Goal: Task Accomplishment & Management: Use online tool/utility

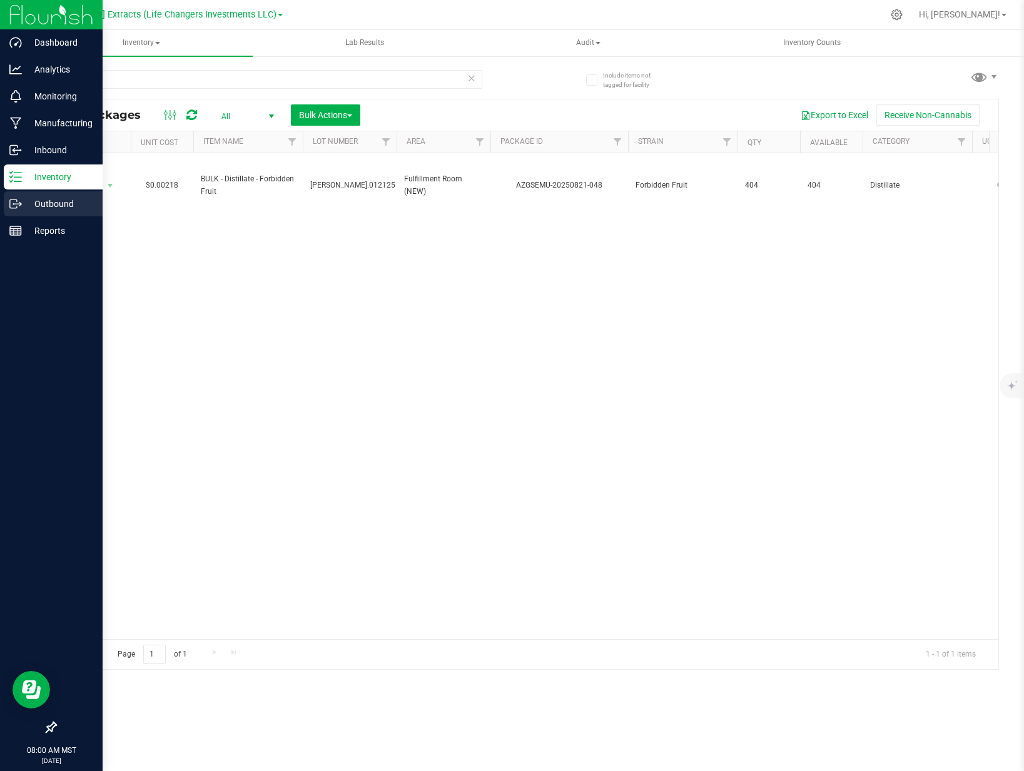
click at [33, 204] on p "Outbound" at bounding box center [59, 203] width 75 height 15
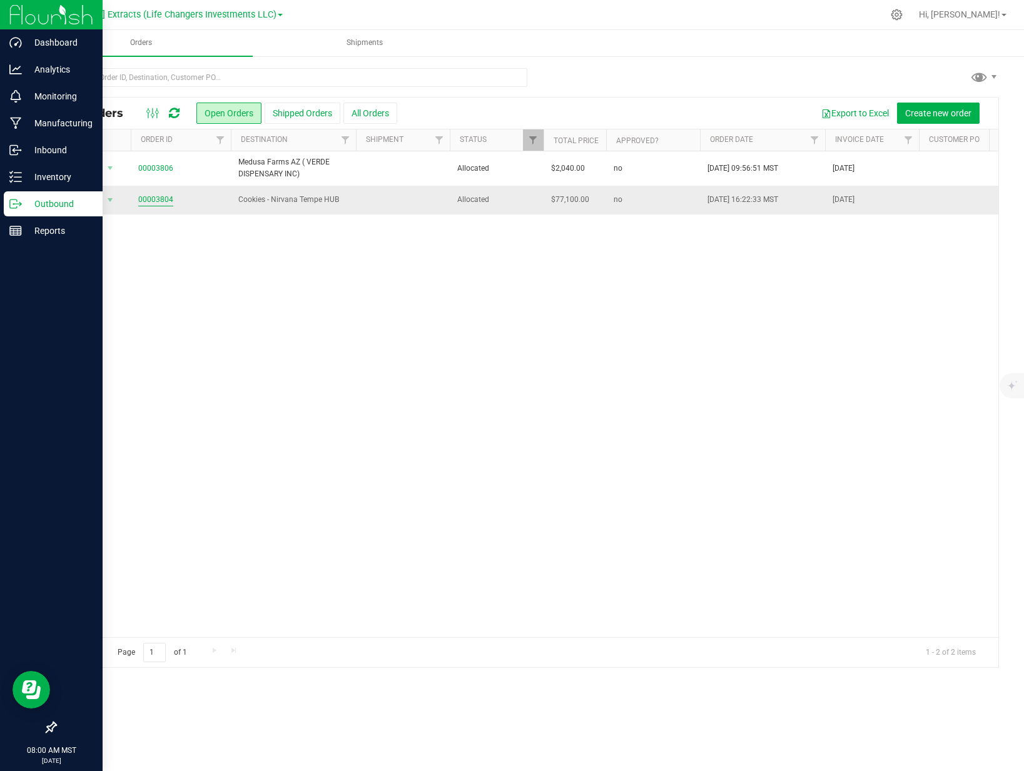
click at [154, 199] on link "00003804" at bounding box center [155, 200] width 35 height 12
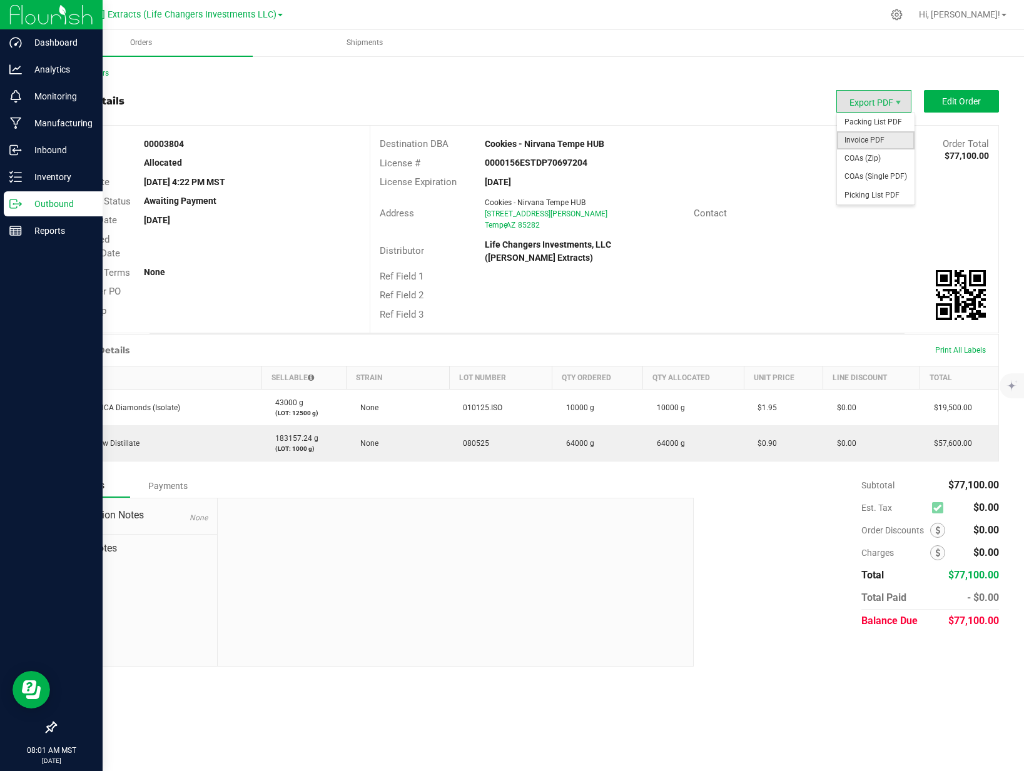
click at [863, 136] on span "Invoice PDF" at bounding box center [876, 140] width 78 height 18
click at [22, 208] on p "Outbound" at bounding box center [59, 203] width 75 height 15
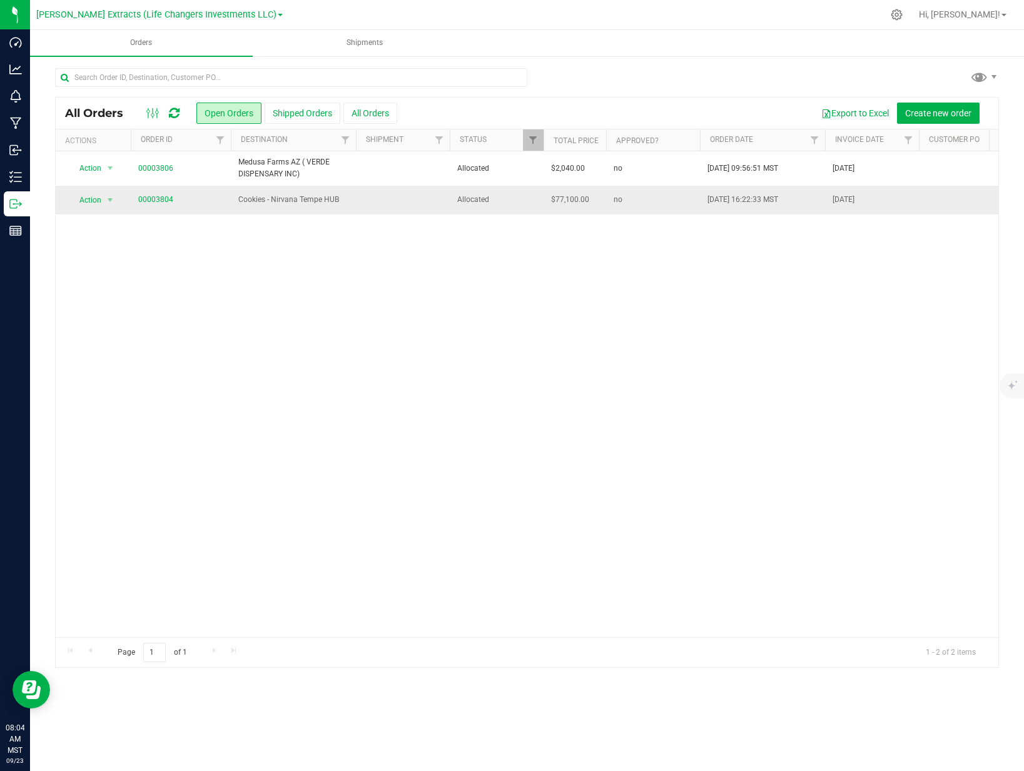
click at [281, 203] on span "Cookies - Nirvana Tempe HUB" at bounding box center [293, 200] width 110 height 12
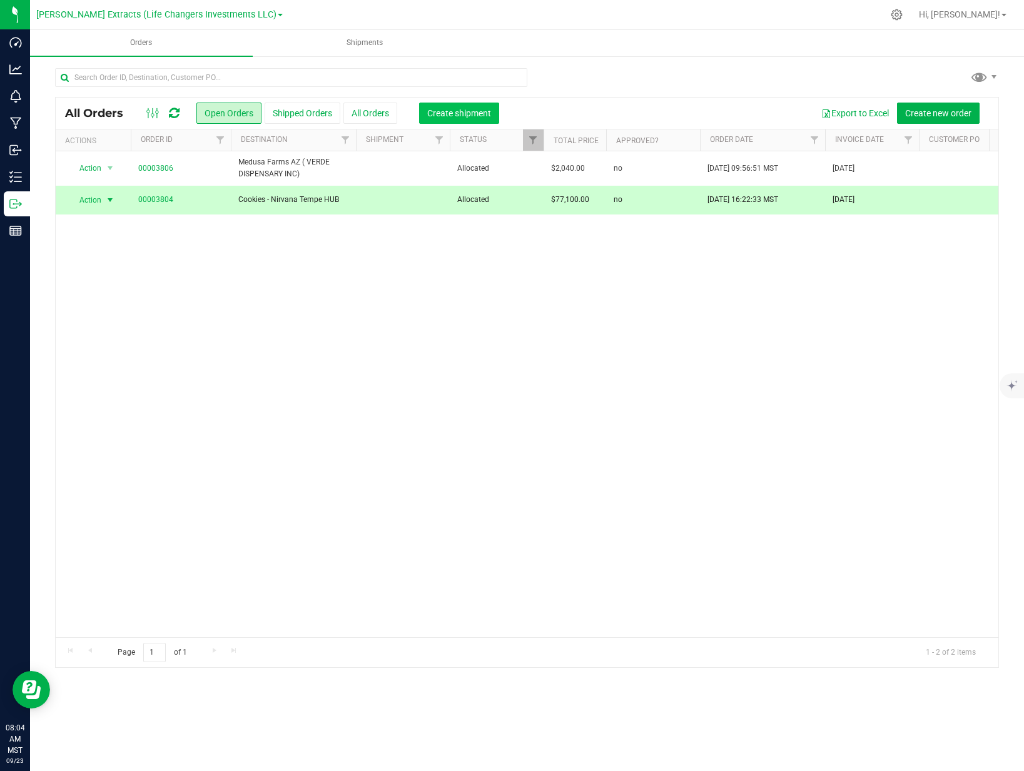
click at [467, 116] on span "Create shipment" at bounding box center [459, 113] width 64 height 10
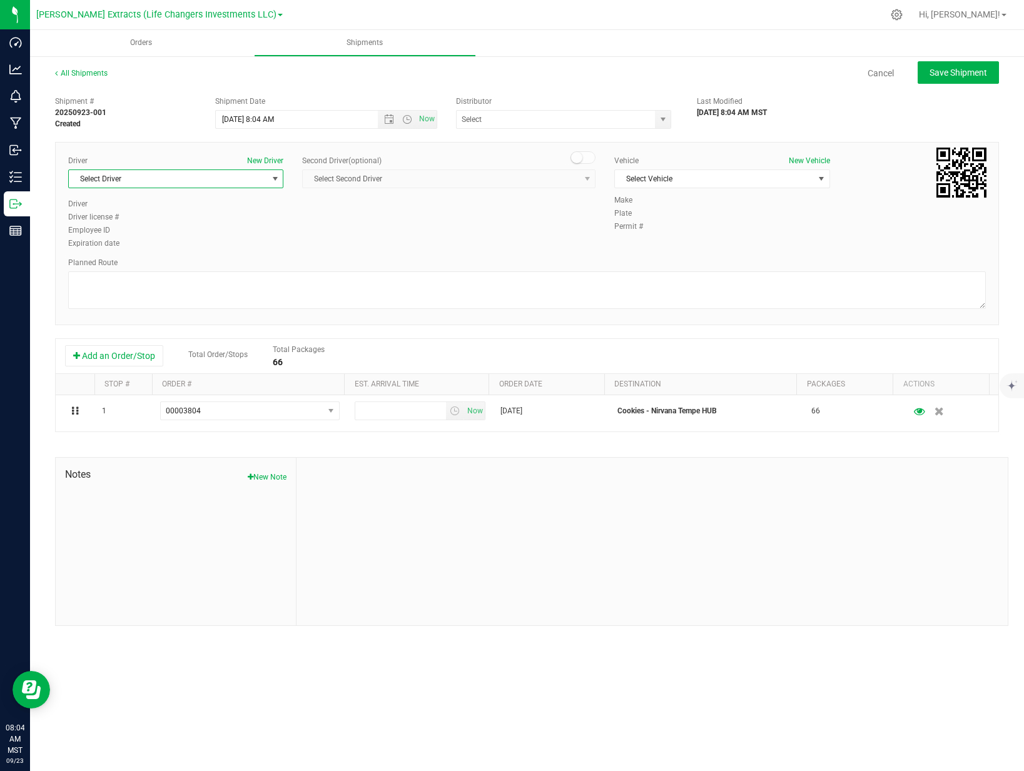
click at [239, 181] on span "Select Driver" at bounding box center [168, 179] width 198 height 18
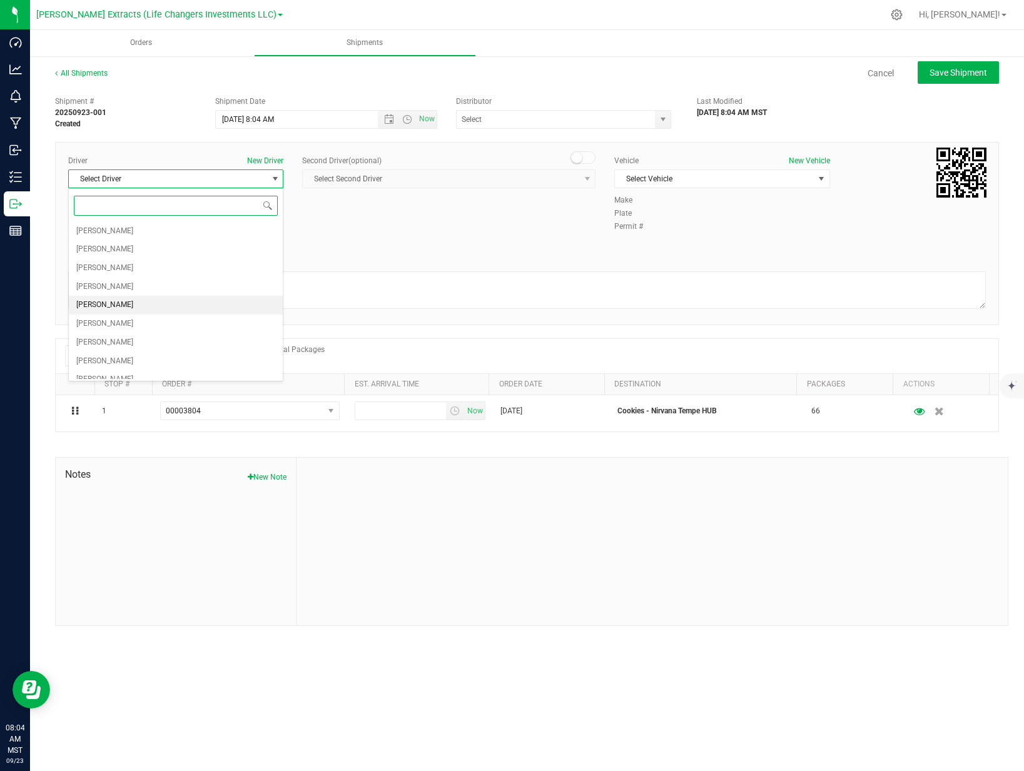
click at [139, 309] on li "[PERSON_NAME]" at bounding box center [176, 305] width 214 height 19
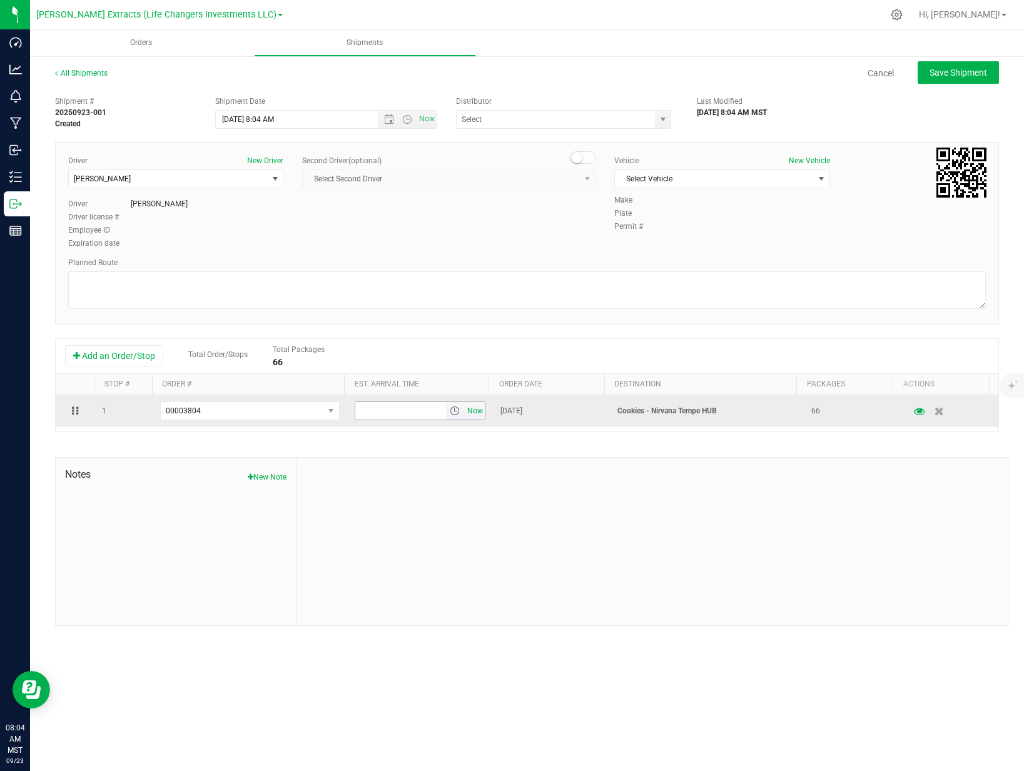
click at [475, 411] on span "Now" at bounding box center [475, 411] width 21 height 18
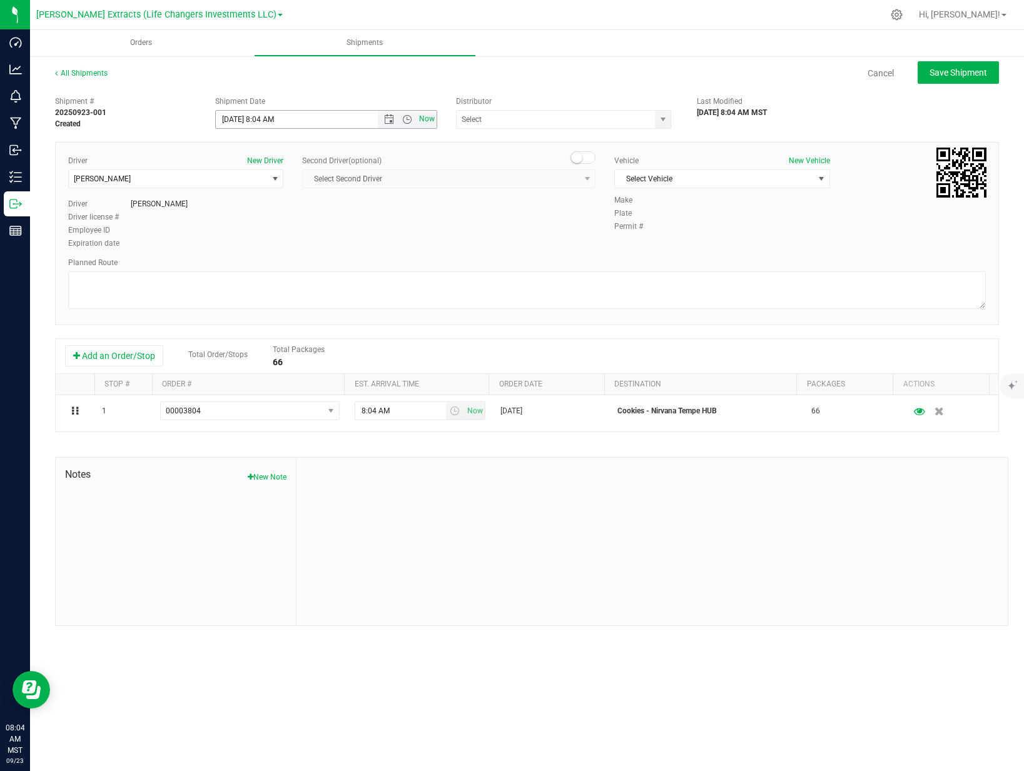
click at [431, 121] on span "Now" at bounding box center [426, 119] width 21 height 18
click at [654, 119] on span at bounding box center [563, 119] width 215 height 19
click at [662, 119] on span "select" at bounding box center [663, 119] width 10 height 10
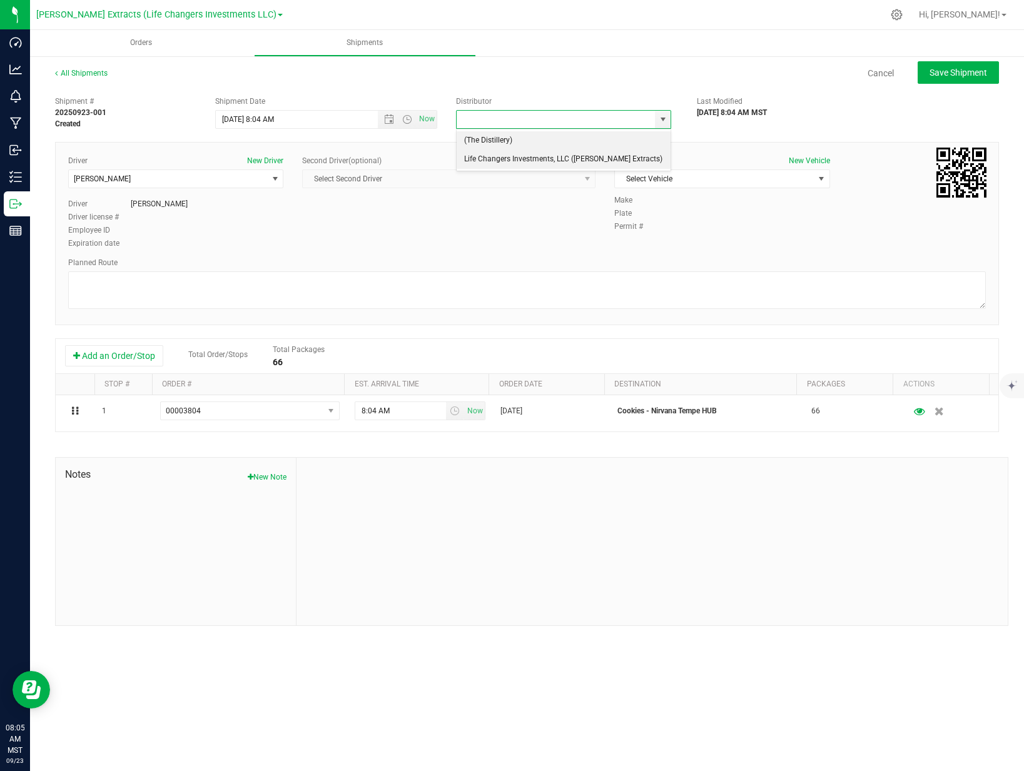
click at [545, 166] on li "Life Changers Investments, LLC ([PERSON_NAME] Extracts)" at bounding box center [563, 159] width 214 height 19
type input "Life Changers Investments, LLC ([PERSON_NAME] Extracts)"
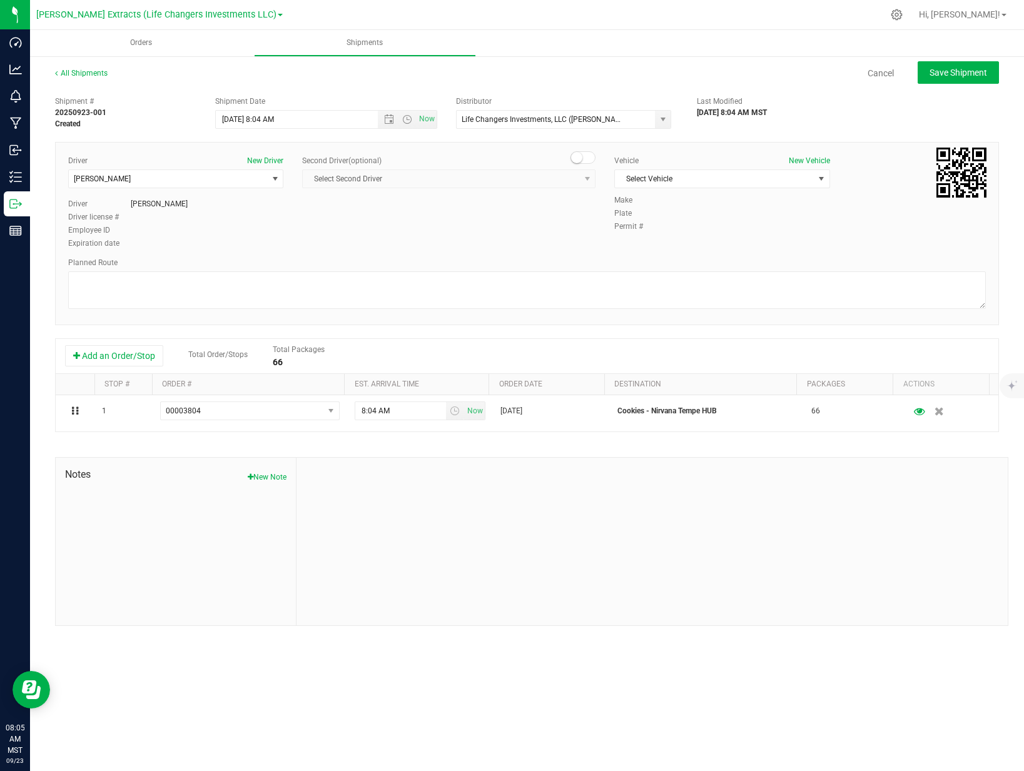
drag, startPoint x: 777, startPoint y: 215, endPoint x: 814, endPoint y: 202, distance: 39.7
click at [777, 215] on div "Plate" at bounding box center [799, 213] width 371 height 11
click at [823, 184] on span "select" at bounding box center [821, 179] width 16 height 18
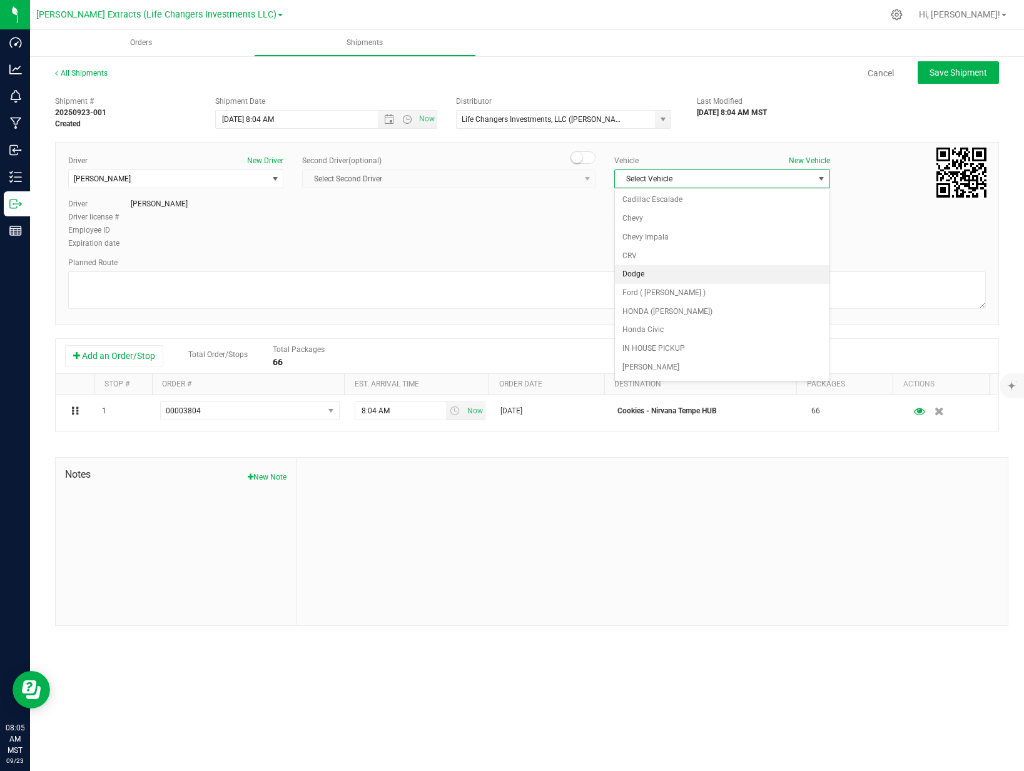
click at [636, 277] on li "Dodge" at bounding box center [722, 274] width 214 height 19
click at [680, 237] on div "Driver New Driver [PERSON_NAME] Select Driver [PERSON_NAME] [PERSON_NAME] [PERS…" at bounding box center [527, 203] width 936 height 96
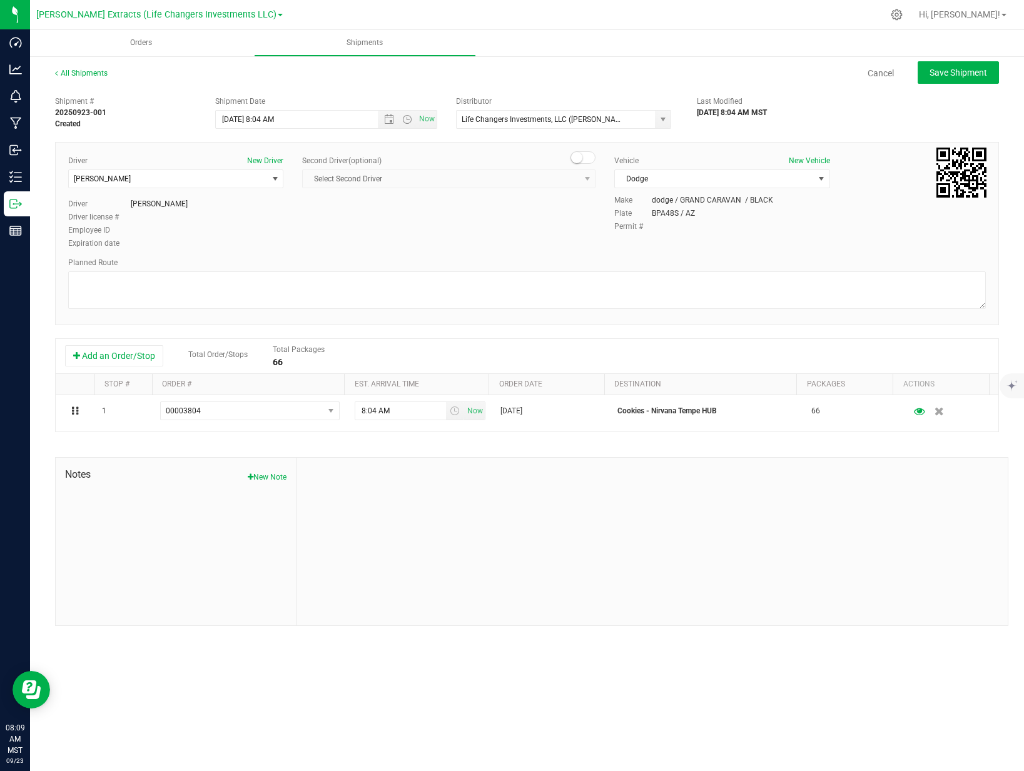
click at [780, 261] on div "Planned Route" at bounding box center [526, 262] width 917 height 11
click at [933, 76] on span "Save Shipment" at bounding box center [958, 73] width 58 height 10
type input "[DATE] 3:04 PM"
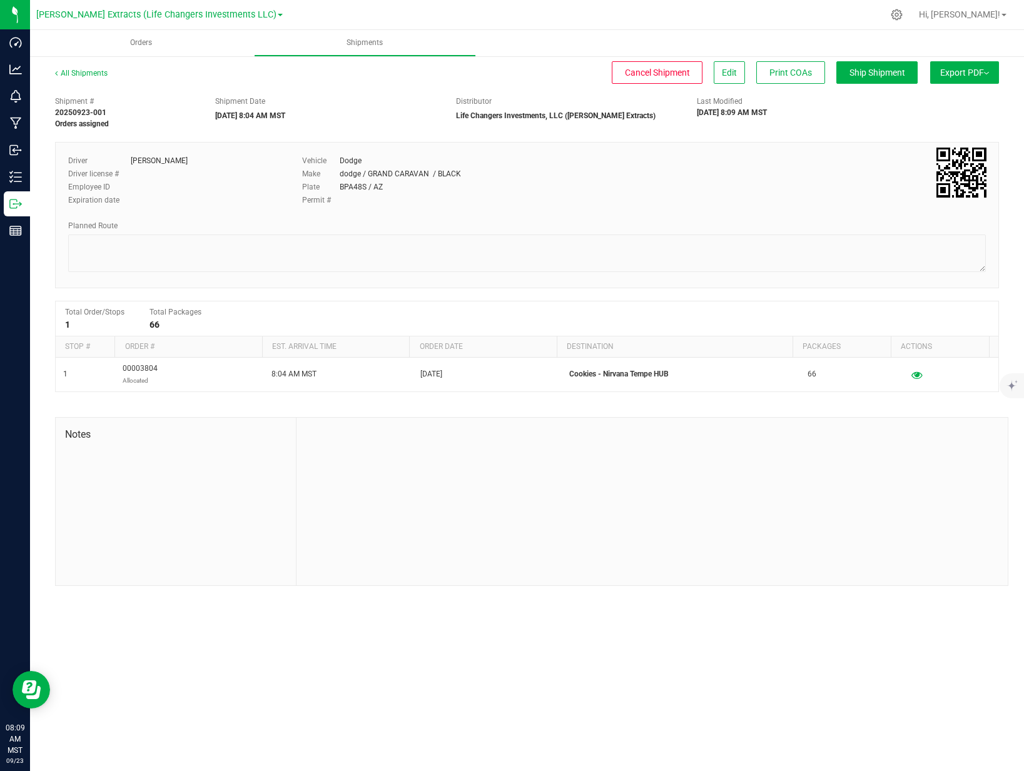
click at [960, 73] on span "Export PDF" at bounding box center [964, 73] width 49 height 10
click at [962, 100] on span "Manifest by Package ID" at bounding box center [945, 100] width 79 height 9
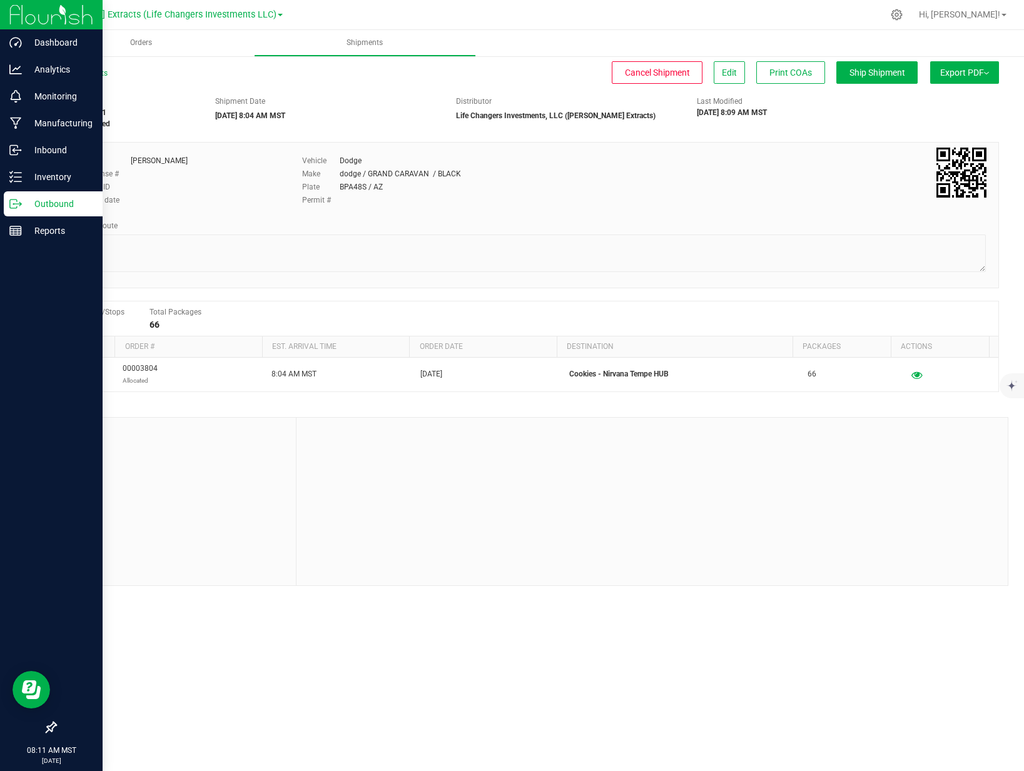
click at [20, 206] on icon at bounding box center [15, 204] width 13 height 13
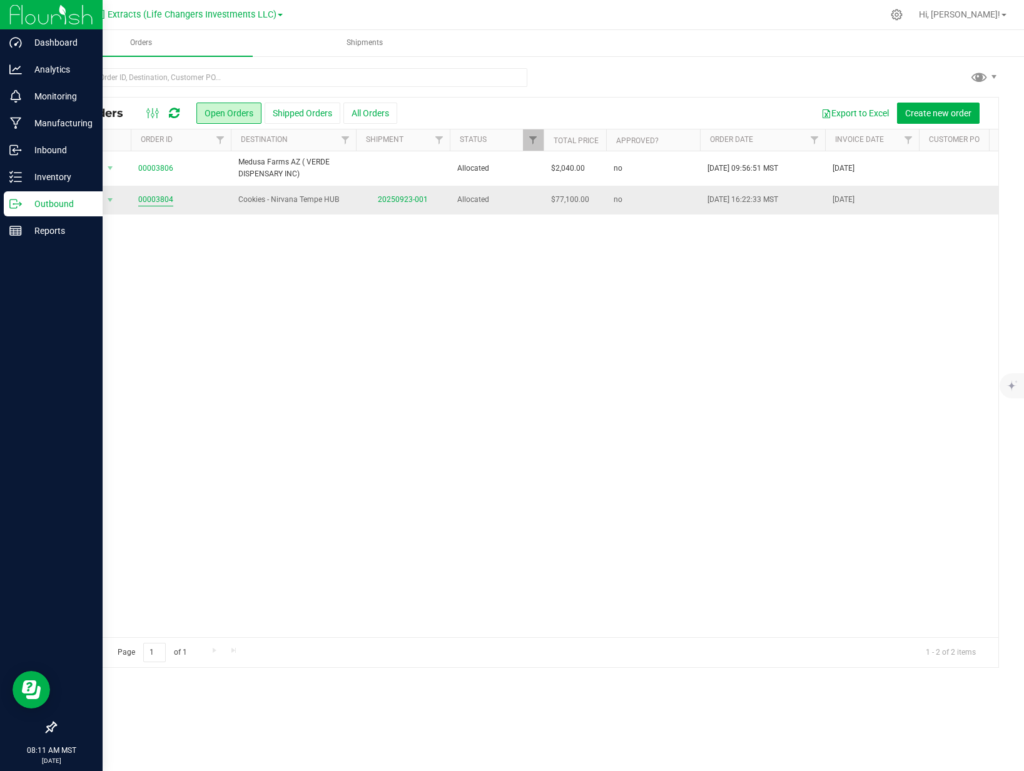
click at [163, 201] on link "00003804" at bounding box center [155, 200] width 35 height 12
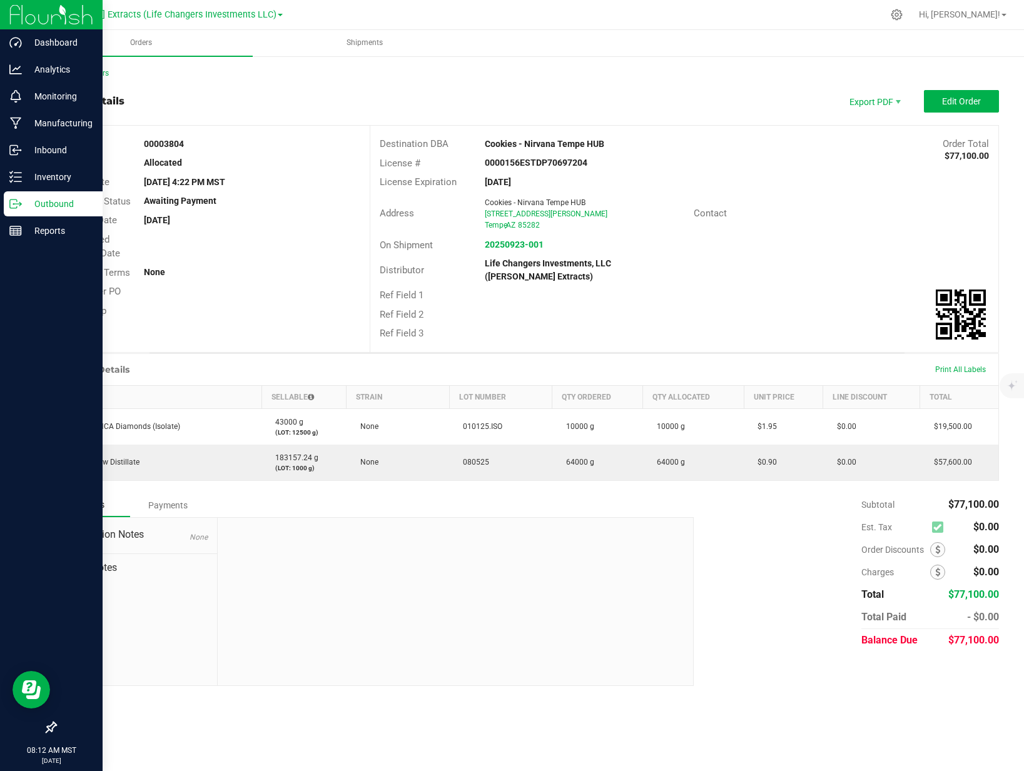
click at [26, 206] on p "Outbound" at bounding box center [59, 203] width 75 height 15
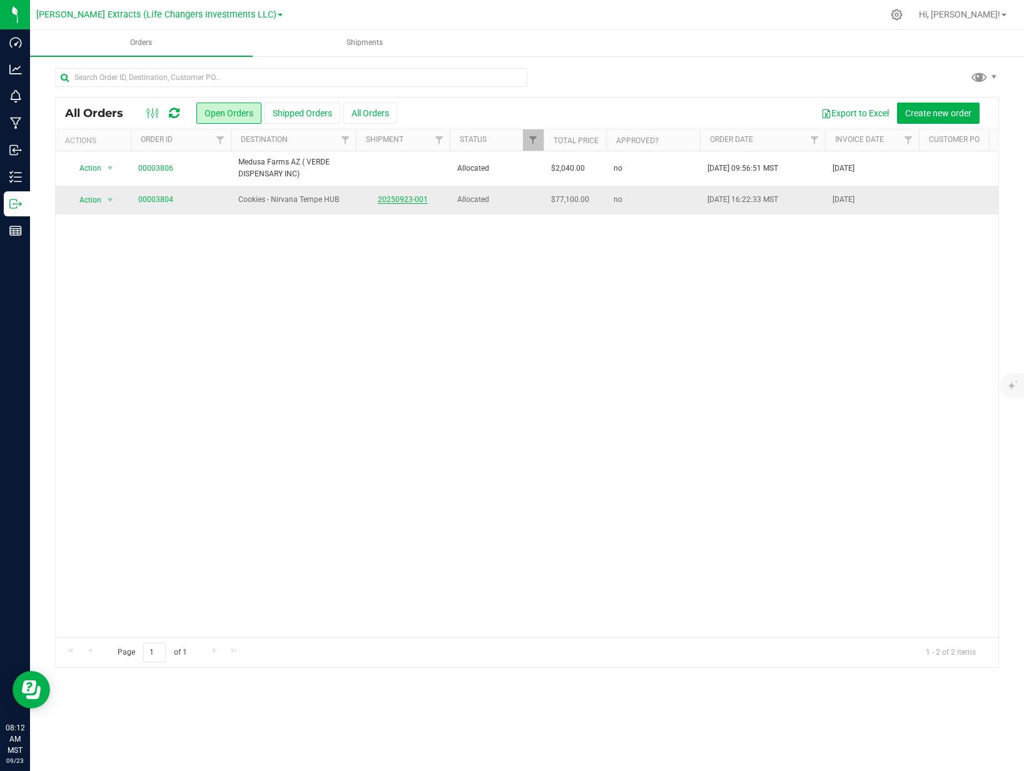
click at [418, 200] on link "20250923-001" at bounding box center [403, 199] width 50 height 9
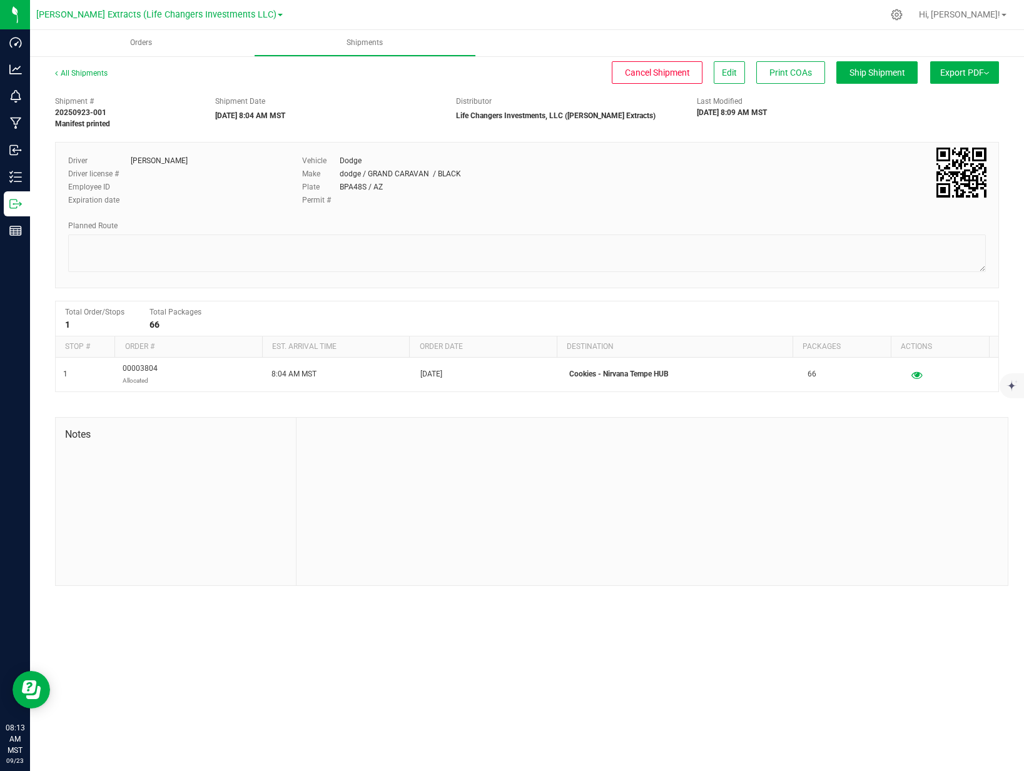
click at [961, 88] on div "Export PDF Manifest by Package ID Manifest by Lot Standard [US_STATE] Trip Tick…" at bounding box center [960, 79] width 75 height 23
click at [962, 81] on button "Export PDF" at bounding box center [964, 72] width 69 height 23
click at [958, 103] on span "Manifest by Package ID" at bounding box center [945, 100] width 79 height 9
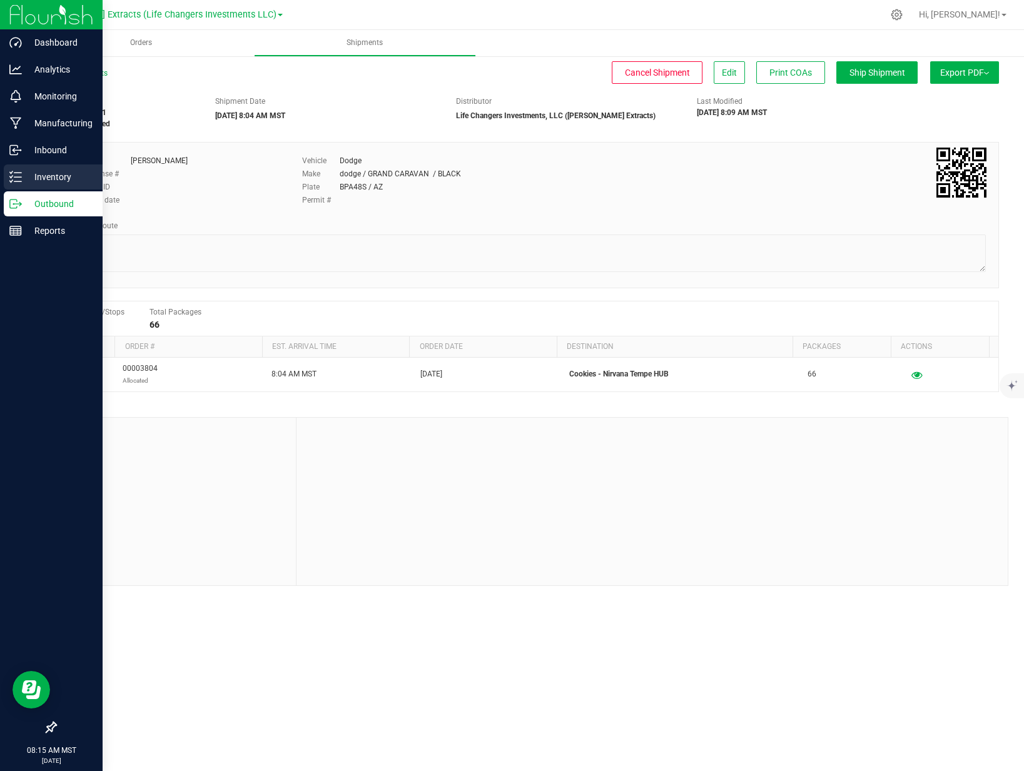
click at [42, 179] on p "Inventory" at bounding box center [59, 176] width 75 height 15
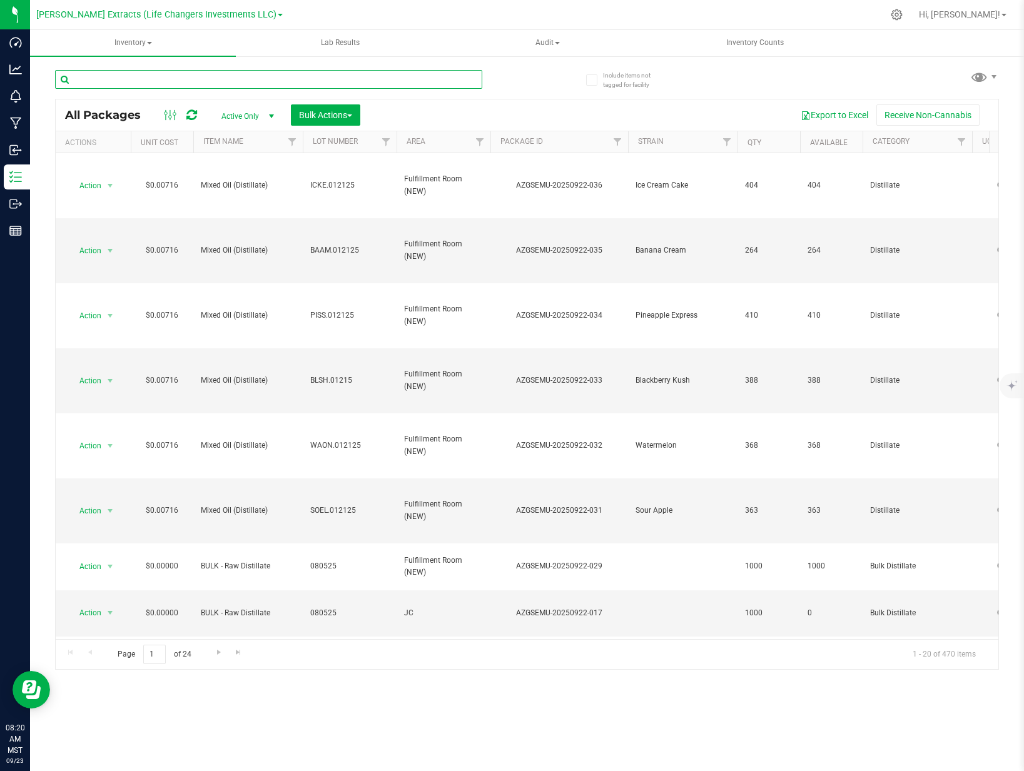
click at [215, 76] on input "text" at bounding box center [268, 79] width 427 height 19
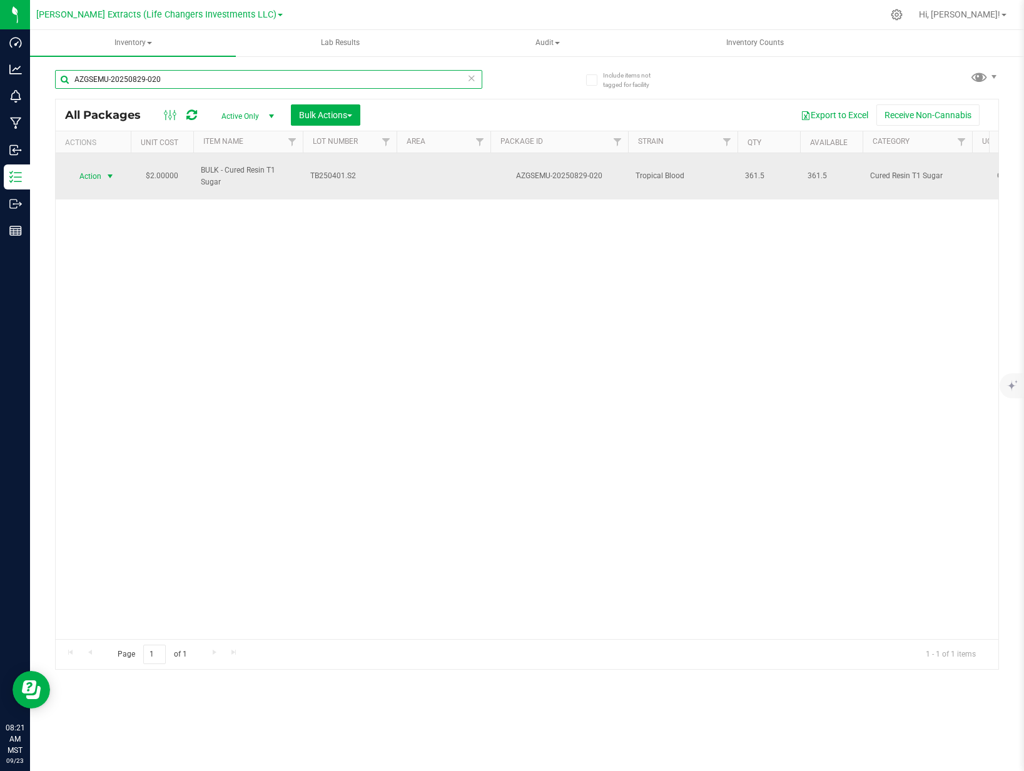
type input "AZGSEMU-20250829-020"
click at [80, 169] on span "Action" at bounding box center [85, 177] width 34 height 18
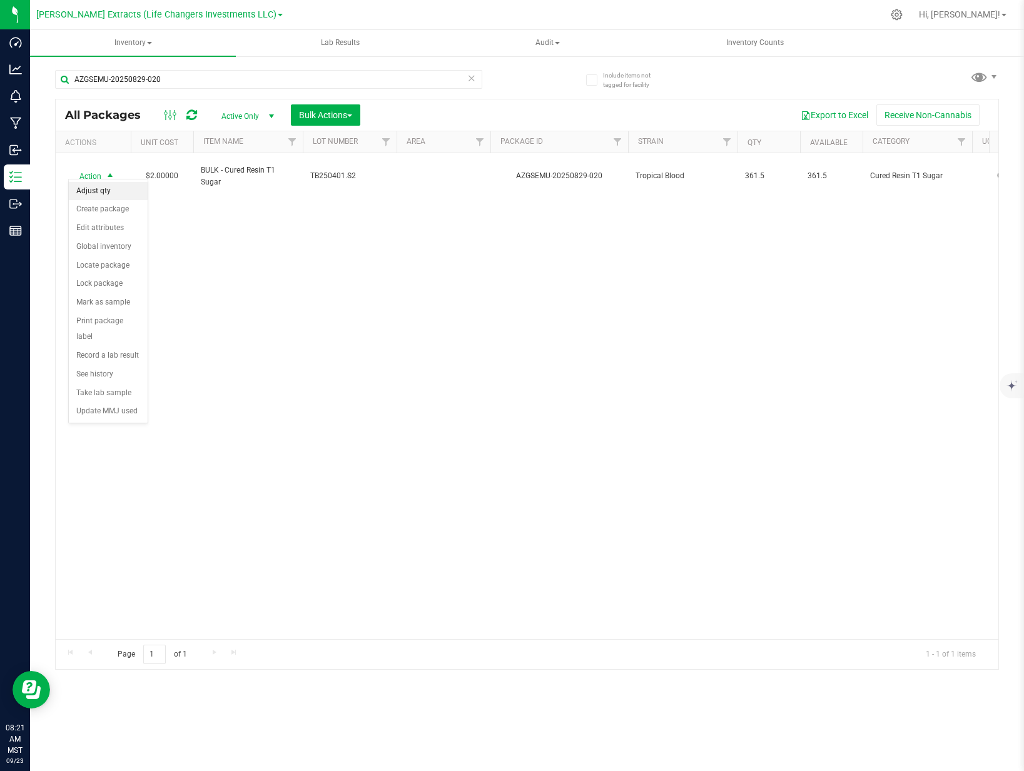
click at [91, 187] on li "Adjust qty" at bounding box center [108, 191] width 79 height 19
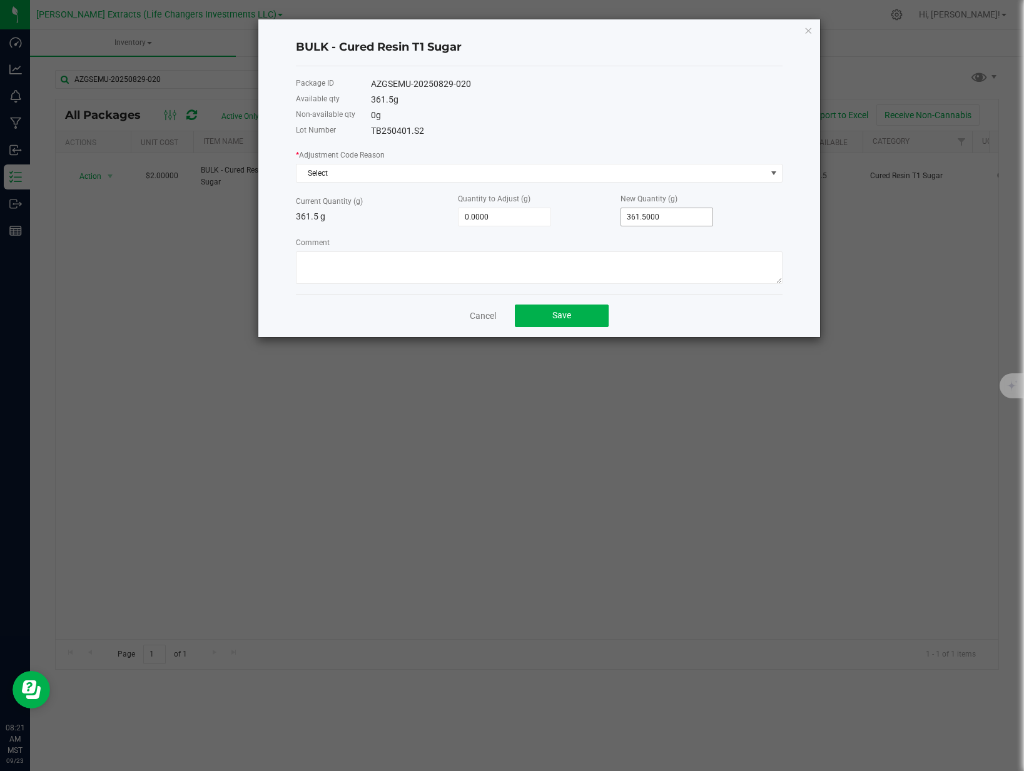
type input "361.5"
click at [680, 211] on input "361.5" at bounding box center [667, 217] width 92 height 18
type input "-358.5000"
type input "3"
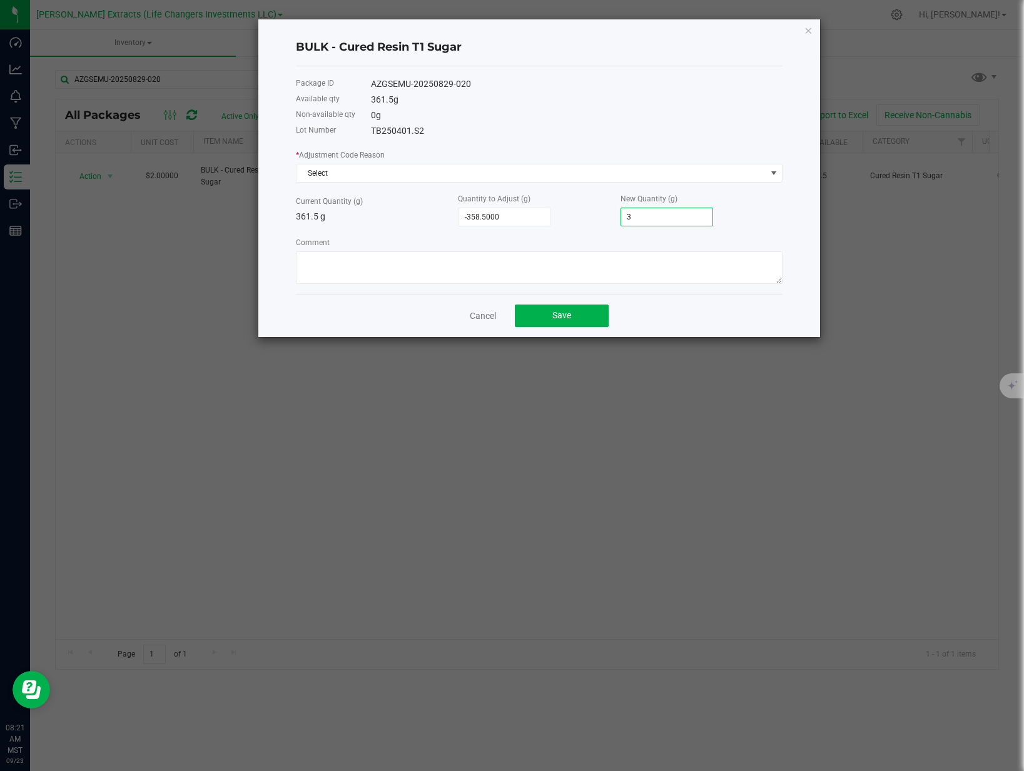
type input "-327.5000"
type input "34"
type input "-15.5000"
type input "346.0000"
click at [497, 173] on span "Select" at bounding box center [531, 173] width 470 height 18
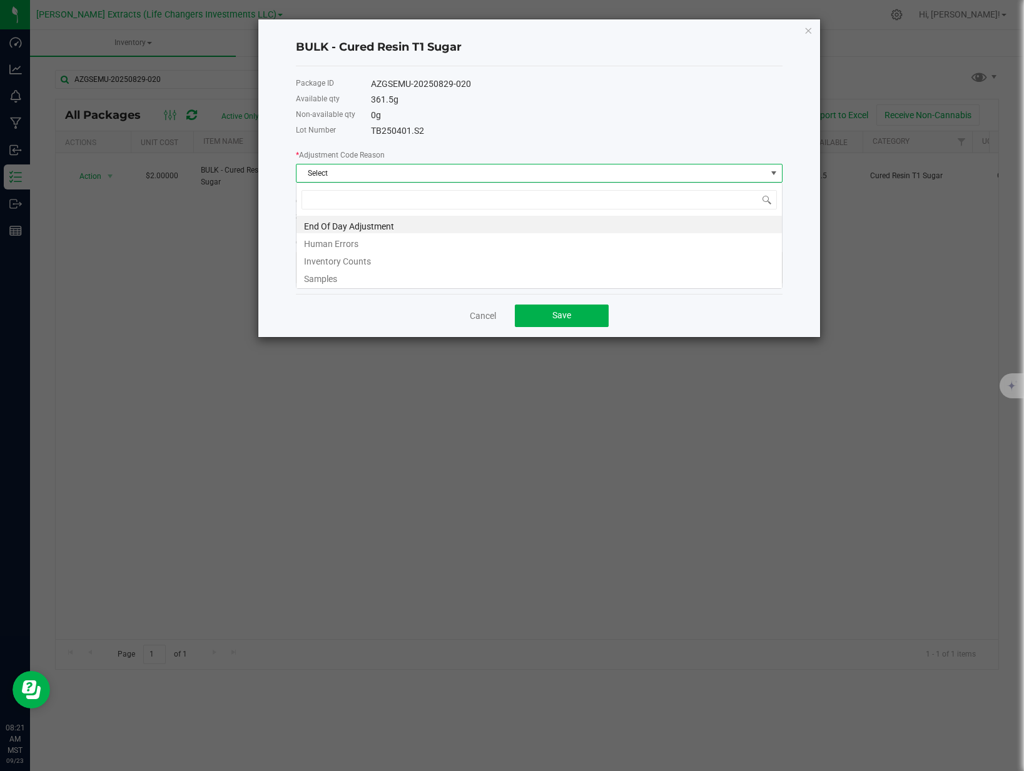
scroll to position [19, 486]
click at [387, 228] on li "End Of Day Adjustment" at bounding box center [538, 225] width 485 height 18
click at [579, 316] on button "Save" at bounding box center [562, 315] width 94 height 23
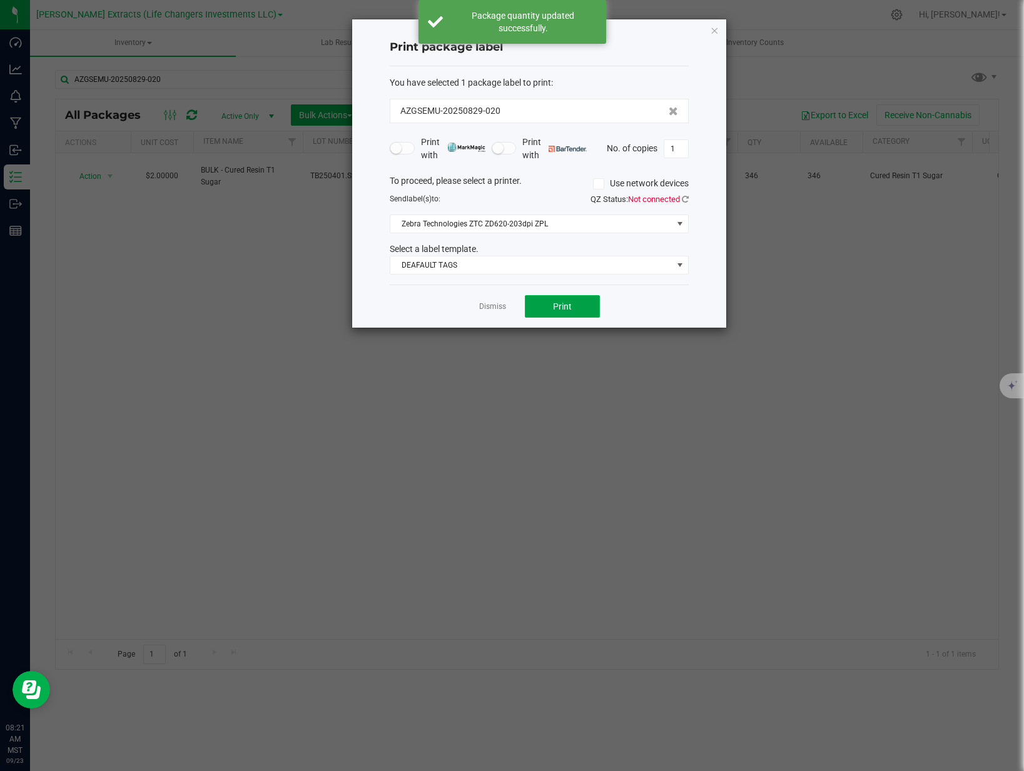
click at [563, 308] on span "Print" at bounding box center [562, 306] width 19 height 10
click at [500, 304] on link "Dismiss" at bounding box center [492, 306] width 27 height 11
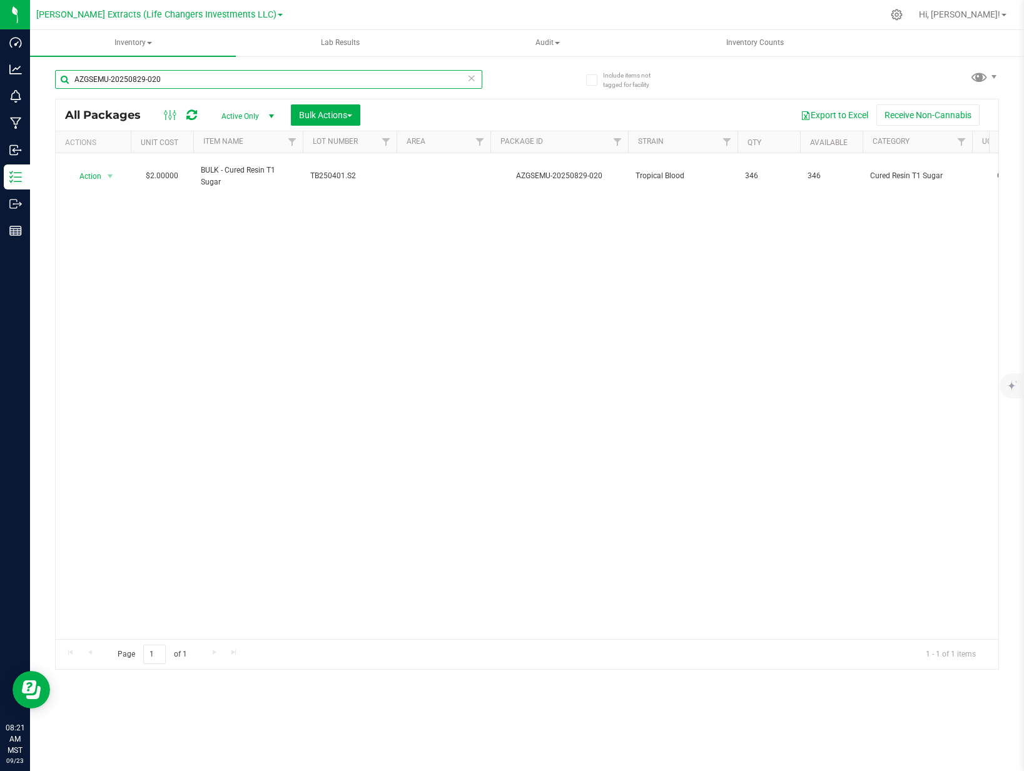
click at [182, 79] on input "AZGSEMU-20250829-020" at bounding box center [268, 79] width 427 height 19
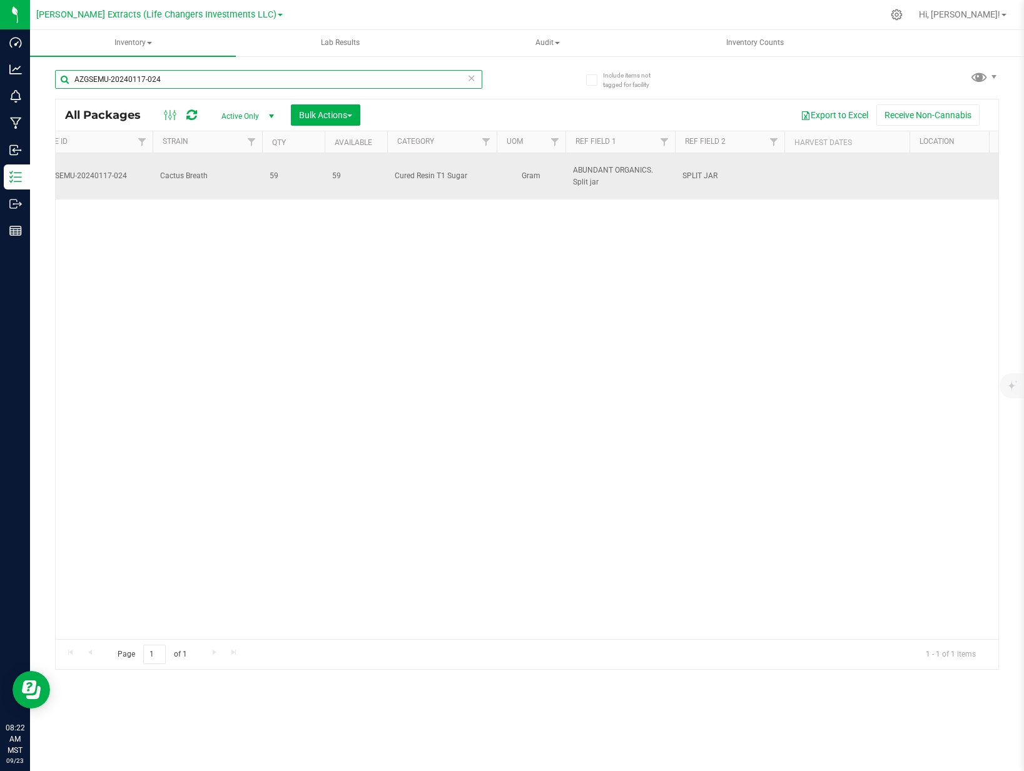
type input "AZGSEMU-20240117-024"
click at [711, 171] on span "SPLIT JAR" at bounding box center [729, 176] width 94 height 12
click at [711, 171] on input "SPLIT JAR" at bounding box center [726, 175] width 105 height 19
type input "S"
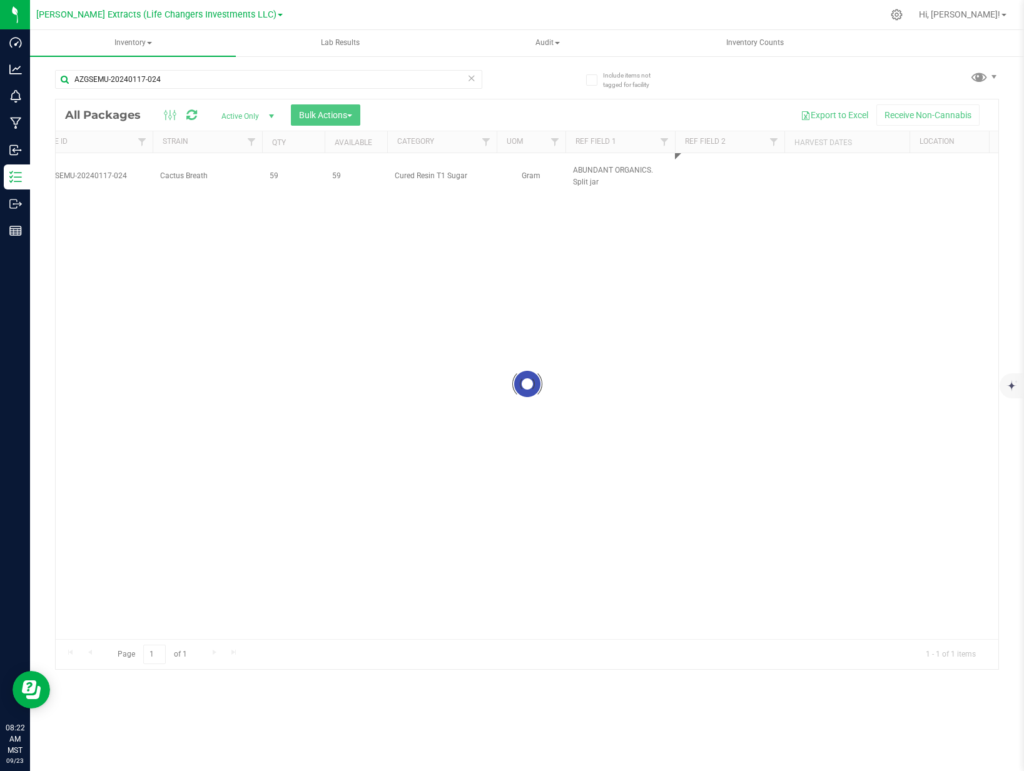
drag, startPoint x: 628, startPoint y: 177, endPoint x: 620, endPoint y: 173, distance: 9.5
click at [628, 176] on div "Loading... All Packages Active Only Active Only Lab Samples Locked All Bulk Act…" at bounding box center [526, 384] width 943 height 571
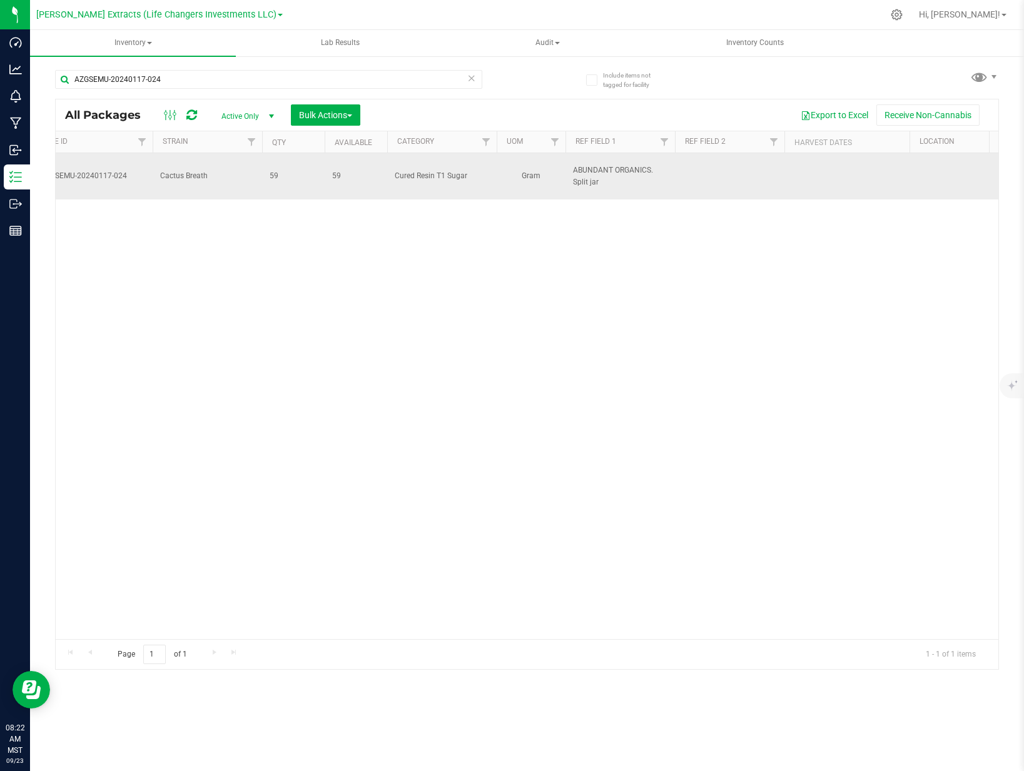
click at [599, 176] on span "ABUNDANT ORGANICS. Split jar" at bounding box center [620, 176] width 94 height 24
type input "ABUNDANT ORGANICS."
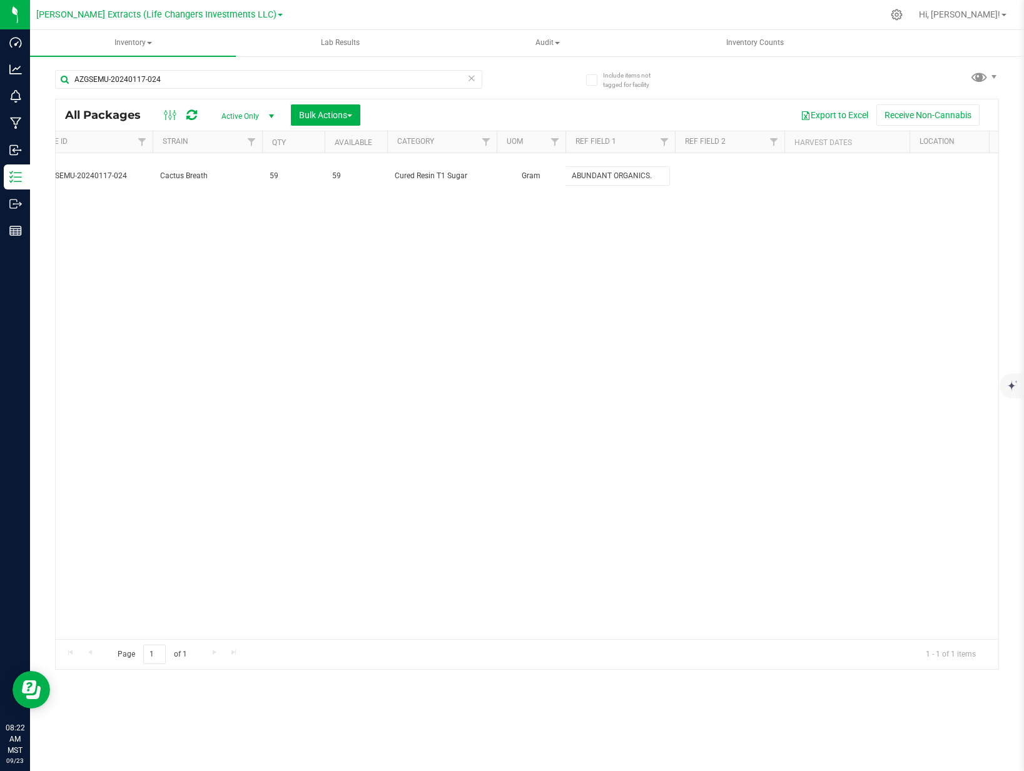
click at [716, 256] on div "All Packages Active Only Active Only Lab Samples Locked All Bulk Actions Add to…" at bounding box center [526, 384] width 943 height 571
click at [463, 628] on div "Action Action Adjust qty Create package Edit attributes Global inventory Locate…" at bounding box center [527, 396] width 942 height 486
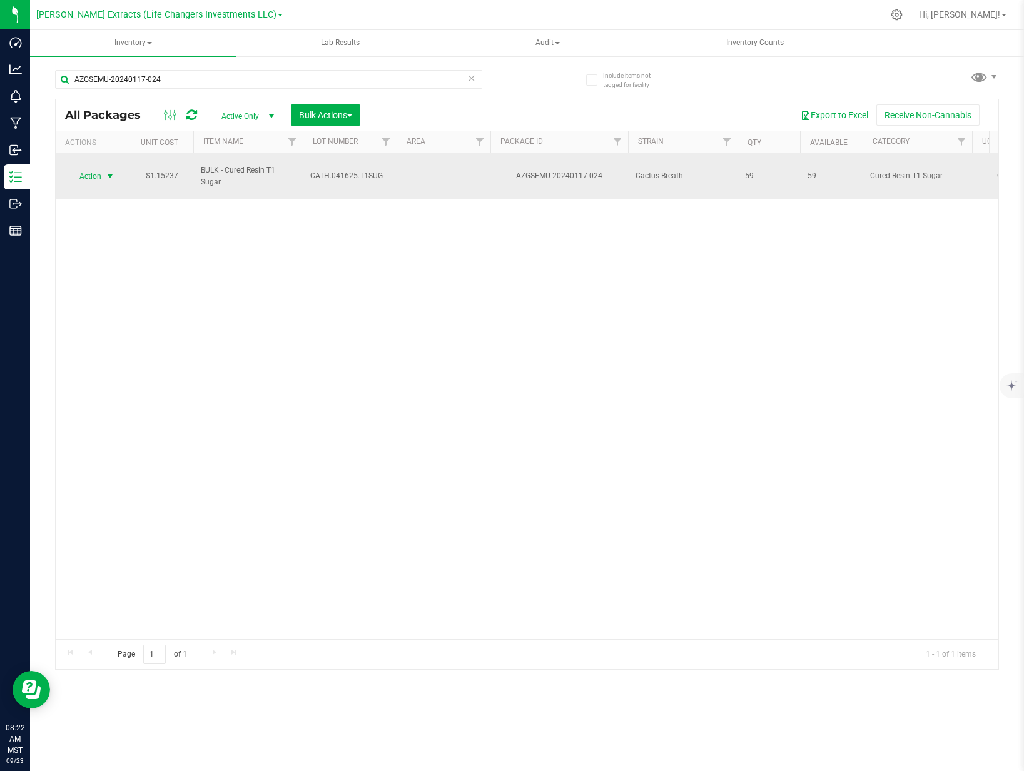
click at [93, 175] on span "Action" at bounding box center [85, 177] width 34 height 18
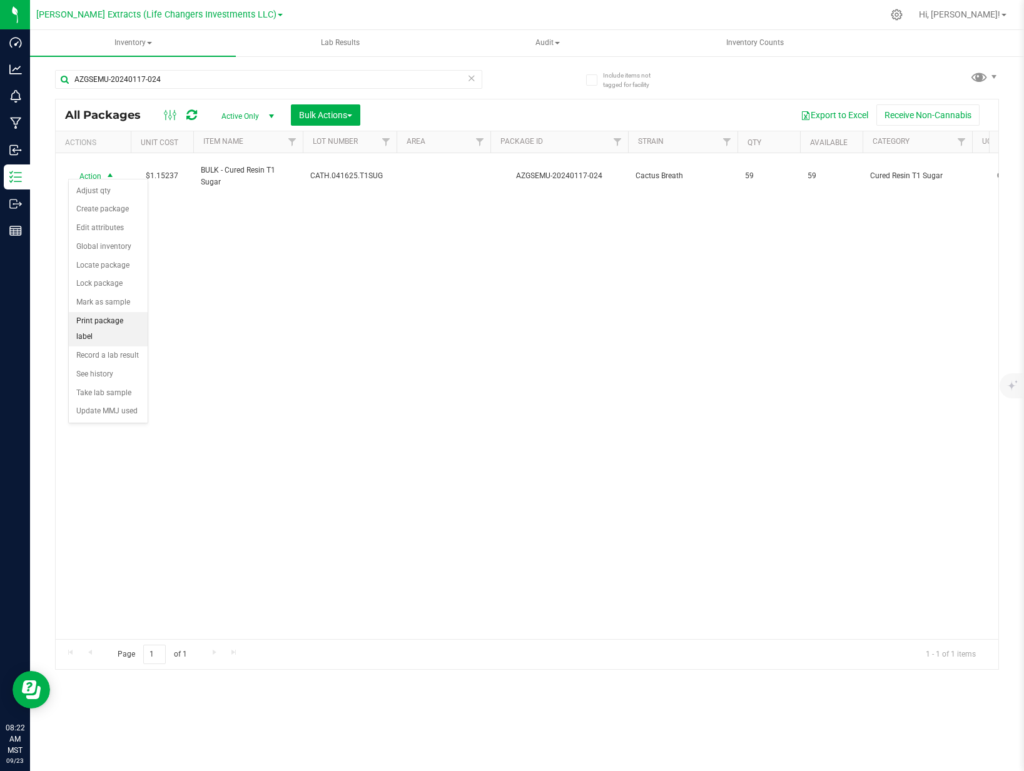
click at [109, 324] on li "Print package label" at bounding box center [108, 329] width 79 height 34
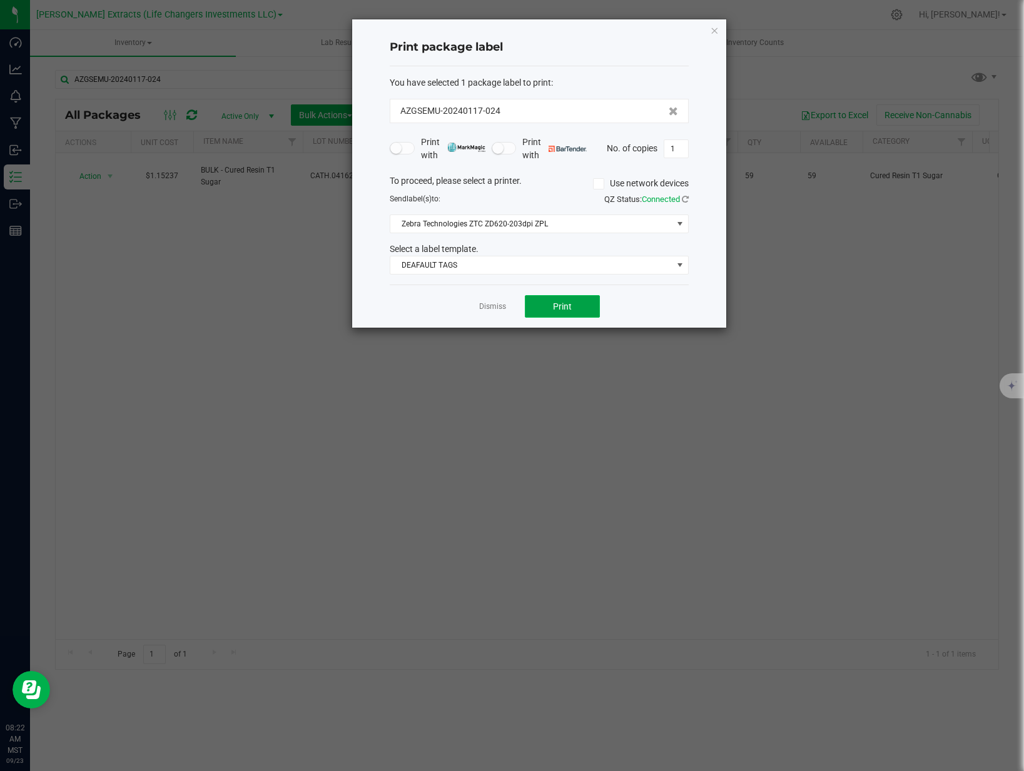
click at [576, 301] on button "Print" at bounding box center [562, 306] width 75 height 23
click at [501, 308] on link "Dismiss" at bounding box center [492, 306] width 27 height 11
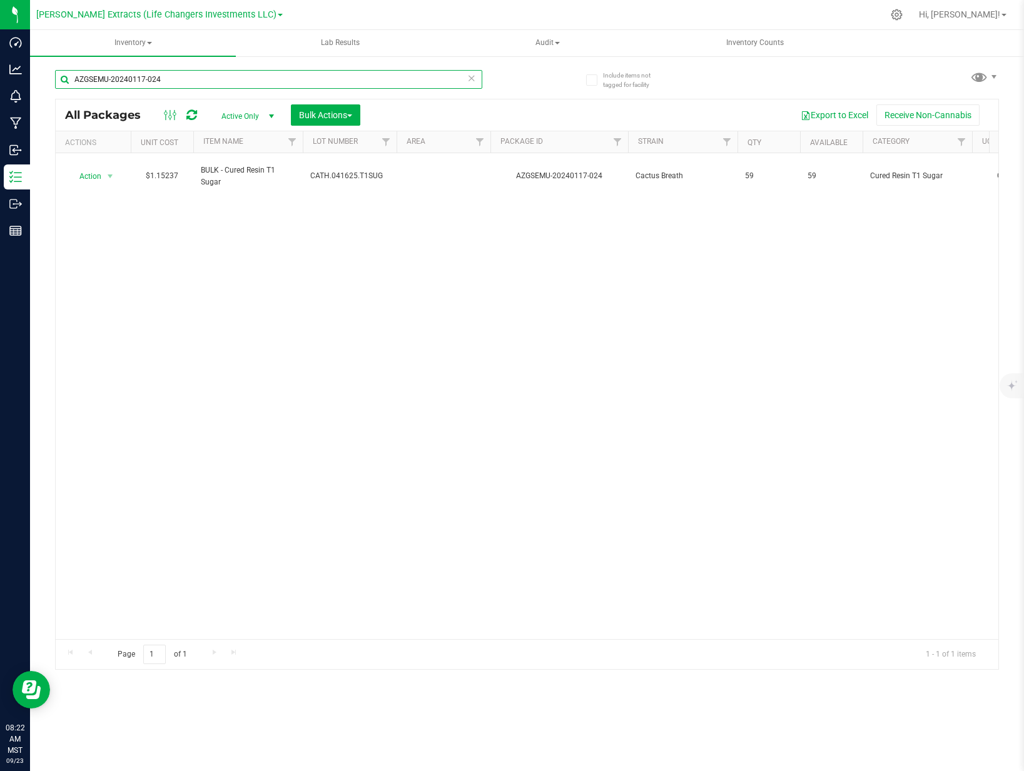
click at [179, 81] on input "AZGSEMU-20240117-024" at bounding box center [268, 79] width 427 height 19
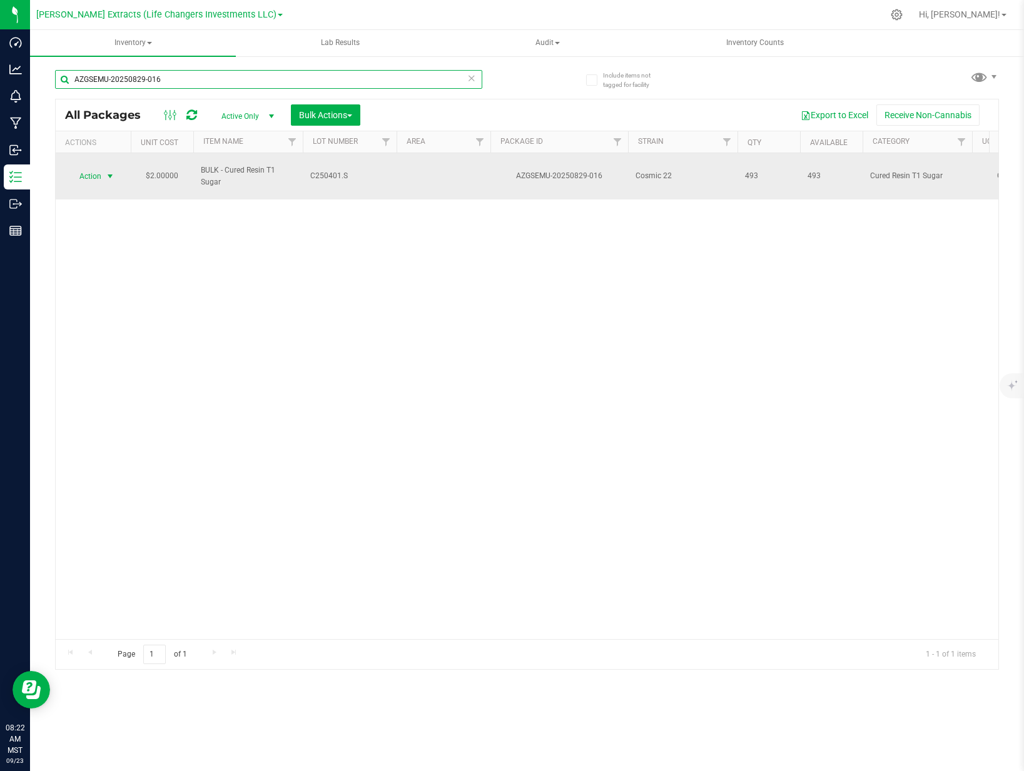
type input "AZGSEMU-20250829-016"
click at [91, 171] on span "Action" at bounding box center [85, 177] width 34 height 18
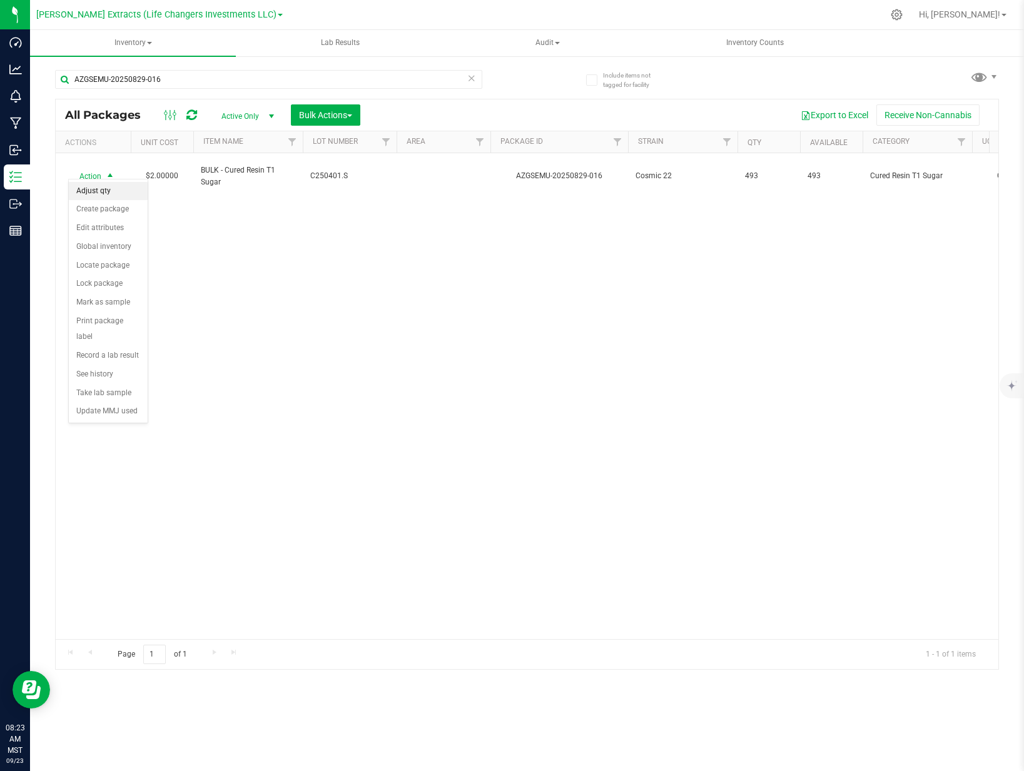
click at [98, 187] on li "Adjust qty" at bounding box center [108, 191] width 79 height 19
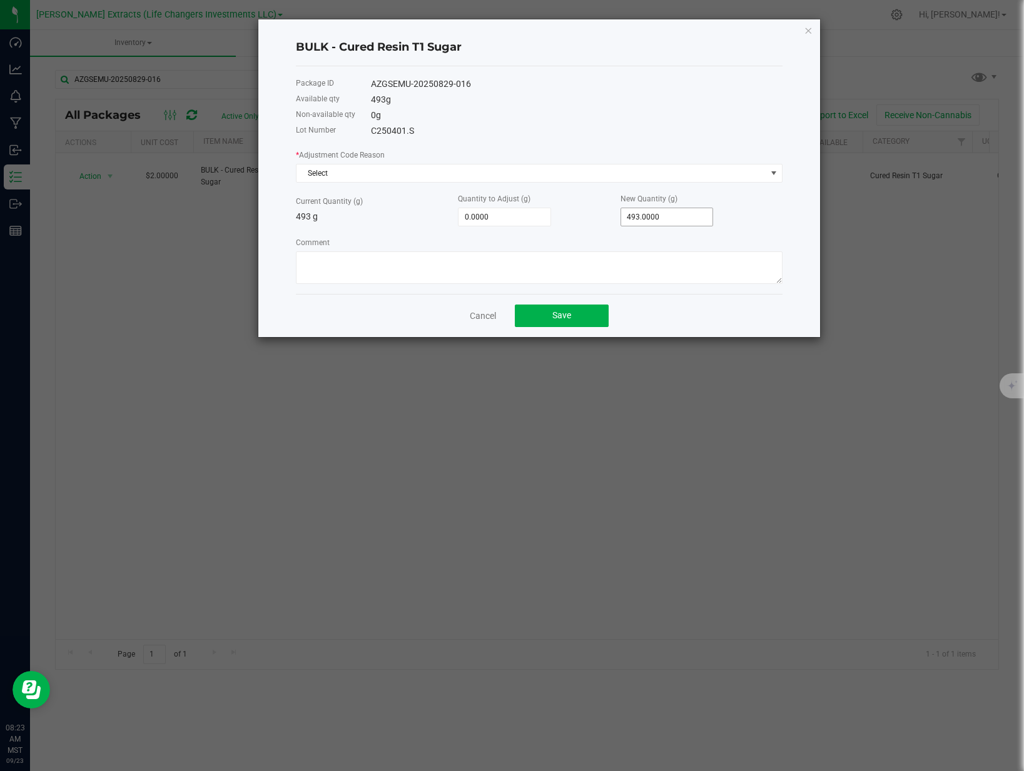
type input "493"
click at [670, 217] on input "493" at bounding box center [667, 217] width 92 height 18
type input "-489.0000"
type input "4"
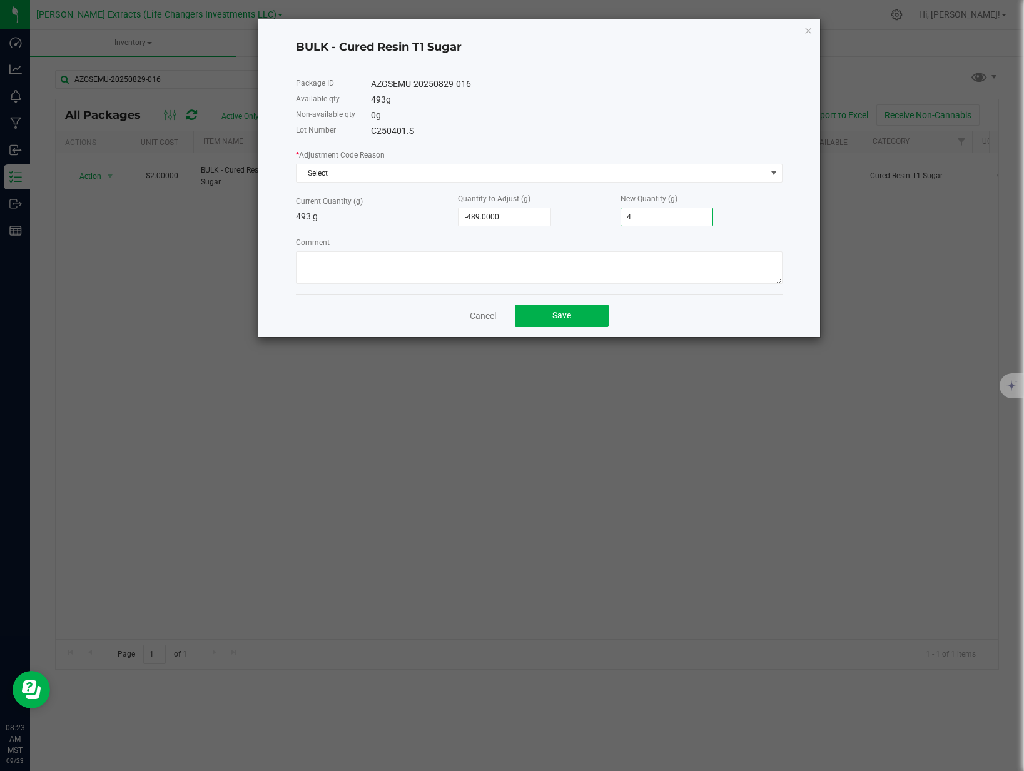
type input "-445.0000"
type input "48"
type input "-7.0000"
type input "486.0000"
drag, startPoint x: 645, startPoint y: 168, endPoint x: 532, endPoint y: 172, distance: 112.6
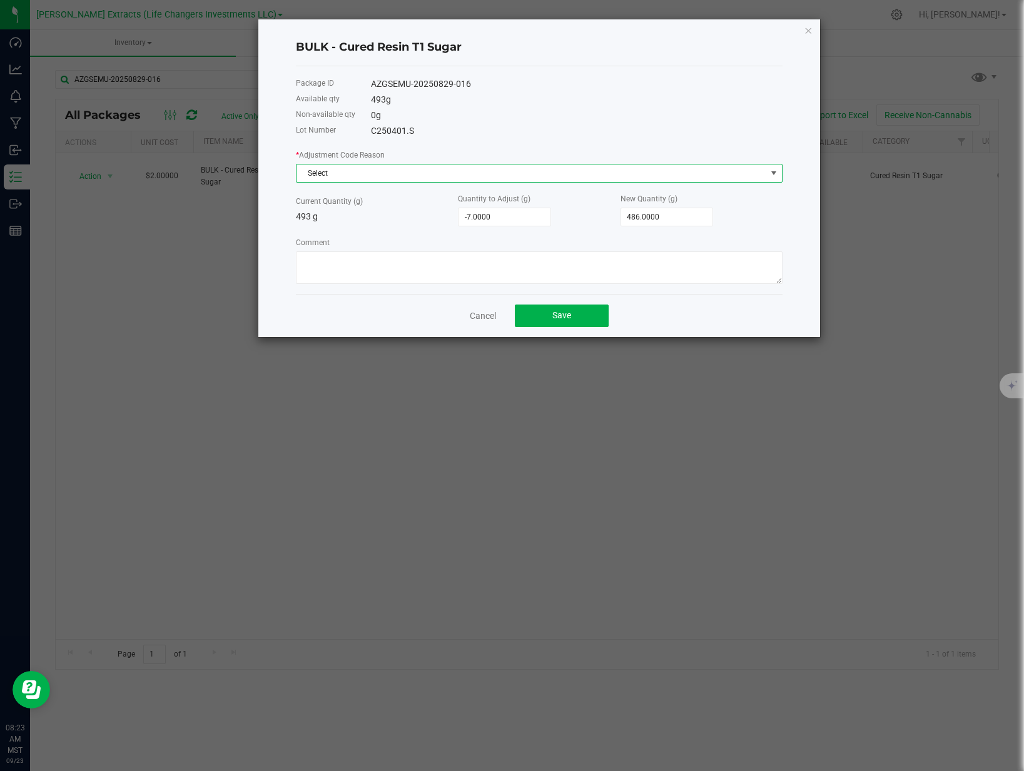
click at [644, 168] on span "Select" at bounding box center [531, 173] width 470 height 18
click at [377, 229] on li "End Of Day Adjustment" at bounding box center [538, 225] width 485 height 18
click at [565, 318] on span "Save" at bounding box center [561, 315] width 19 height 10
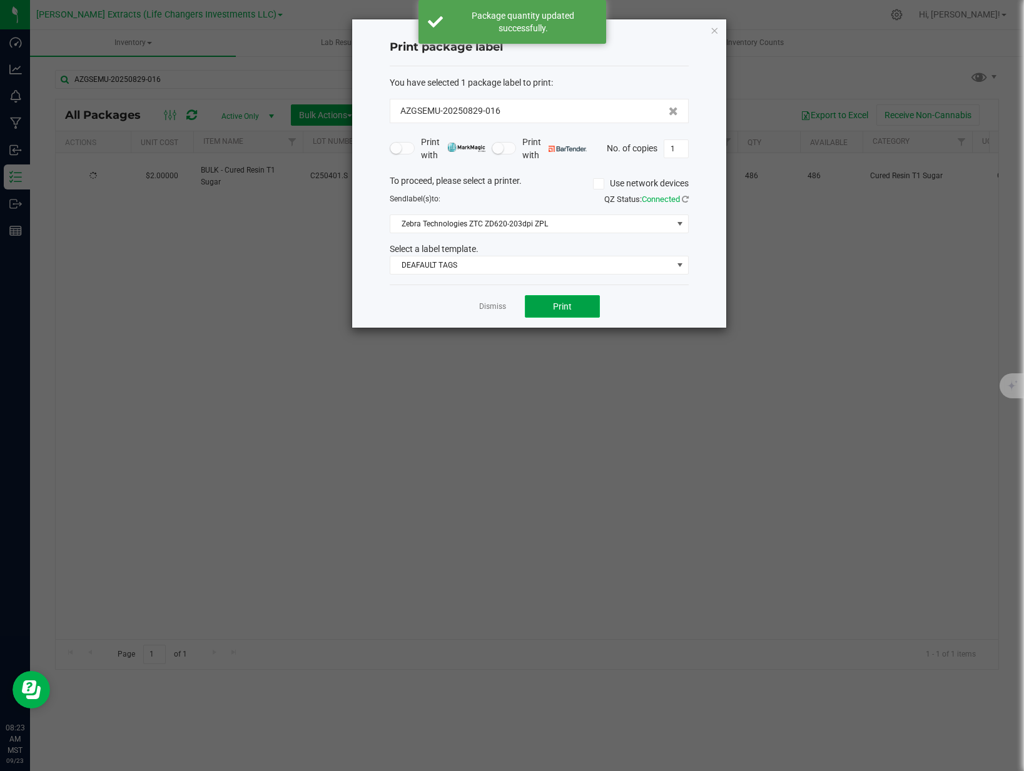
click at [571, 311] on button "Print" at bounding box center [562, 306] width 75 height 23
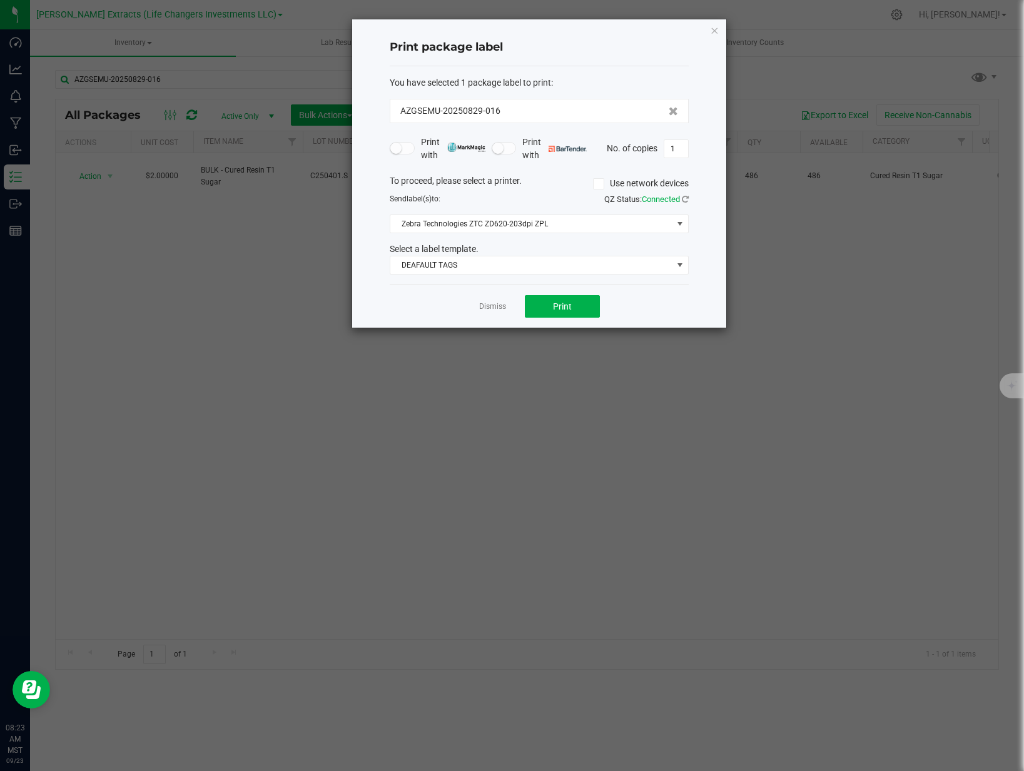
click at [487, 305] on link "Dismiss" at bounding box center [492, 306] width 27 height 11
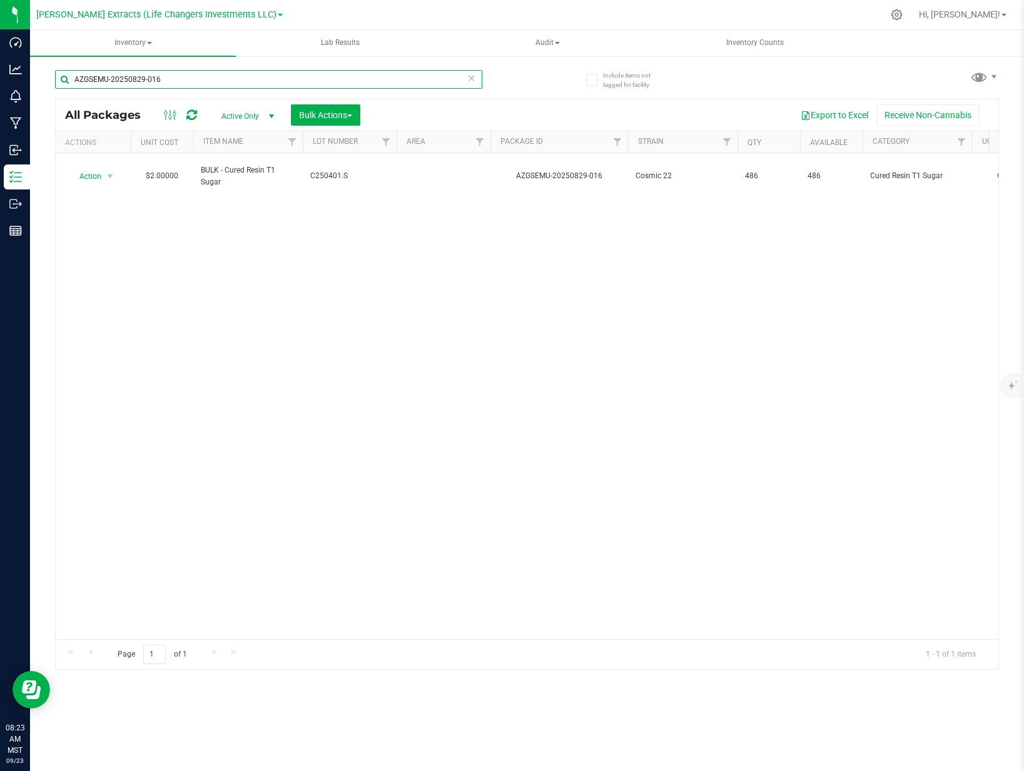
click at [215, 84] on input "AZGSEMU-20250829-016" at bounding box center [268, 79] width 427 height 19
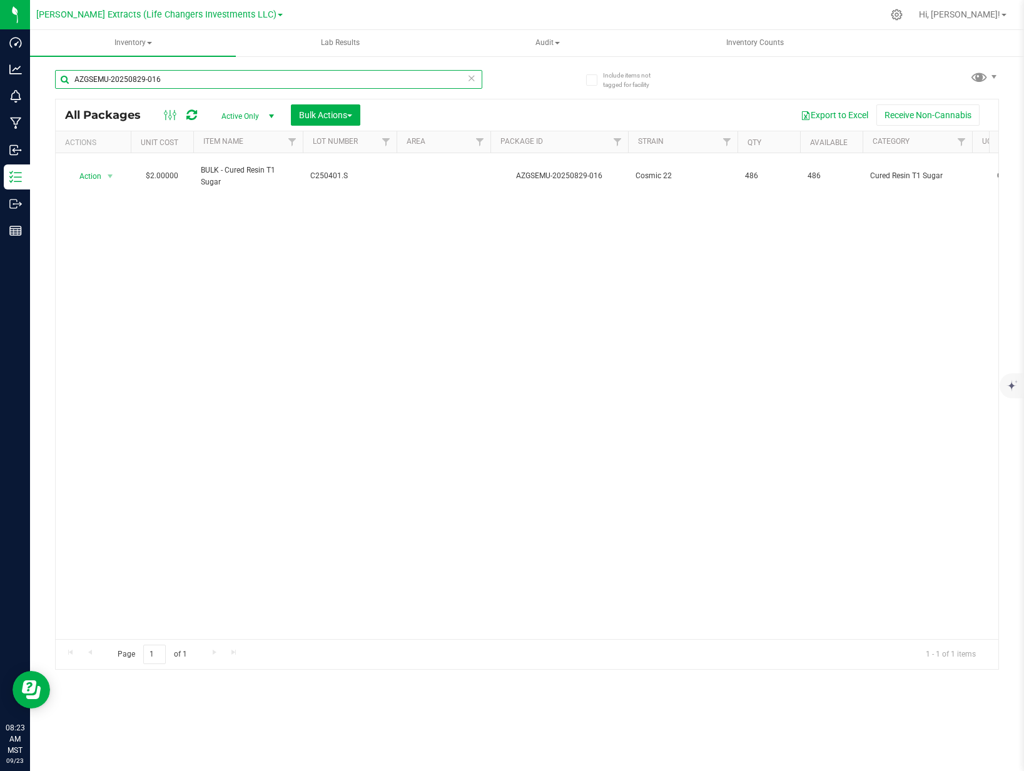
click at [215, 84] on input "AZGSEMU-20250829-016" at bounding box center [268, 79] width 427 height 19
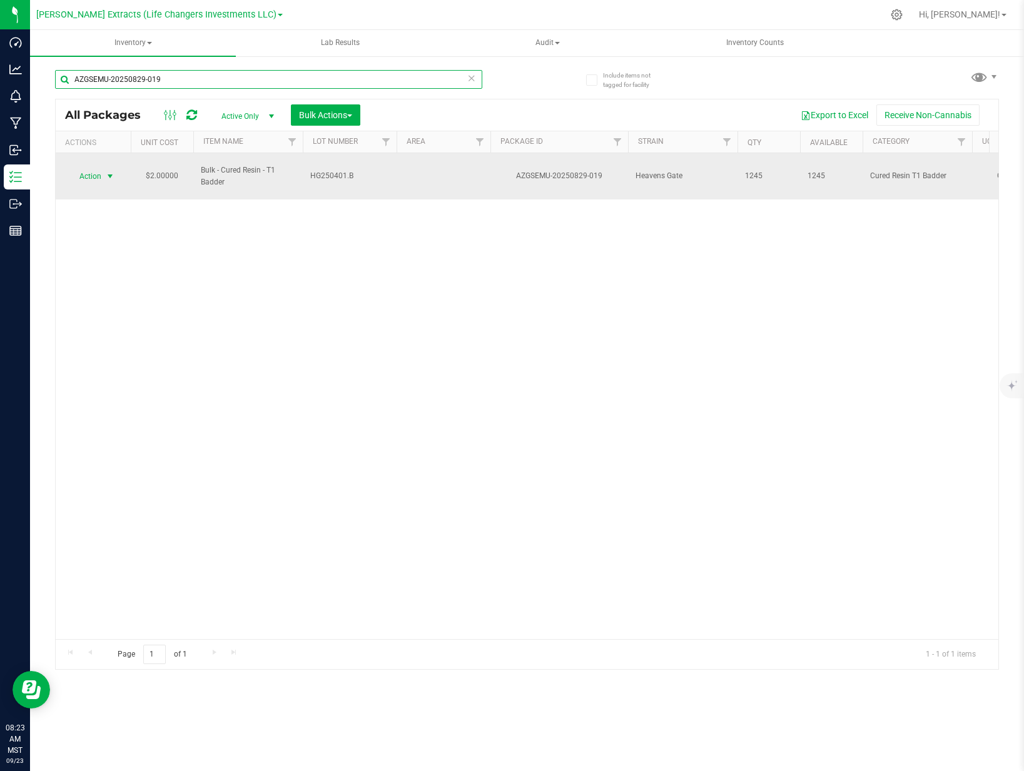
type input "AZGSEMU-20250829-019"
click at [84, 174] on span "Action" at bounding box center [85, 177] width 34 height 18
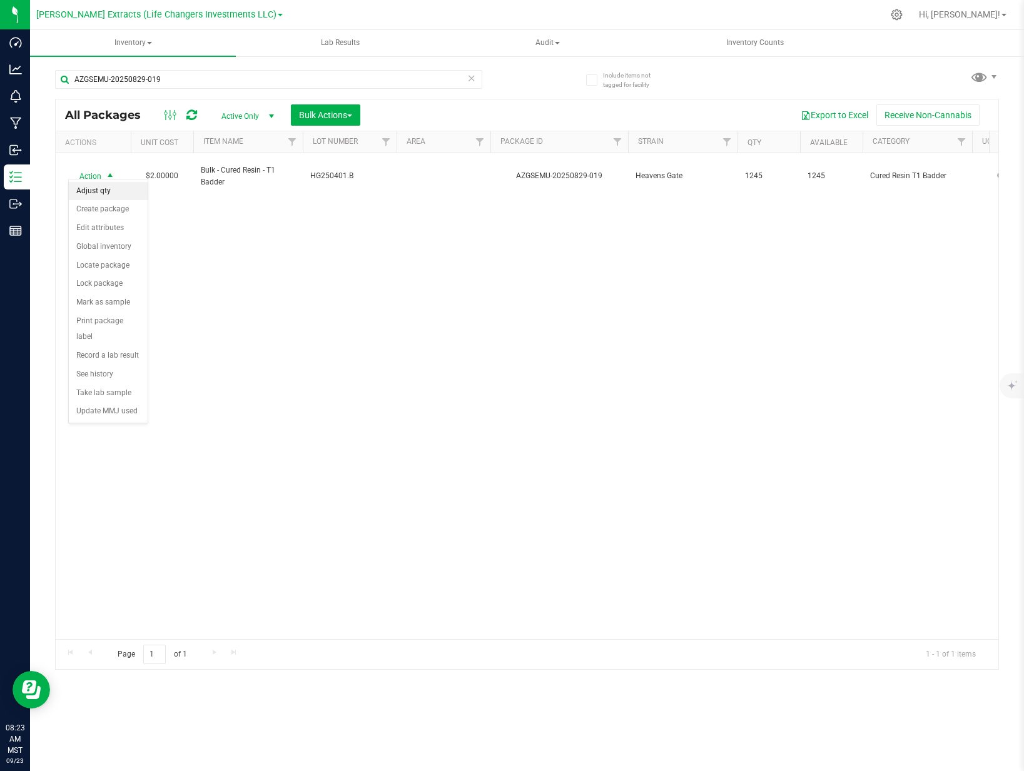
click at [94, 196] on li "Adjust qty" at bounding box center [108, 191] width 79 height 19
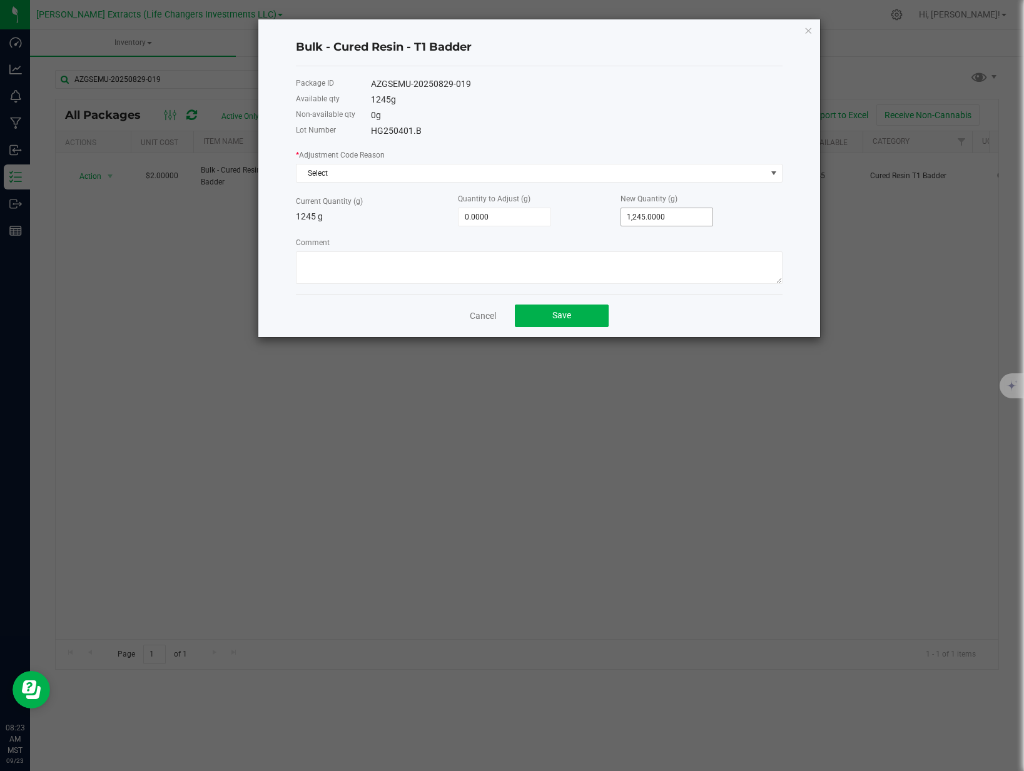
type input "1245"
click at [669, 213] on input "1245" at bounding box center [667, 217] width 92 height 18
click at [668, 213] on input "1245" at bounding box center [667, 217] width 92 height 18
type input "-1,244.0000"
type input "1"
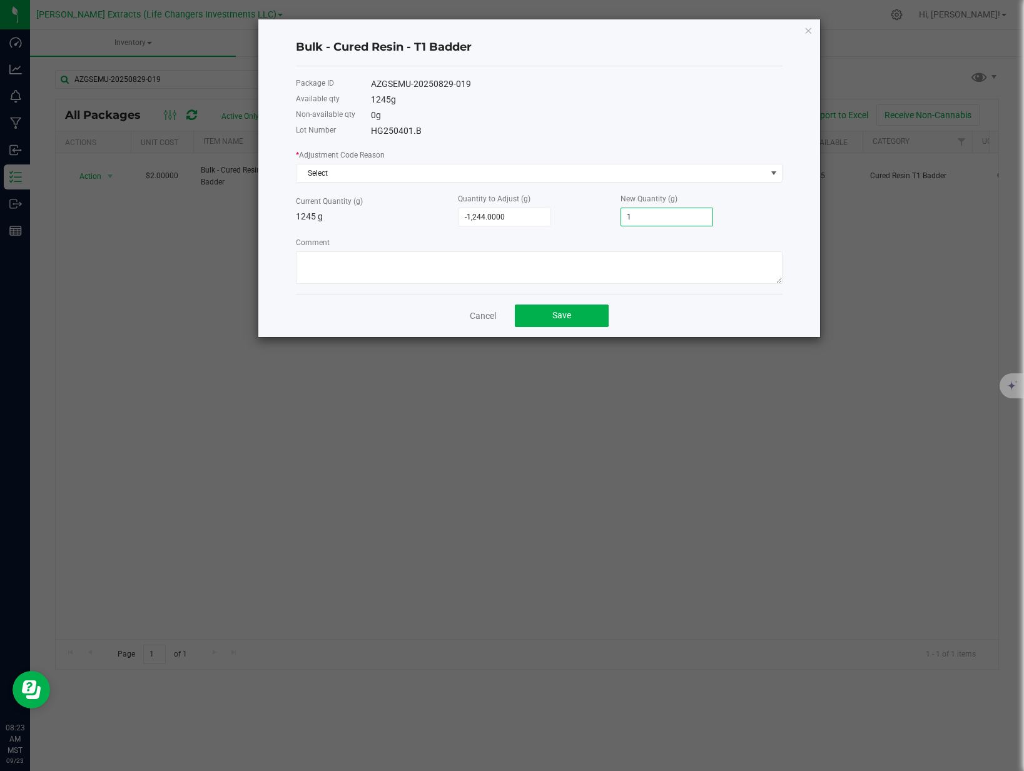
type input "-1,233.0000"
type input "12"
type input "-1,122.0000"
type input "123"
type input "-15.0000"
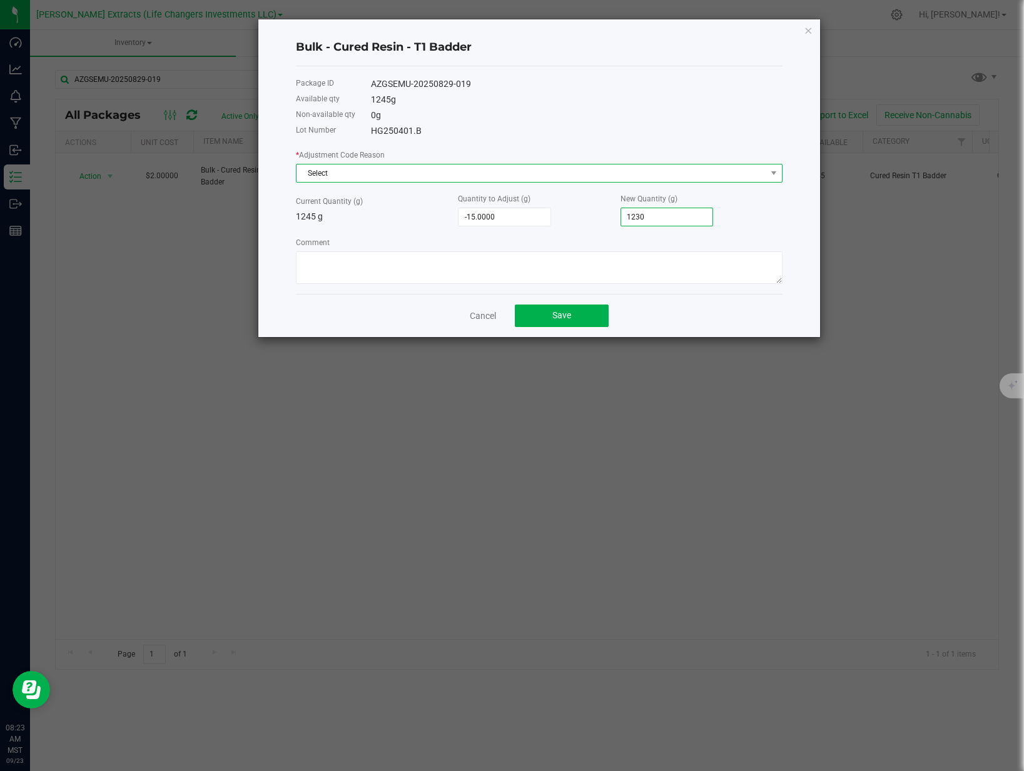
type input "1,230.0000"
click at [585, 169] on span "Select" at bounding box center [531, 173] width 470 height 18
drag, startPoint x: 394, startPoint y: 223, endPoint x: 416, endPoint y: 232, distance: 23.6
click at [395, 224] on li "End Of Day Adjustment" at bounding box center [538, 225] width 485 height 18
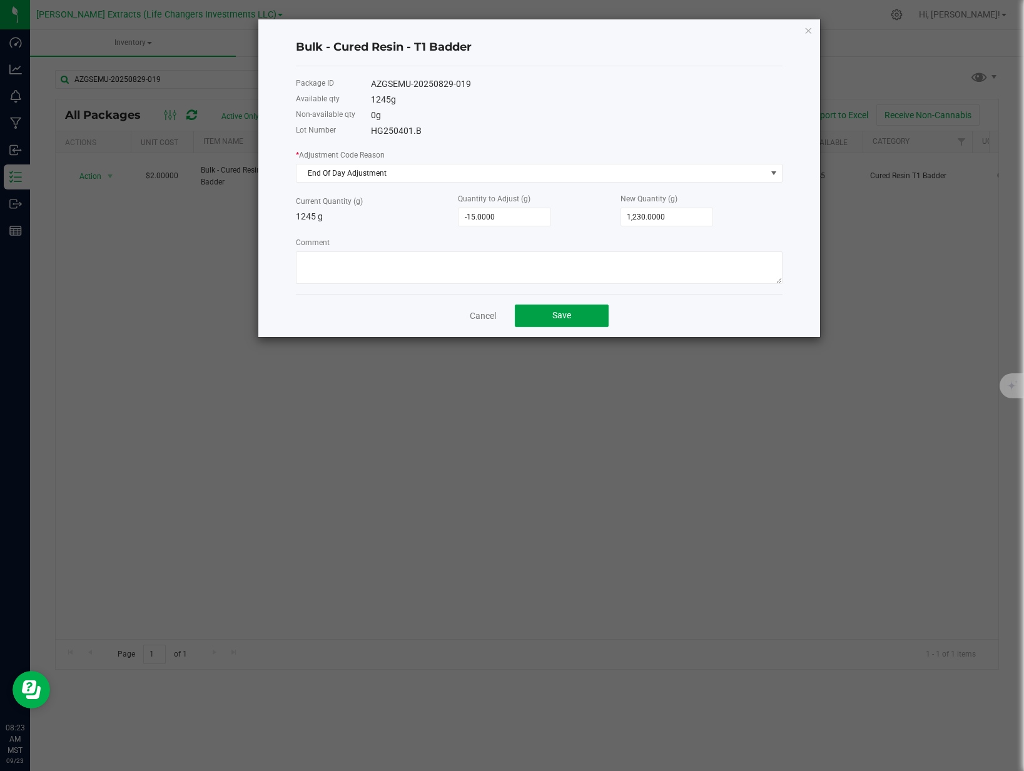
click at [560, 323] on button "Save" at bounding box center [562, 315] width 94 height 23
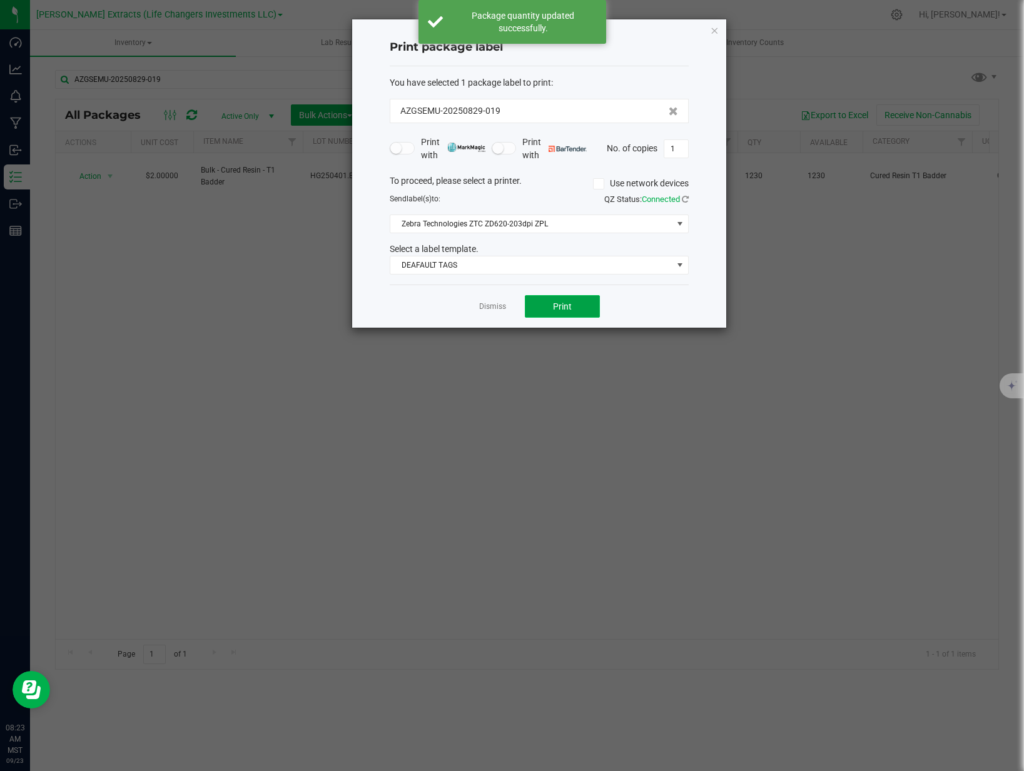
click at [545, 308] on button "Print" at bounding box center [562, 306] width 75 height 23
click at [493, 311] on link "Dismiss" at bounding box center [492, 306] width 27 height 11
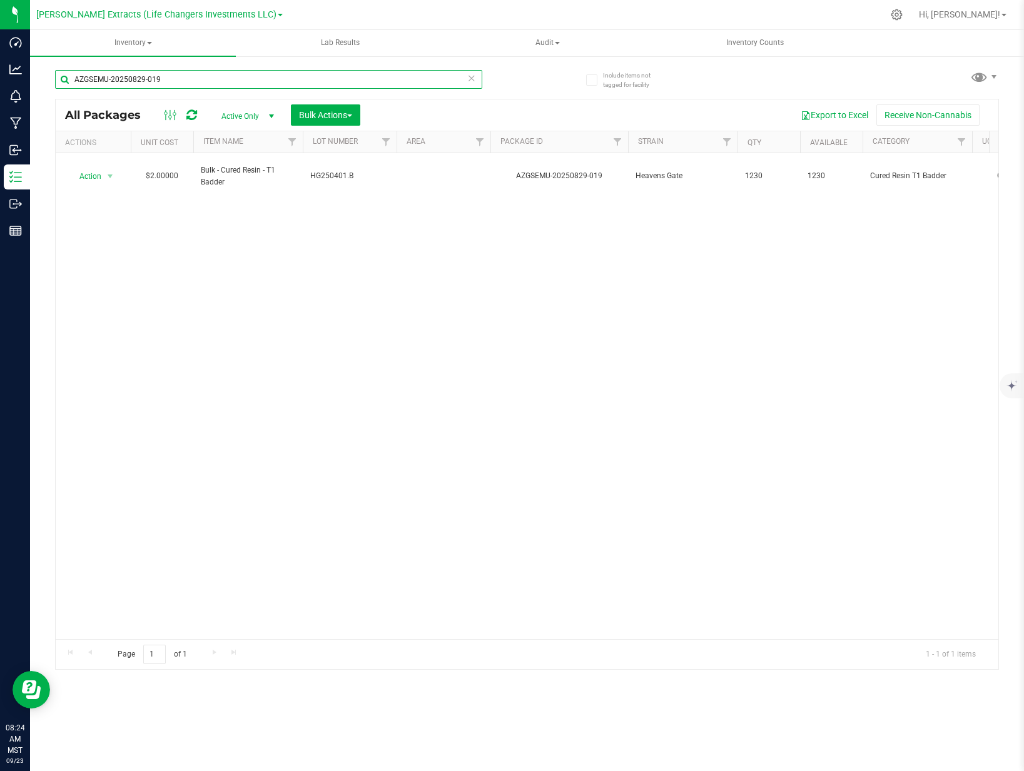
click at [251, 78] on input "AZGSEMU-20250829-019" at bounding box center [268, 79] width 427 height 19
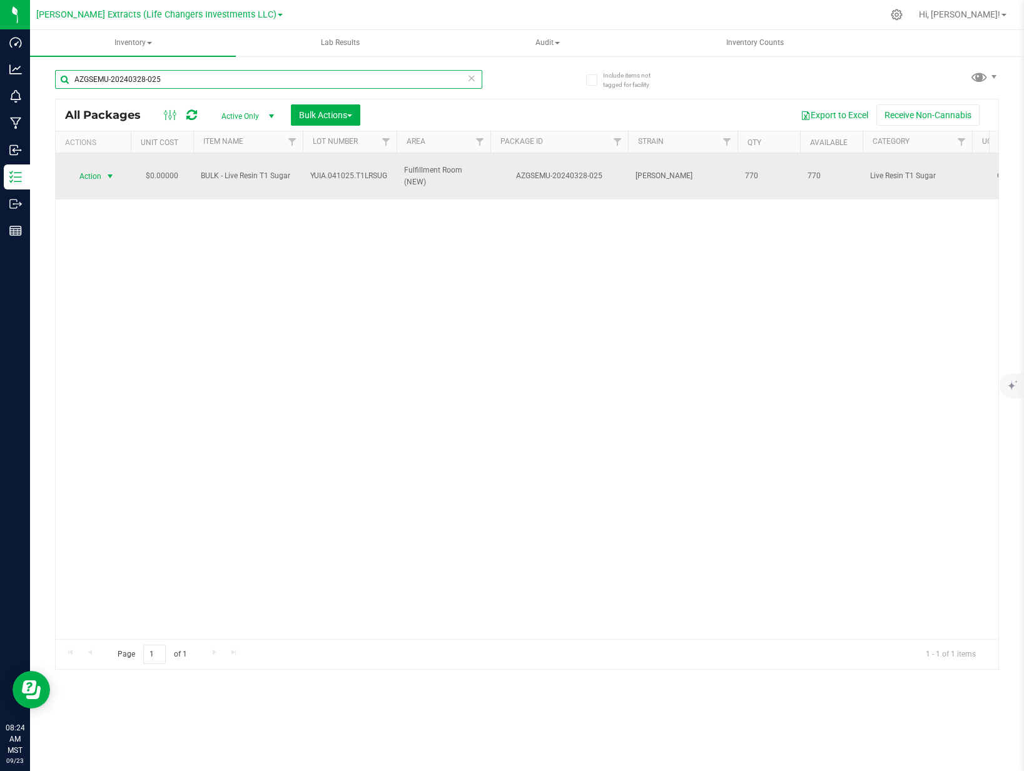
type input "AZGSEMU-20240328-025"
click at [101, 171] on span "Action" at bounding box center [85, 177] width 34 height 18
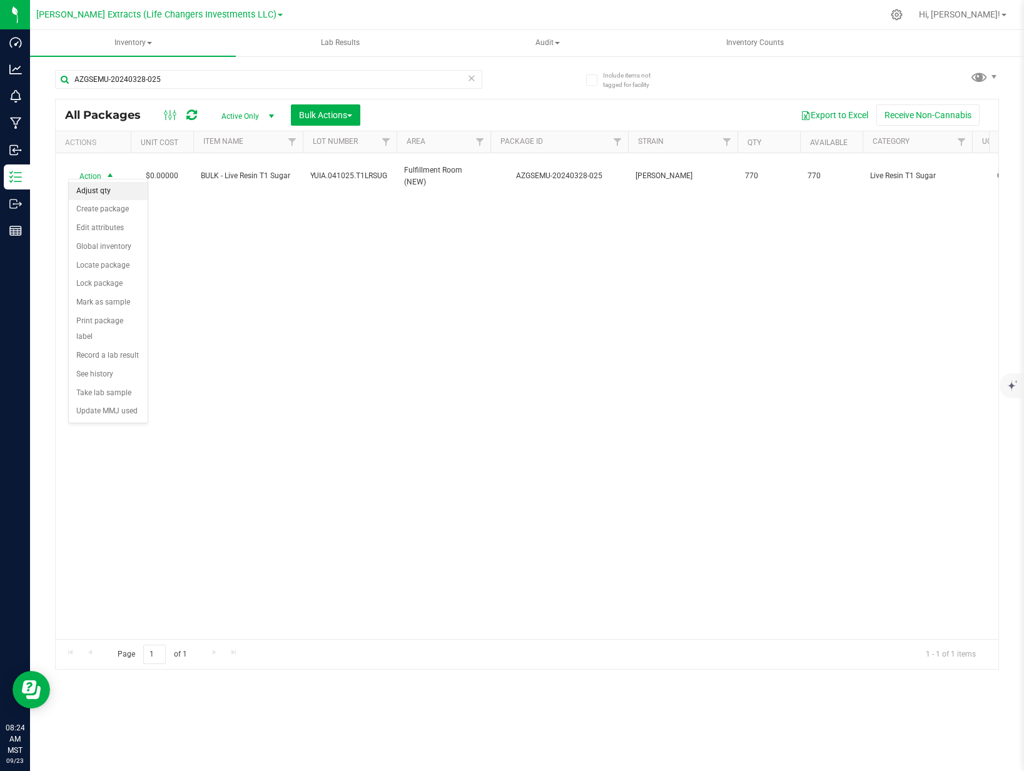
click at [104, 185] on li "Adjust qty" at bounding box center [108, 191] width 79 height 19
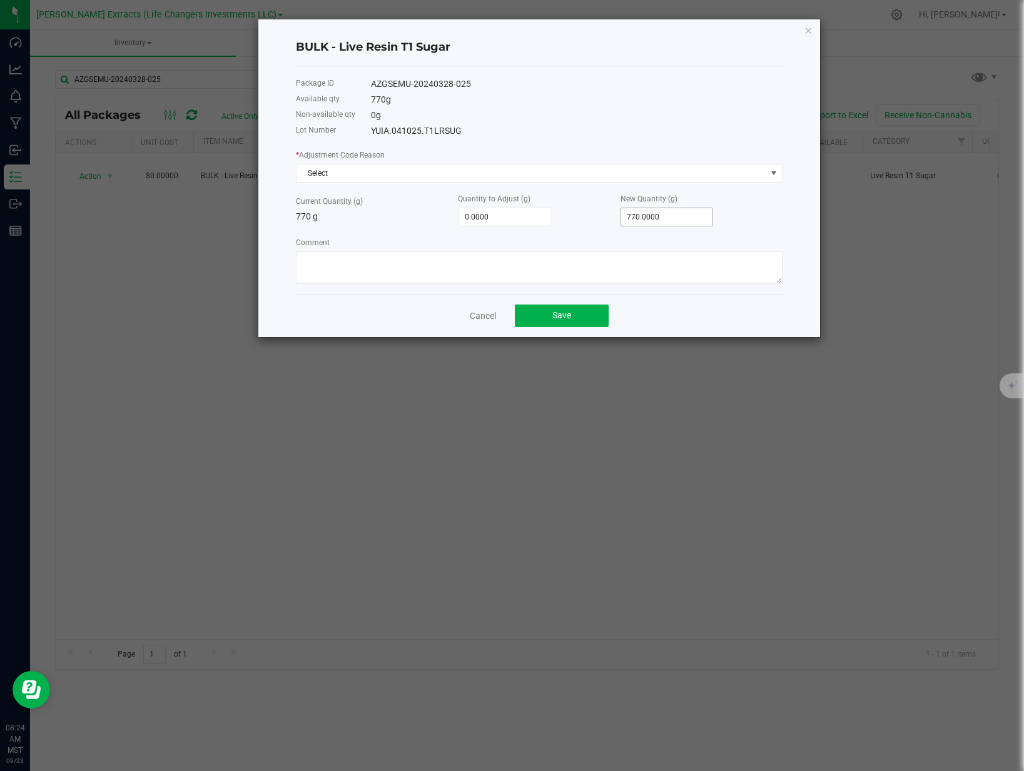
type input "770"
click at [680, 216] on input "770" at bounding box center [667, 217] width 92 height 18
type input "-763.0000"
type input "7"
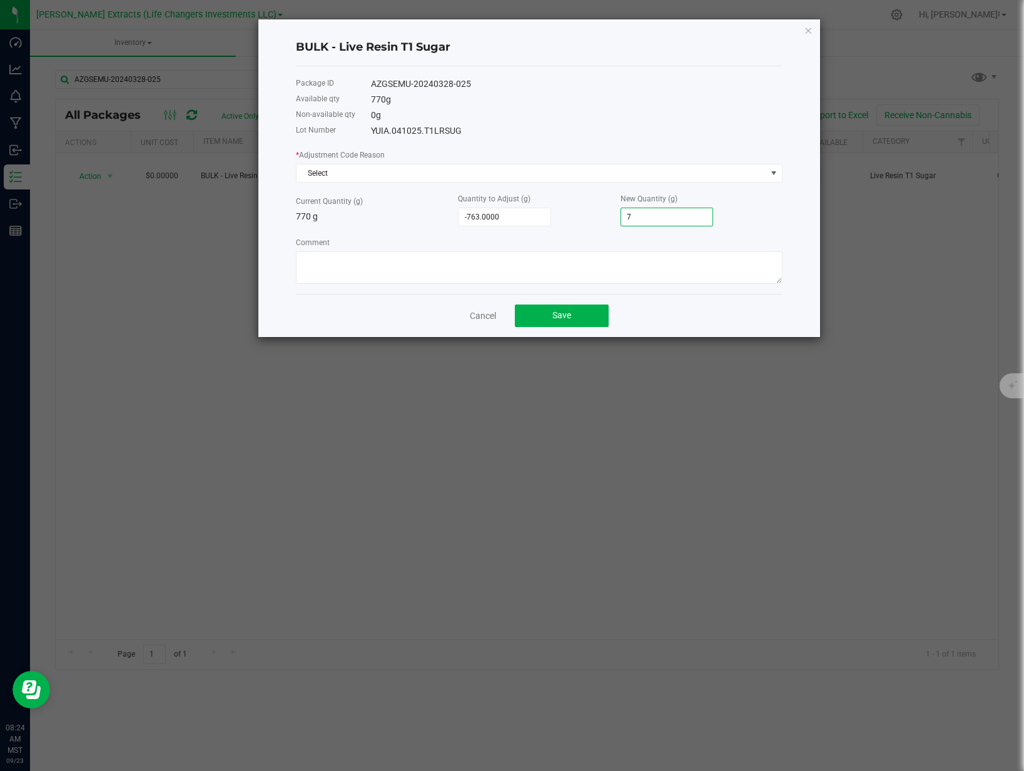
type input "-698.0000"
type input "72"
type input "-47.0000"
type input "723.0000"
click at [690, 174] on span "Select" at bounding box center [531, 173] width 470 height 18
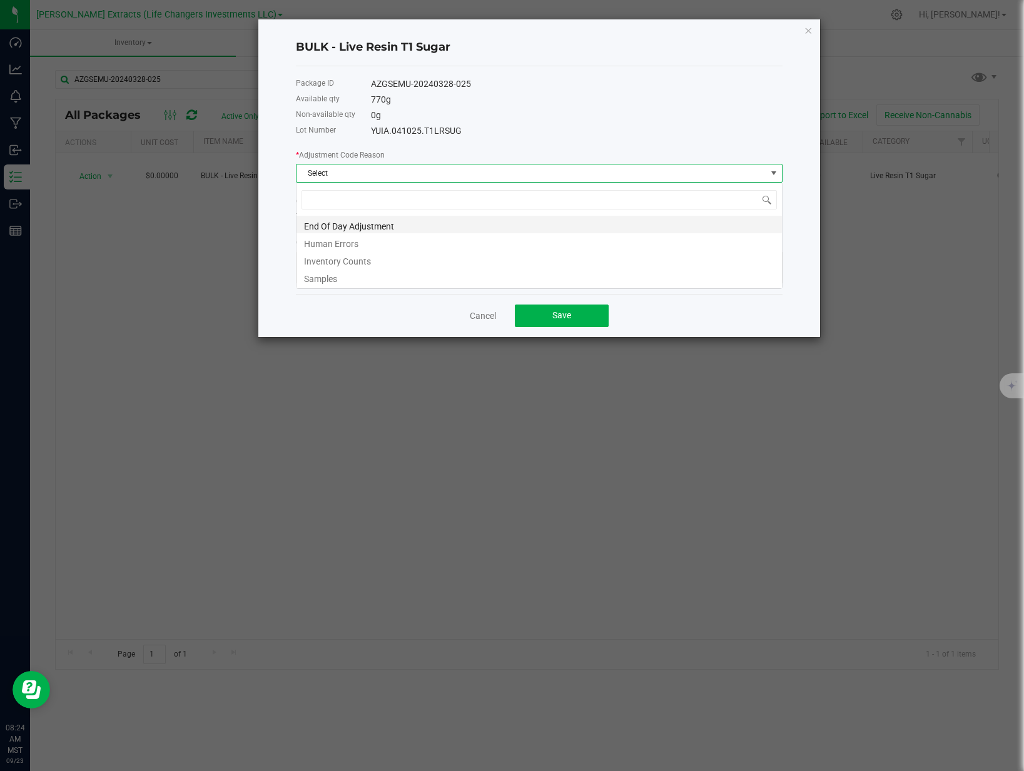
scroll to position [19, 486]
drag, startPoint x: 396, startPoint y: 224, endPoint x: 450, endPoint y: 252, distance: 60.4
click at [396, 224] on li "End Of Day Adjustment" at bounding box center [538, 225] width 485 height 18
click at [583, 318] on button "Save" at bounding box center [562, 315] width 94 height 23
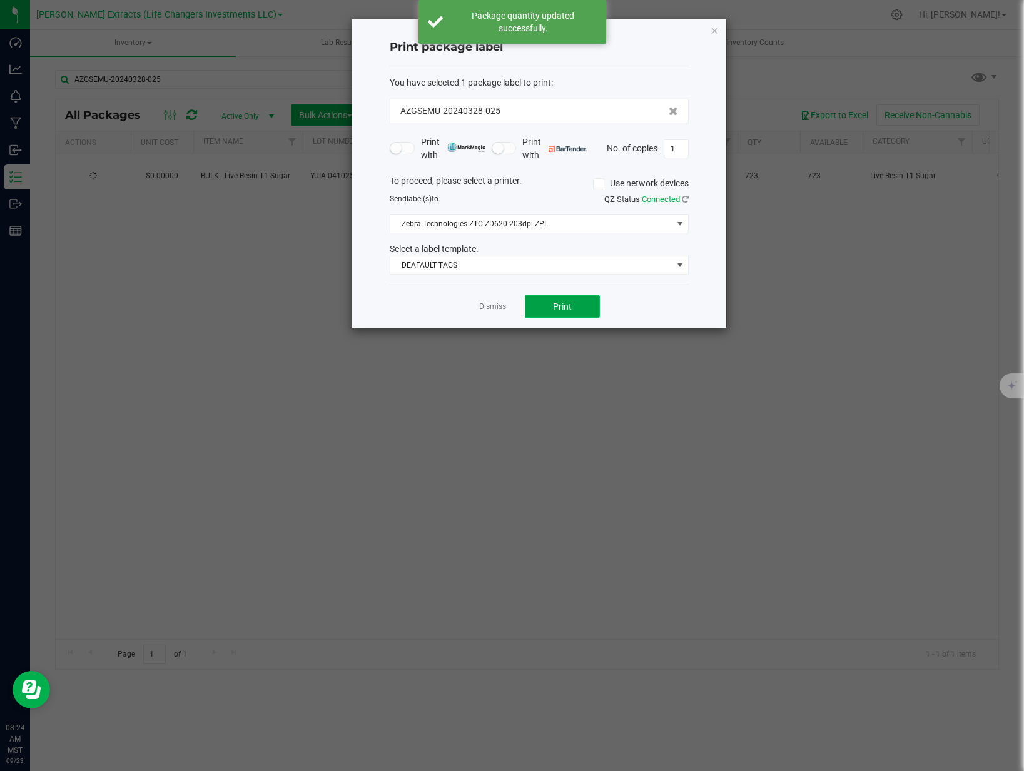
click at [570, 312] on button "Print" at bounding box center [562, 306] width 75 height 23
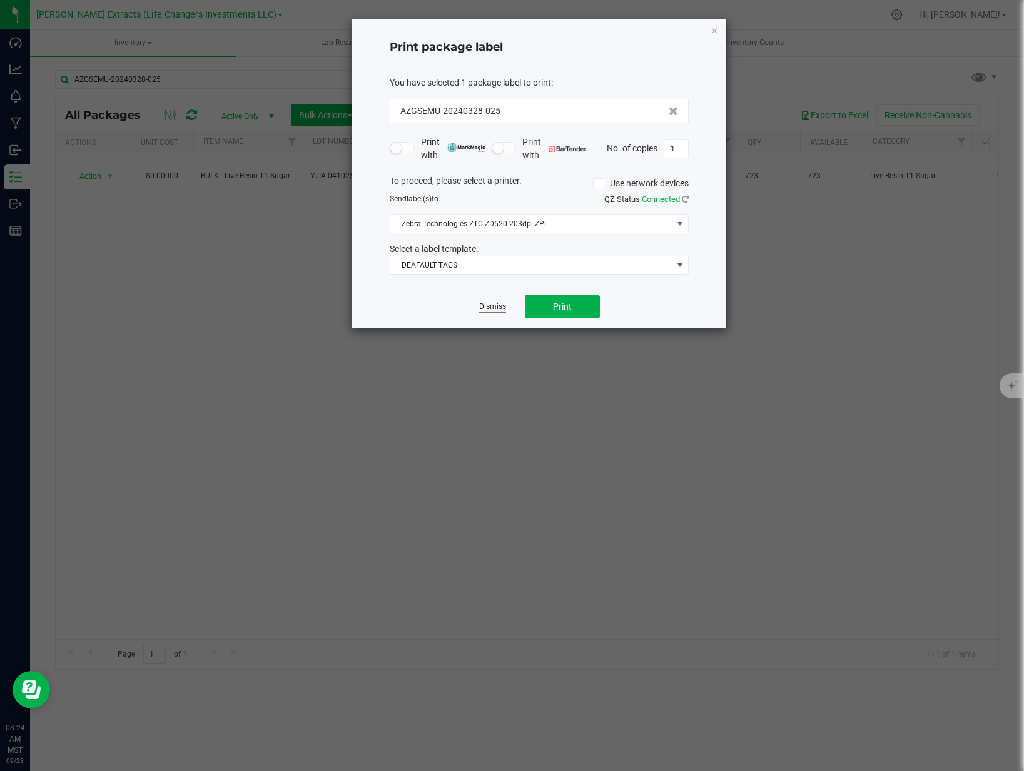
click at [502, 306] on link "Dismiss" at bounding box center [492, 306] width 27 height 11
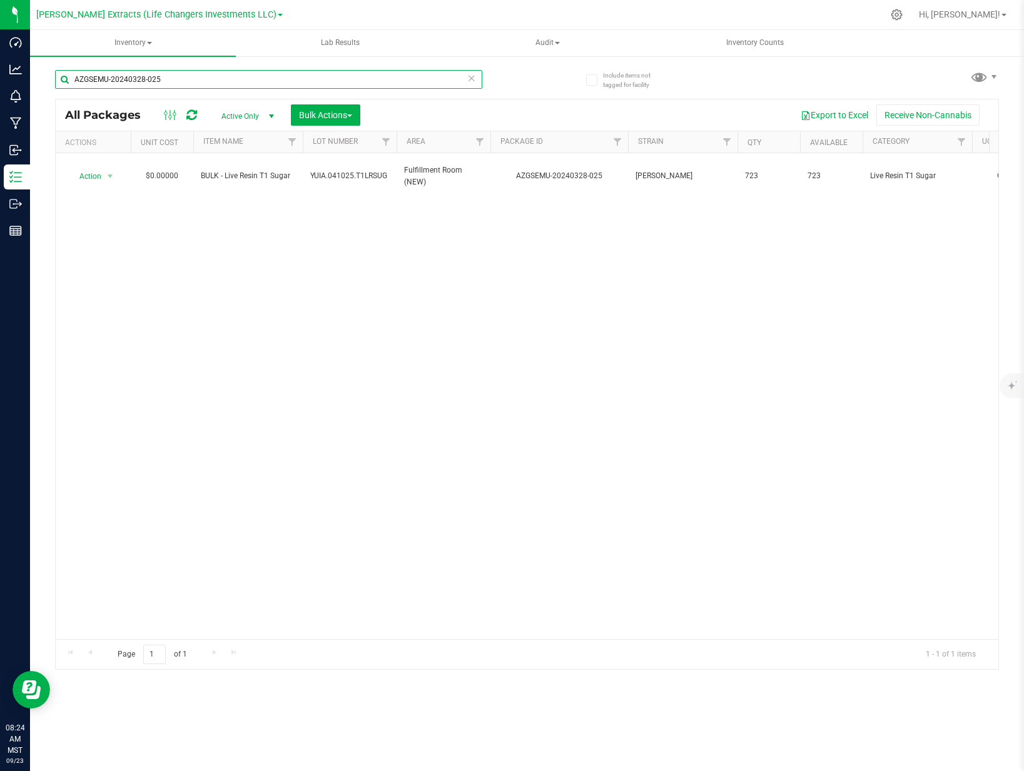
click at [243, 74] on input "AZGSEMU-20240328-025" at bounding box center [268, 79] width 427 height 19
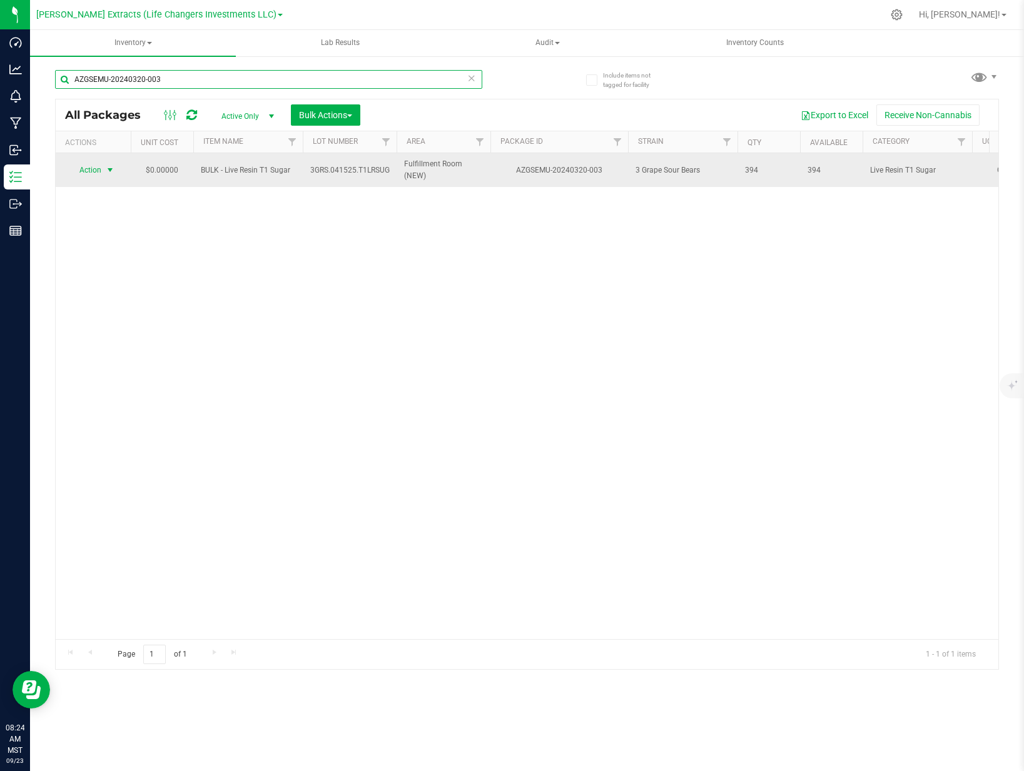
type input "AZGSEMU-20240320-003"
click at [96, 169] on span "Action" at bounding box center [85, 170] width 34 height 18
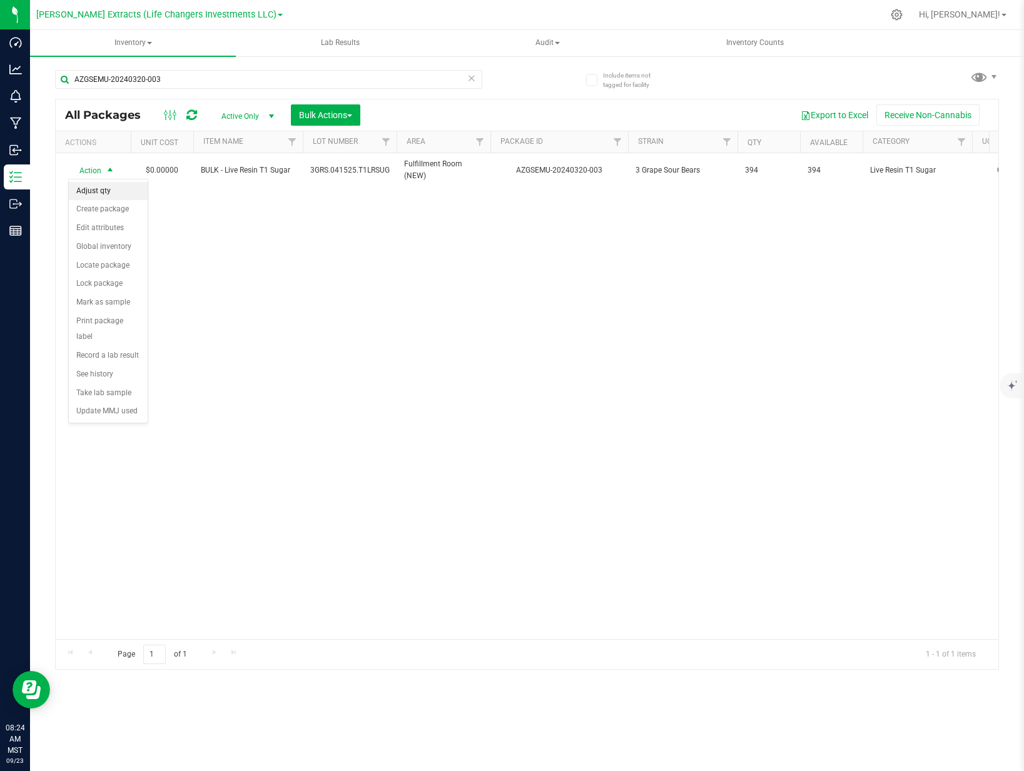
click at [98, 186] on li "Adjust qty" at bounding box center [108, 191] width 79 height 19
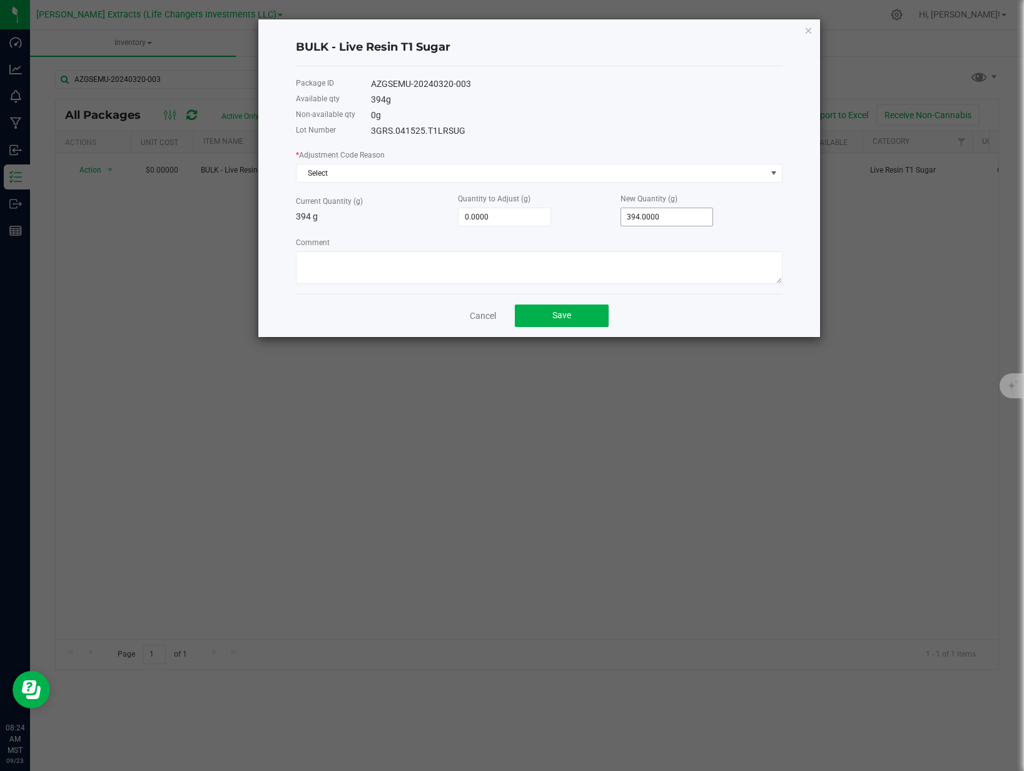
type input "394"
click at [673, 214] on input "394" at bounding box center [667, 217] width 92 height 18
type input "-391.0000"
type input "3"
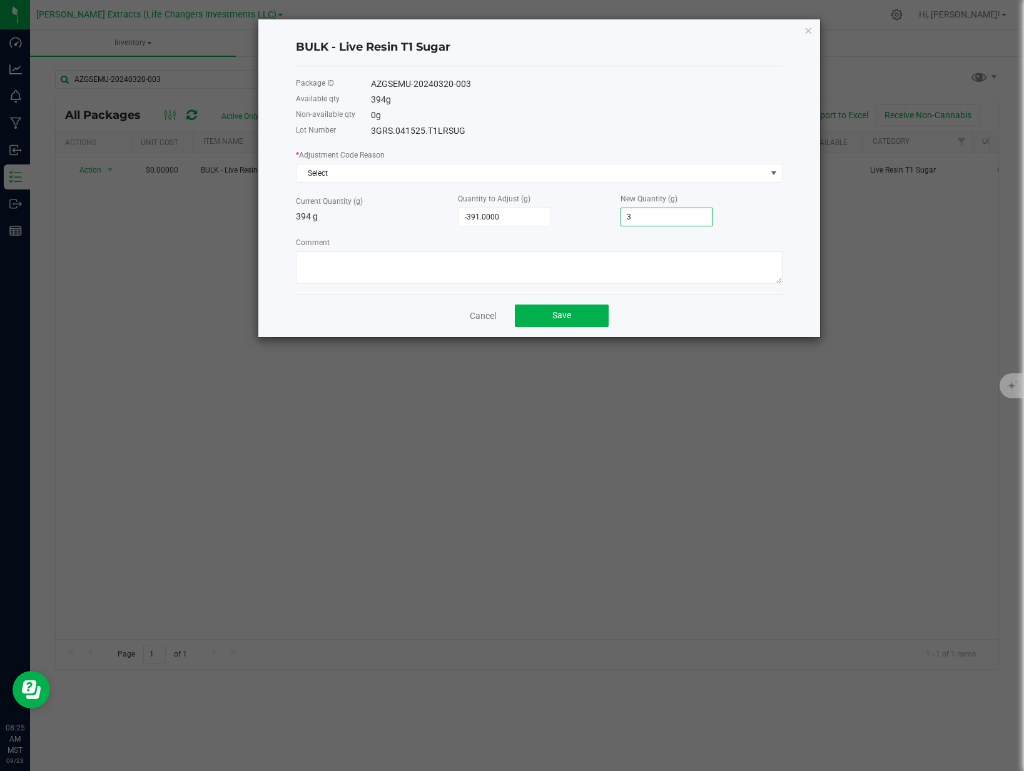
type input "-355.0000"
type input "39"
type input "-3.0000"
type input "391.0000"
drag, startPoint x: 578, startPoint y: 170, endPoint x: 540, endPoint y: 179, distance: 39.3
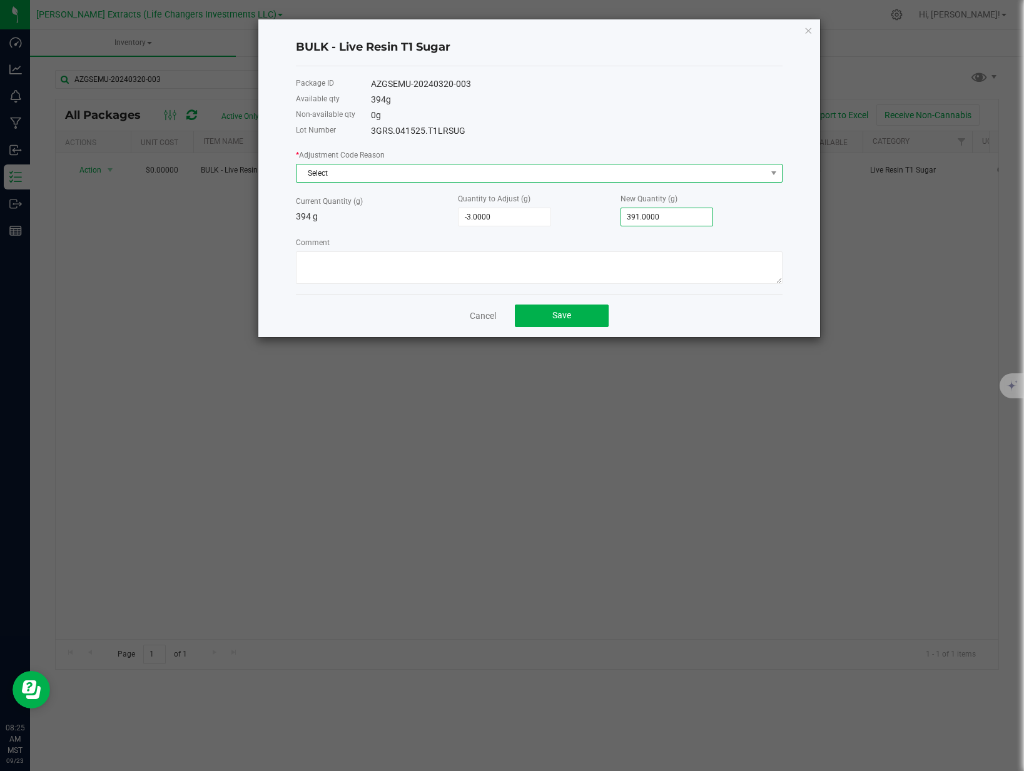
click at [578, 170] on span "Select" at bounding box center [531, 173] width 470 height 18
click at [378, 208] on input at bounding box center [538, 199] width 475 height 19
click at [377, 221] on li "End Of Day Adjustment" at bounding box center [538, 225] width 485 height 18
click at [579, 311] on button "Save" at bounding box center [562, 315] width 94 height 23
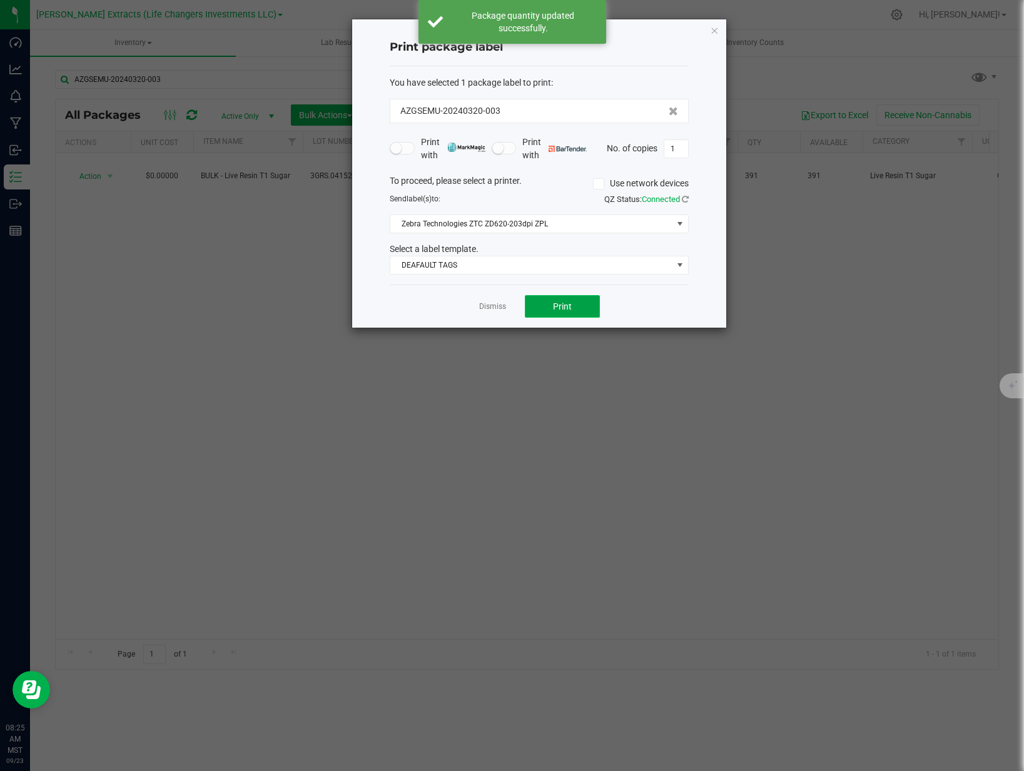
click at [569, 309] on span "Print" at bounding box center [562, 306] width 19 height 10
click at [473, 304] on div "Dismiss Print" at bounding box center [539, 305] width 299 height 43
click at [489, 304] on link "Dismiss" at bounding box center [492, 306] width 27 height 11
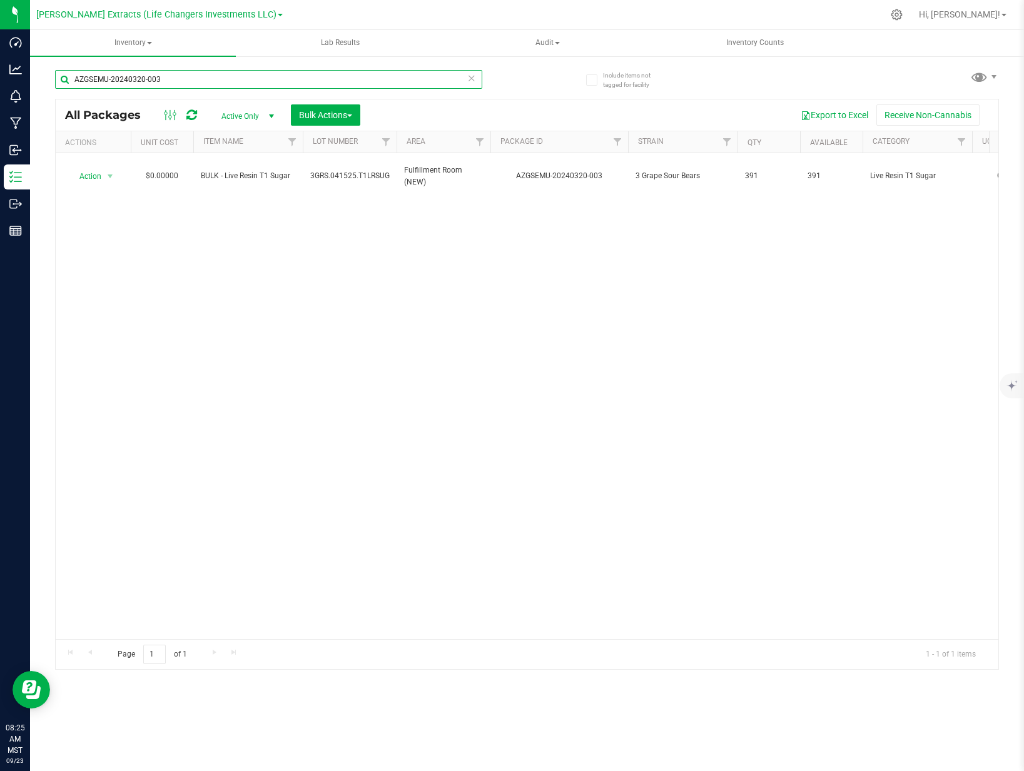
click at [271, 82] on input "AZGSEMU-20240320-003" at bounding box center [268, 79] width 427 height 19
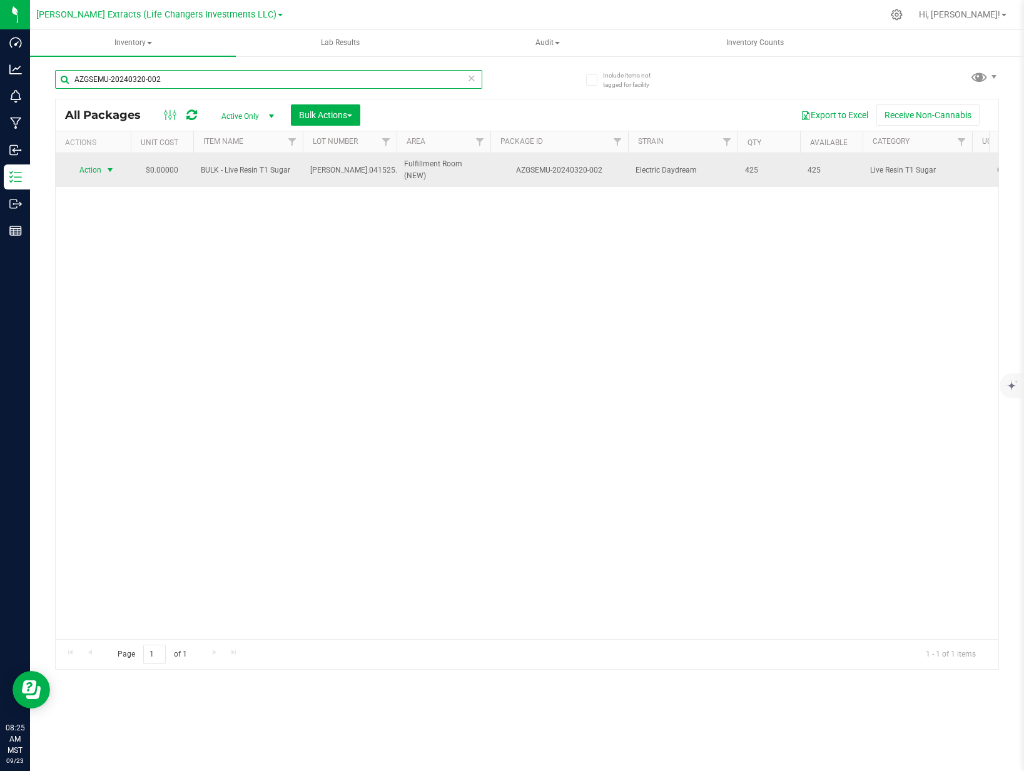
type input "AZGSEMU-20240320-002"
click at [82, 170] on span "Action" at bounding box center [85, 170] width 34 height 18
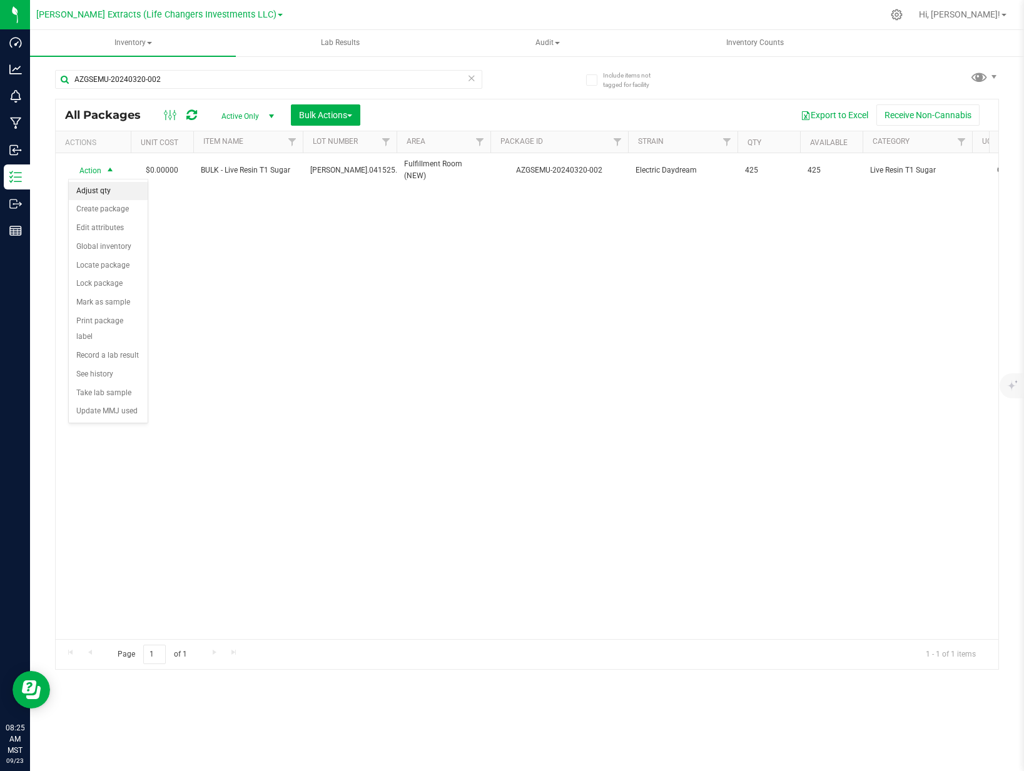
click at [104, 191] on li "Adjust qty" at bounding box center [108, 191] width 79 height 19
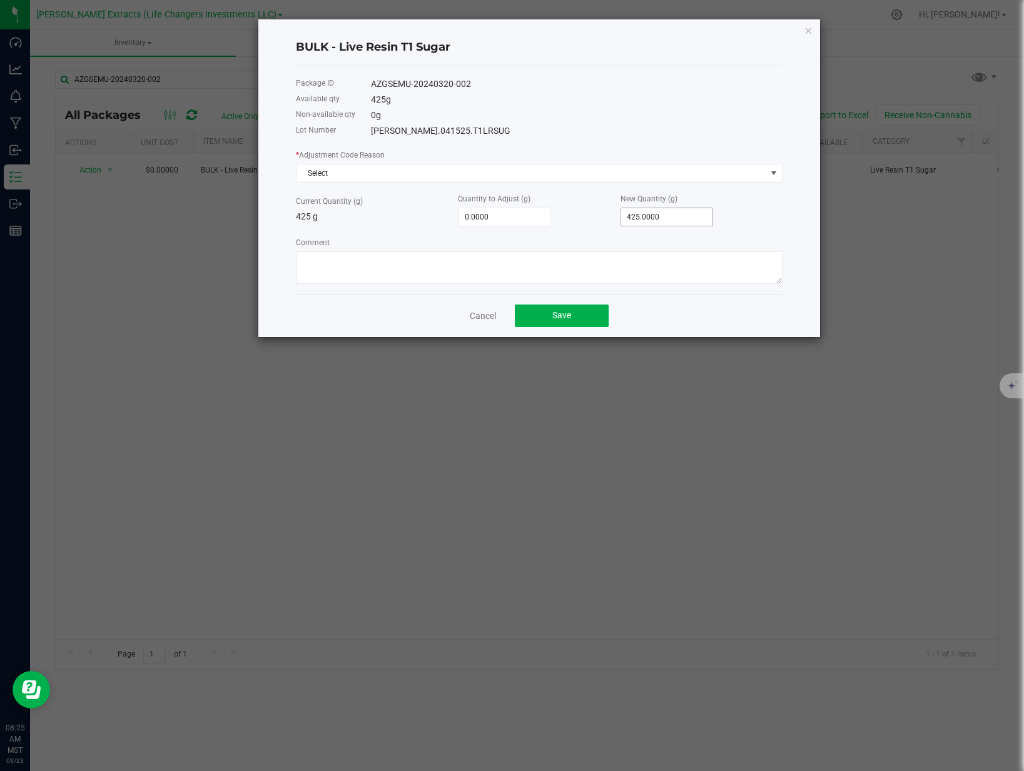
type input "425"
click at [683, 214] on input "425" at bounding box center [667, 217] width 92 height 18
type input "-421.0000"
type input "4"
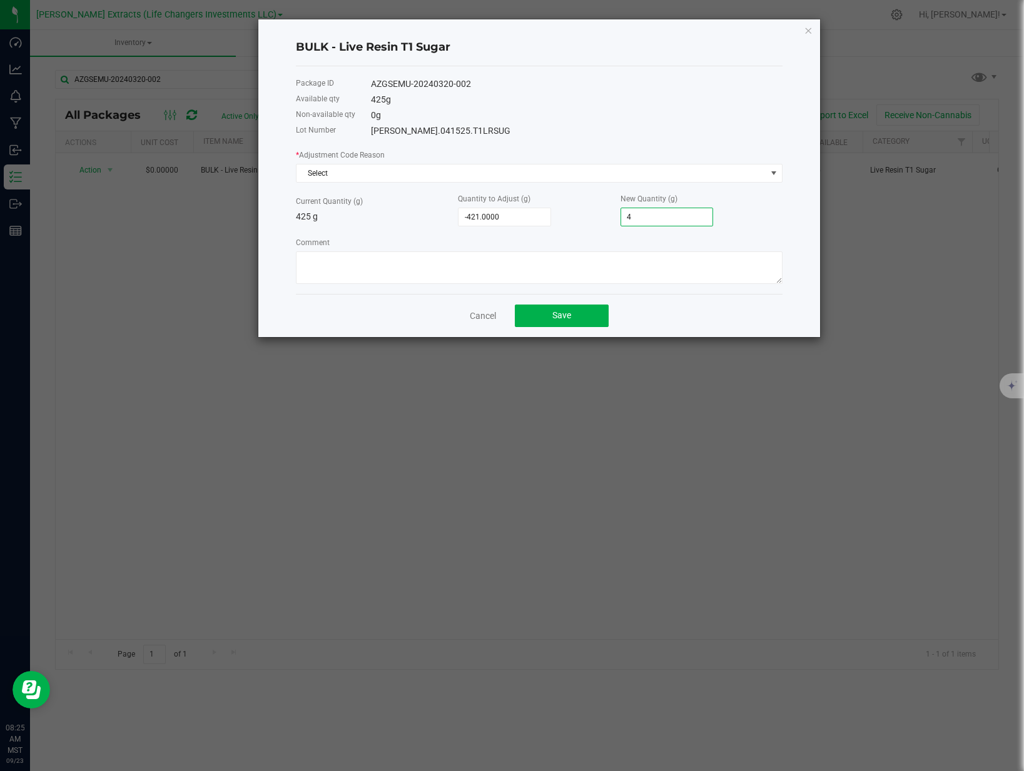
type input "-383.0000"
type input "42"
type input "-3.0000"
type input "422.0000"
drag, startPoint x: 648, startPoint y: 167, endPoint x: 603, endPoint y: 167, distance: 45.6
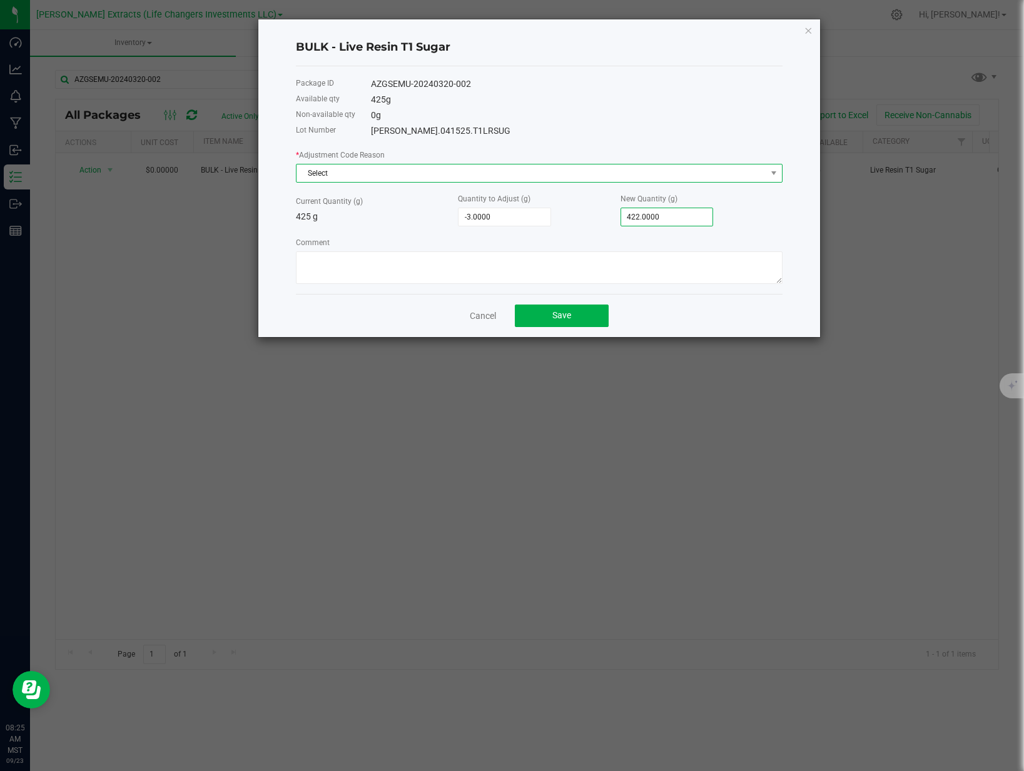
click at [648, 167] on span "Select" at bounding box center [531, 173] width 470 height 18
drag, startPoint x: 371, startPoint y: 220, endPoint x: 450, endPoint y: 249, distance: 84.1
click at [371, 220] on li "End Of Day Adjustment" at bounding box center [538, 225] width 485 height 18
click at [548, 321] on button "Save" at bounding box center [562, 315] width 94 height 23
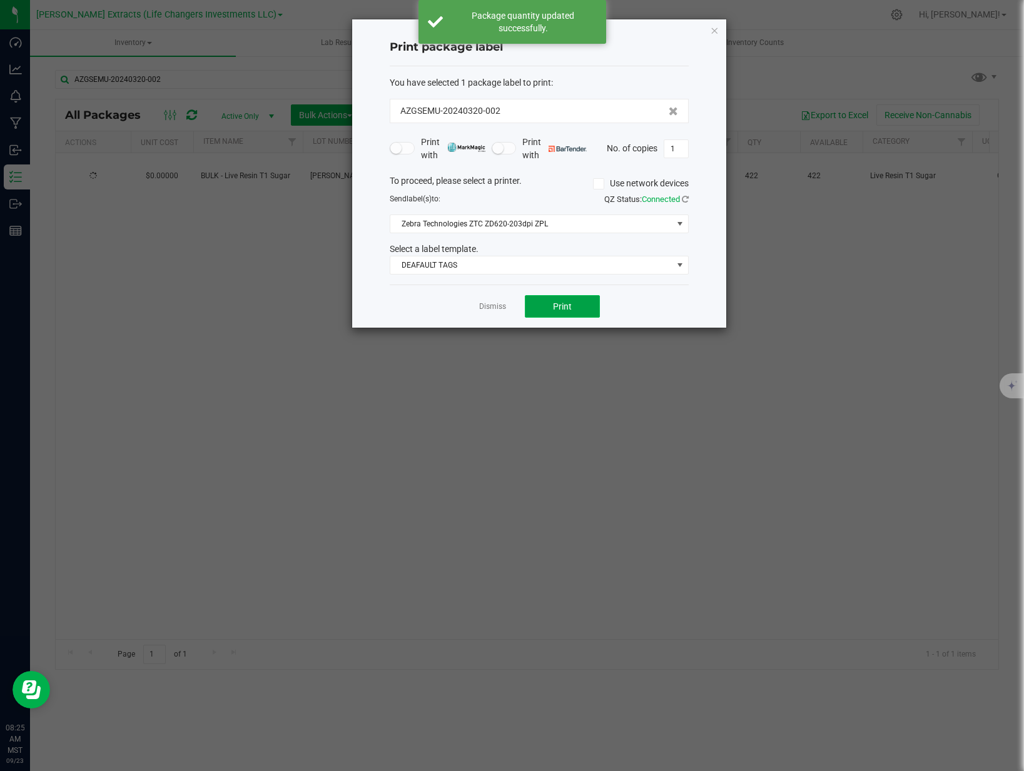
click at [546, 309] on button "Print" at bounding box center [562, 306] width 75 height 23
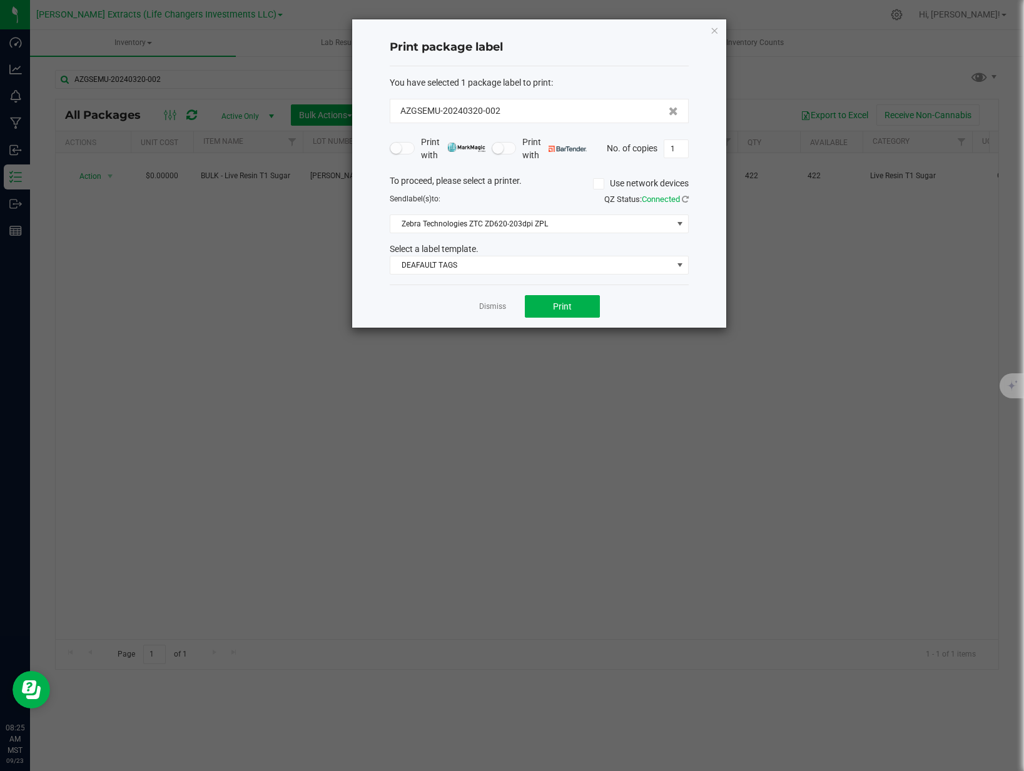
click at [488, 308] on link "Dismiss" at bounding box center [492, 306] width 27 height 11
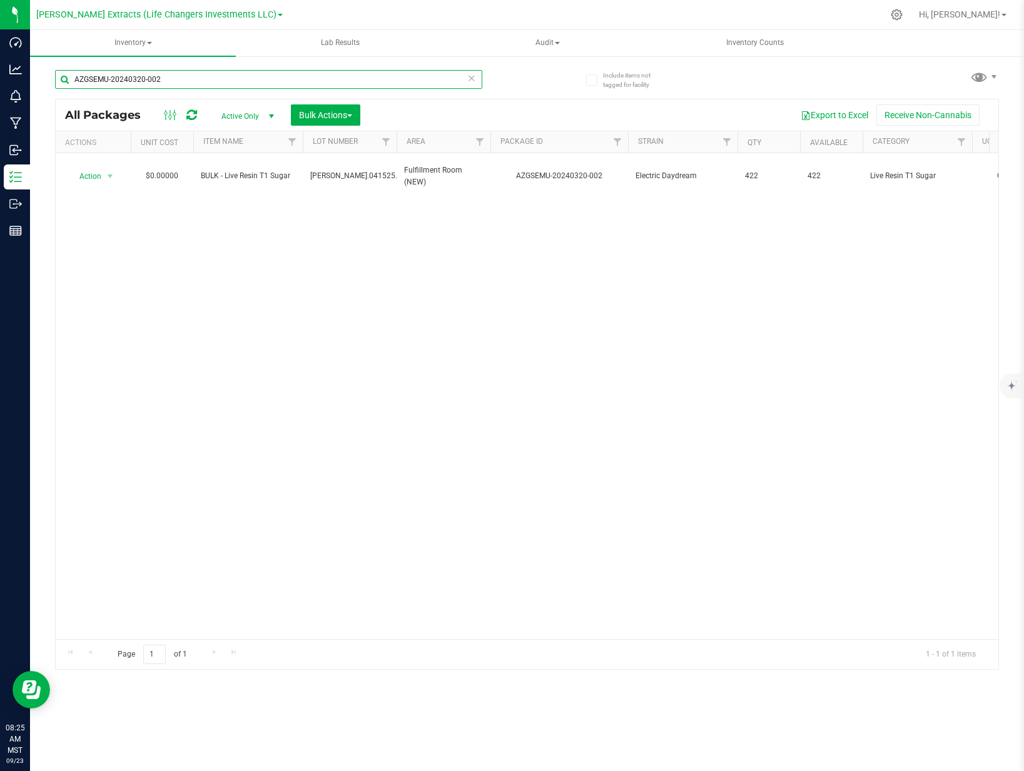
click at [207, 88] on input "AZGSEMU-20240320-002" at bounding box center [268, 79] width 427 height 19
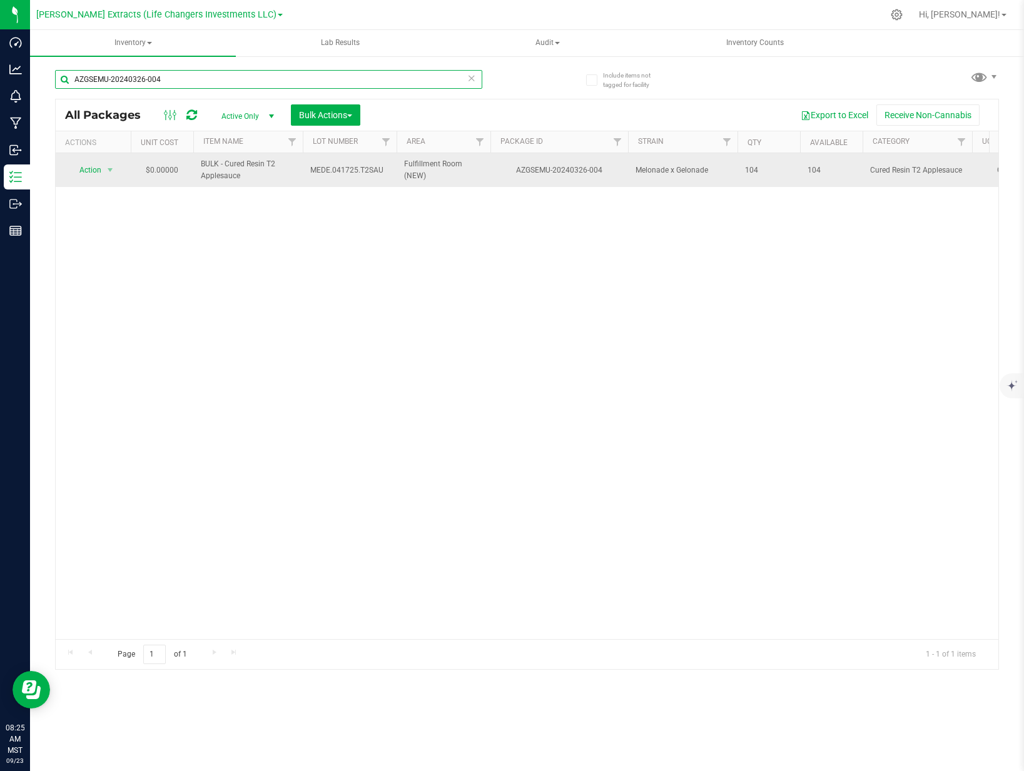
type input "AZGSEMU-20240326-004"
click at [89, 169] on span "Action" at bounding box center [85, 170] width 34 height 18
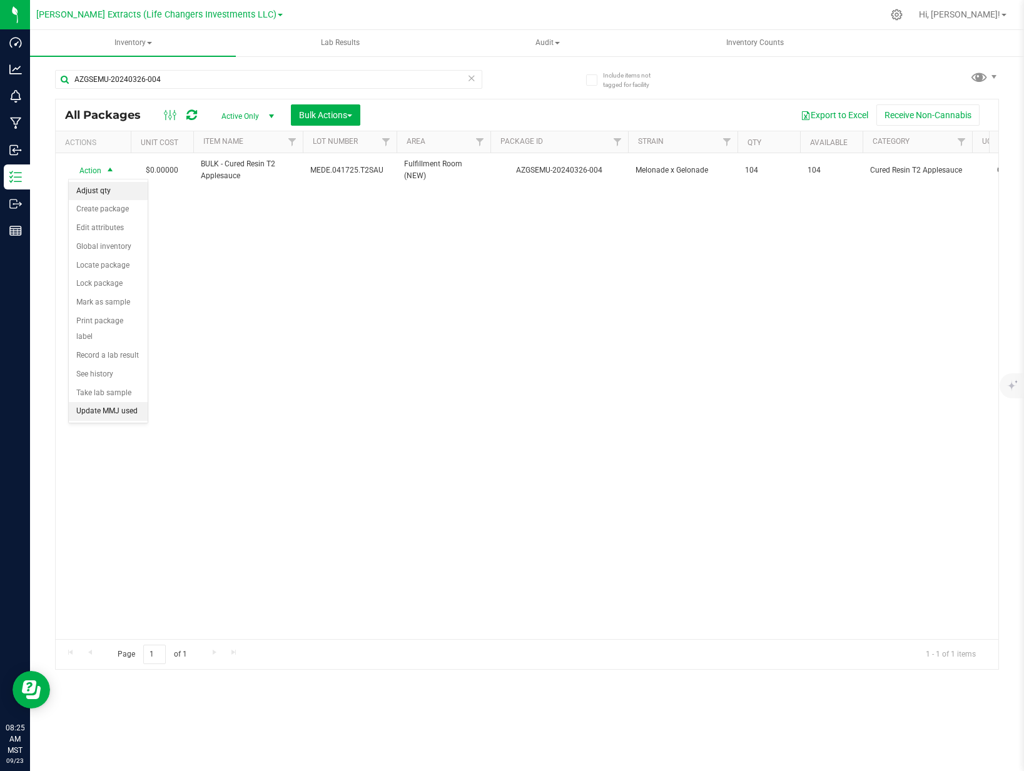
drag, startPoint x: 94, startPoint y: 191, endPoint x: 138, endPoint y: 196, distance: 44.1
click at [94, 191] on li "Adjust qty" at bounding box center [108, 191] width 79 height 19
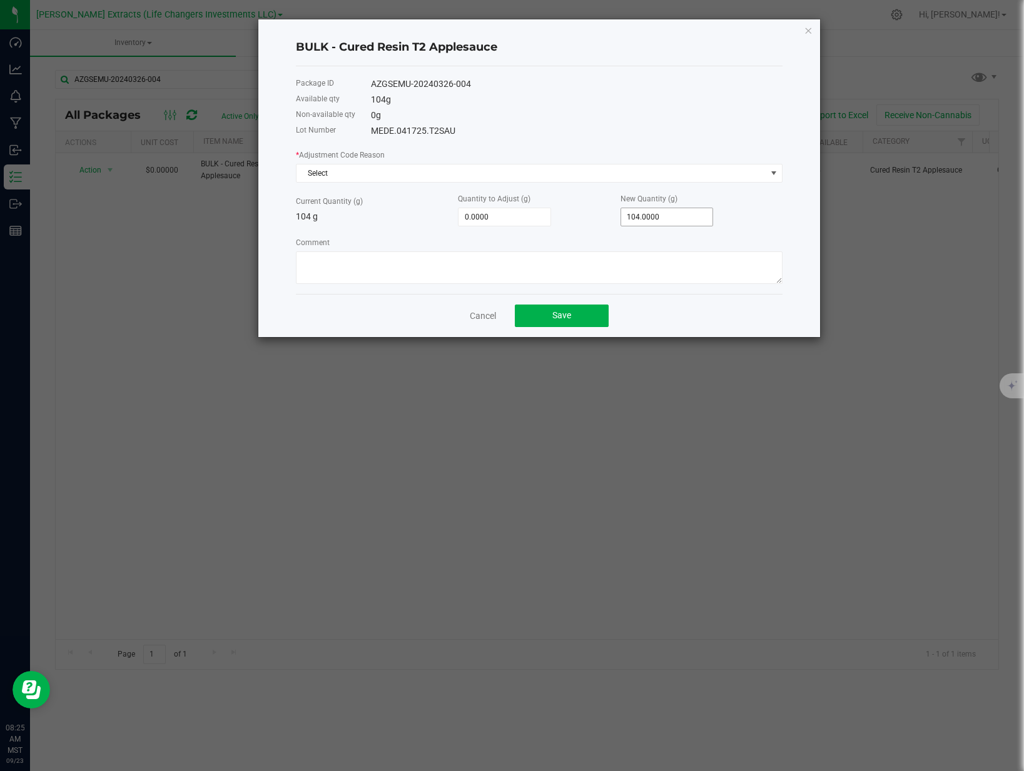
type input "104"
click at [675, 215] on input "104" at bounding box center [667, 217] width 92 height 18
type input "-103.0000"
type input "1"
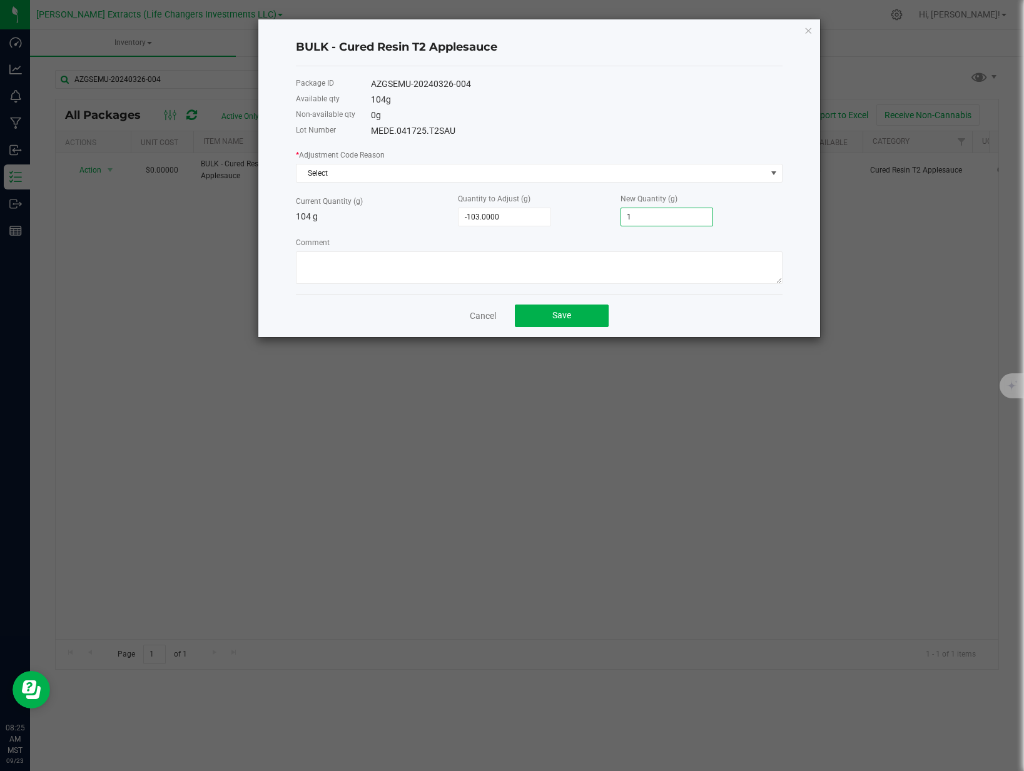
type input "-94.0000"
type input "10"
type input "-4.0000"
type input "100.0000"
drag, startPoint x: 678, startPoint y: 171, endPoint x: 566, endPoint y: 171, distance: 111.9
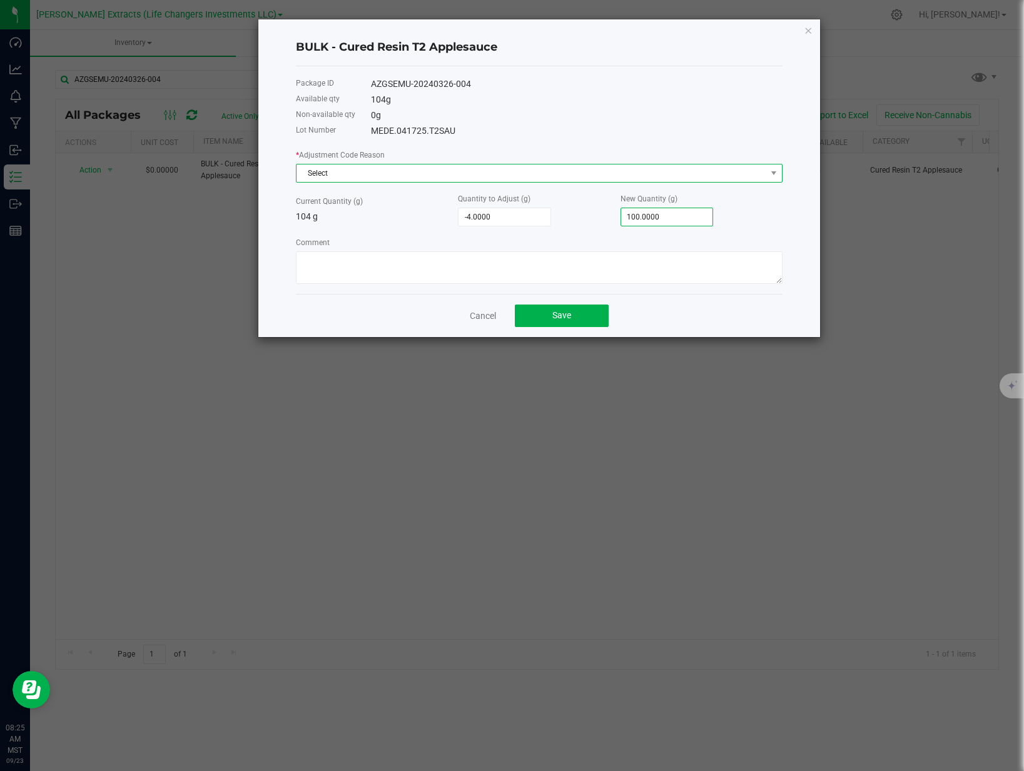
click at [678, 171] on span "Select" at bounding box center [531, 173] width 470 height 18
click at [373, 226] on li "End Of Day Adjustment" at bounding box center [538, 225] width 485 height 18
click at [575, 311] on button "Save" at bounding box center [562, 315] width 94 height 23
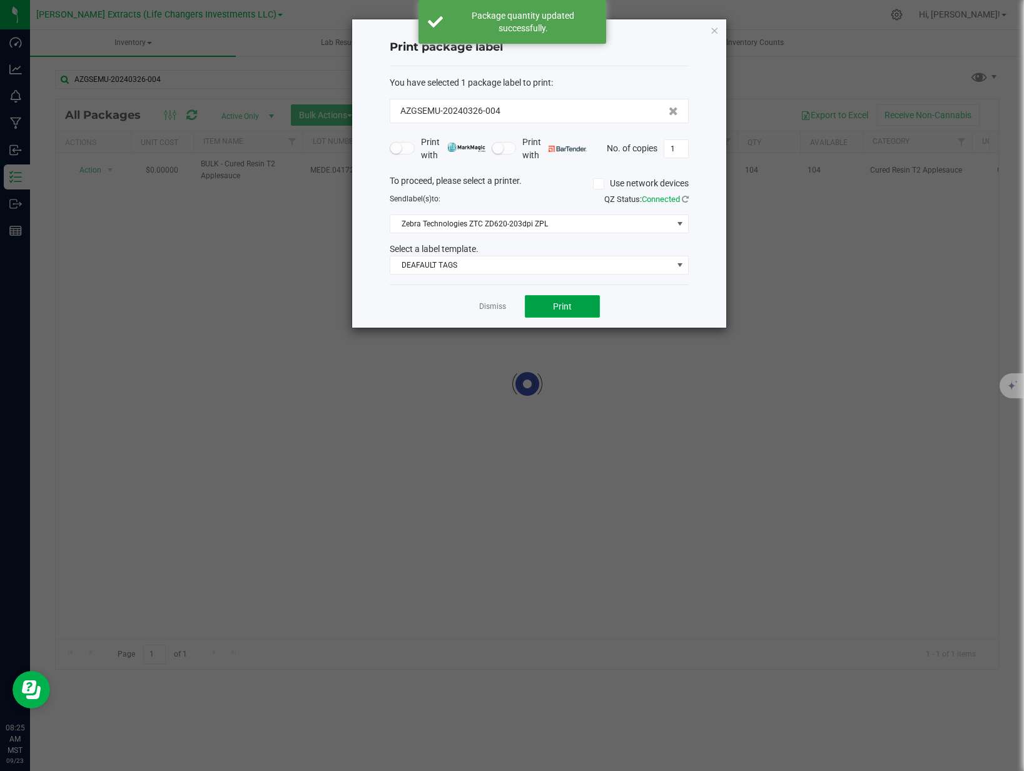
click at [541, 306] on button "Print" at bounding box center [562, 306] width 75 height 23
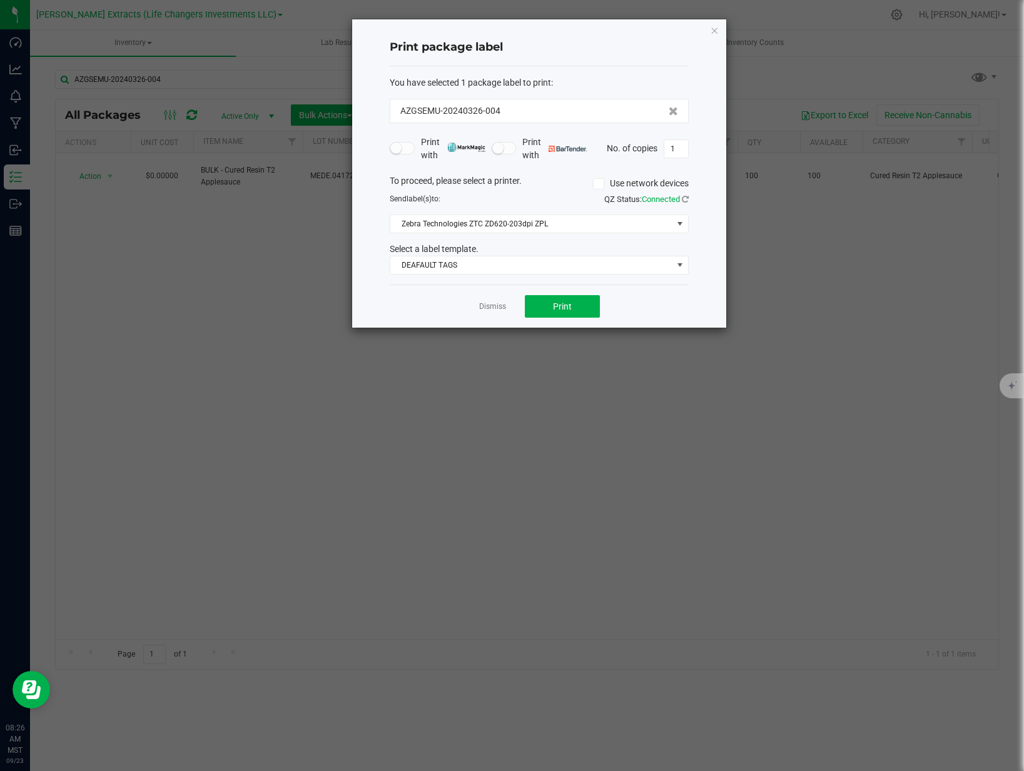
click at [520, 308] on div "Dismiss Print" at bounding box center [539, 305] width 299 height 43
click at [498, 306] on link "Dismiss" at bounding box center [492, 306] width 27 height 11
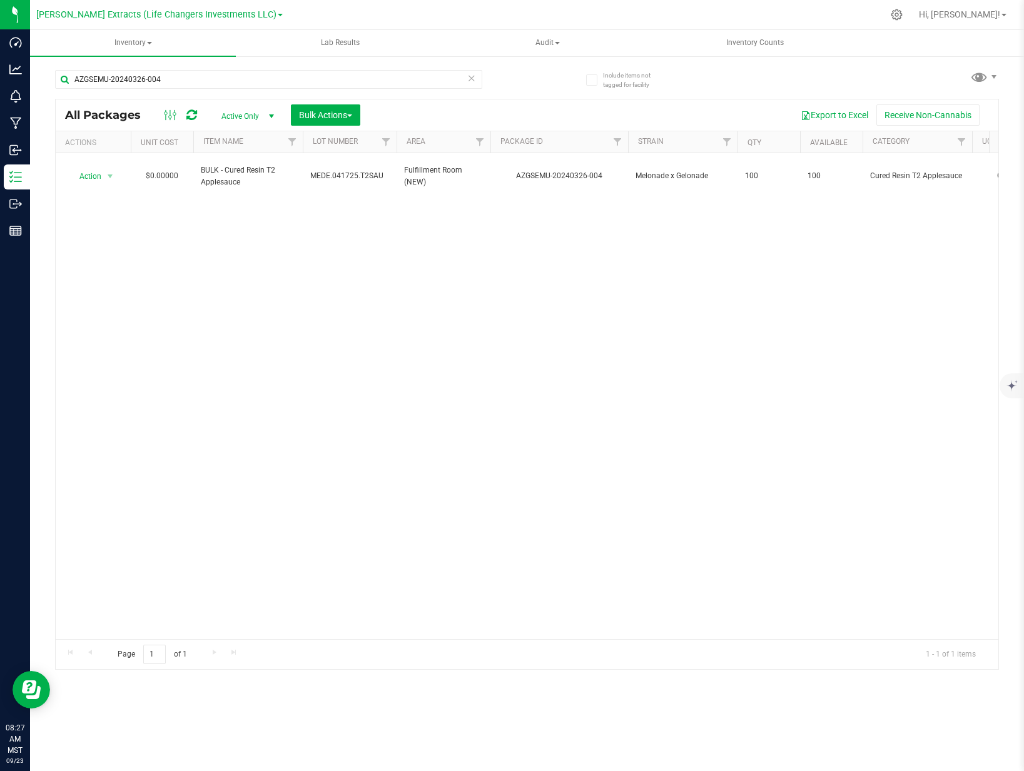
click at [473, 76] on icon at bounding box center [471, 77] width 9 height 15
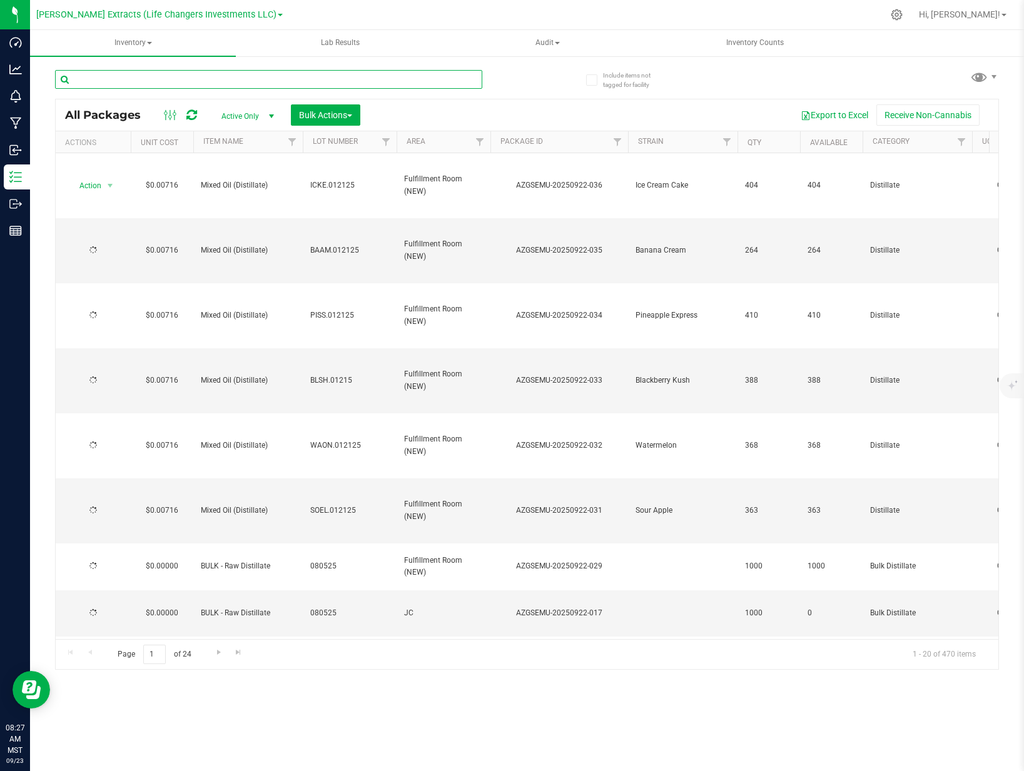
click at [326, 80] on input "text" at bounding box center [268, 79] width 427 height 19
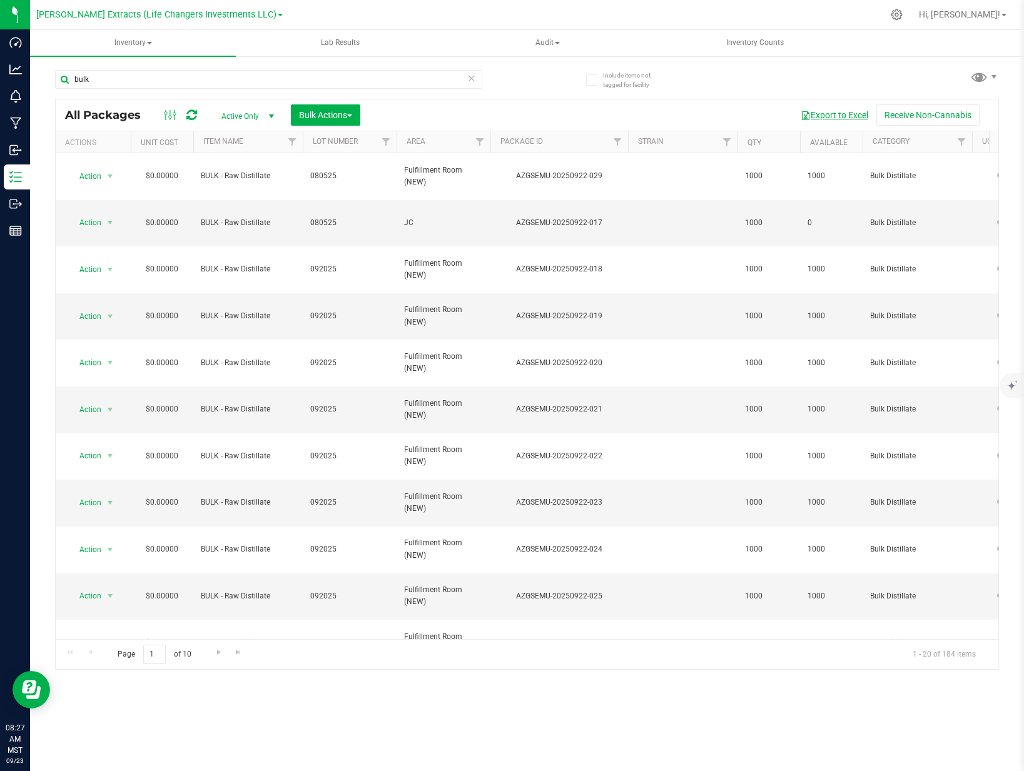
click at [832, 114] on button "Export to Excel" at bounding box center [834, 114] width 84 height 21
click at [832, 112] on button "Export to Excel" at bounding box center [834, 114] width 84 height 21
click at [239, 82] on input "bulk" at bounding box center [268, 79] width 427 height 19
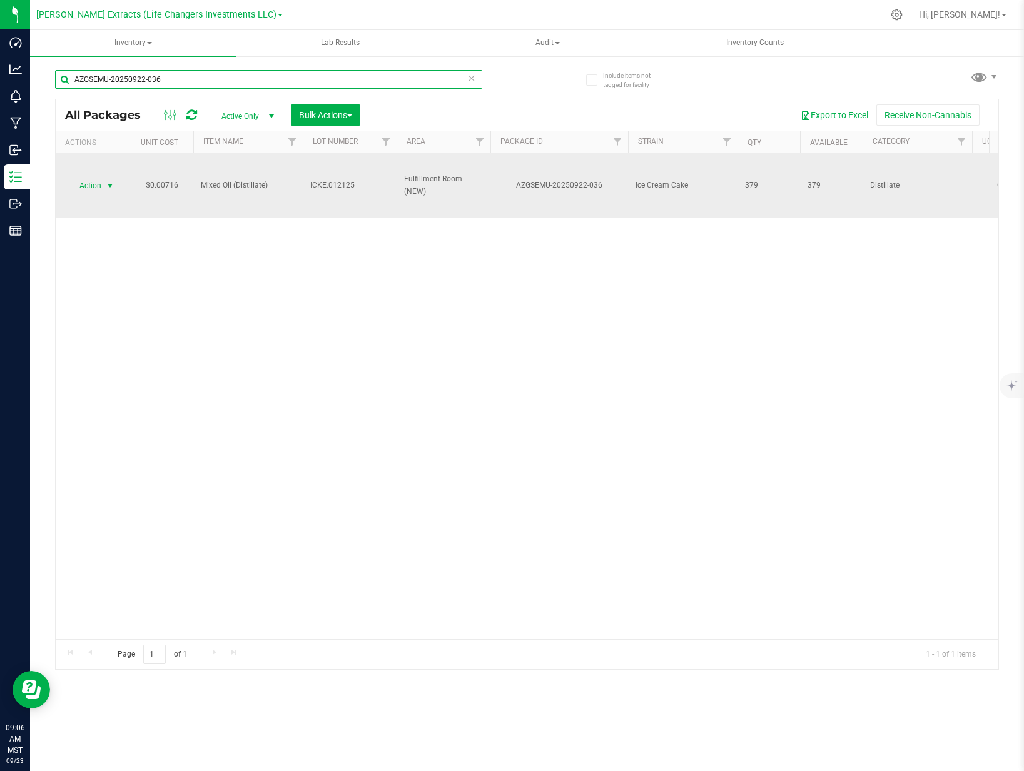
type input "AZGSEMU-20250922-036"
click at [87, 179] on span "Action" at bounding box center [85, 186] width 34 height 18
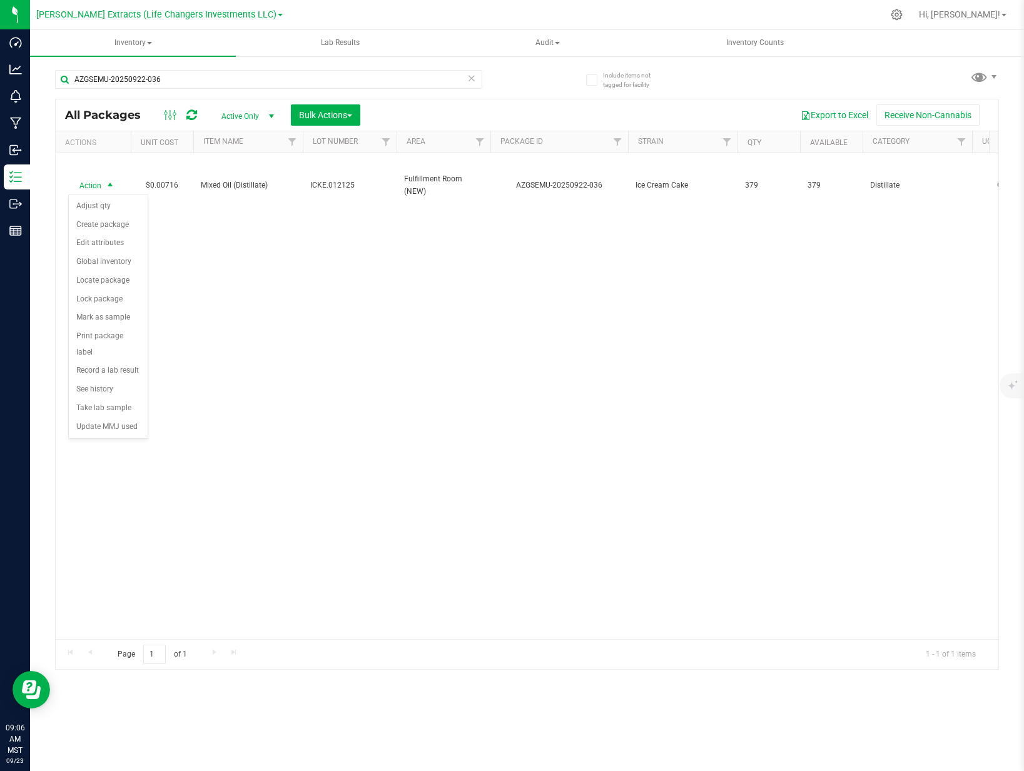
click at [204, 230] on div "Action Action Adjust qty Create package Edit attributes Global inventory Locate…" at bounding box center [527, 396] width 942 height 486
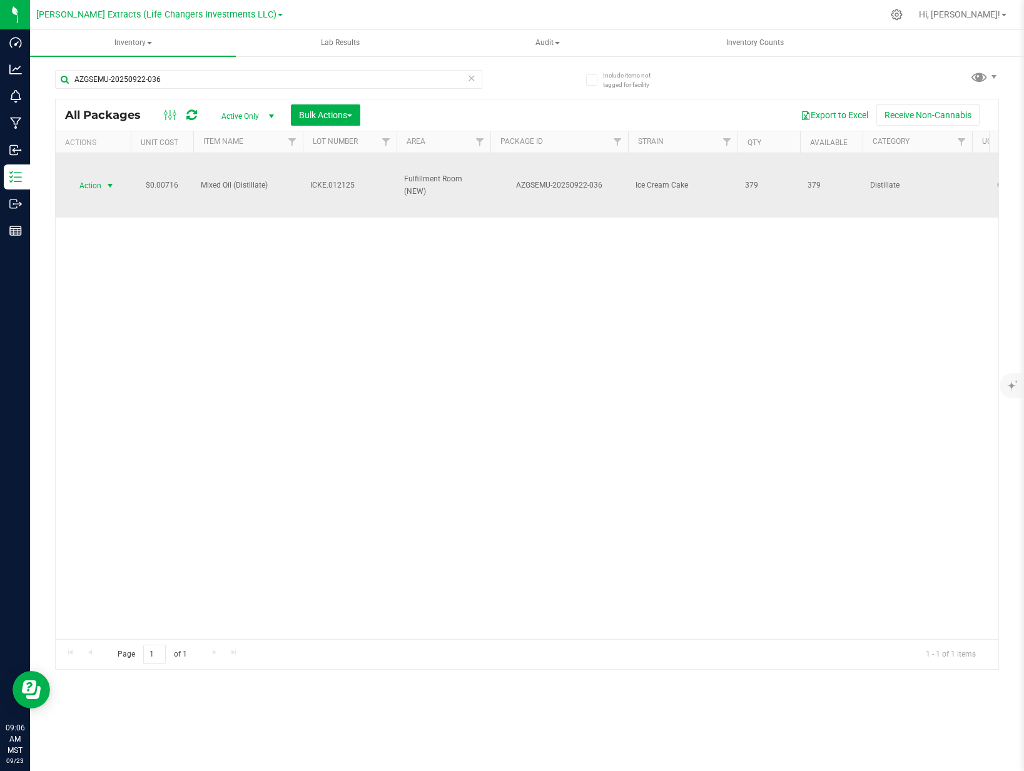
click at [86, 187] on span "Action" at bounding box center [85, 186] width 34 height 18
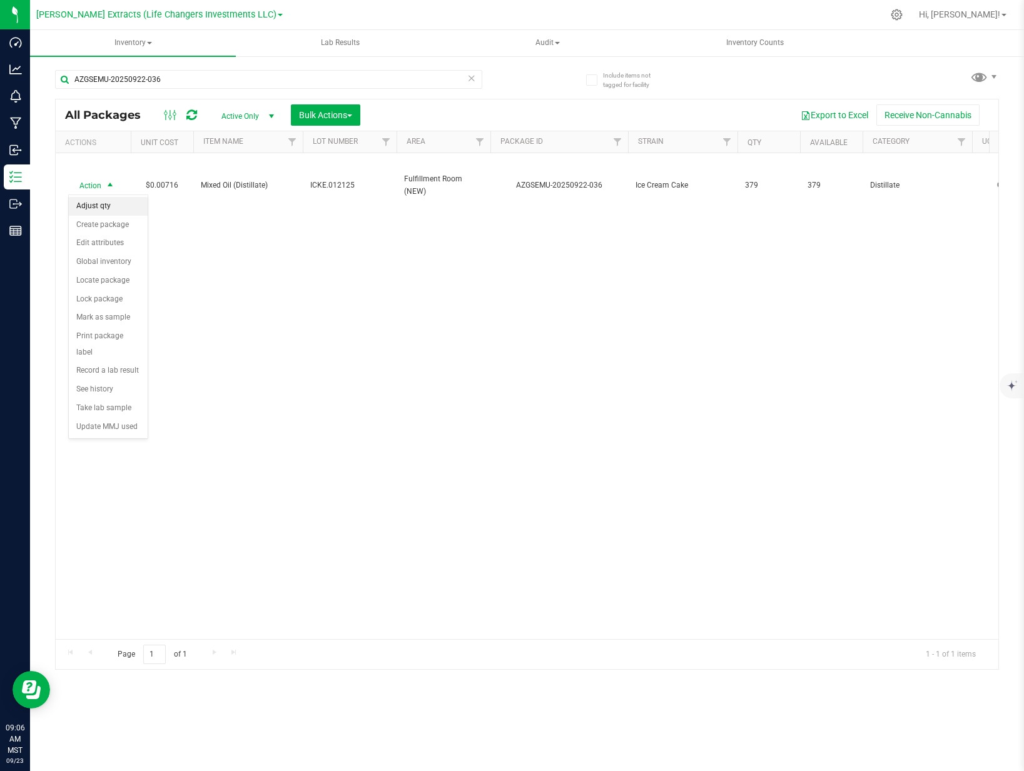
click at [97, 201] on li "Adjust qty" at bounding box center [108, 206] width 79 height 19
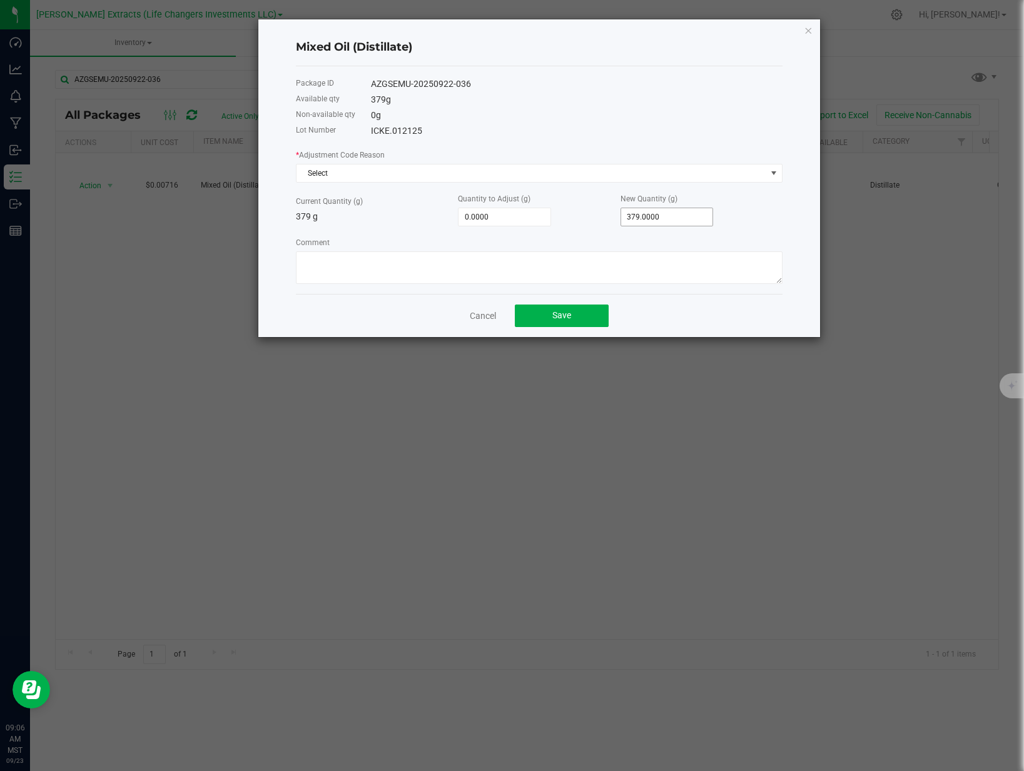
type input "379"
click at [652, 208] on input "379" at bounding box center [667, 217] width 92 height 18
type input "-374.0000"
type input "5"
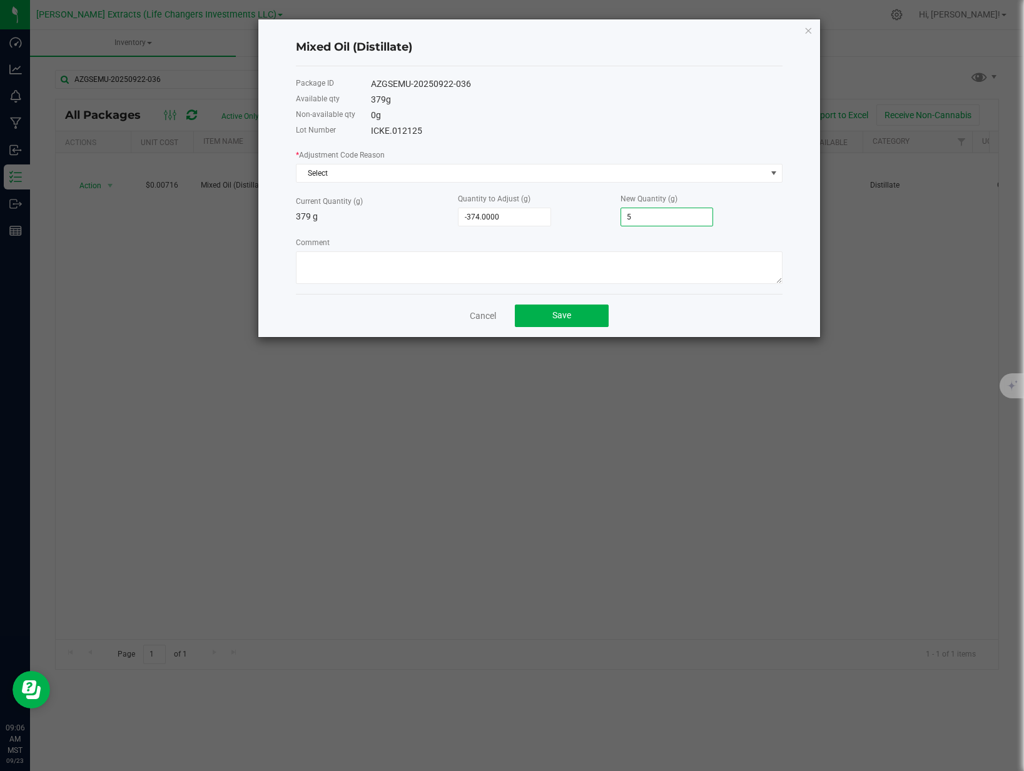
type input "-329.0000"
type input "50"
type input "121.0000"
type input "500.0000"
click at [380, 228] on div "* Adjustment Code Reason Select Current Quantity (g) 379 g Quantity to Adjust (…" at bounding box center [539, 216] width 486 height 136
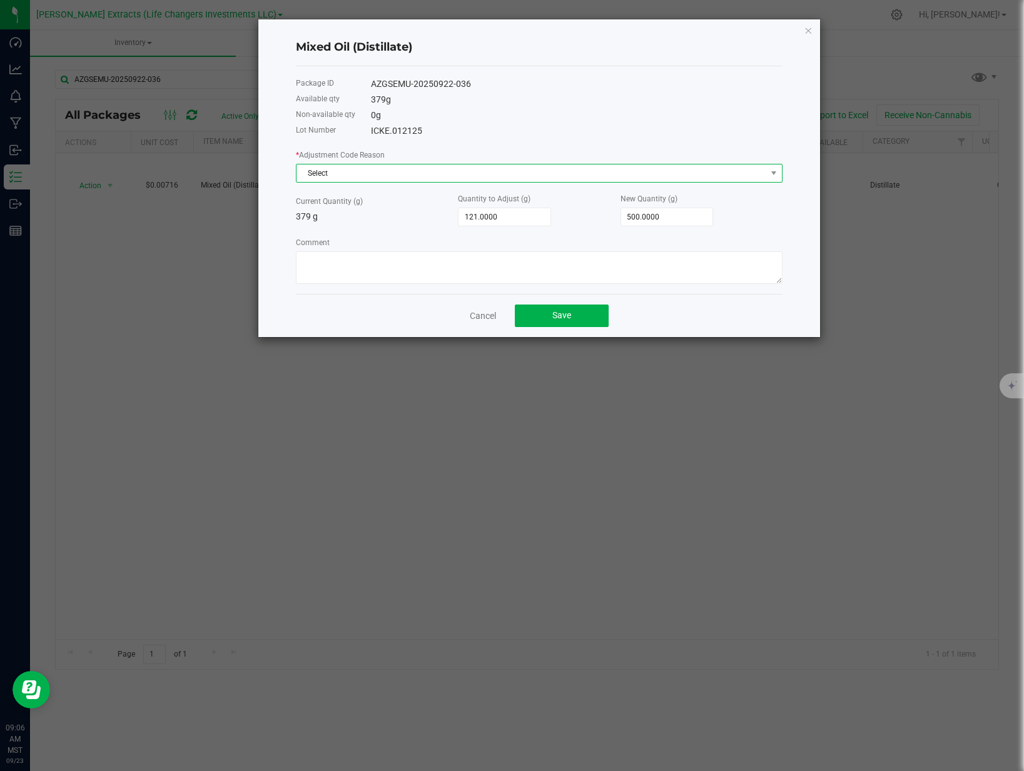
click at [485, 179] on span "Select" at bounding box center [531, 173] width 470 height 18
click at [367, 241] on li "Human Errors" at bounding box center [538, 242] width 485 height 18
click at [546, 316] on button "Save" at bounding box center [562, 315] width 94 height 23
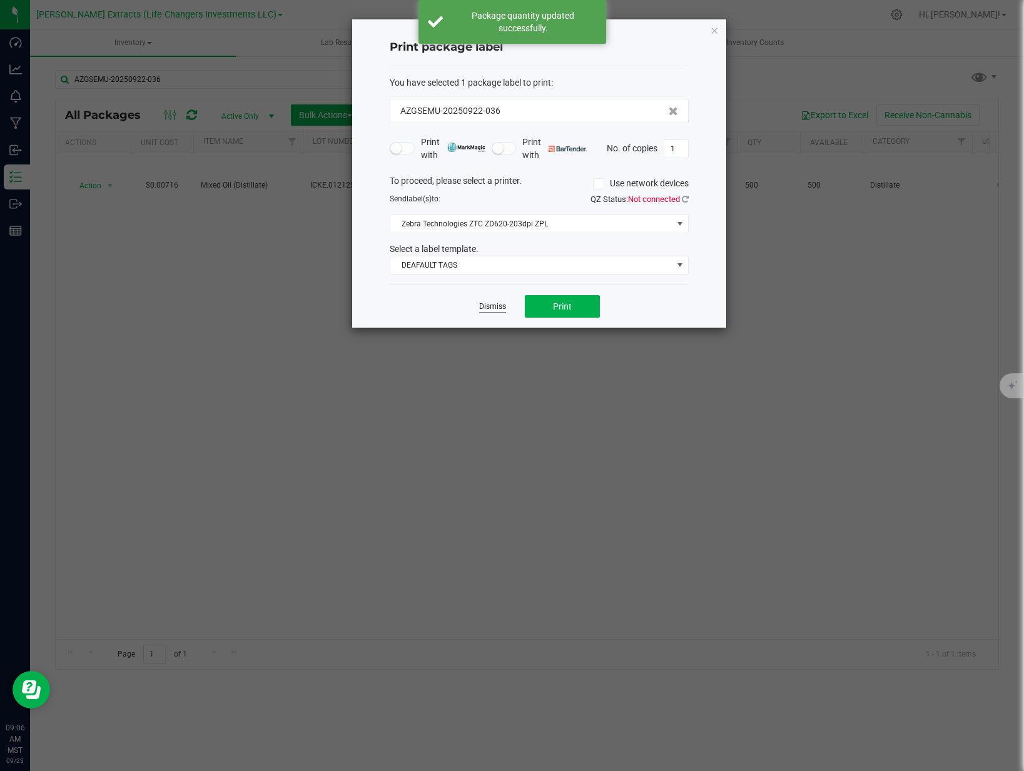
click at [483, 310] on link "Dismiss" at bounding box center [492, 306] width 27 height 11
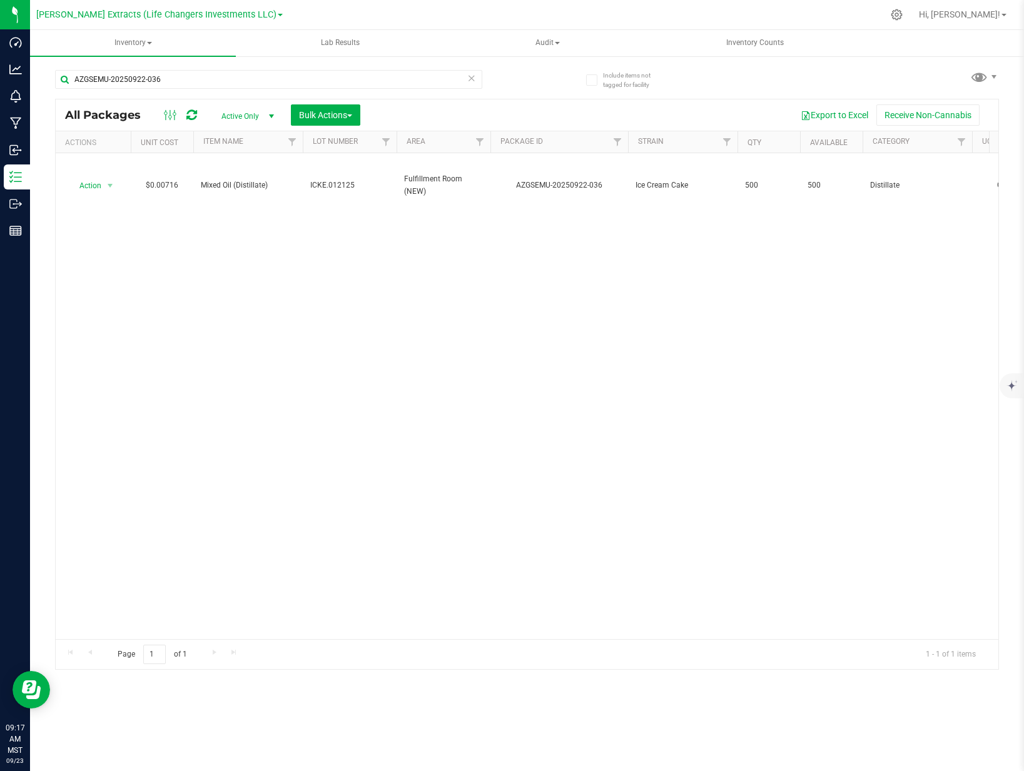
click at [473, 79] on icon at bounding box center [471, 77] width 9 height 15
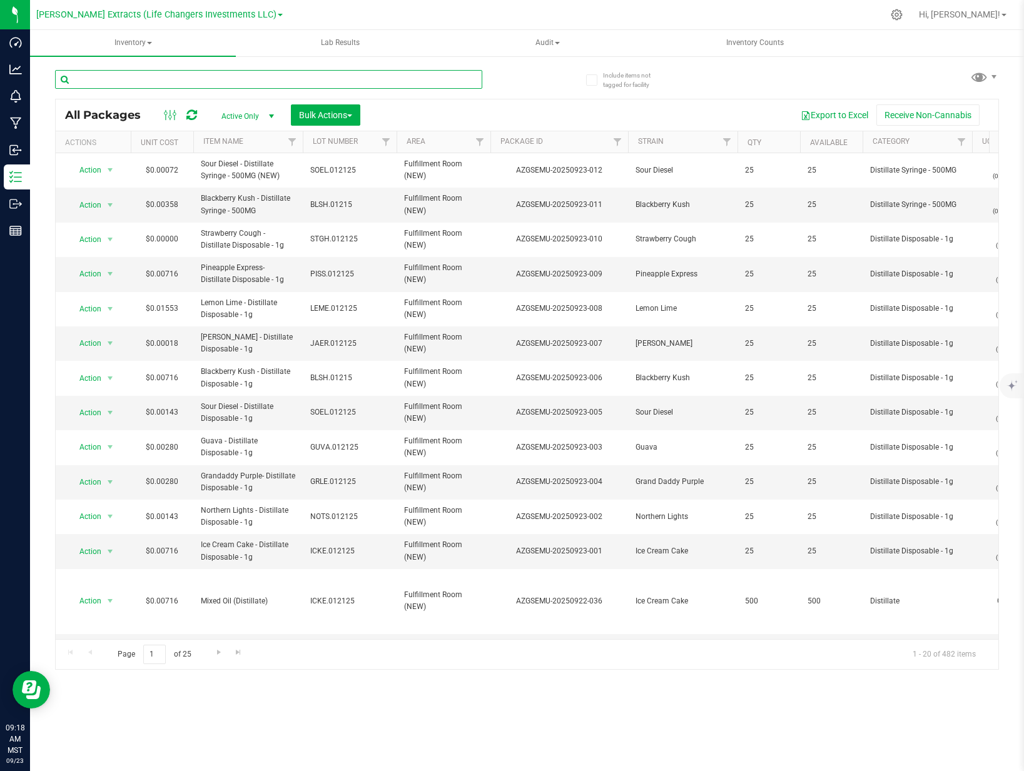
click at [359, 76] on input "text" at bounding box center [268, 79] width 427 height 19
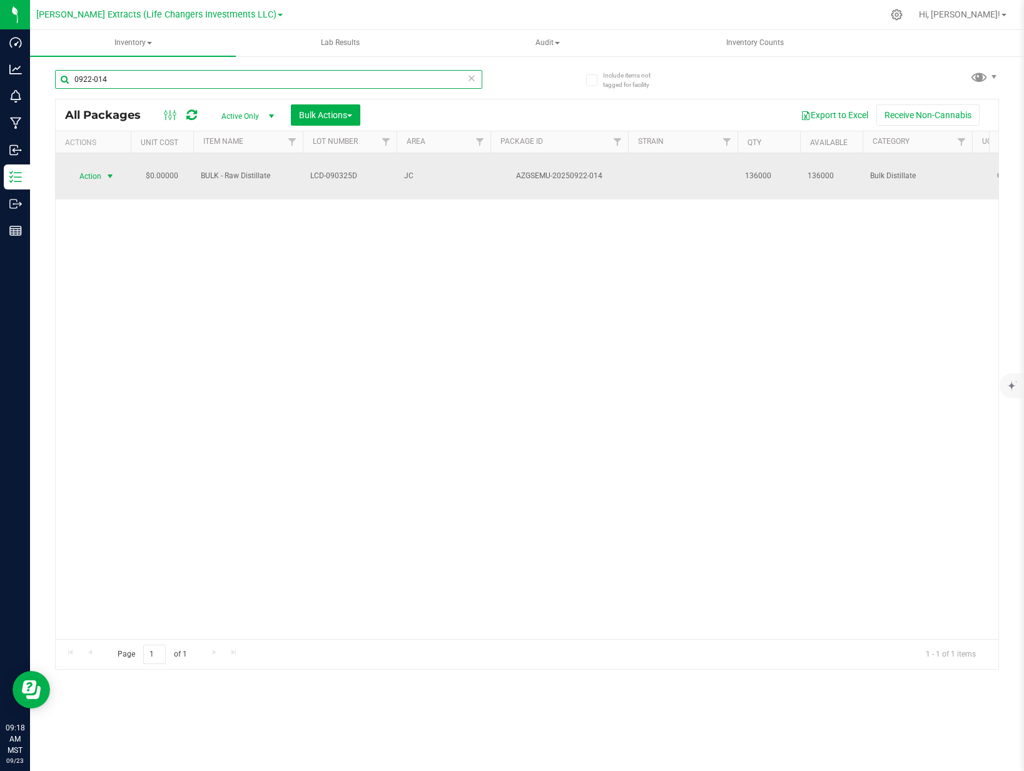
type input "0922-014"
click at [99, 171] on span "Action" at bounding box center [85, 177] width 34 height 18
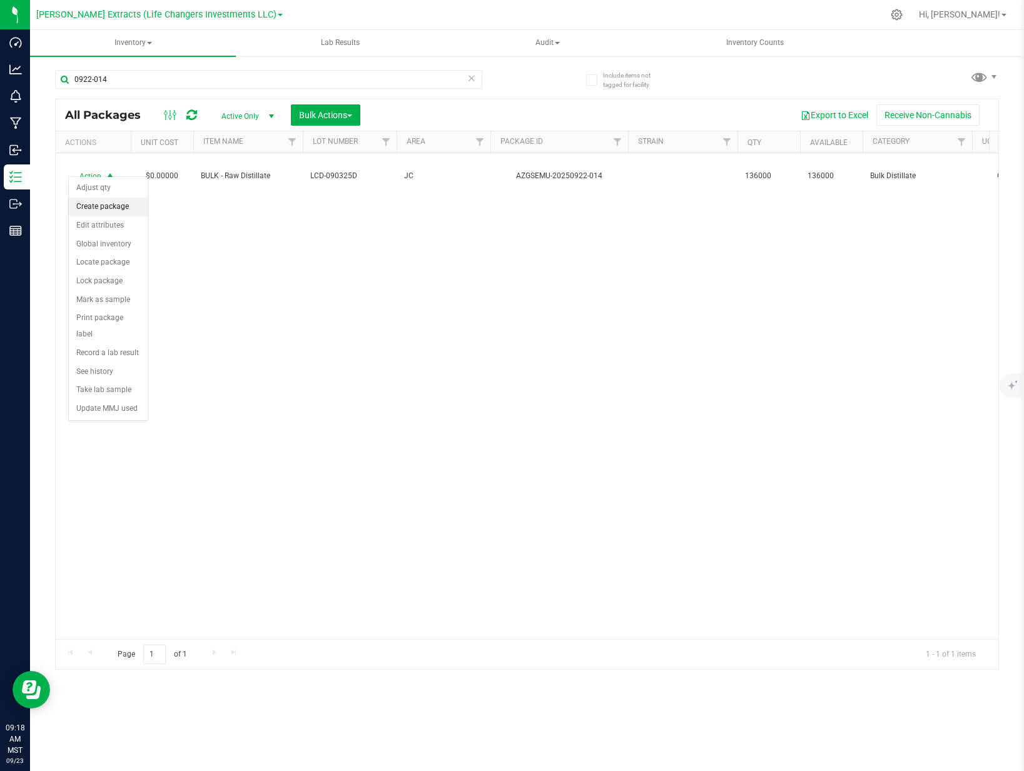
click at [119, 211] on li "Create package" at bounding box center [108, 207] width 79 height 19
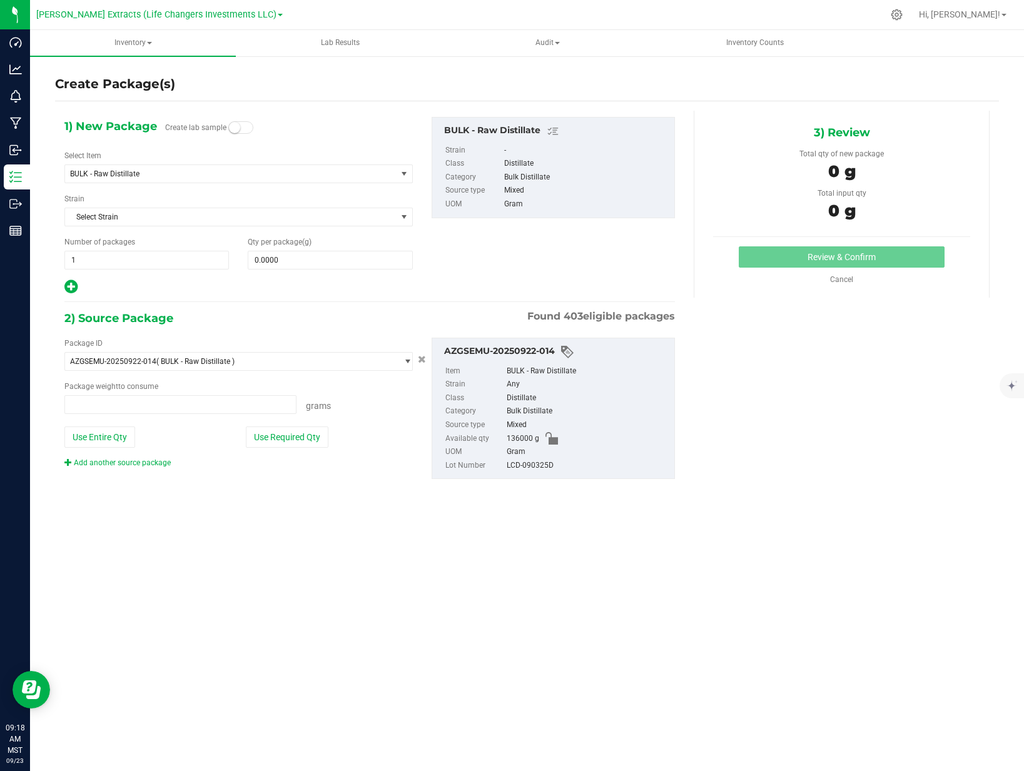
type input "0.0000 g"
click at [106, 259] on span "1 1" at bounding box center [146, 260] width 164 height 19
click at [106, 259] on input "1" at bounding box center [146, 260] width 163 height 18
type input "17"
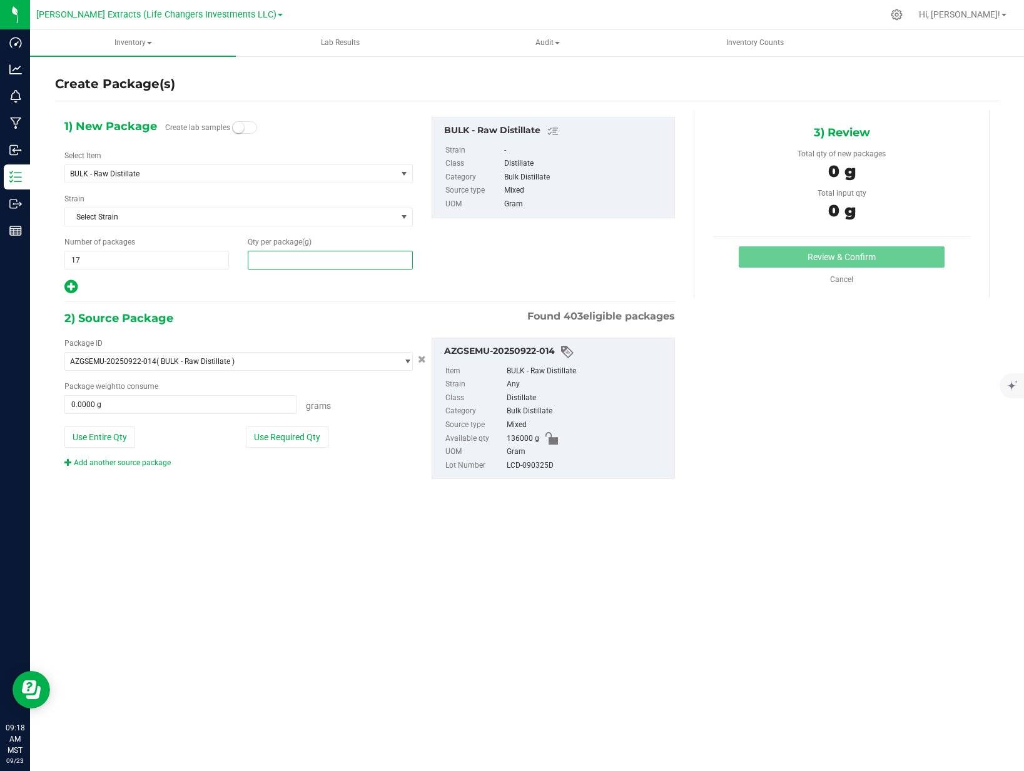
click at [280, 260] on span at bounding box center [330, 260] width 164 height 19
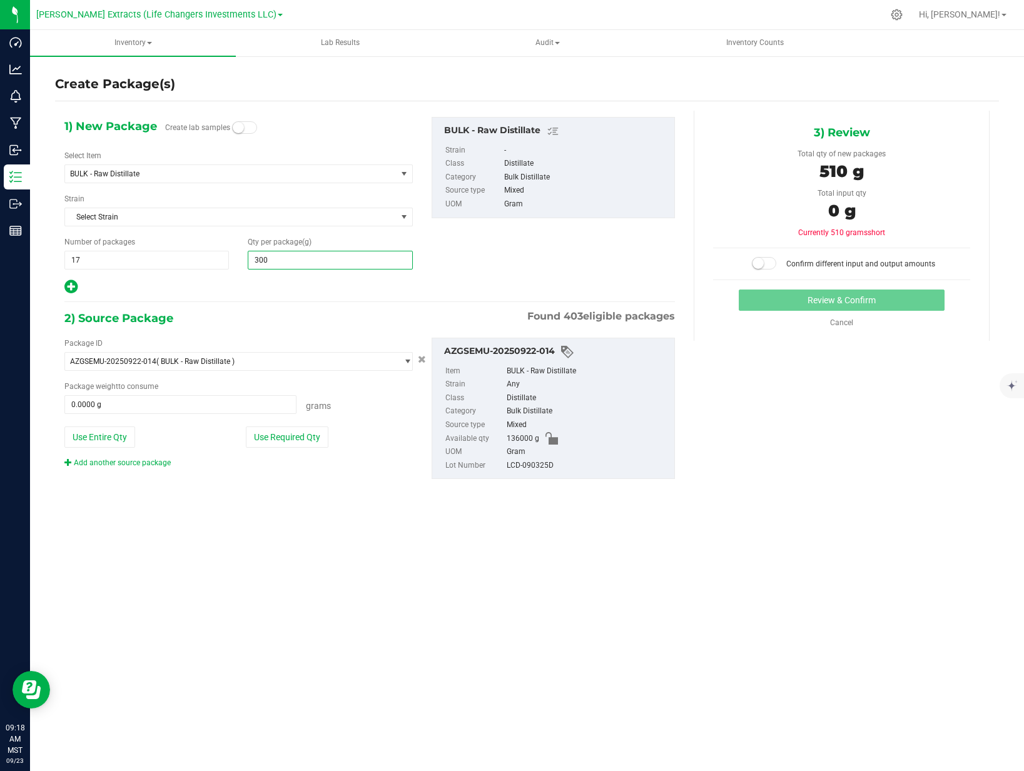
type input "3000"
type input "3,000.0000"
click at [304, 503] on div "1) New Package Create lab samples Select Item BULK - Raw Distillate 1 Gram WL C…" at bounding box center [369, 308] width 629 height 395
click at [318, 435] on button "Use Required Qty" at bounding box center [287, 436] width 83 height 21
type input "51000.0000 g"
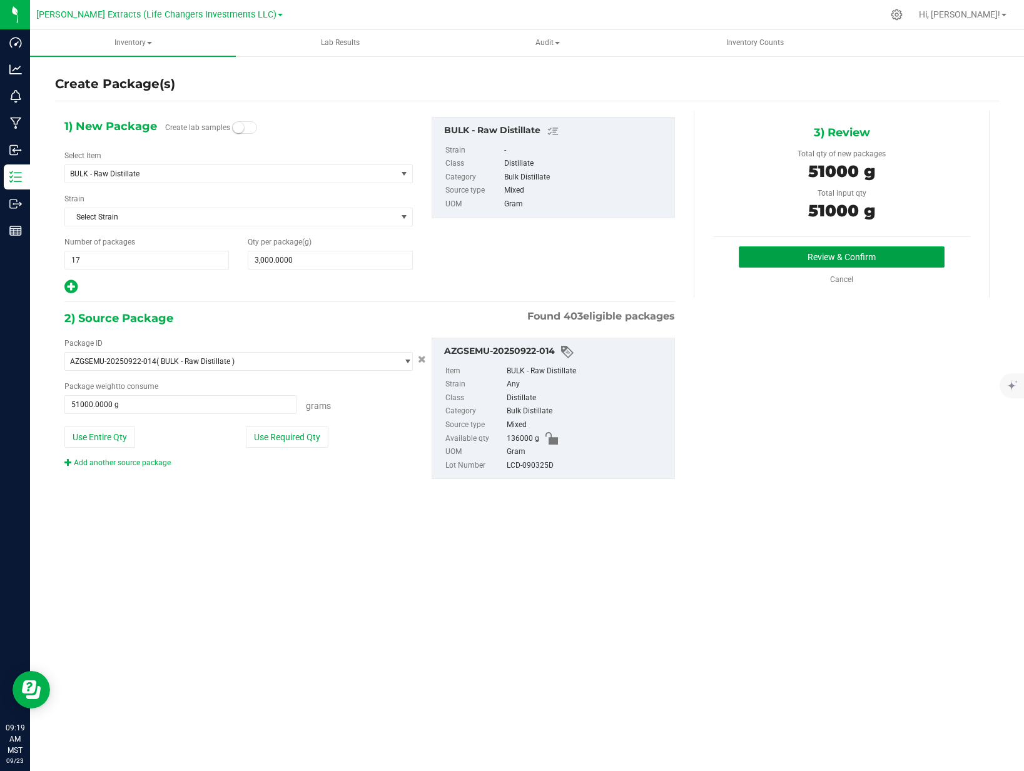
click at [863, 250] on button "Review & Confirm" at bounding box center [841, 256] width 206 height 21
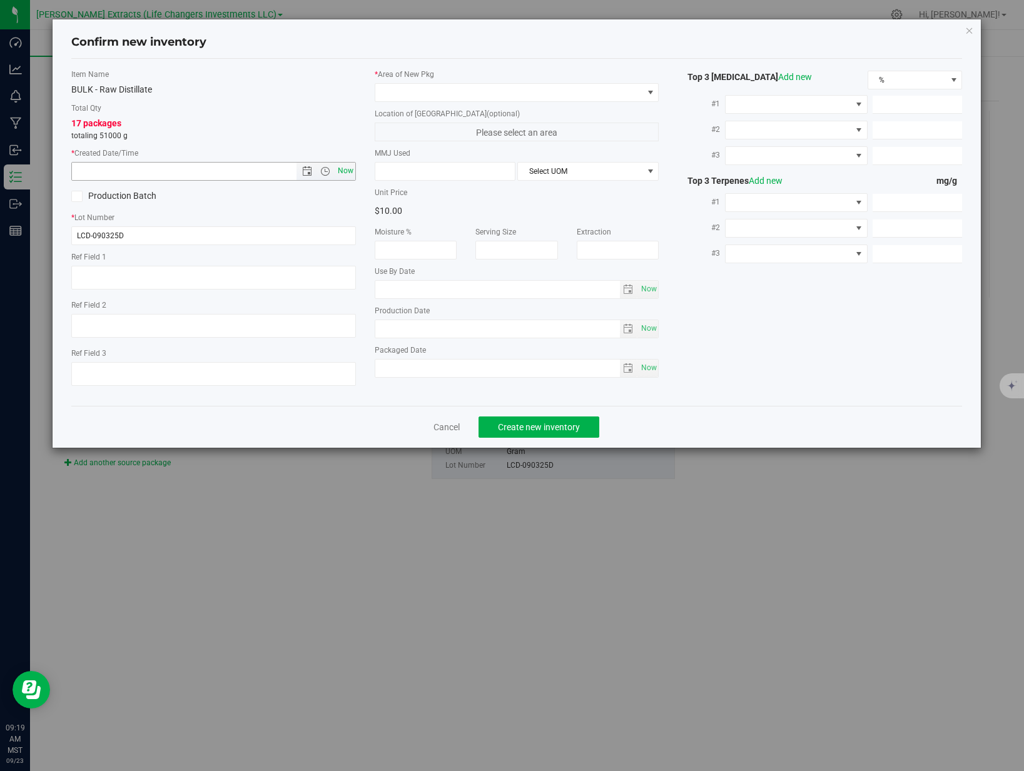
click at [339, 173] on span "Now" at bounding box center [345, 171] width 21 height 18
type input "[DATE] 9:19 AM"
type textarea "8D"
type textarea "J"
click at [122, 278] on textarea at bounding box center [213, 278] width 284 height 24
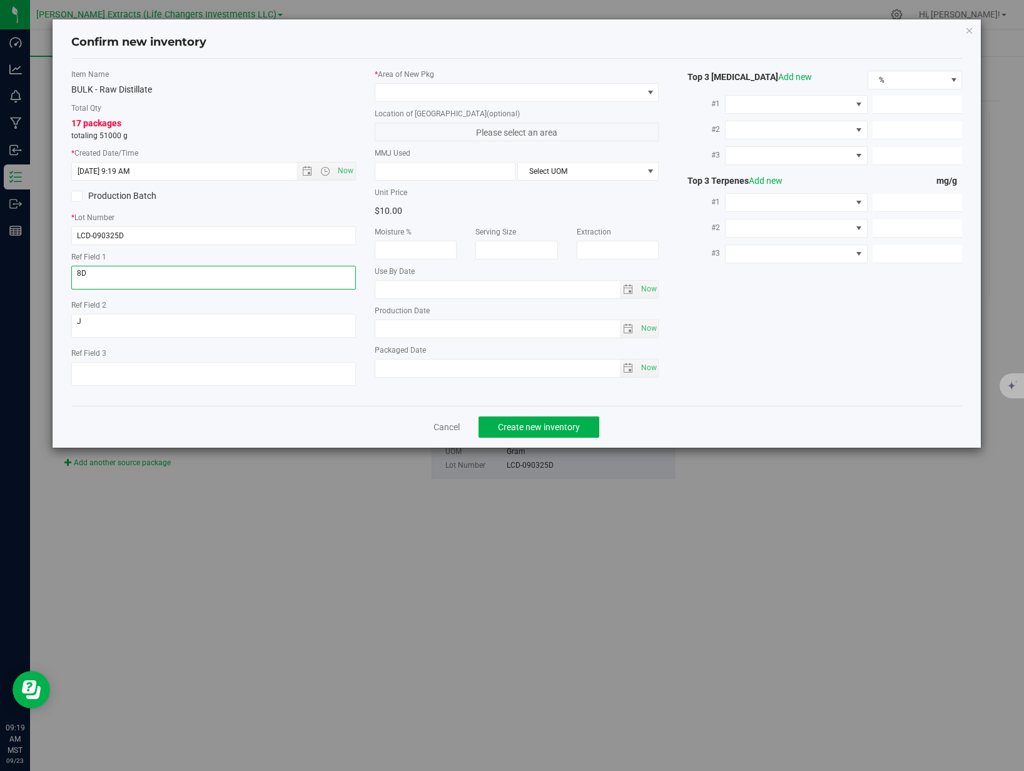
click at [122, 278] on textarea at bounding box center [213, 278] width 284 height 24
click at [129, 330] on textarea at bounding box center [213, 326] width 284 height 24
click at [185, 241] on input "LCD-090325D" at bounding box center [213, 235] width 284 height 19
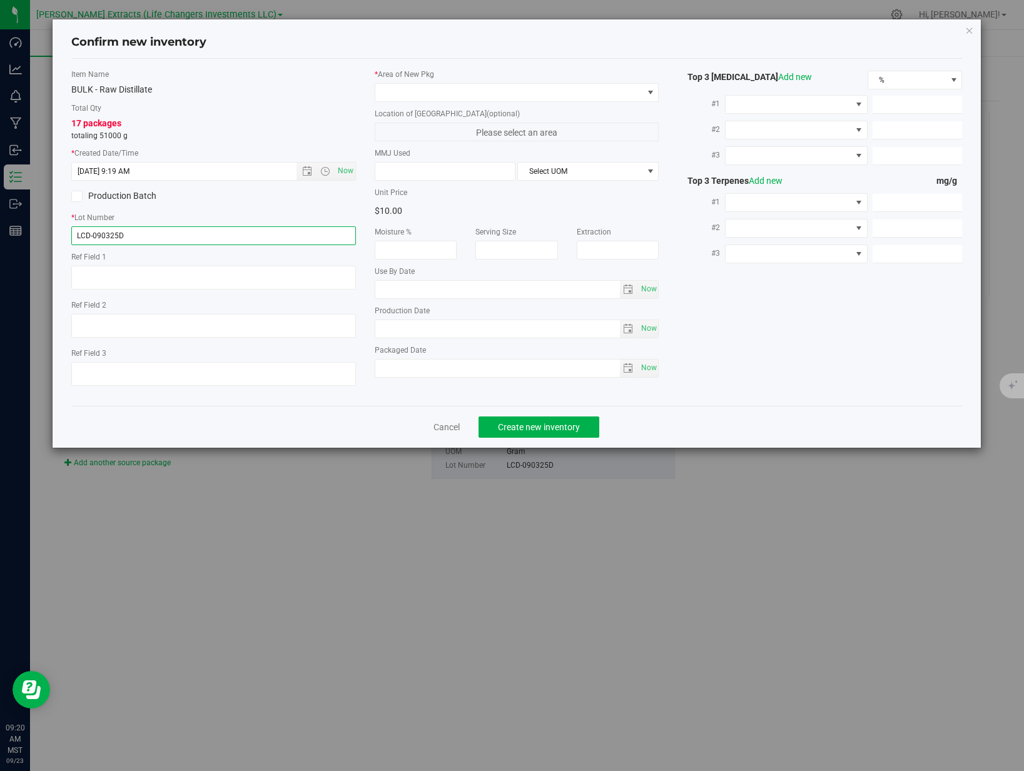
click at [185, 241] on input "LCD-090325D" at bounding box center [213, 235] width 284 height 19
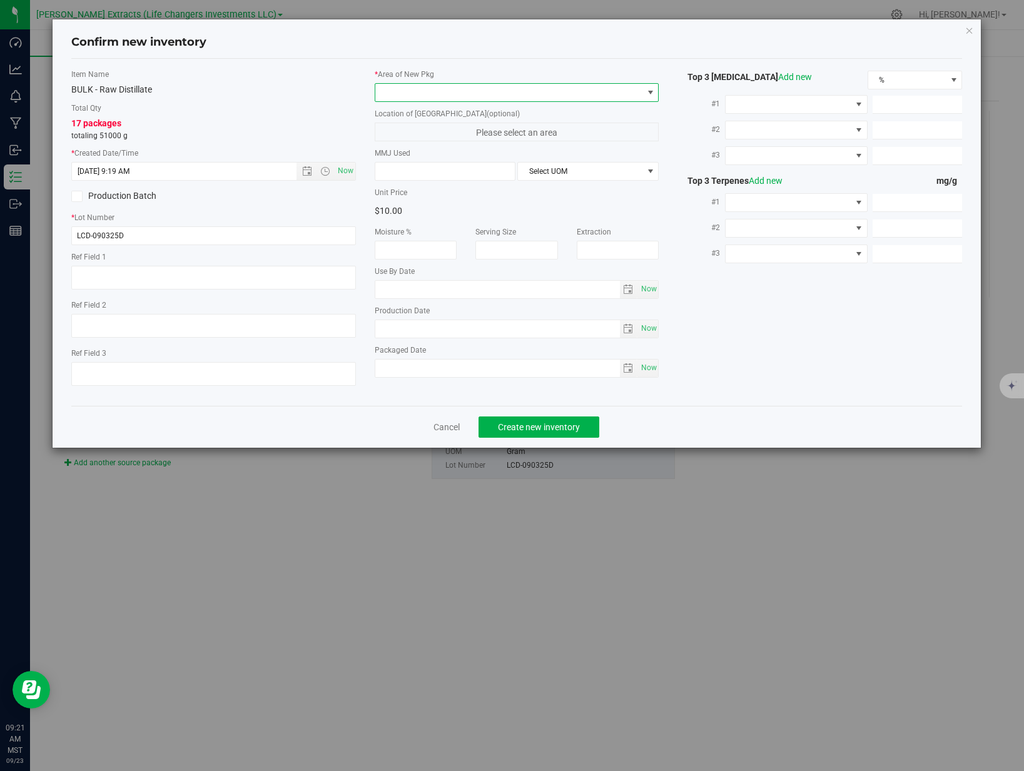
click at [562, 98] on span at bounding box center [509, 93] width 268 height 18
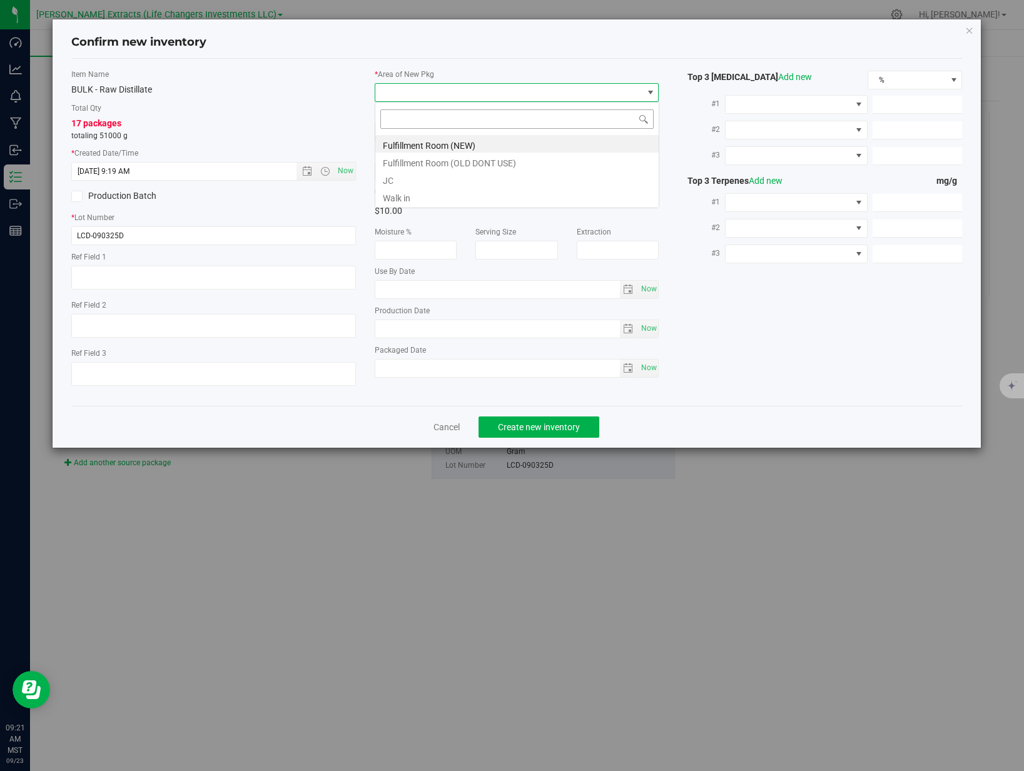
scroll to position [19, 284]
click at [518, 141] on li "Fulfillment Room (NEW)" at bounding box center [516, 144] width 283 height 18
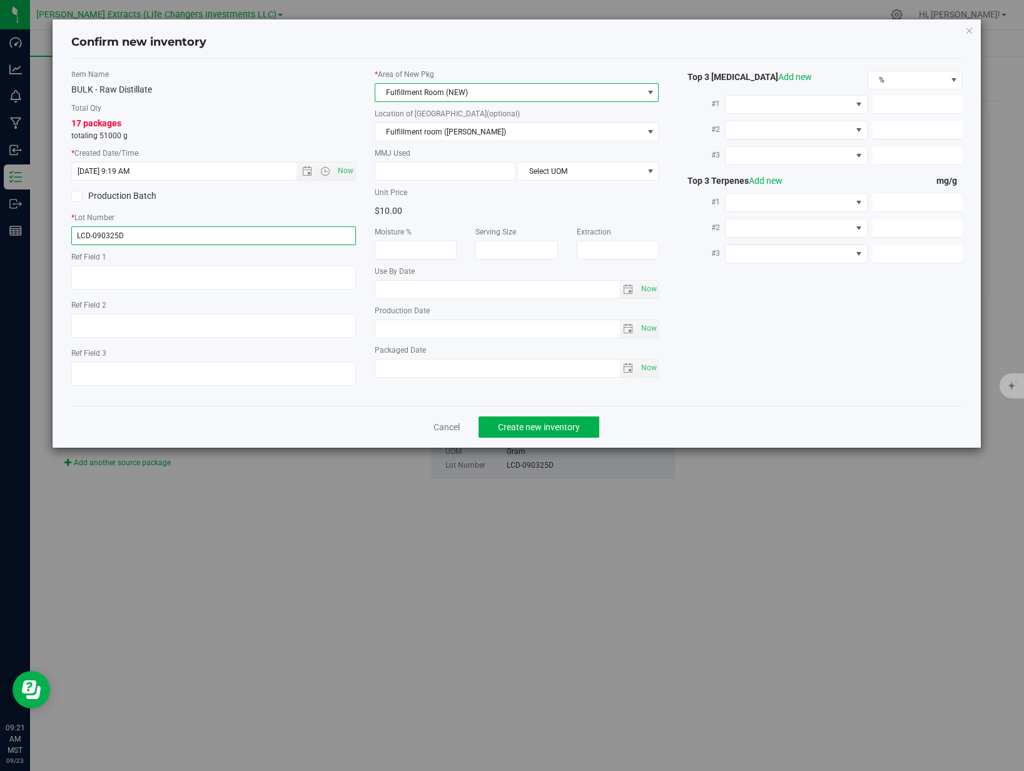
click at [201, 234] on input "LCD-090325D" at bounding box center [213, 235] width 284 height 19
type input "LCD-090225D"
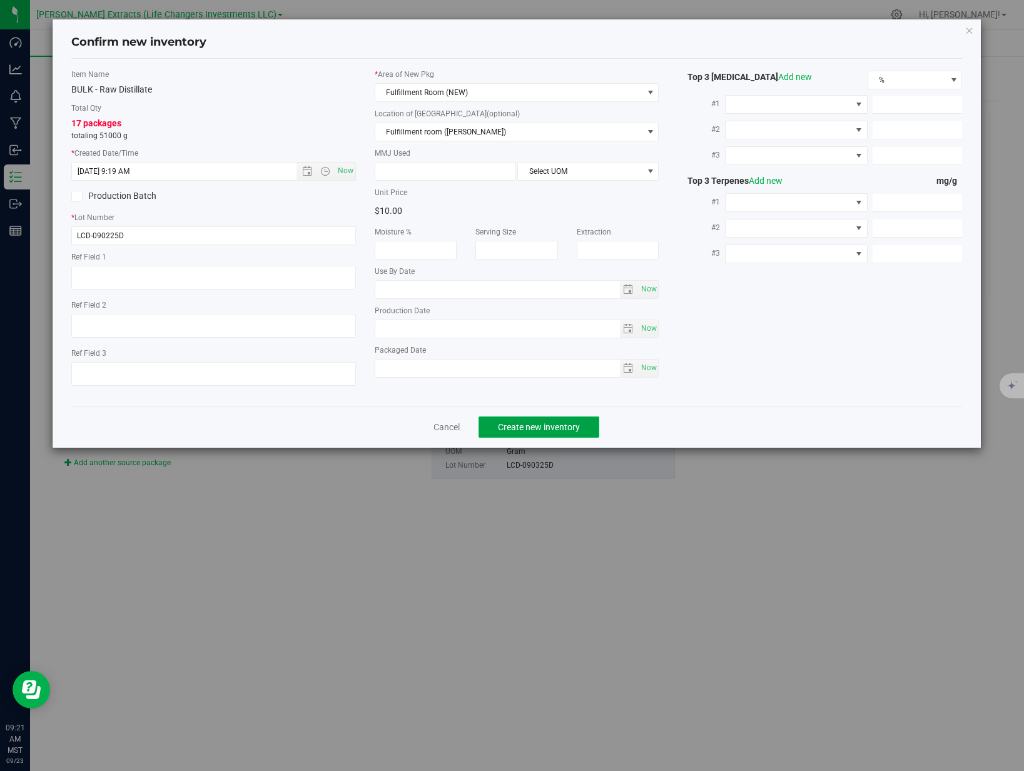
click at [525, 422] on span "Create new inventory" at bounding box center [539, 427] width 82 height 10
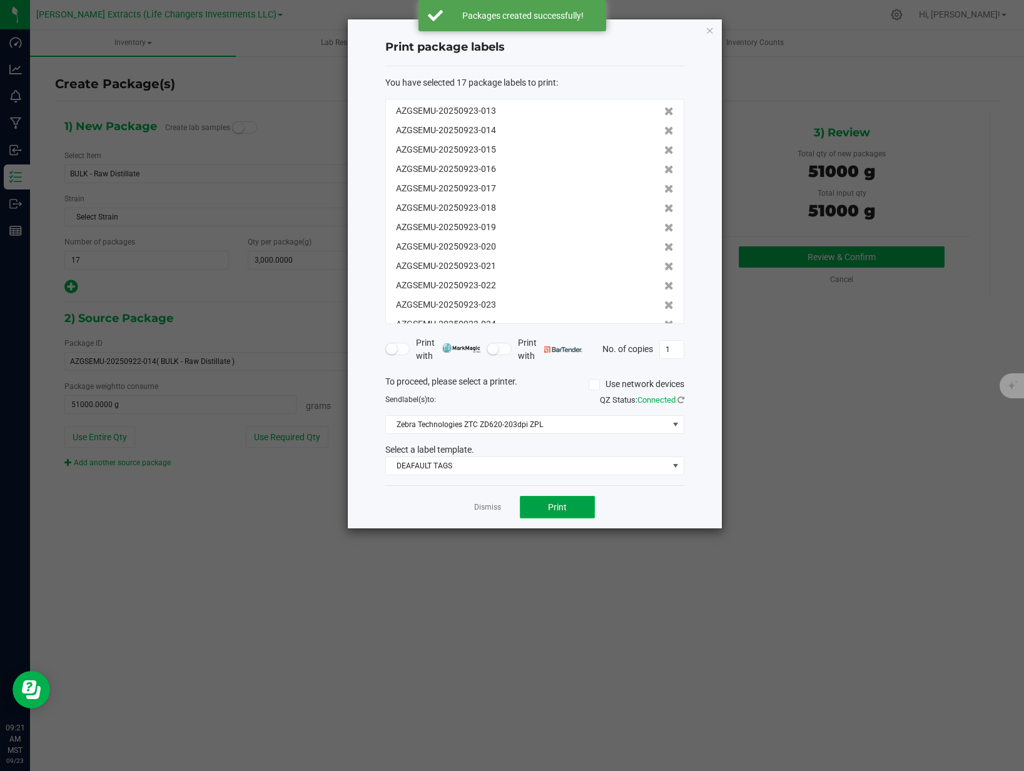
click at [553, 506] on span "Print" at bounding box center [557, 507] width 19 height 10
click at [492, 505] on link "Dismiss" at bounding box center [487, 507] width 27 height 11
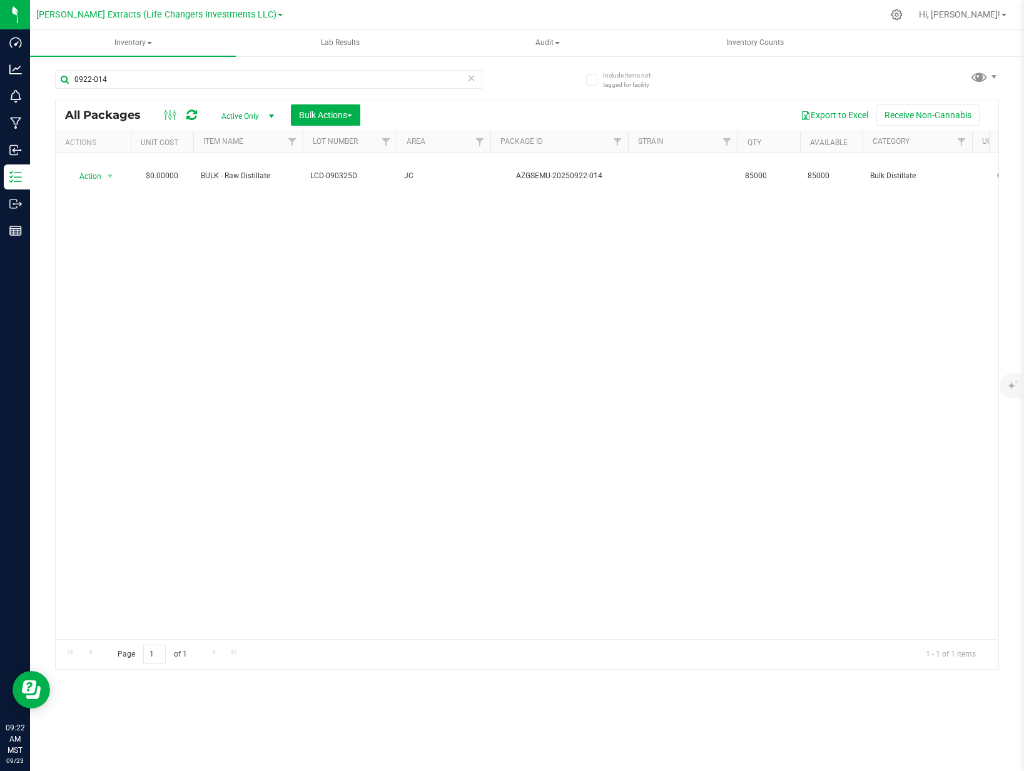
click at [472, 77] on icon at bounding box center [471, 77] width 9 height 15
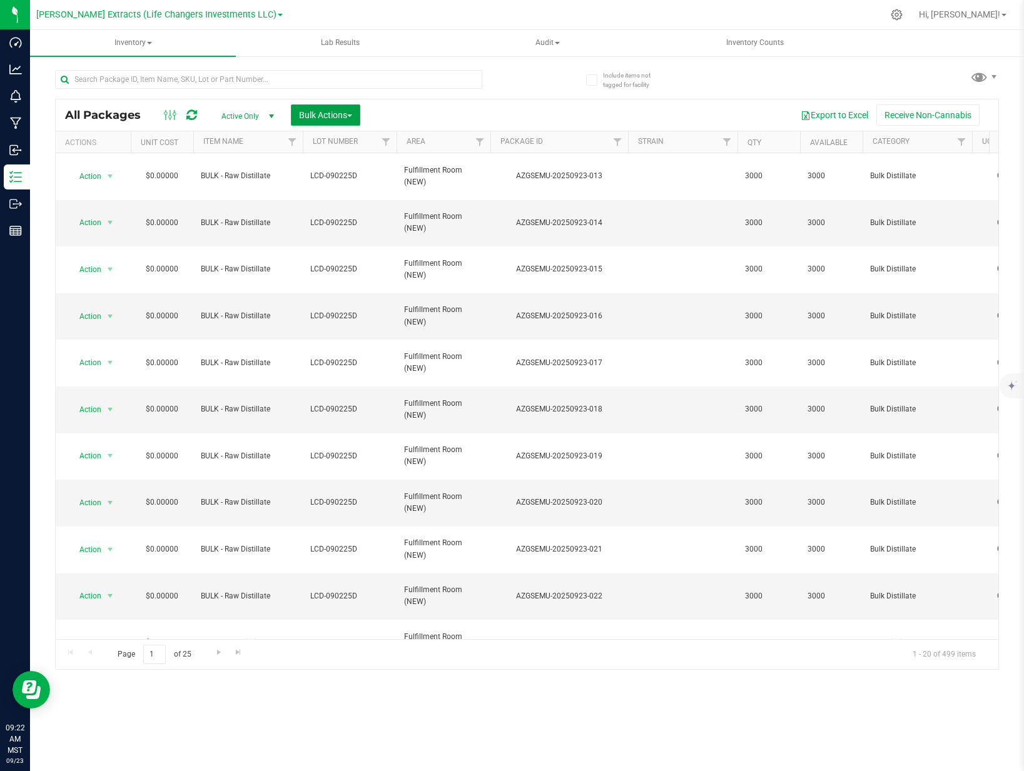
click at [336, 120] on button "Bulk Actions" at bounding box center [325, 114] width 69 height 21
click at [346, 163] on span "Add to outbound order" at bounding box center [340, 166] width 85 height 10
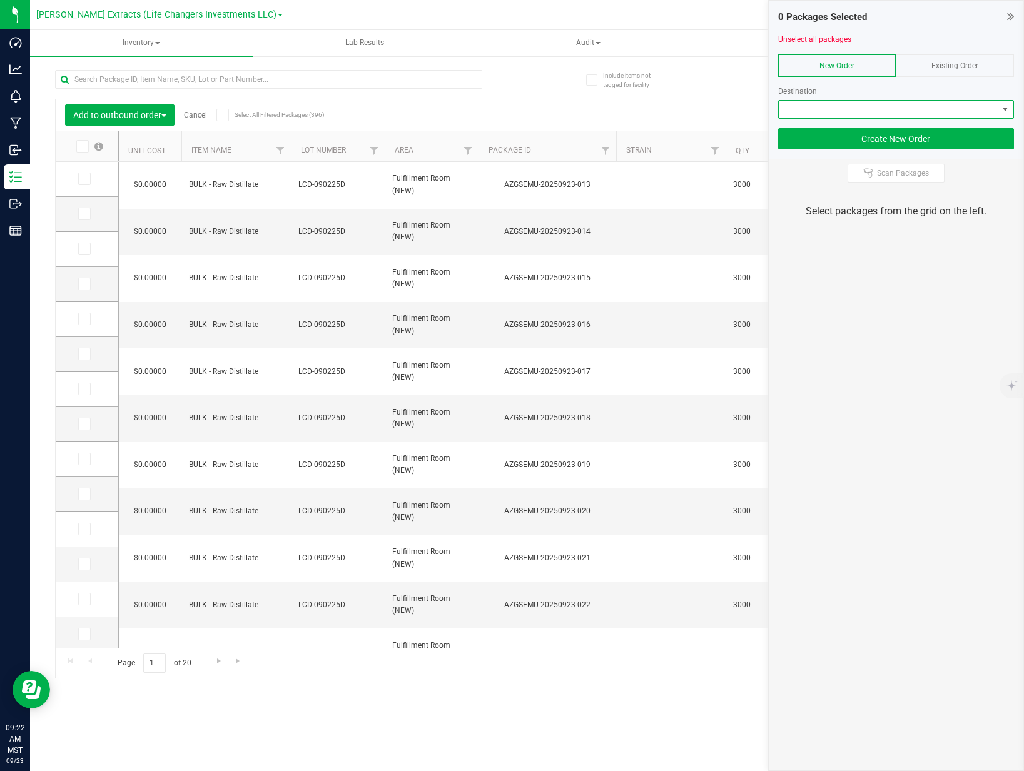
click at [861, 114] on span at bounding box center [887, 110] width 219 height 18
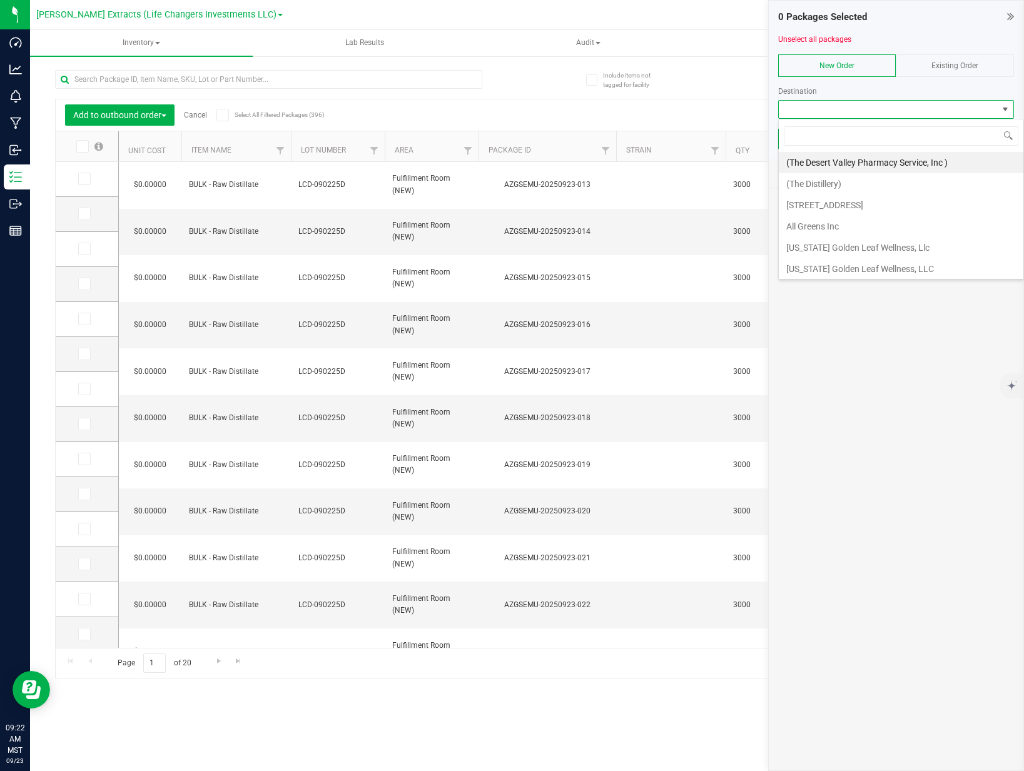
scroll to position [19, 236]
type input "bail"
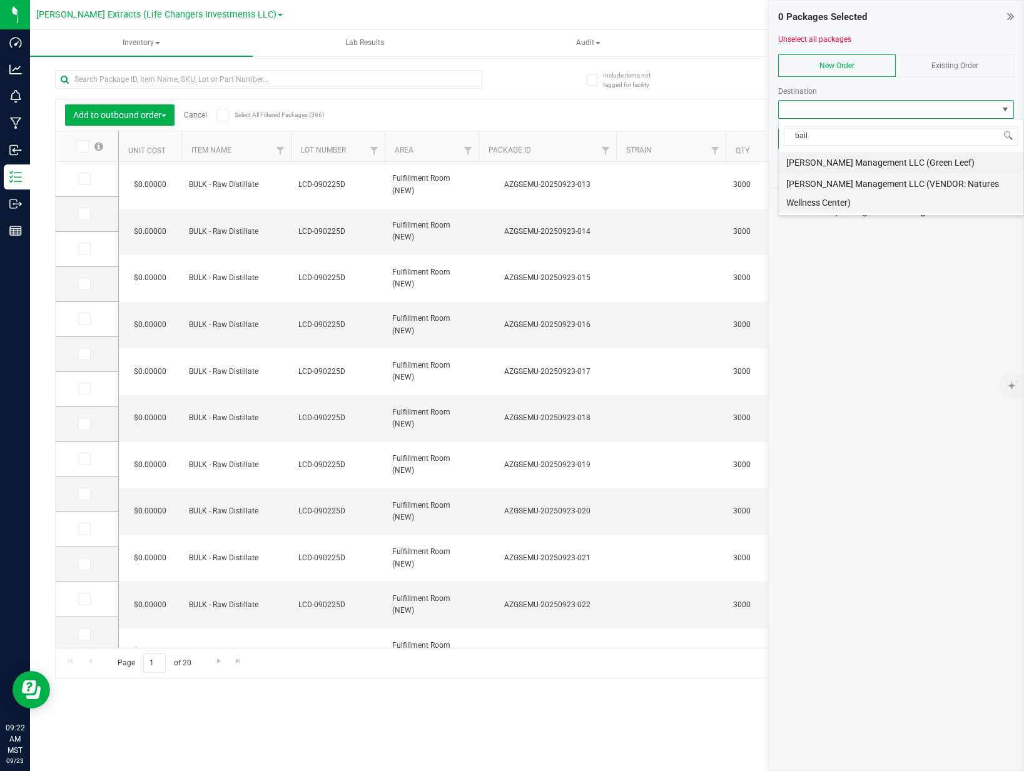
click at [833, 183] on li "[PERSON_NAME] Management LLC (VENDOR: Natures Wellness Center)" at bounding box center [900, 193] width 244 height 40
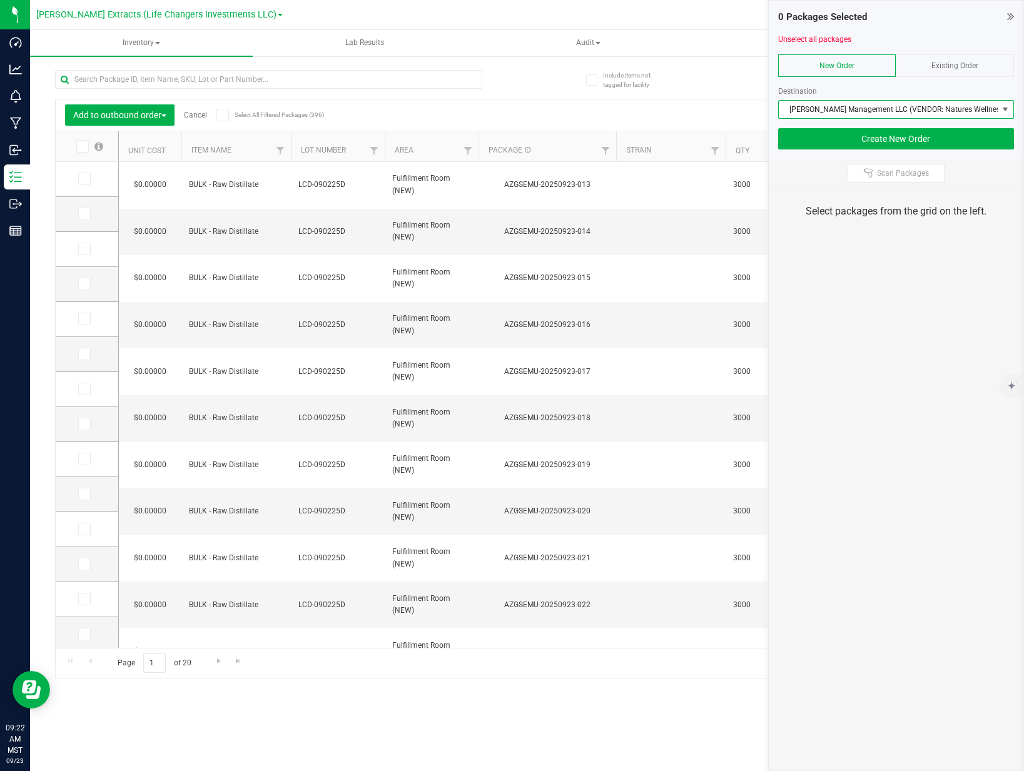
click at [81, 146] on icon at bounding box center [82, 146] width 8 height 0
click at [0, 0] on input "checkbox" at bounding box center [0, 0] width 0 height 0
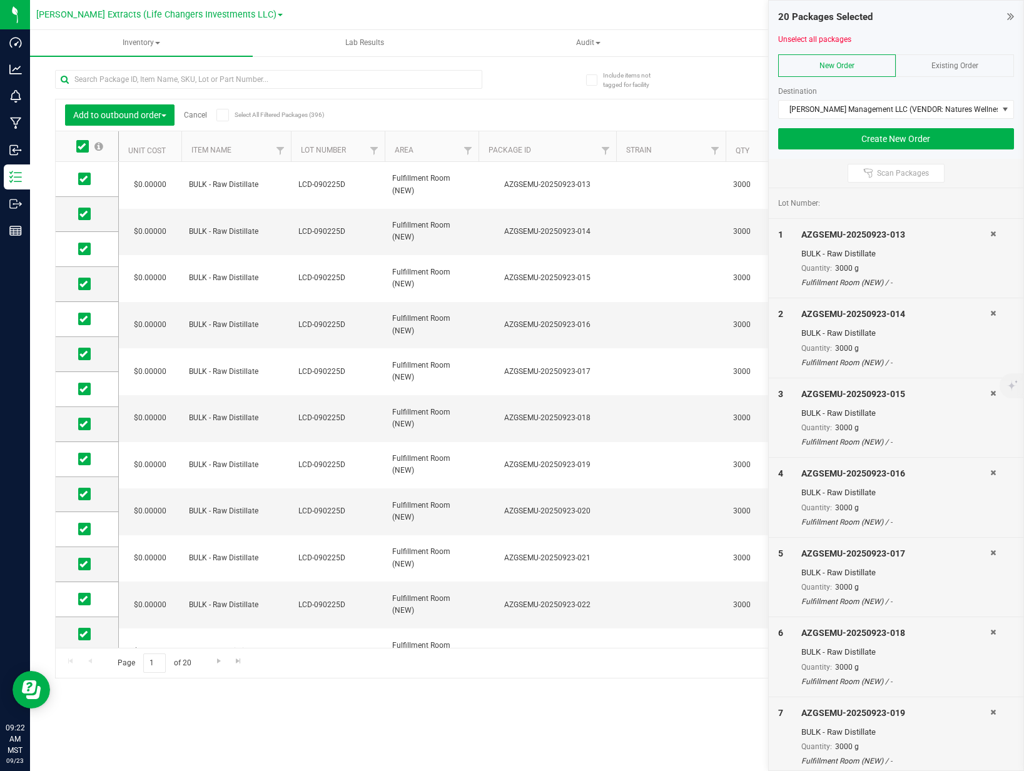
scroll to position [214, 0]
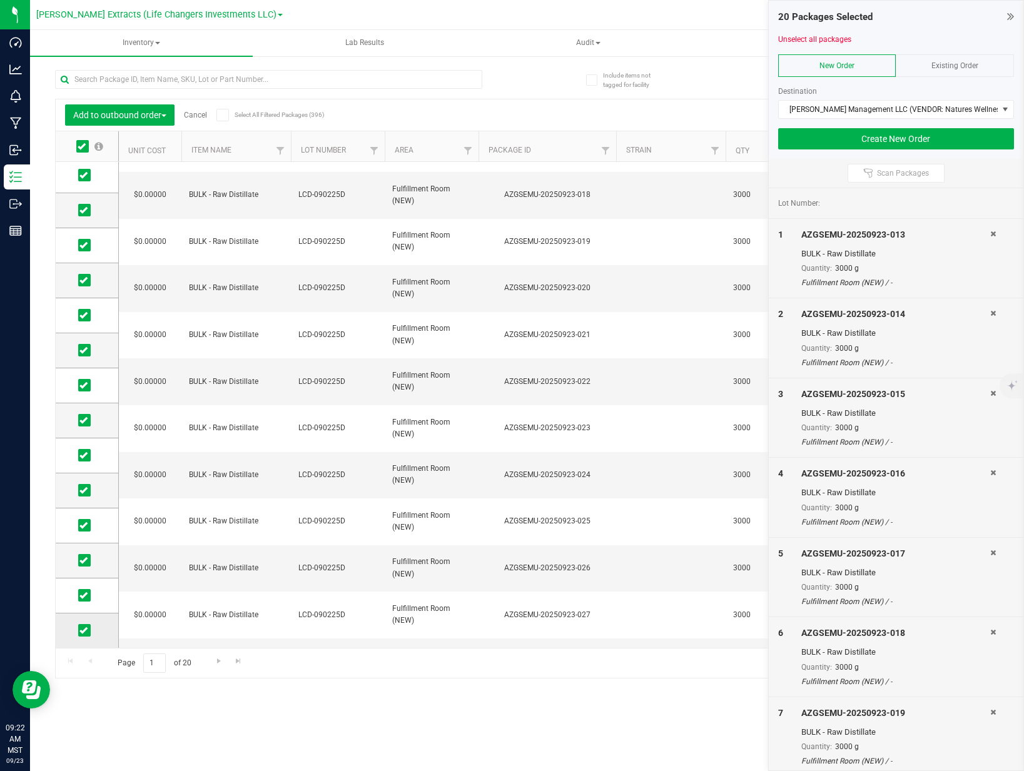
drag, startPoint x: 83, startPoint y: 628, endPoint x: 84, endPoint y: 616, distance: 12.5
click at [83, 630] on icon at bounding box center [83, 630] width 8 height 0
click at [0, 0] on input "checkbox" at bounding box center [0, 0] width 0 height 0
click at [85, 595] on icon at bounding box center [83, 595] width 8 height 0
click at [0, 0] on input "checkbox" at bounding box center [0, 0] width 0 height 0
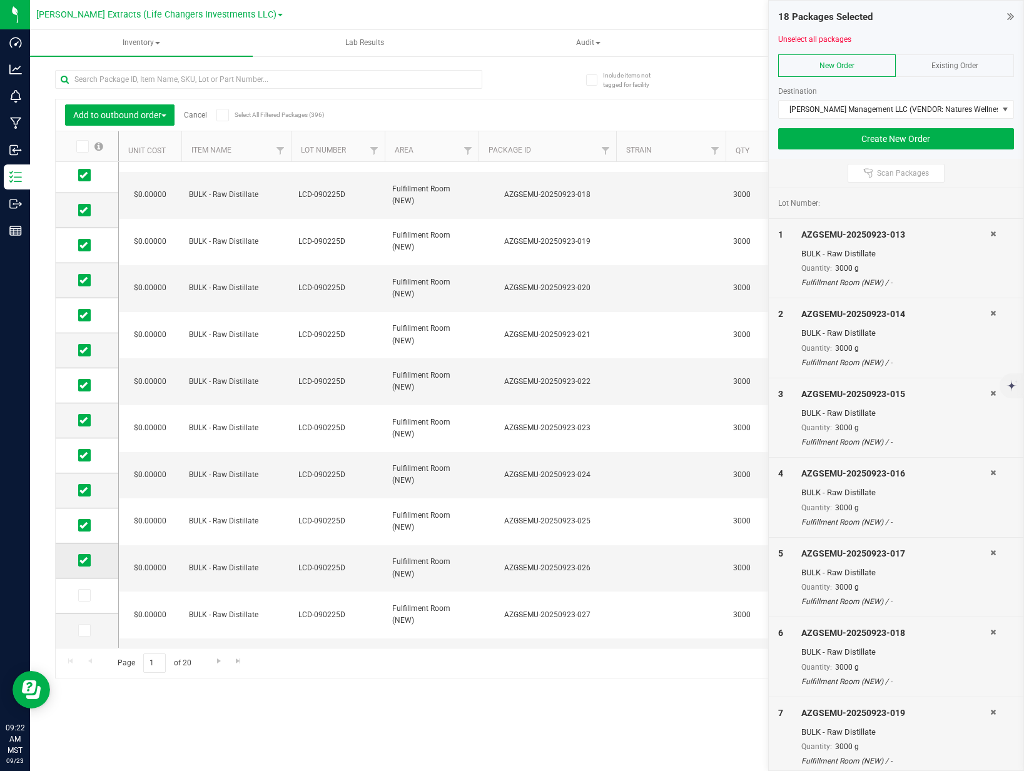
click at [83, 560] on icon at bounding box center [83, 560] width 8 height 0
click at [0, 0] on input "checkbox" at bounding box center [0, 0] width 0 height 0
click at [917, 143] on button "Create New Order" at bounding box center [896, 138] width 236 height 21
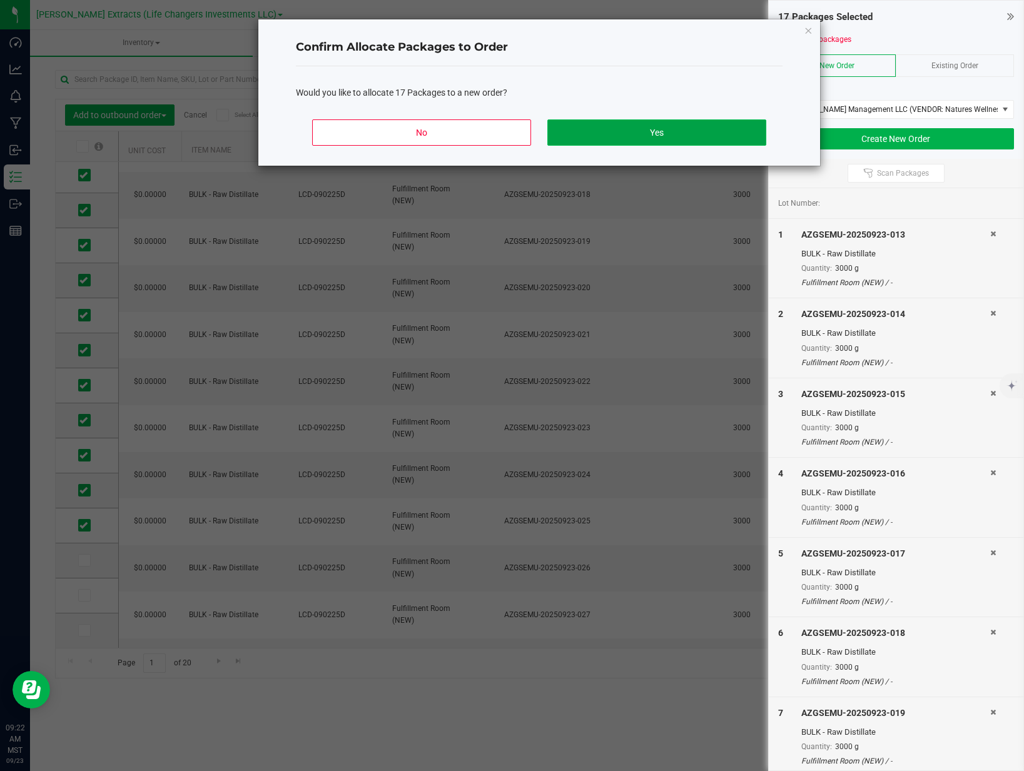
click at [677, 130] on button "Yes" at bounding box center [656, 132] width 219 height 26
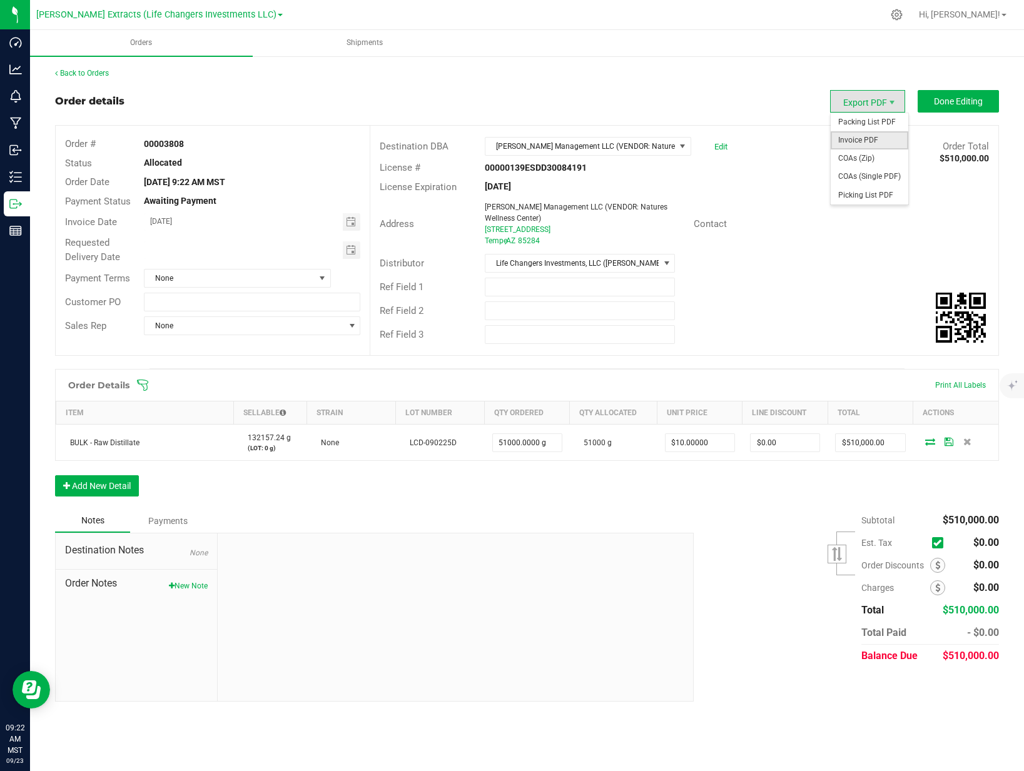
click at [855, 136] on span "Invoice PDF" at bounding box center [869, 140] width 78 height 18
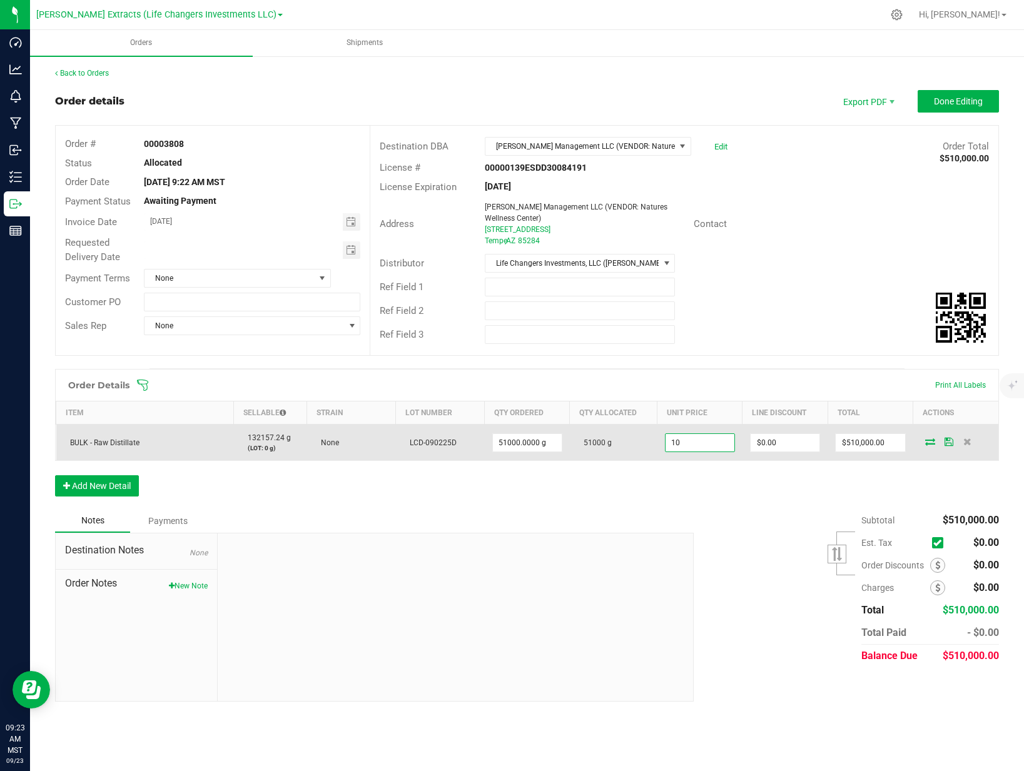
click at [707, 441] on input "10" at bounding box center [699, 443] width 69 height 18
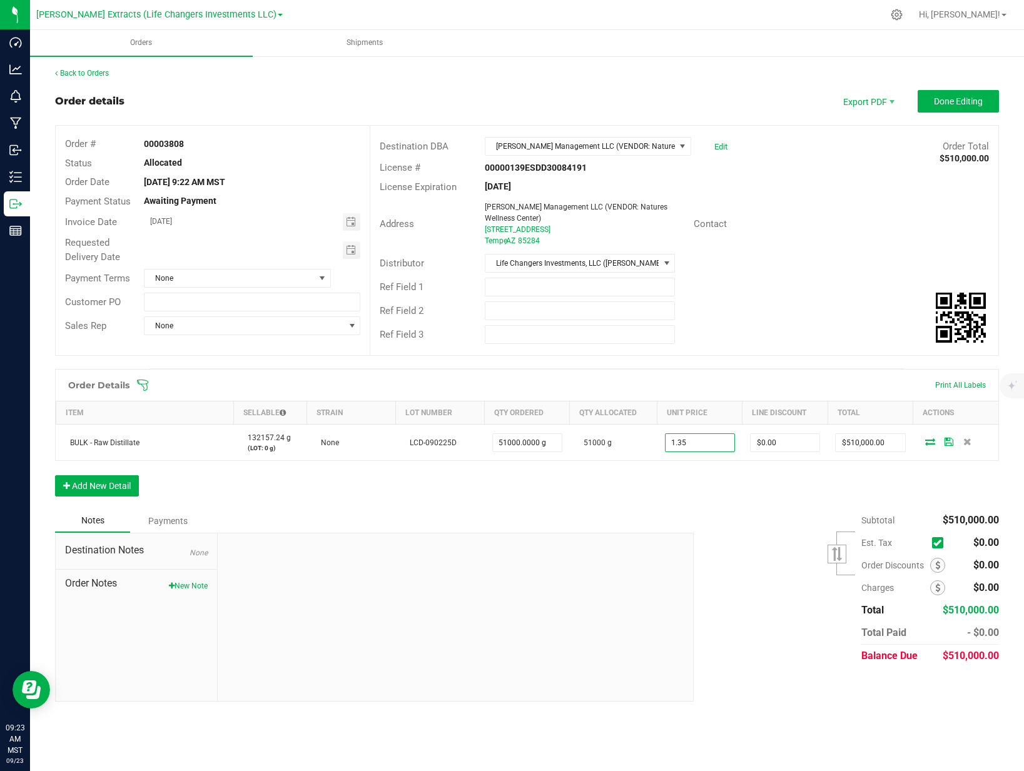
type input "$1.35000"
type input "$68,850.00"
click at [712, 474] on div "Order Details Print All Labels Item Sellable Strain Lot Number Qty Ordered Qty …" at bounding box center [526, 439] width 943 height 140
click at [865, 139] on span "Invoice PDF" at bounding box center [869, 140] width 78 height 18
click at [723, 148] on link "Edit" at bounding box center [720, 146] width 13 height 9
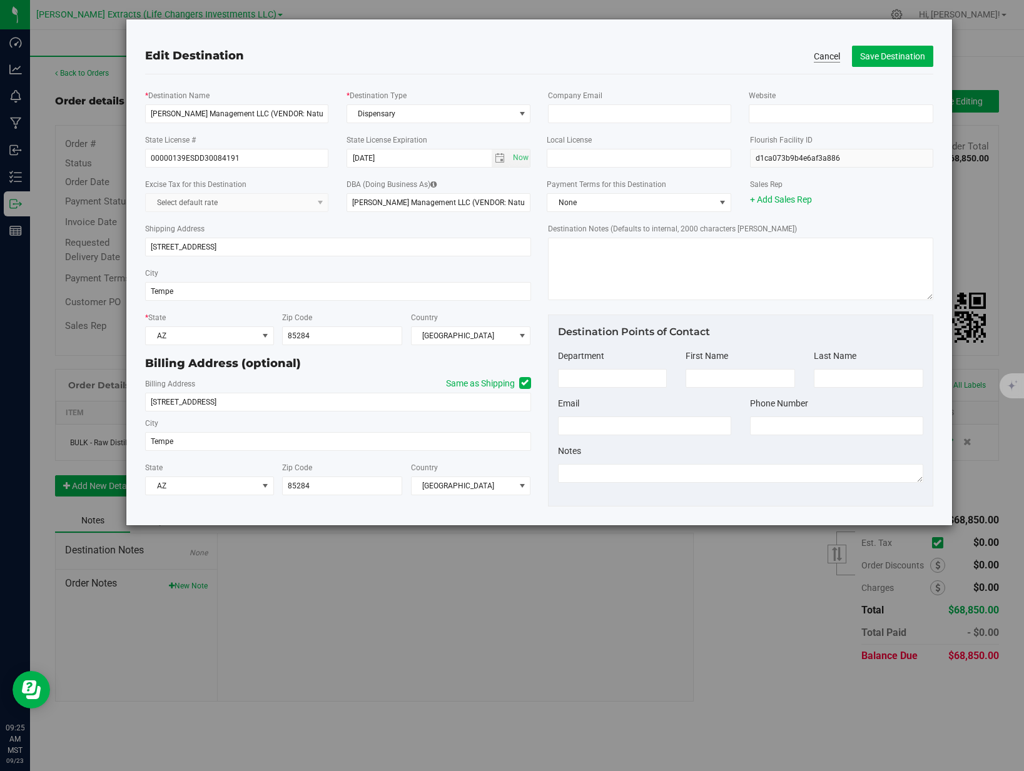
click at [826, 51] on button "Cancel" at bounding box center [826, 56] width 26 height 13
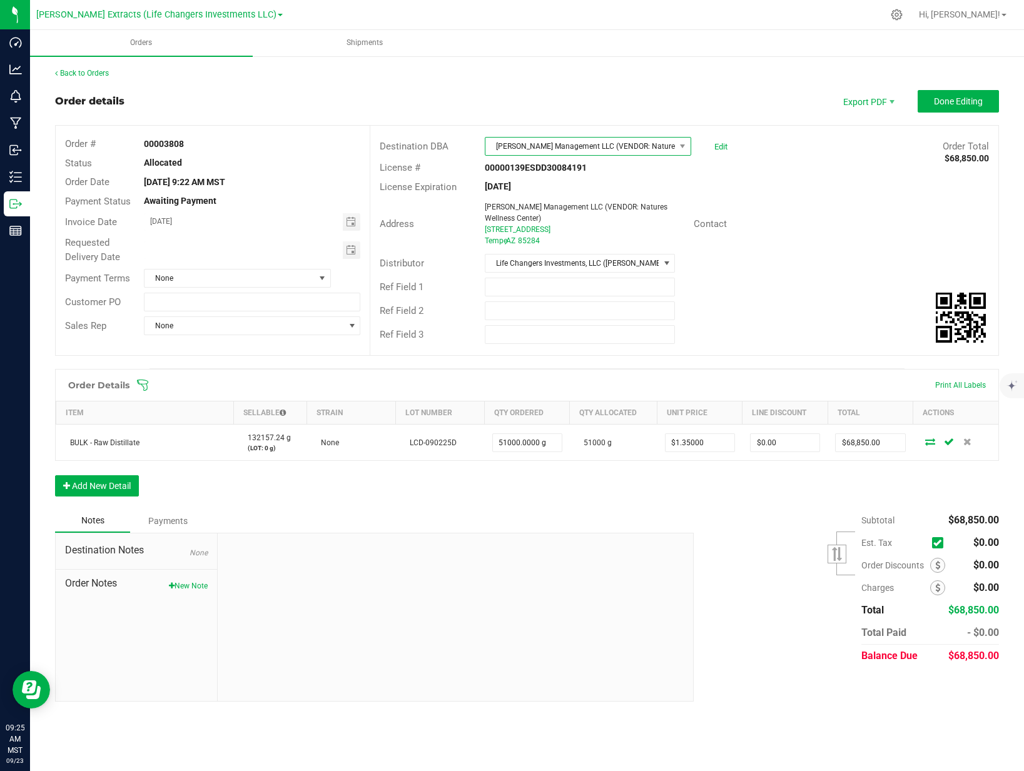
click at [650, 148] on span "[PERSON_NAME] Management LLC (VENDOR: Natures Wellness Center)" at bounding box center [579, 147] width 189 height 18
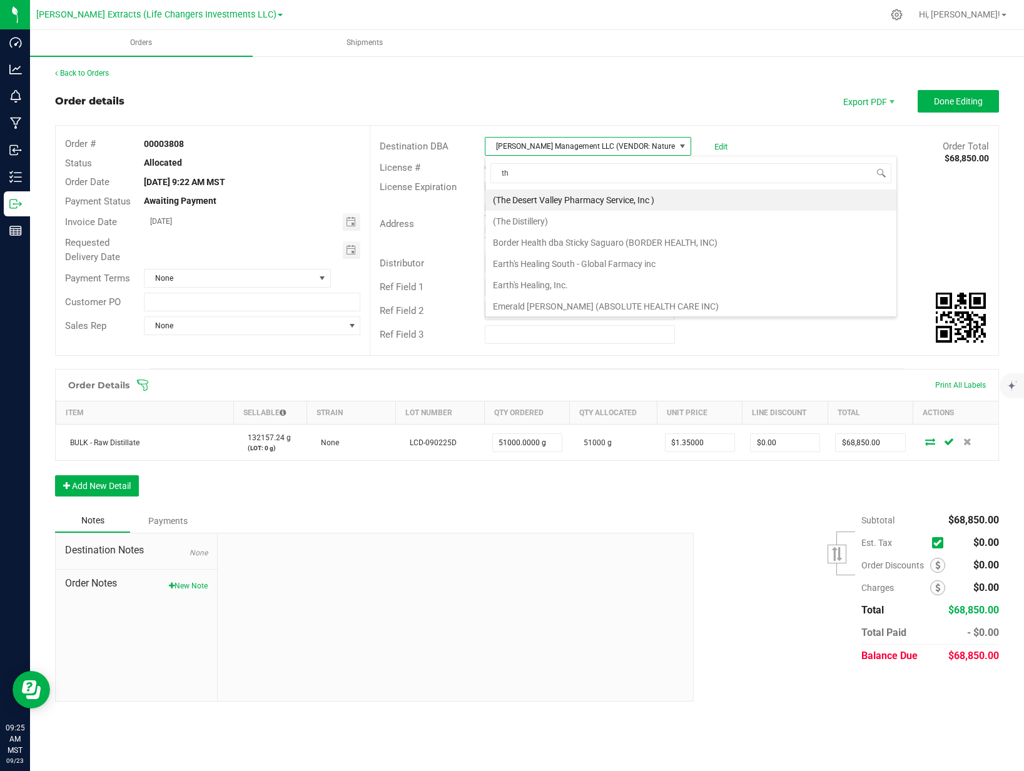
type input "t"
type input "dist"
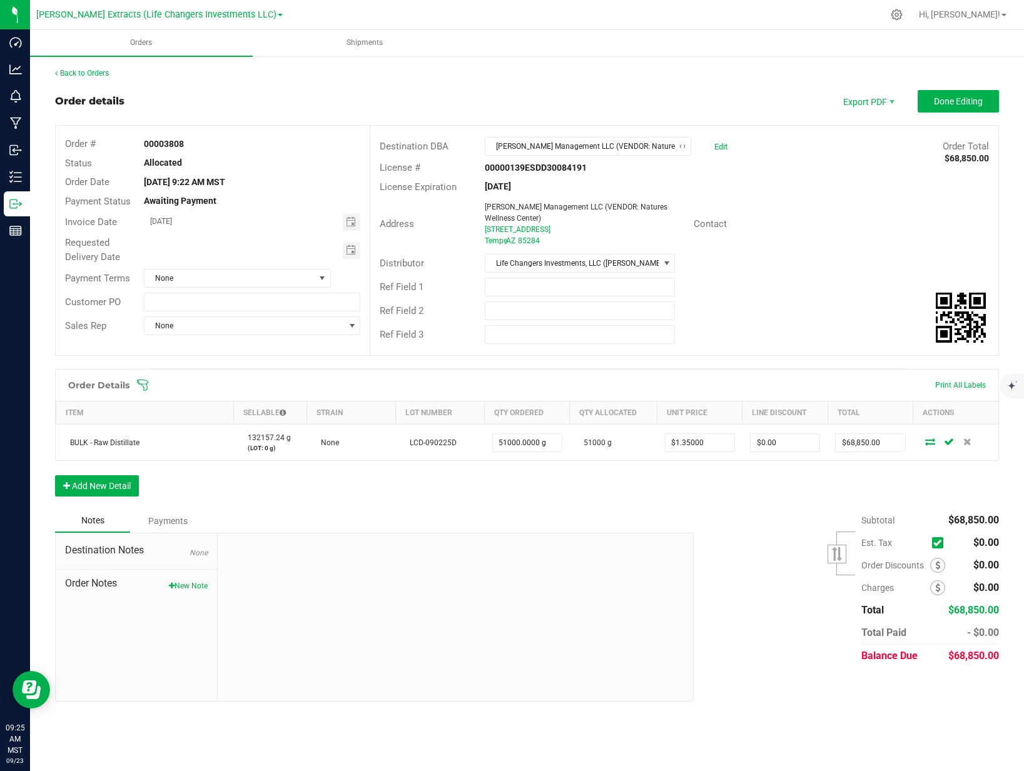
click at [811, 213] on div "Address [PERSON_NAME] Management LLC (VENDOR: Natures Wellness Center) [STREET_…" at bounding box center [684, 223] width 628 height 55
click at [682, 143] on span at bounding box center [682, 146] width 10 height 10
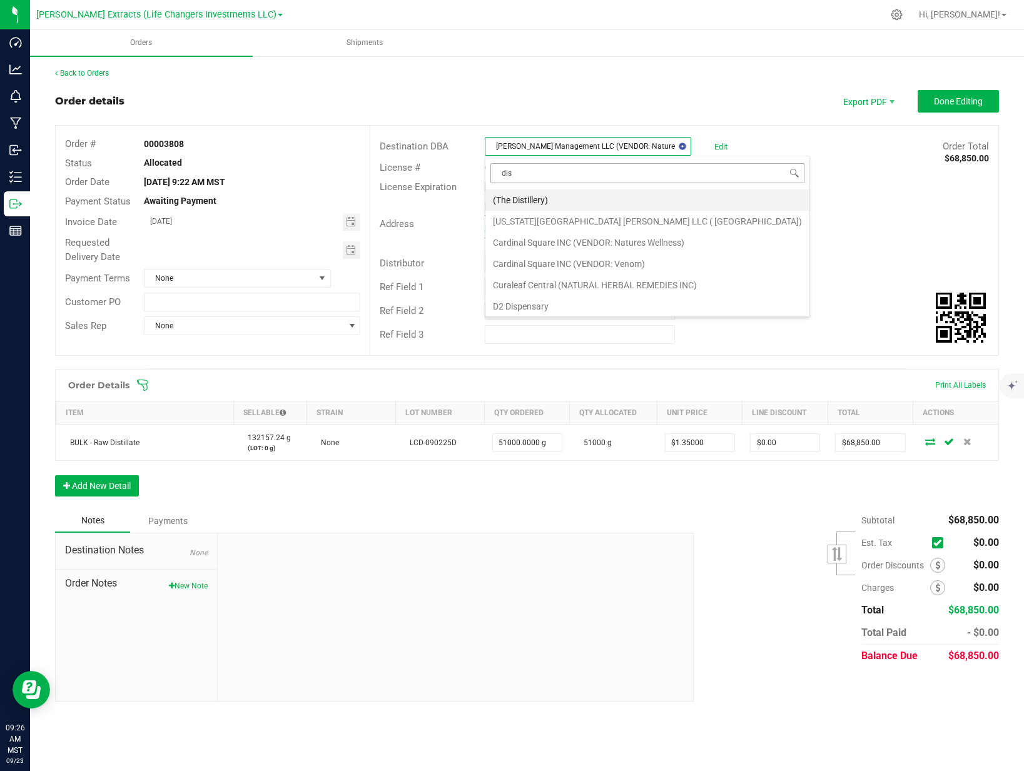
type input "dist"
click at [518, 199] on li "(The Distillery)" at bounding box center [595, 199] width 220 height 21
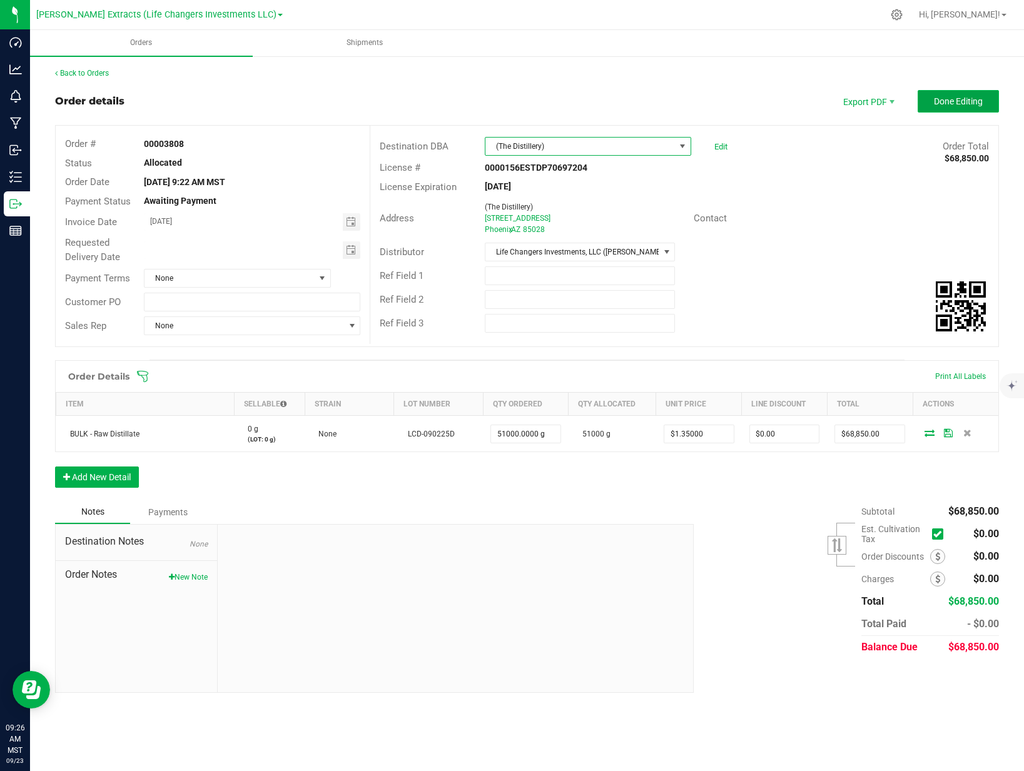
click at [946, 108] on button "Done Editing" at bounding box center [957, 101] width 81 height 23
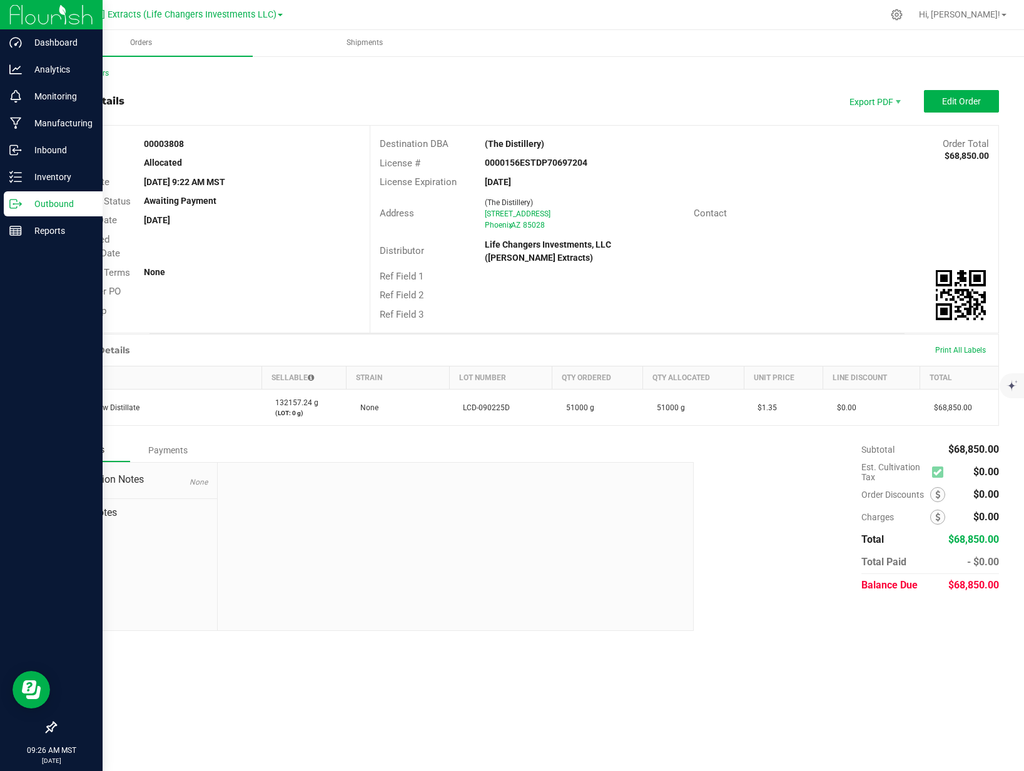
click at [23, 206] on p "Outbound" at bounding box center [59, 203] width 75 height 15
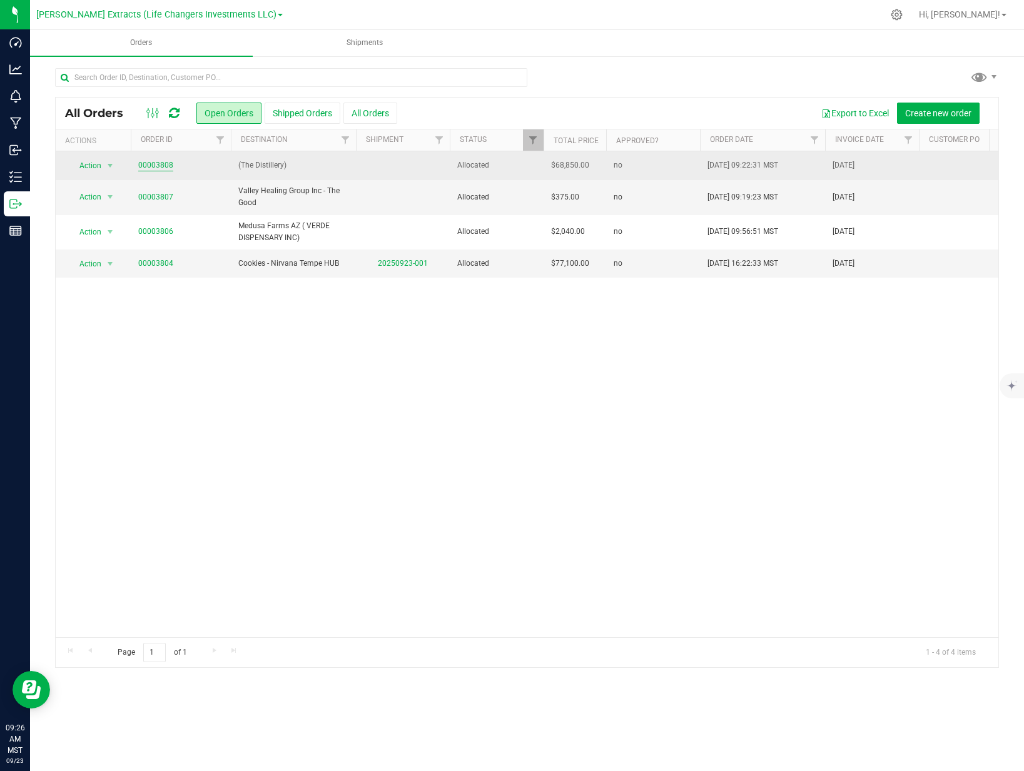
click at [165, 167] on link "00003808" at bounding box center [155, 165] width 35 height 12
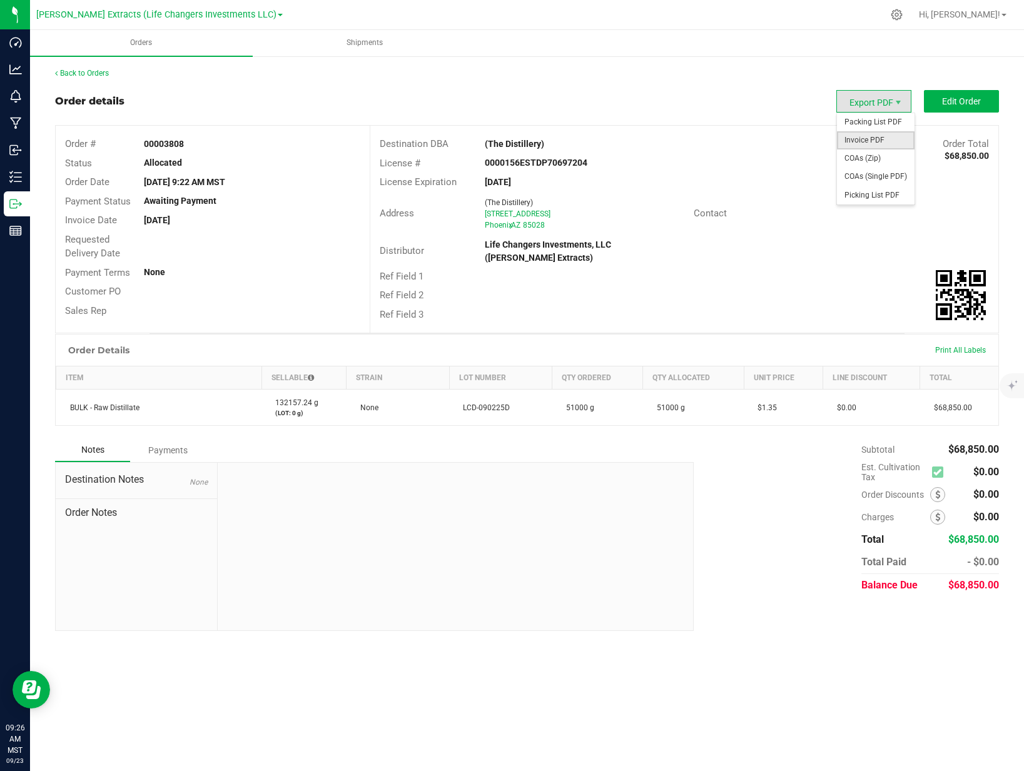
click at [872, 136] on span "Invoice PDF" at bounding box center [876, 140] width 78 height 18
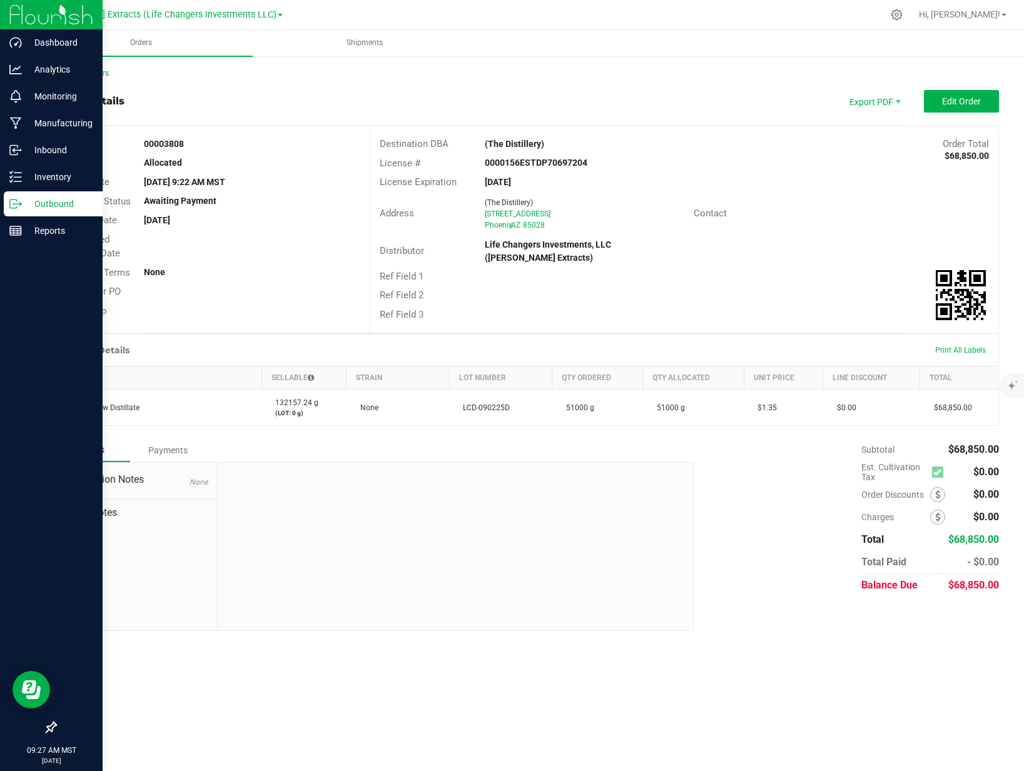
click at [28, 210] on p "Outbound" at bounding box center [59, 203] width 75 height 15
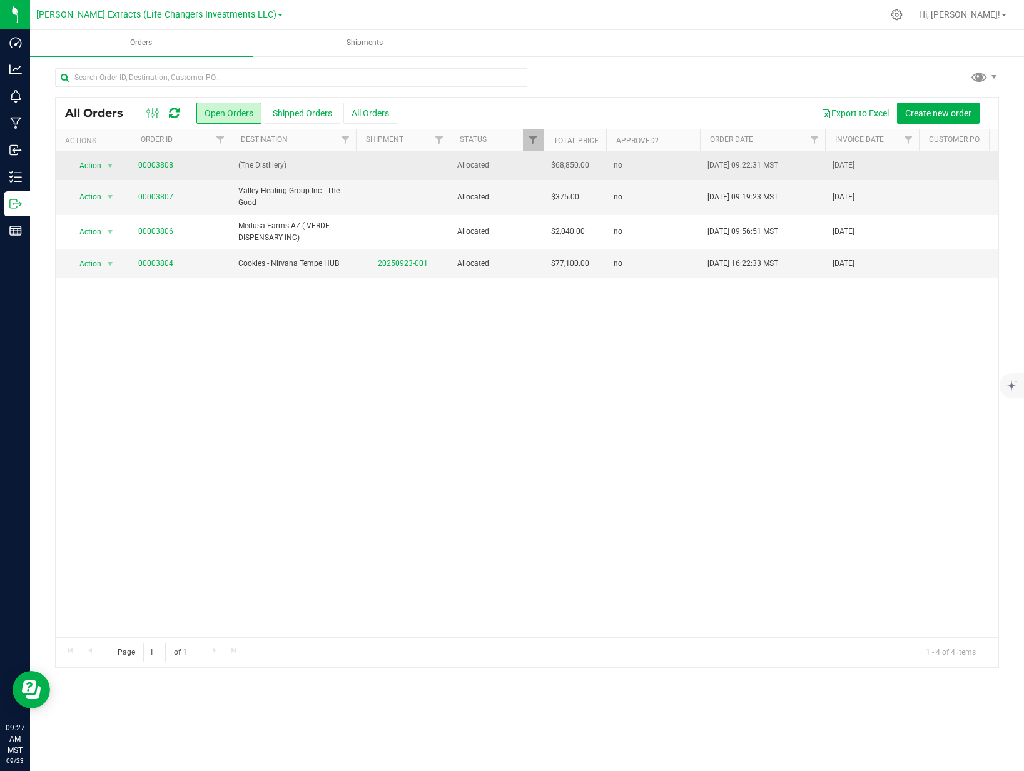
click at [268, 165] on span "(The Distillery)" at bounding box center [293, 165] width 110 height 12
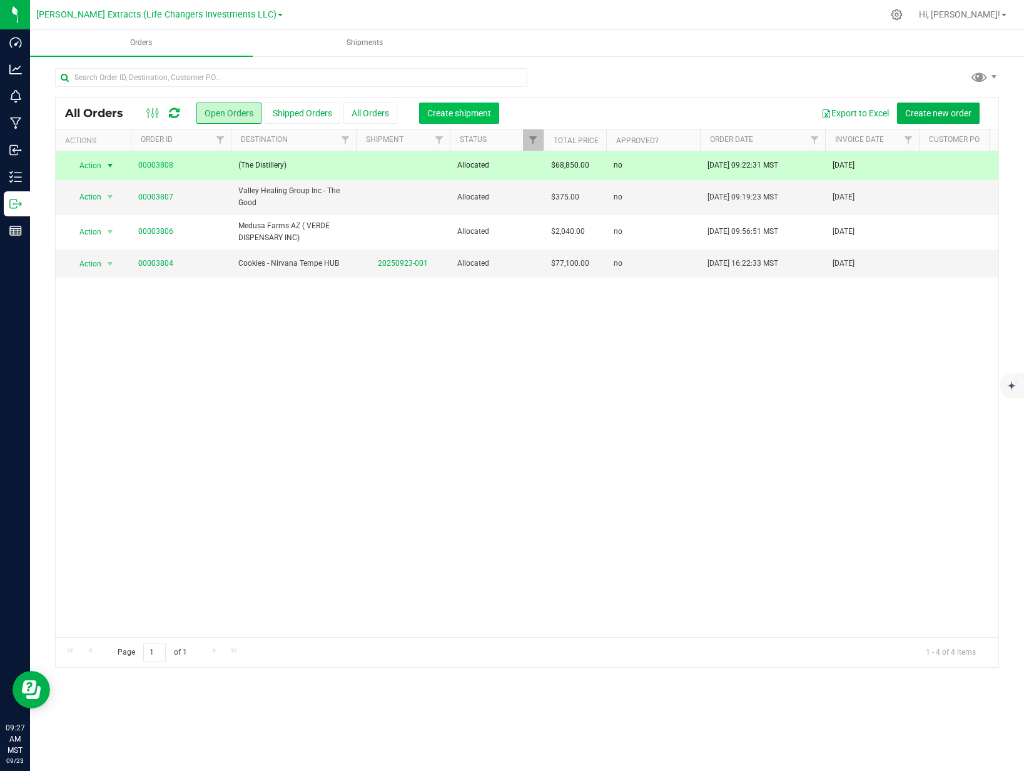
click at [452, 116] on span "Create shipment" at bounding box center [459, 113] width 64 height 10
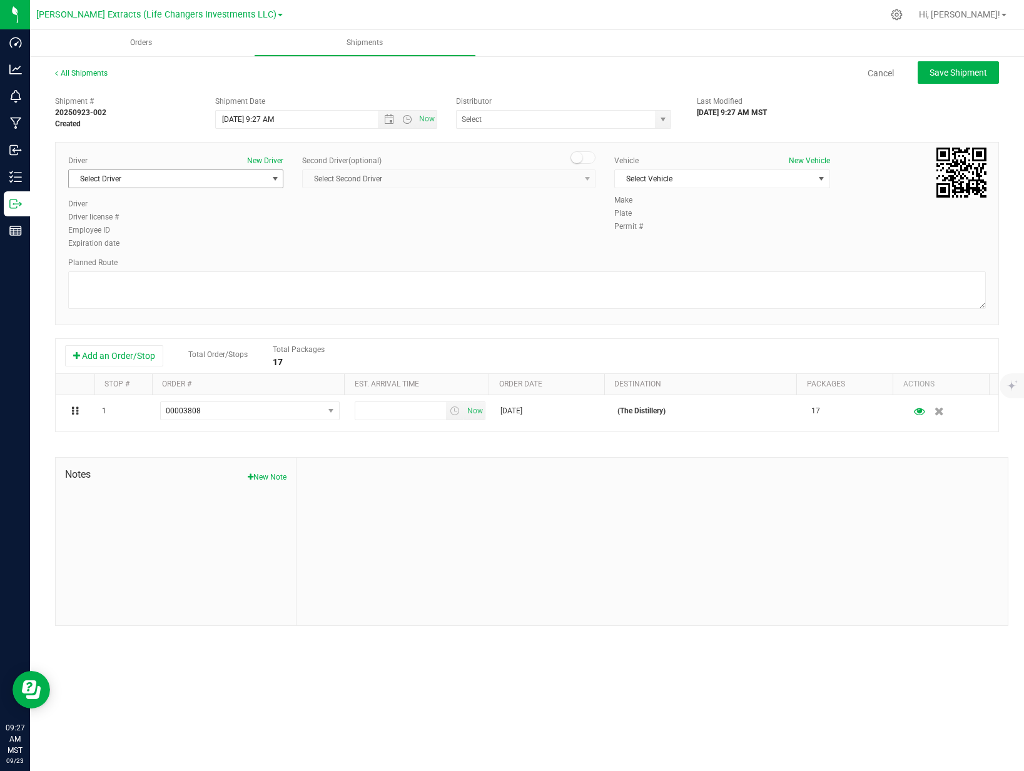
click at [199, 179] on span "Select Driver" at bounding box center [168, 179] width 198 height 18
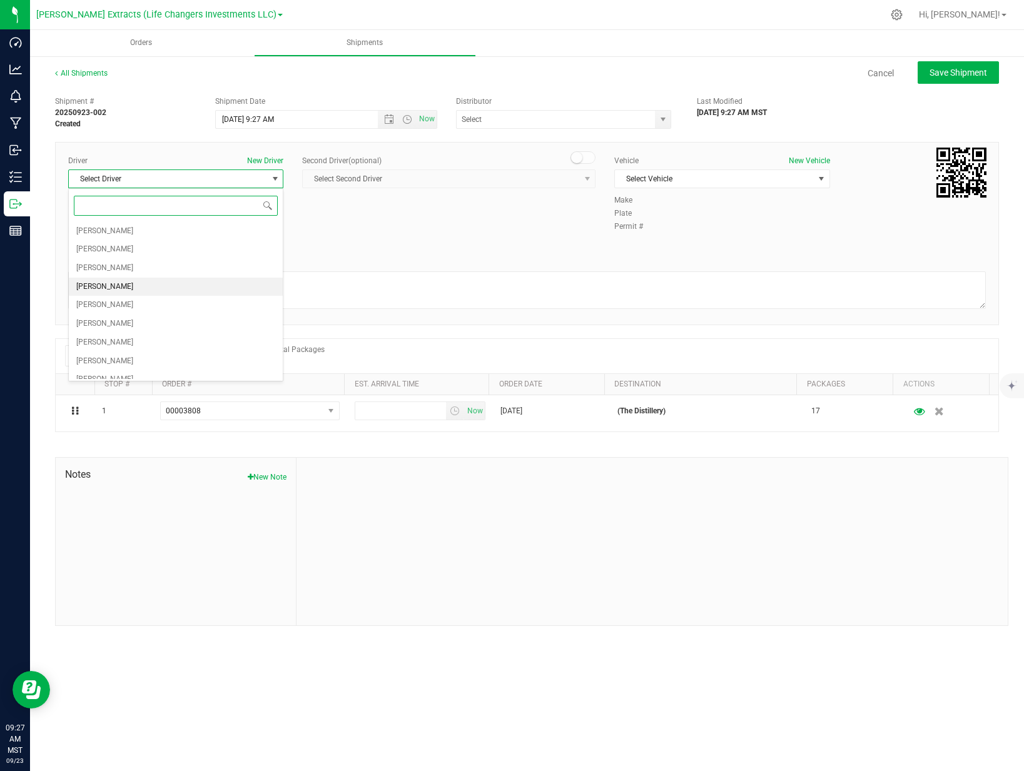
click at [161, 289] on li "[PERSON_NAME]" at bounding box center [176, 287] width 214 height 19
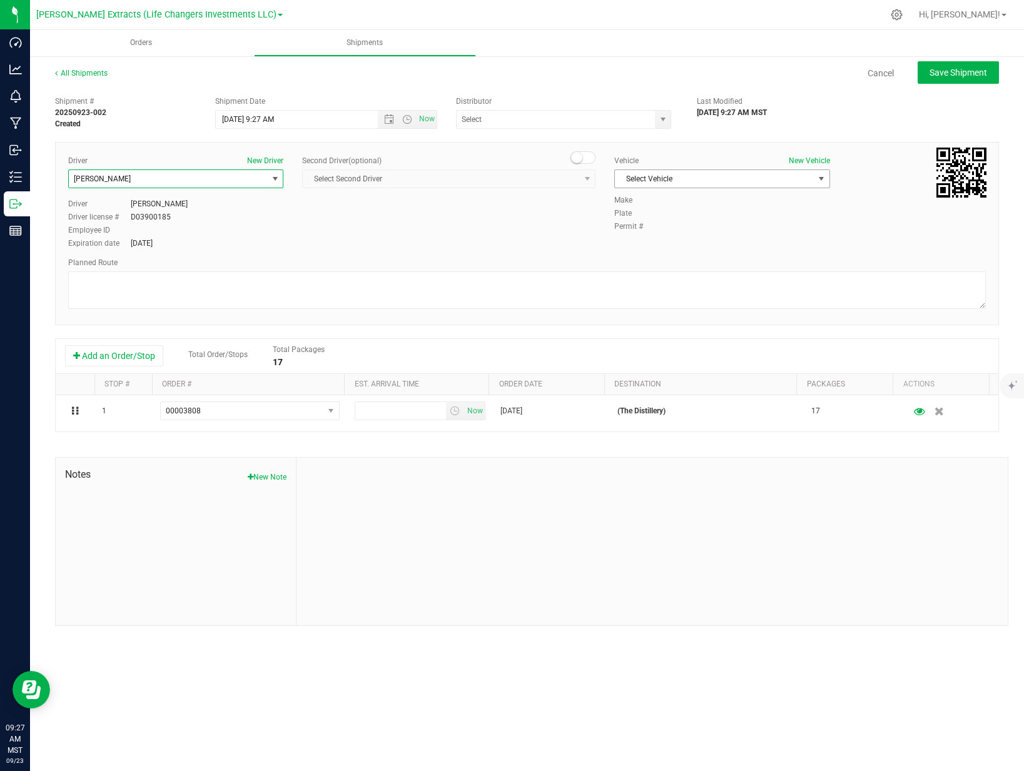
click at [653, 181] on span "Select Vehicle" at bounding box center [714, 179] width 198 height 18
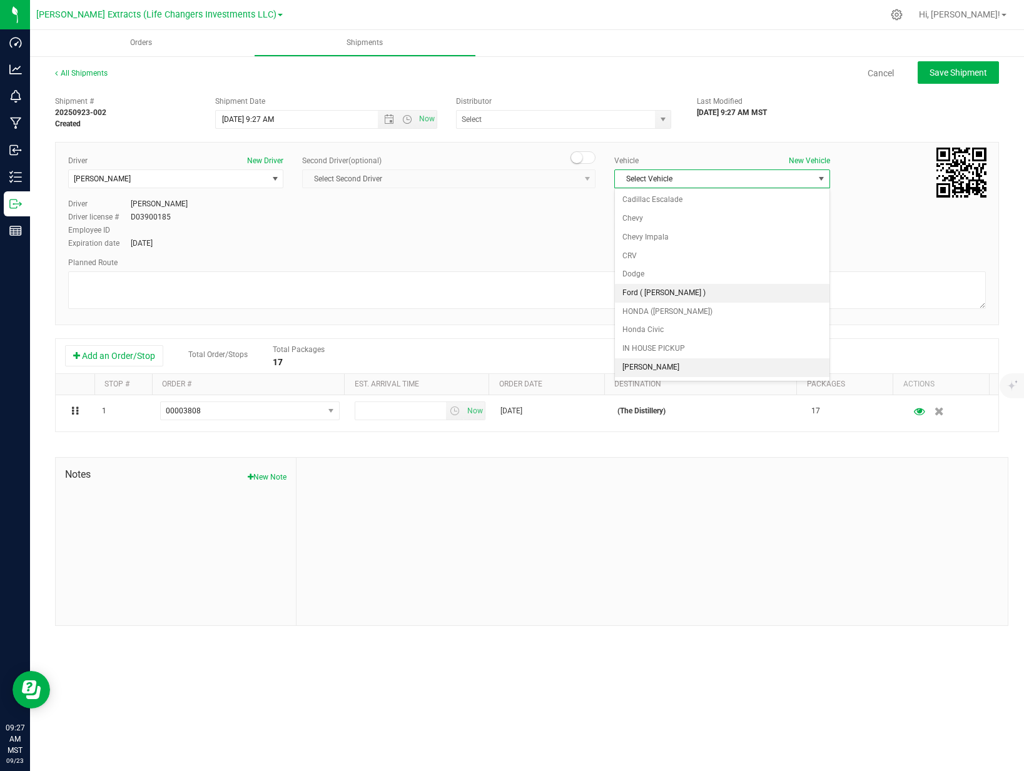
scroll to position [73, 0]
click at [670, 274] on li "IN HOUSE PICKUP" at bounding box center [722, 276] width 214 height 19
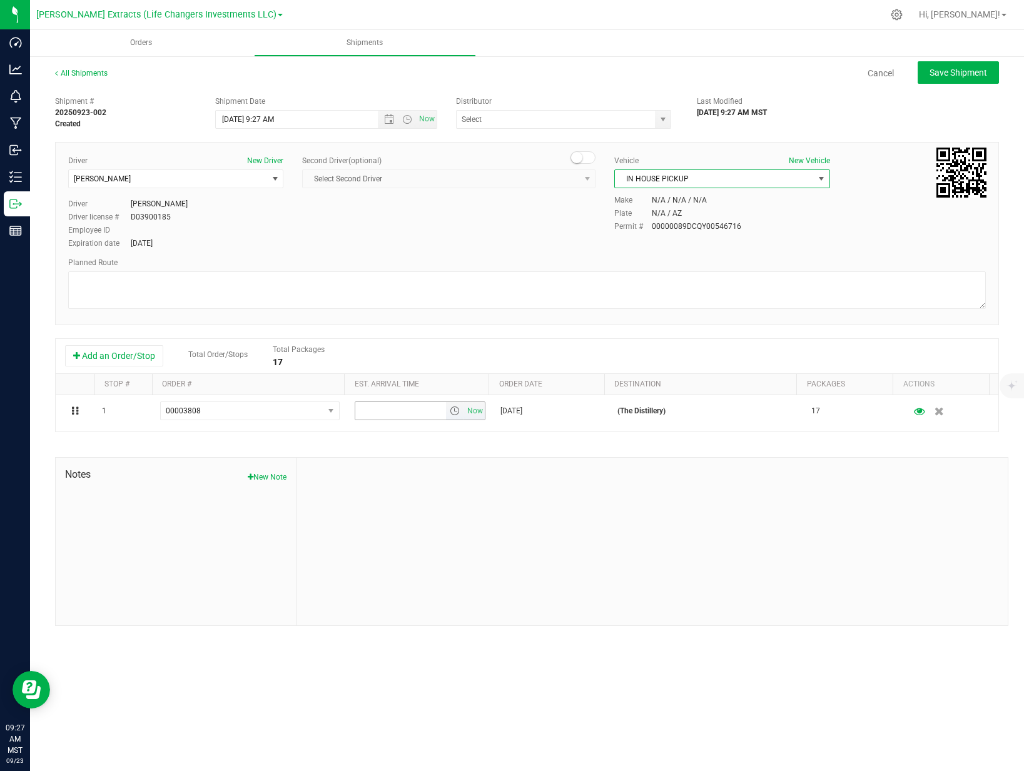
drag, startPoint x: 473, startPoint y: 410, endPoint x: 494, endPoint y: 310, distance: 102.3
click at [473, 410] on span "Now" at bounding box center [475, 411] width 21 height 18
drag, startPoint x: 659, startPoint y: 118, endPoint x: 653, endPoint y: 121, distance: 7.3
click at [658, 118] on span "select" at bounding box center [663, 119] width 10 height 10
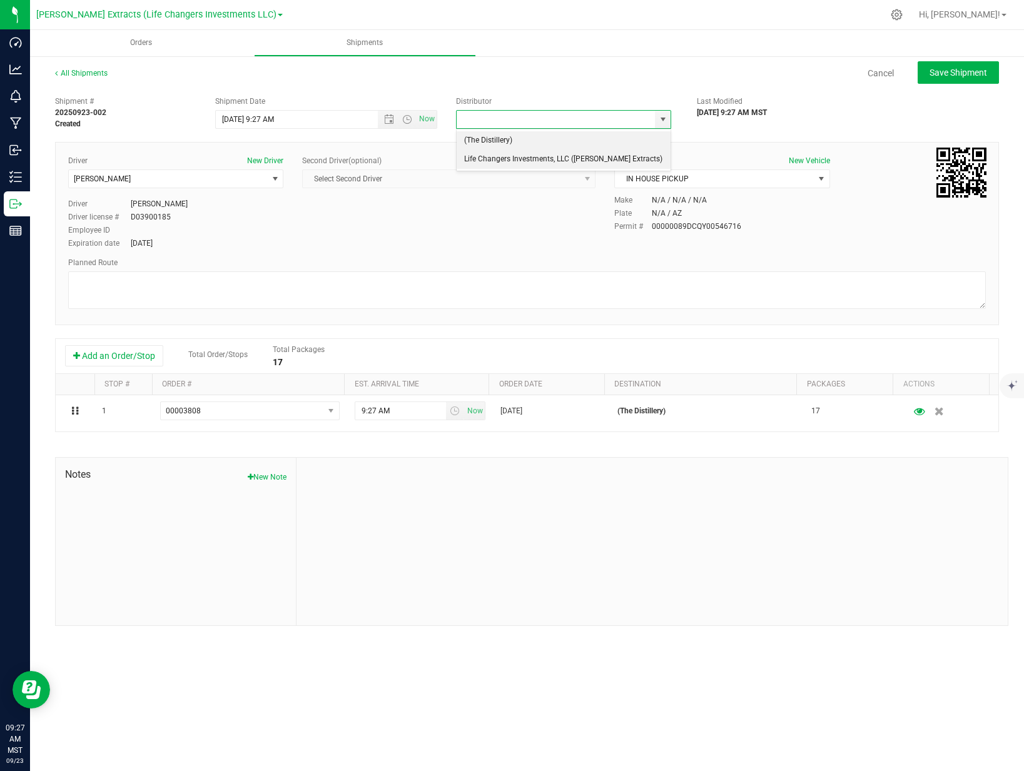
click at [531, 161] on li "Life Changers Investments, LLC ([PERSON_NAME] Extracts)" at bounding box center [563, 159] width 214 height 19
type input "Life Changers Investments, LLC ([PERSON_NAME] Extracts)"
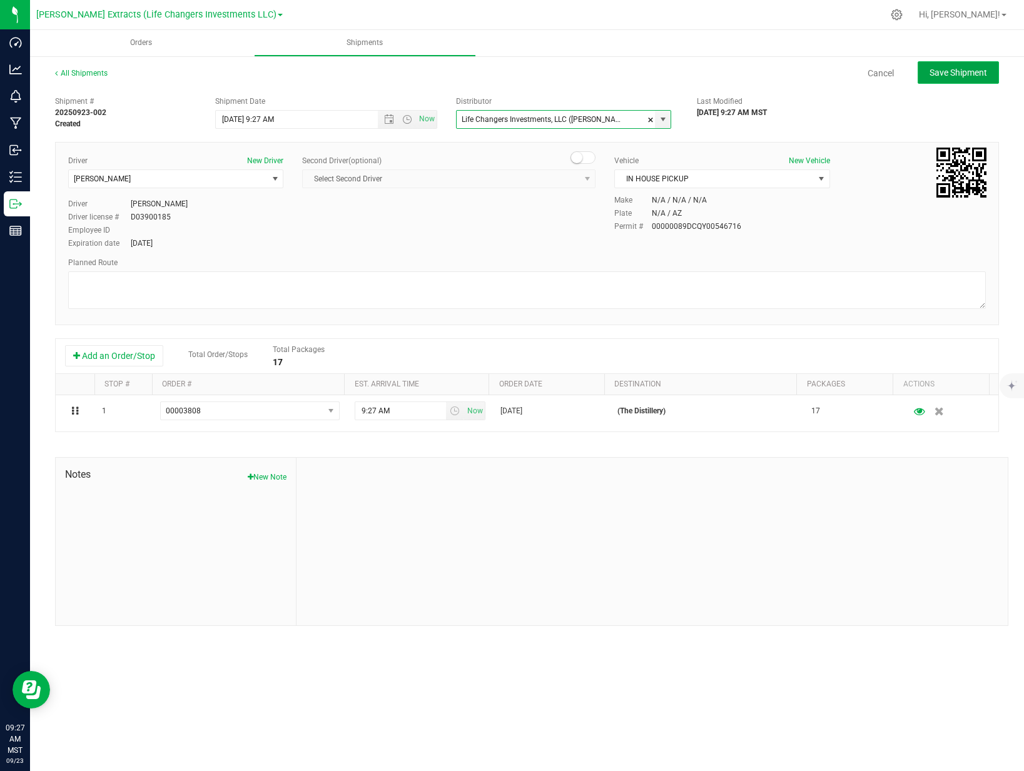
click at [974, 70] on span "Save Shipment" at bounding box center [958, 73] width 58 height 10
type input "[DATE] 4:27 PM"
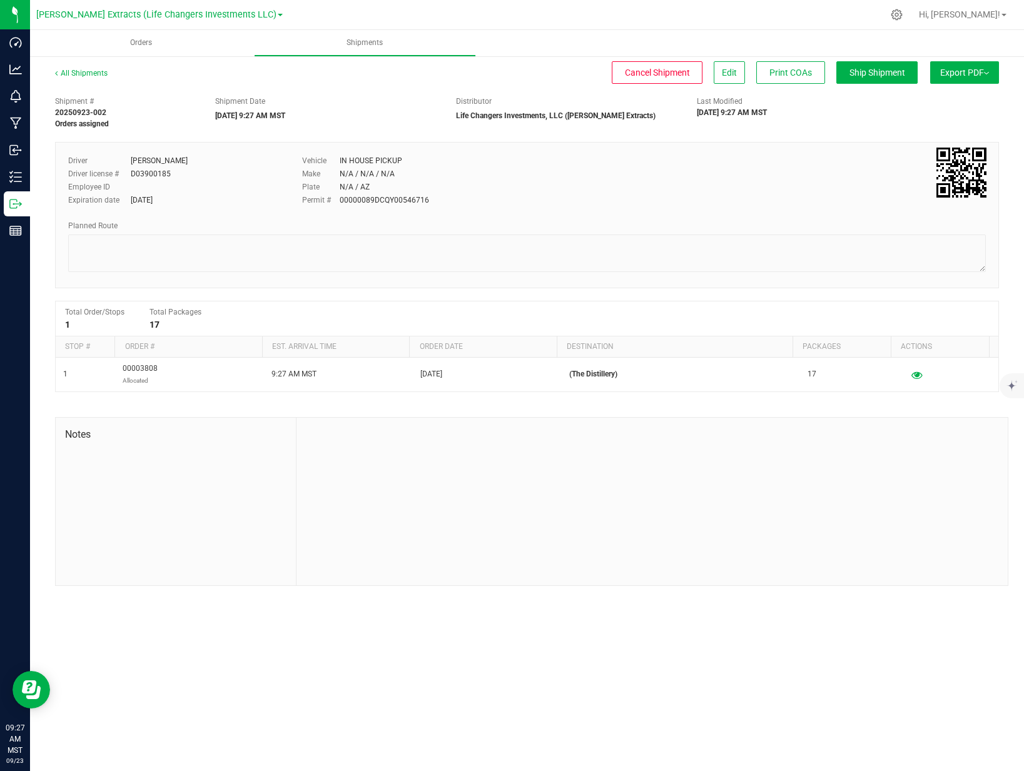
click at [932, 72] on button "Export PDF" at bounding box center [964, 72] width 69 height 23
click at [925, 103] on span "Manifest by Package ID" at bounding box center [945, 100] width 79 height 9
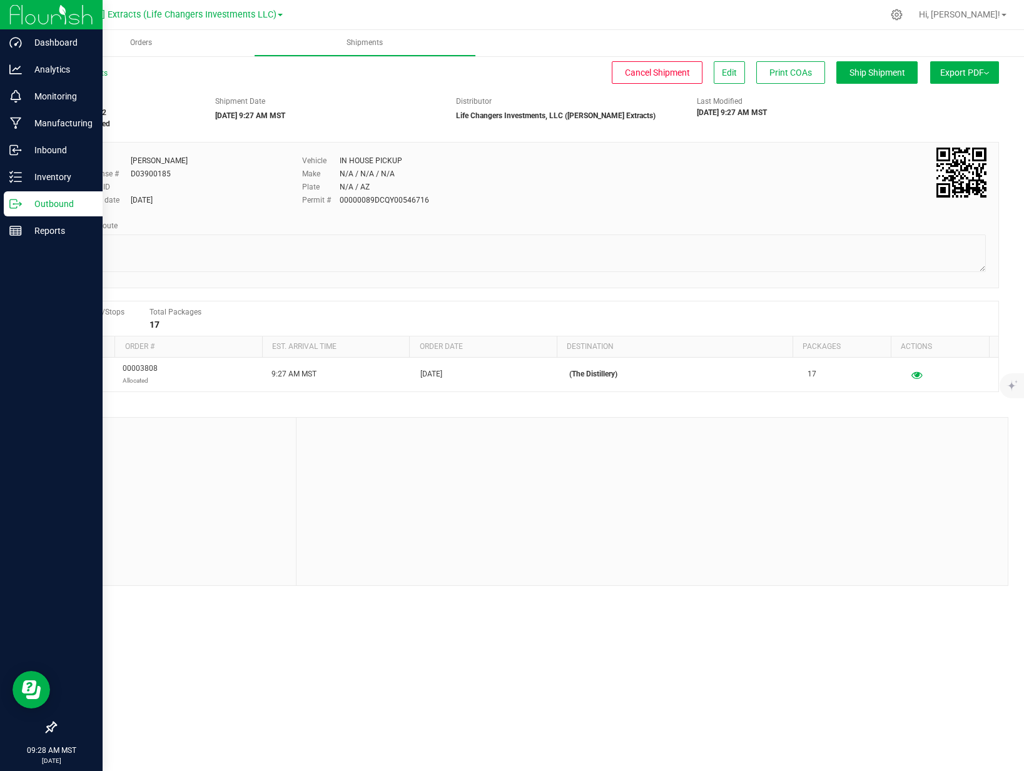
click at [18, 204] on line at bounding box center [17, 204] width 7 height 0
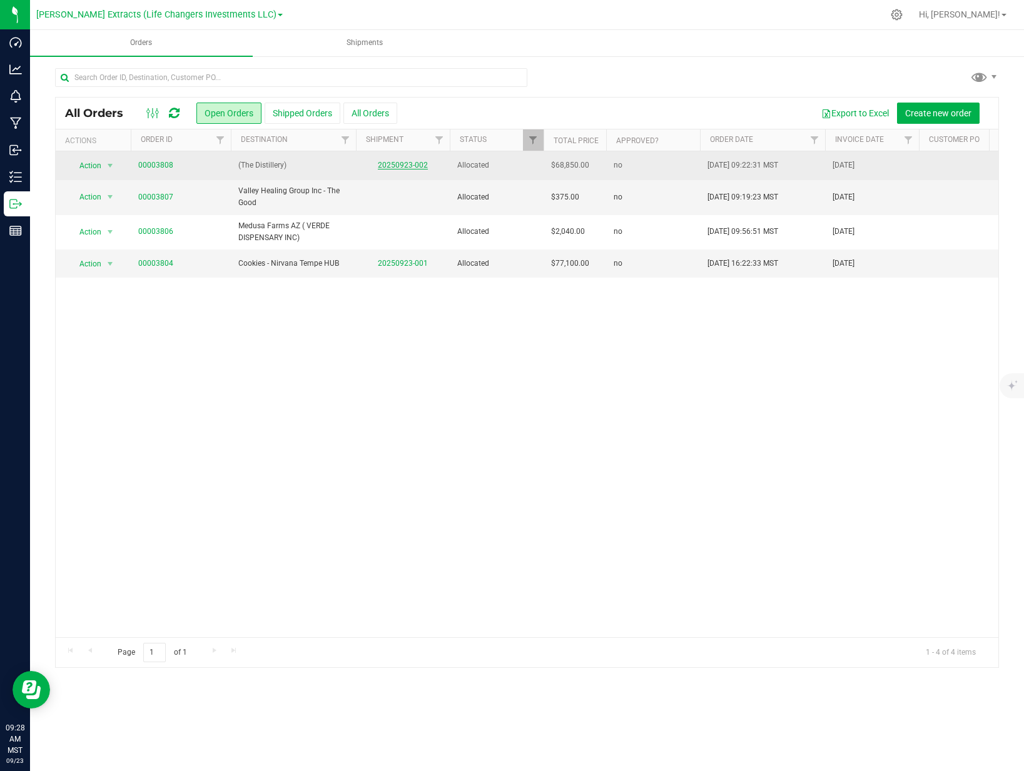
click at [397, 164] on link "20250923-002" at bounding box center [403, 165] width 50 height 9
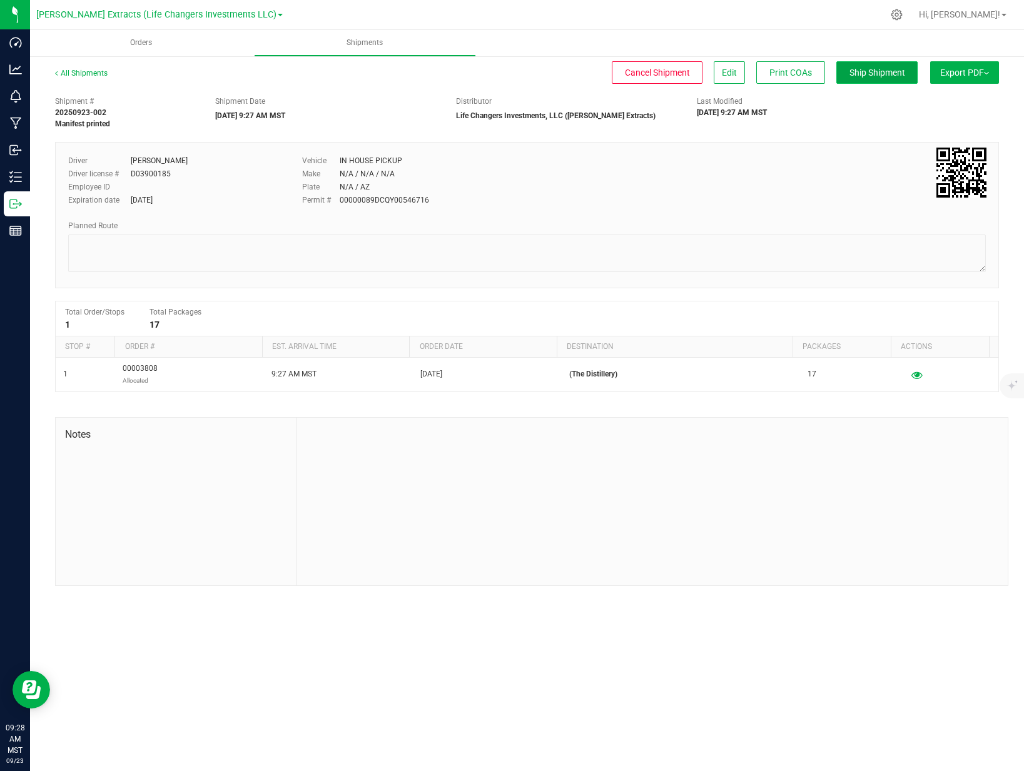
click at [892, 75] on span "Ship Shipment" at bounding box center [877, 73] width 56 height 10
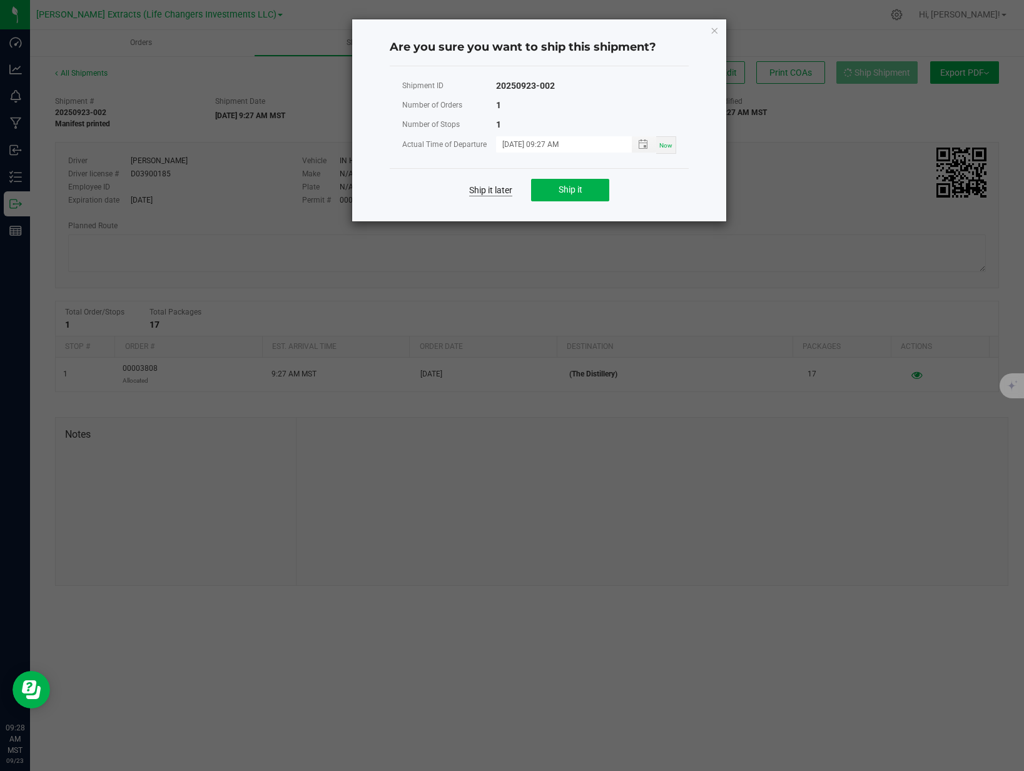
click at [488, 189] on link "Ship it later" at bounding box center [490, 190] width 43 height 13
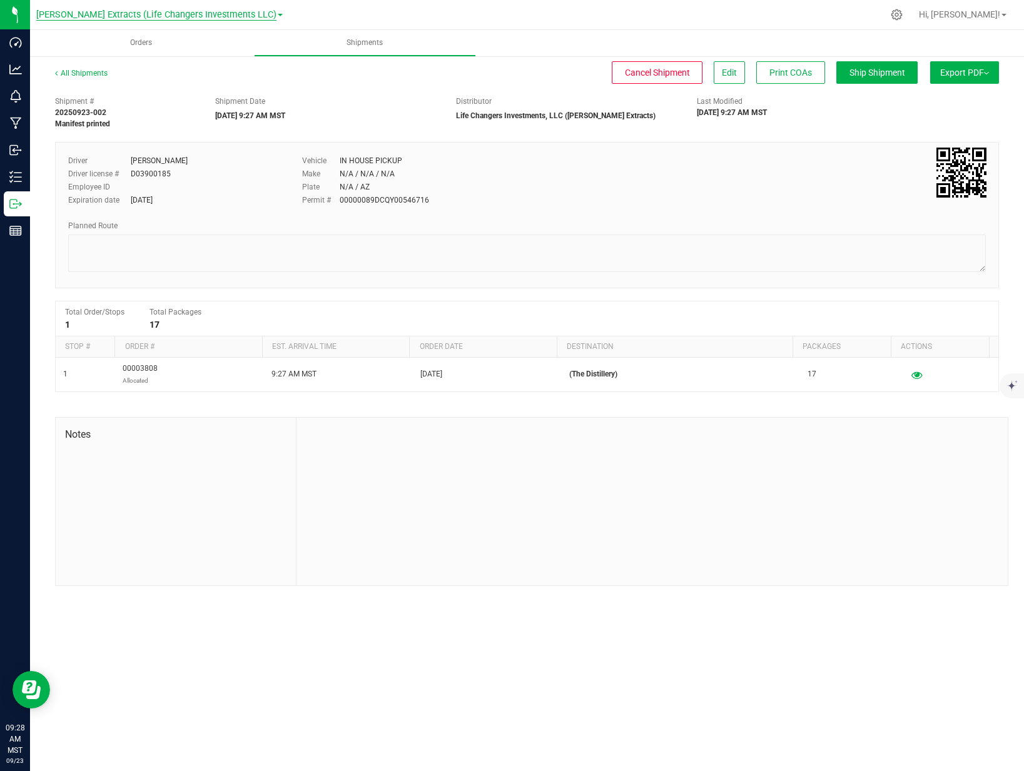
click at [81, 18] on span "[PERSON_NAME] Extracts (Life Changers Investments LLC)" at bounding box center [156, 14] width 240 height 11
click at [92, 59] on link "The Distillery" at bounding box center [159, 61] width 246 height 17
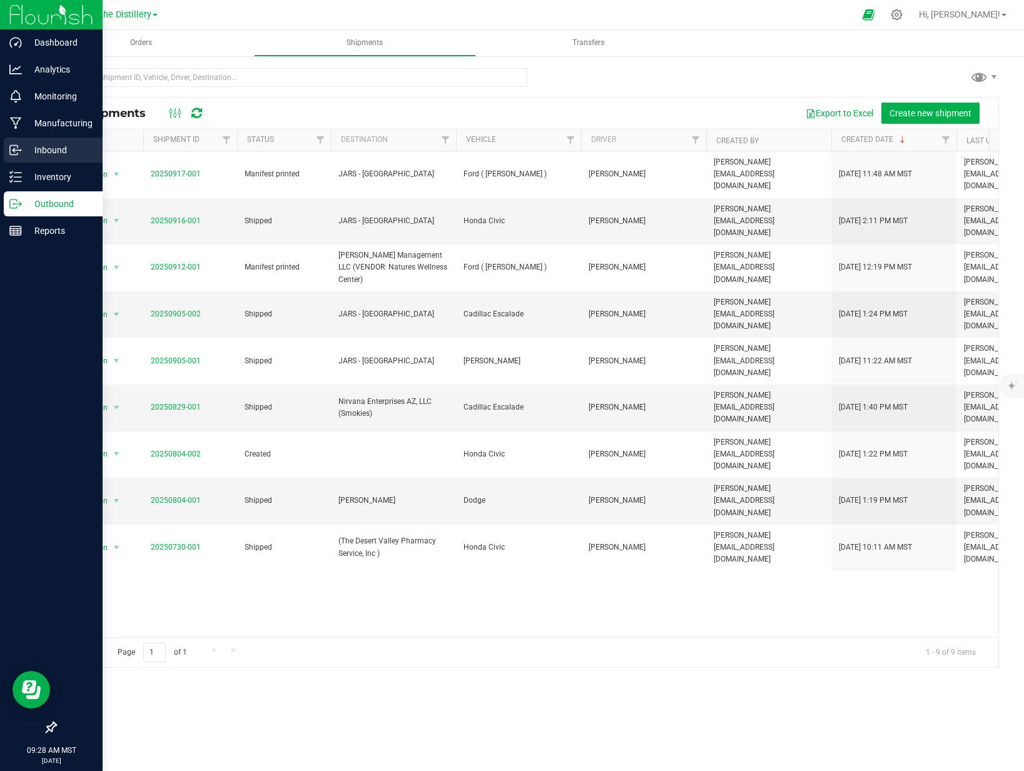
click at [45, 156] on p "Inbound" at bounding box center [59, 150] width 75 height 15
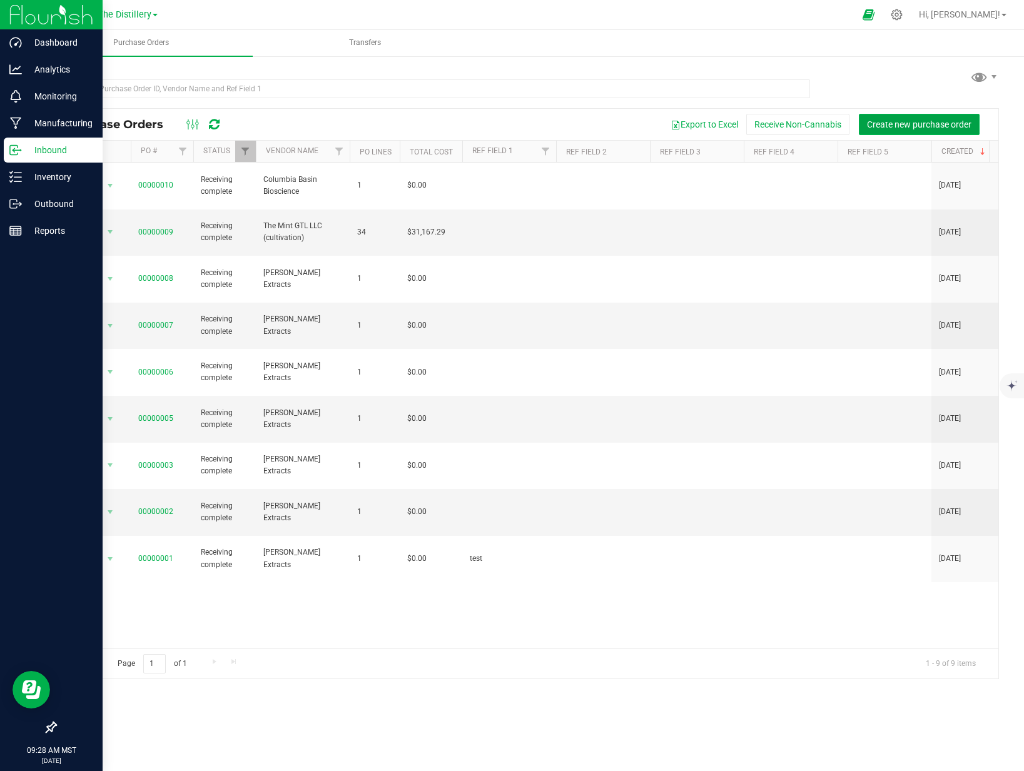
click at [911, 130] on button "Create new purchase order" at bounding box center [918, 124] width 121 height 21
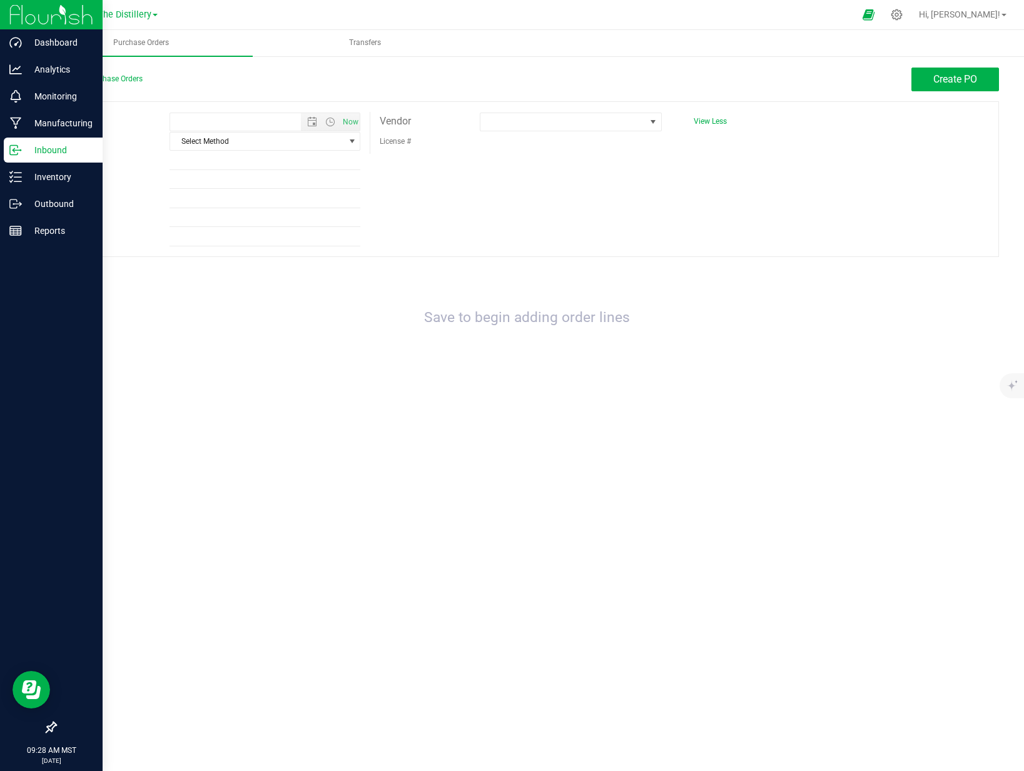
type input "[DATE] 9:28 AM"
click at [566, 114] on span at bounding box center [562, 122] width 164 height 18
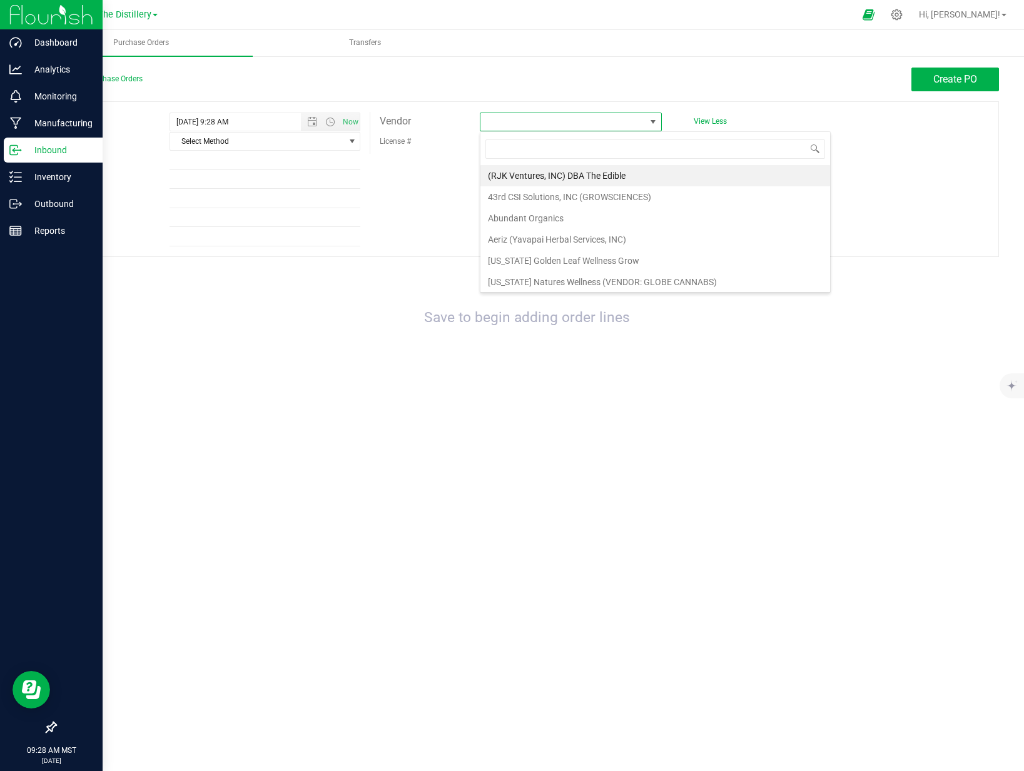
scroll to position [19, 181]
type input "gold"
click at [575, 196] on li "[PERSON_NAME] Extracts" at bounding box center [592, 196] width 224 height 21
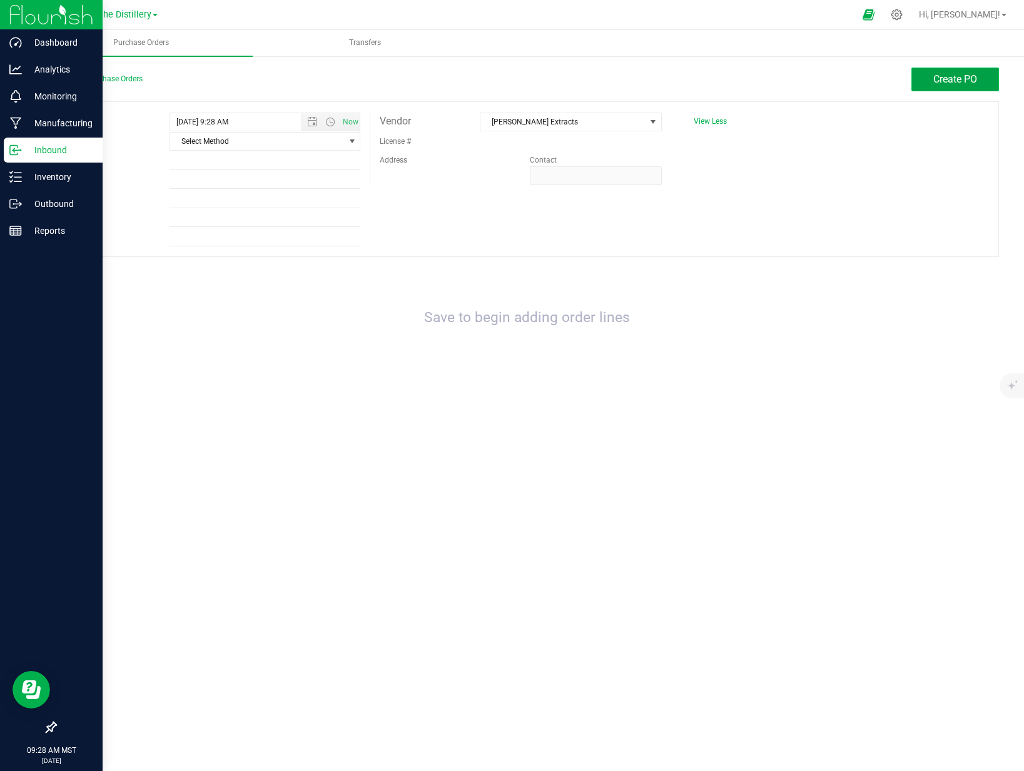
click at [943, 81] on span "Create PO" at bounding box center [955, 79] width 44 height 12
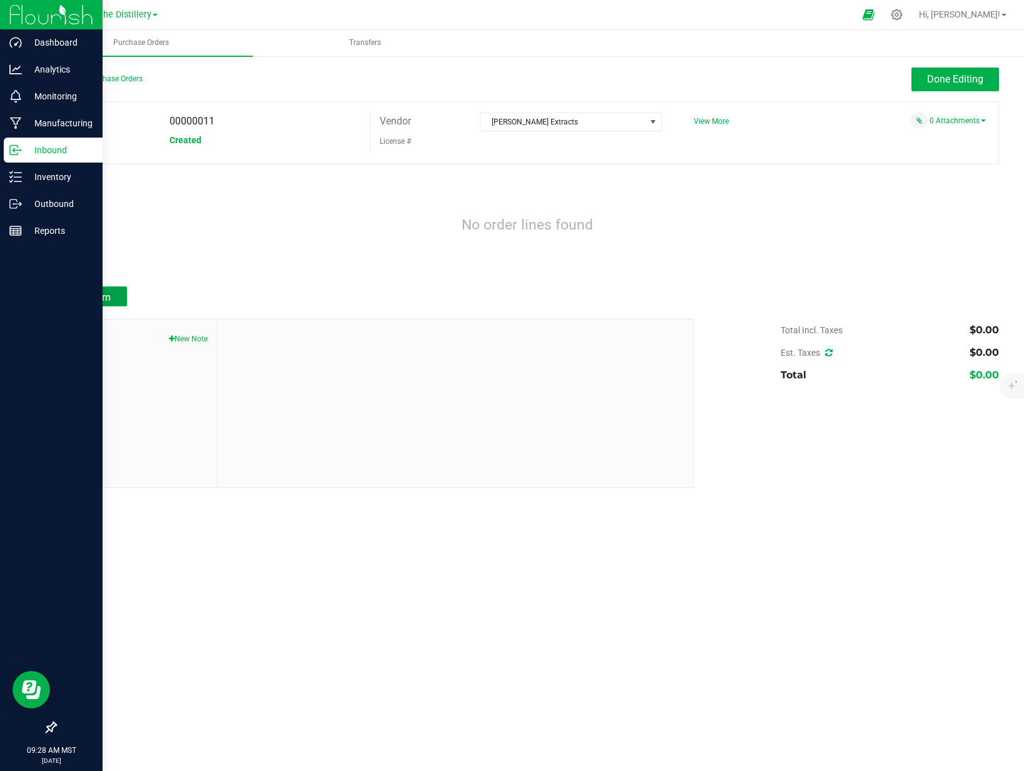
click at [108, 298] on span "Add Item" at bounding box center [90, 297] width 39 height 12
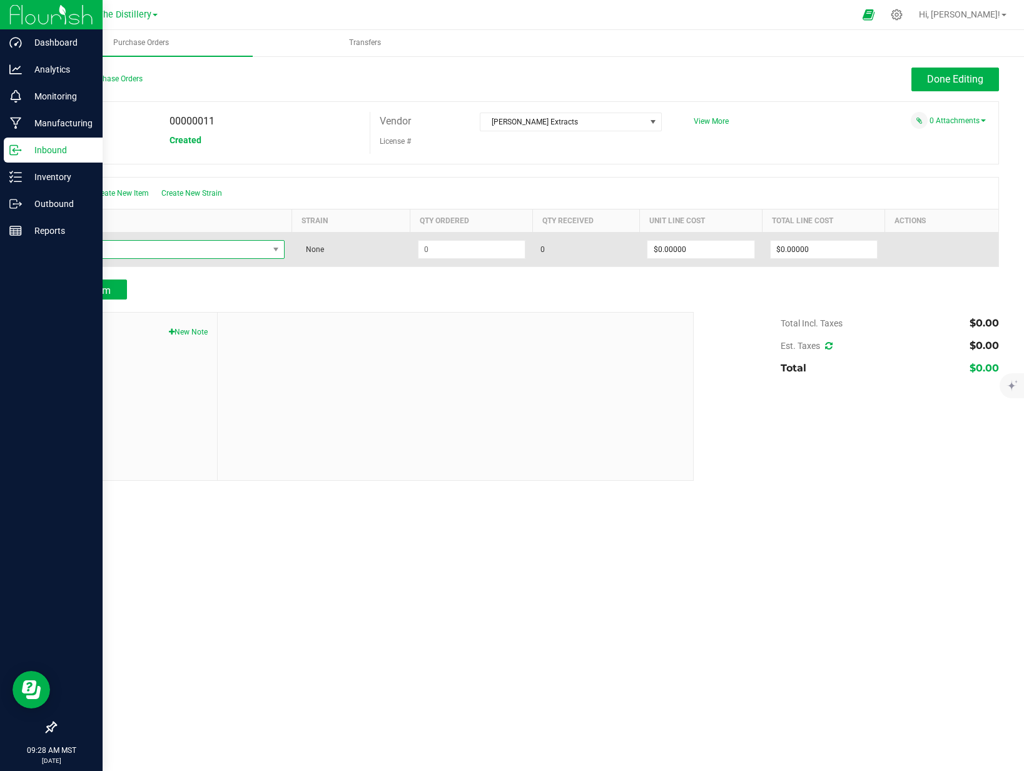
click at [131, 250] on span "NO DATA FOUND" at bounding box center [166, 250] width 204 height 18
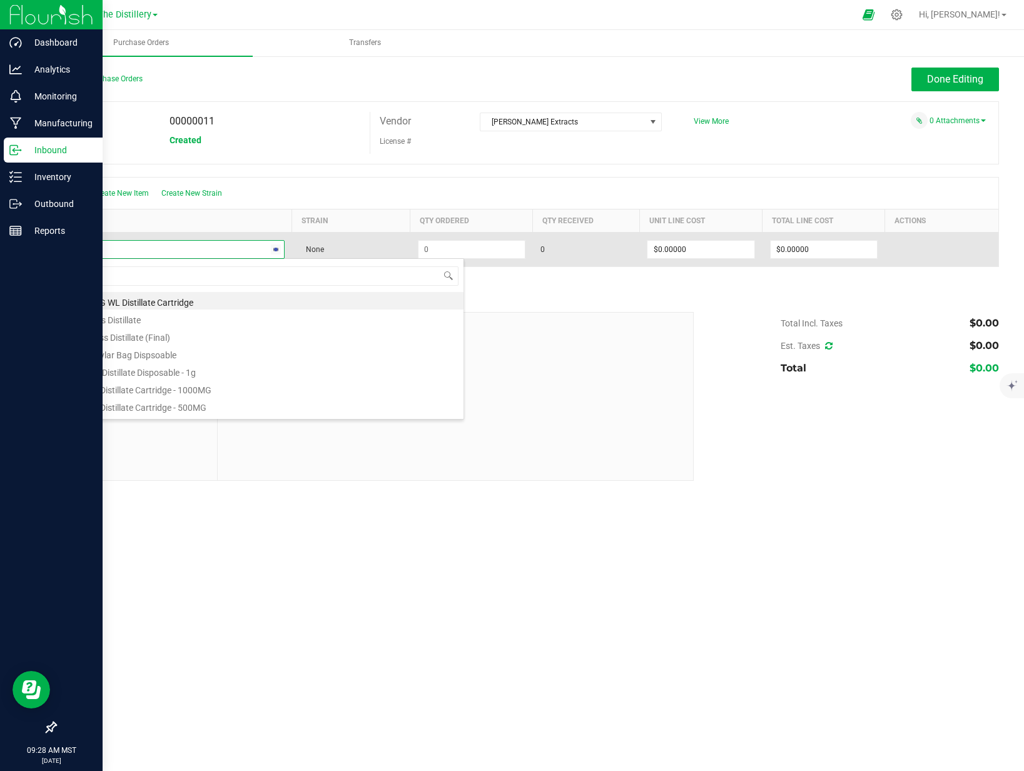
type input "d"
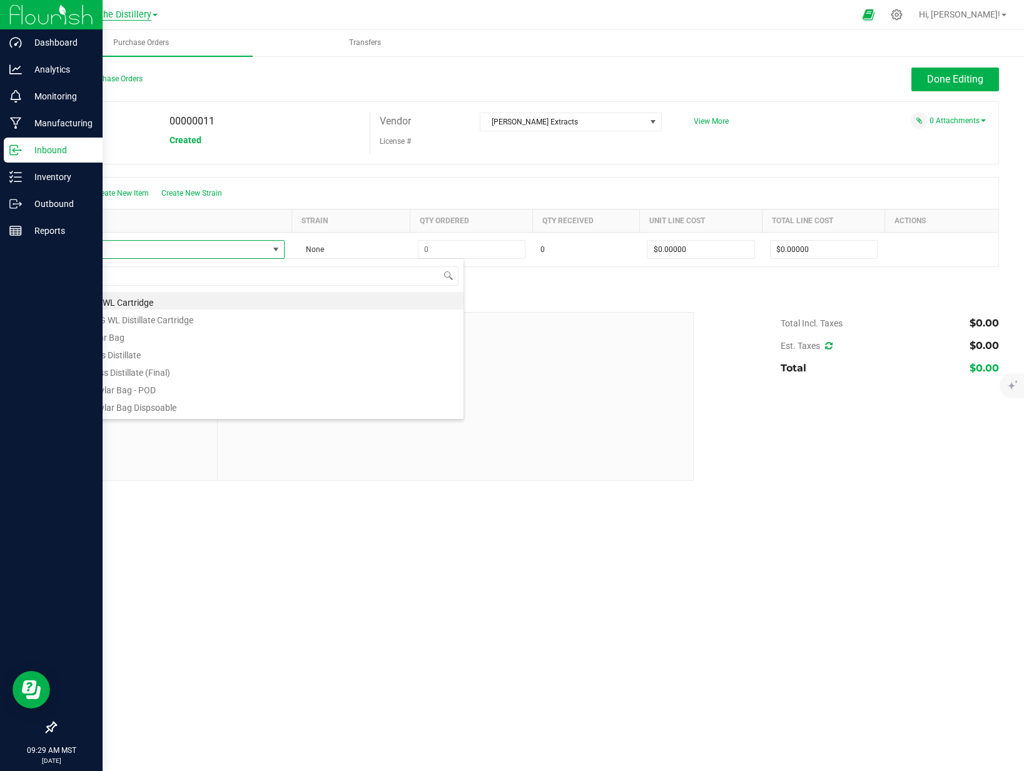
click at [132, 14] on span "The Distillery" at bounding box center [125, 14] width 54 height 11
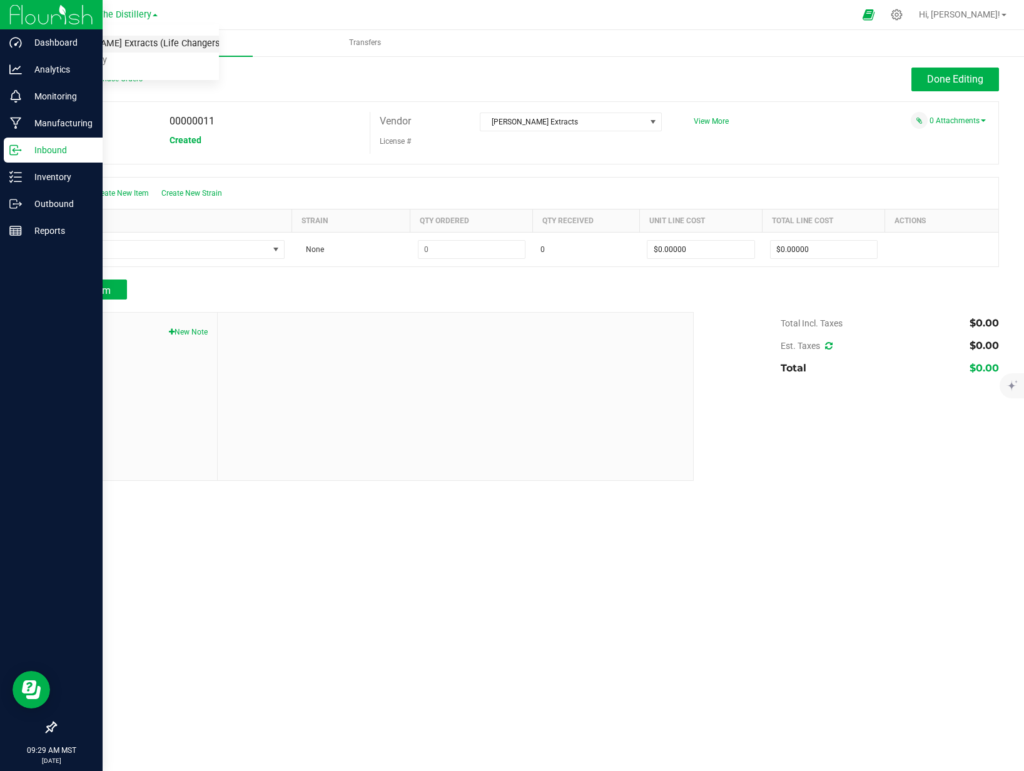
click at [129, 45] on link "[PERSON_NAME] Extracts (Life Changers Investments LLC)" at bounding box center [127, 44] width 183 height 17
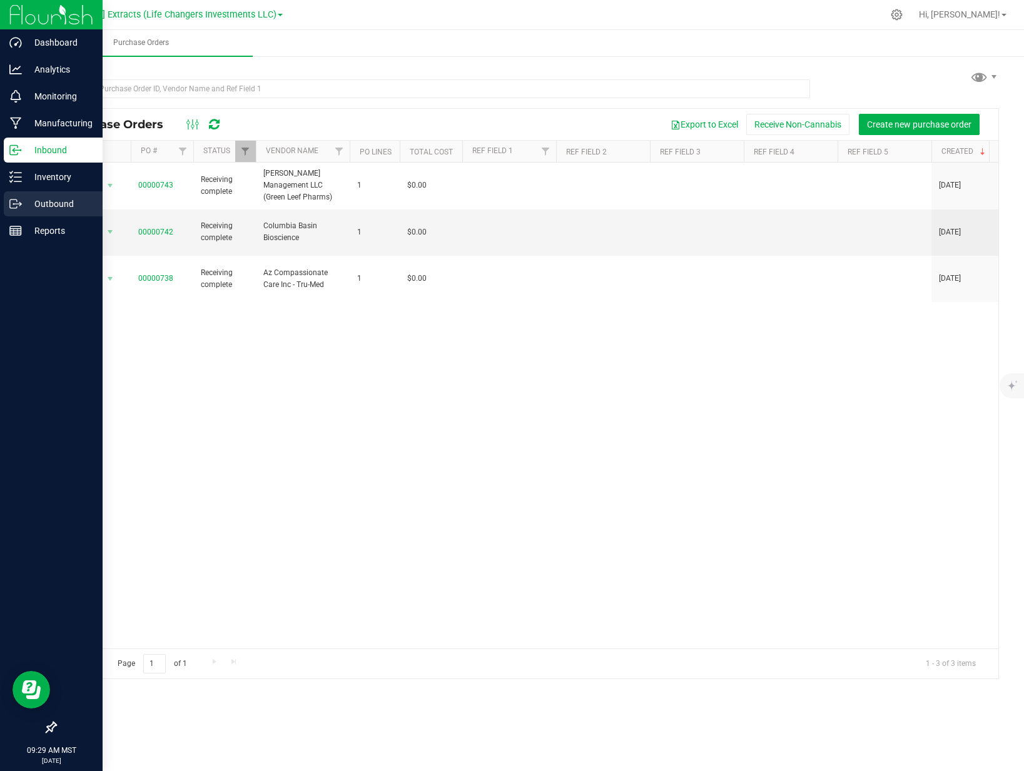
click at [19, 199] on icon at bounding box center [15, 204] width 13 height 13
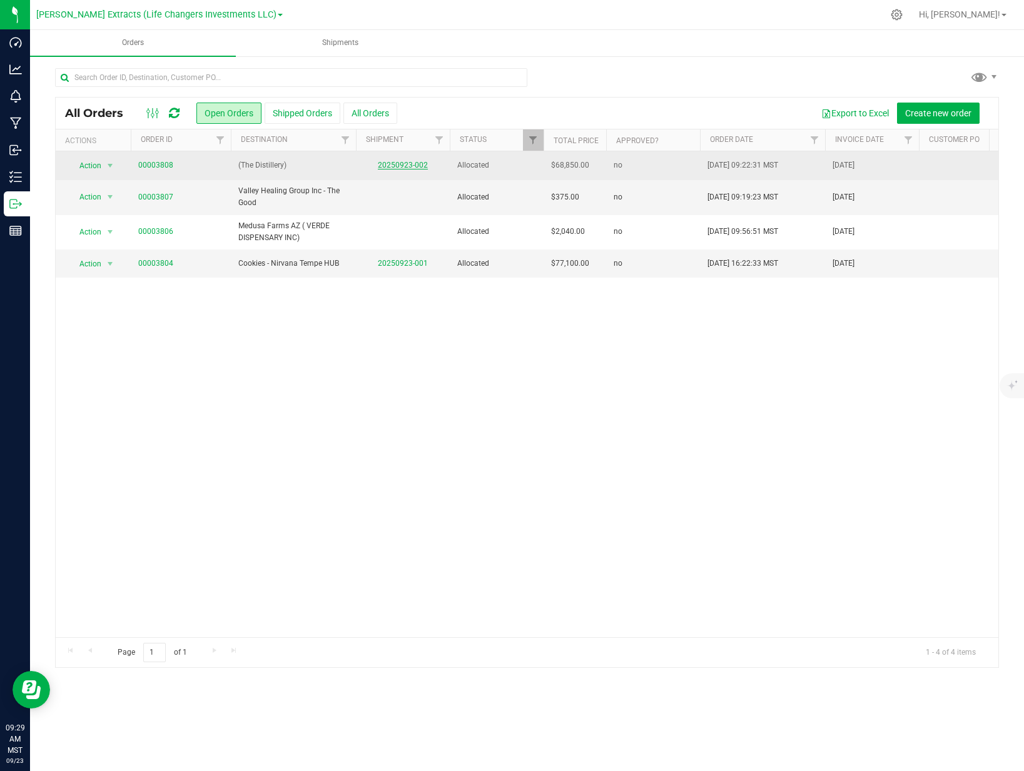
click at [396, 164] on link "20250923-002" at bounding box center [403, 165] width 50 height 9
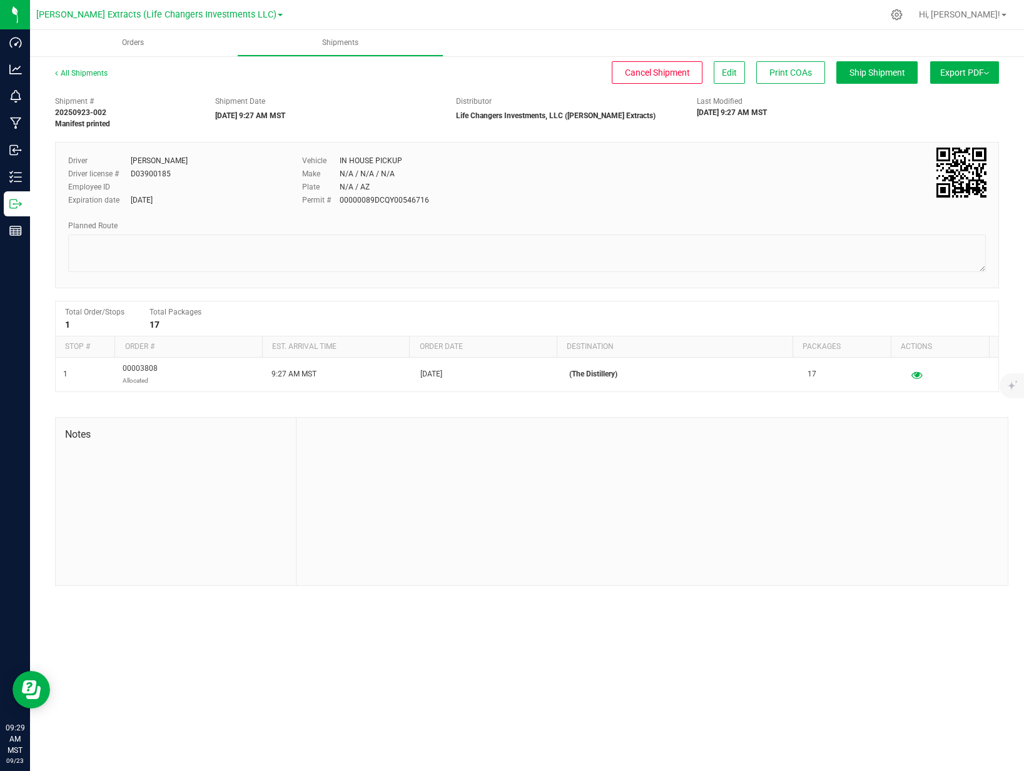
click at [957, 77] on span "Export PDF" at bounding box center [964, 73] width 49 height 10
click at [943, 98] on span "Manifest by Package ID" at bounding box center [945, 100] width 79 height 9
click at [138, 16] on span "[PERSON_NAME] Extracts (Life Changers Investments LLC)" at bounding box center [156, 14] width 240 height 11
click at [130, 58] on link "The Distillery" at bounding box center [159, 61] width 246 height 17
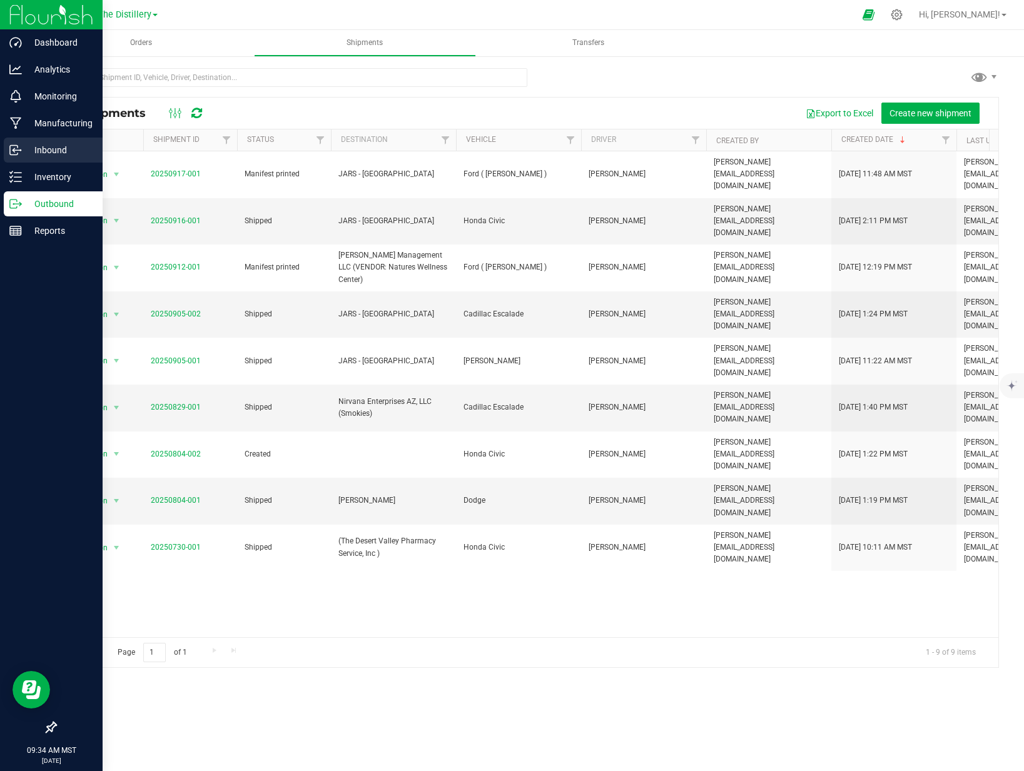
click at [26, 152] on p "Inbound" at bounding box center [59, 150] width 75 height 15
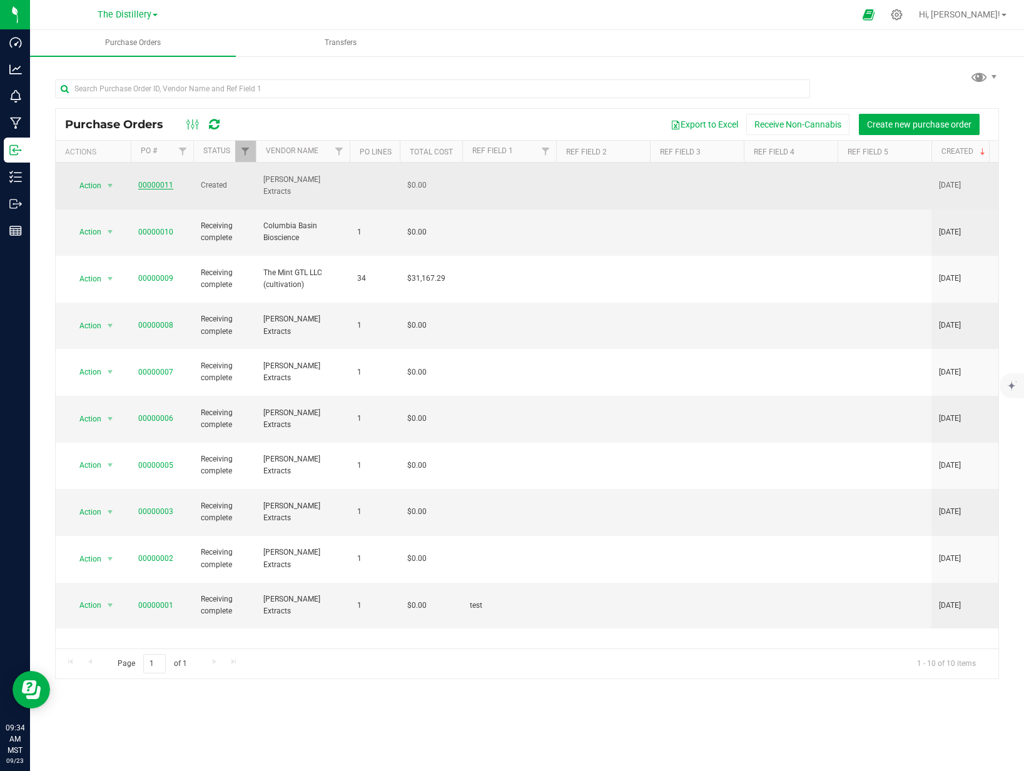
click at [147, 181] on link "00000011" at bounding box center [155, 185] width 35 height 9
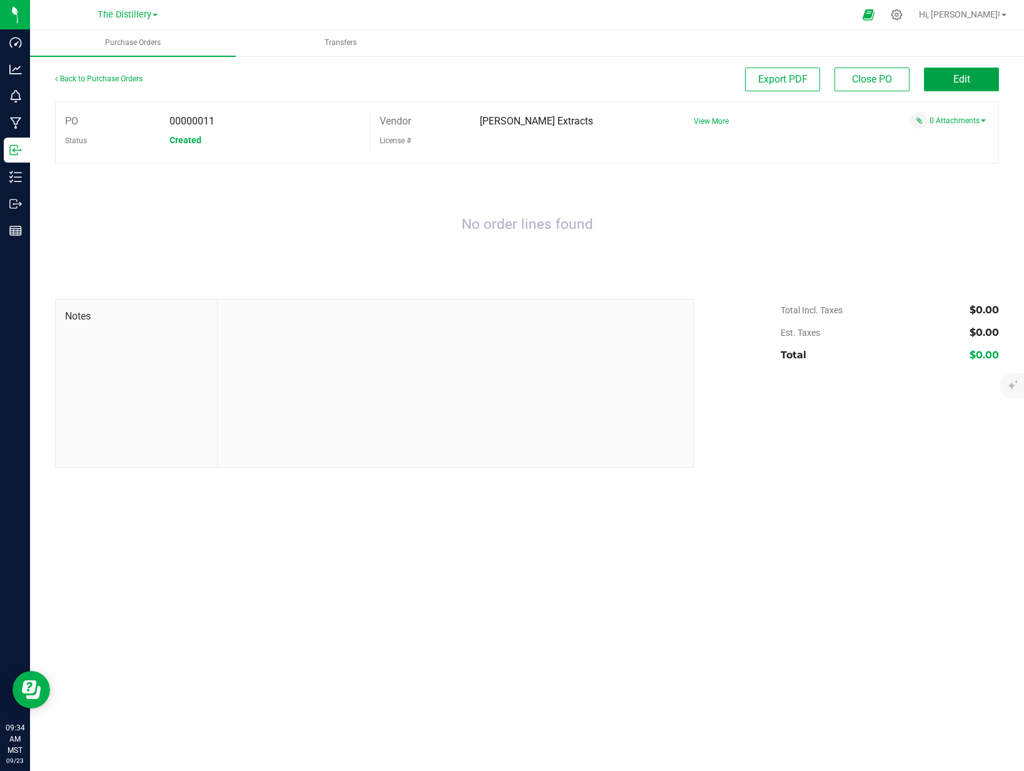
click at [973, 83] on button "Edit" at bounding box center [960, 80] width 75 height 24
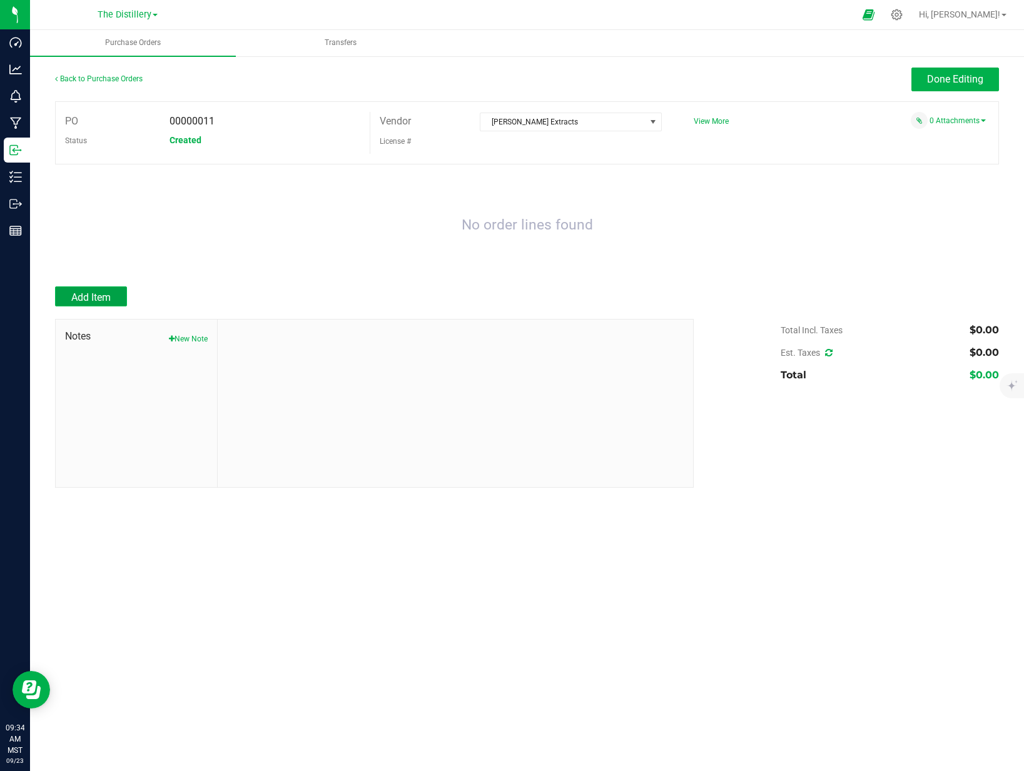
click at [88, 288] on button "Add Item" at bounding box center [91, 296] width 72 height 20
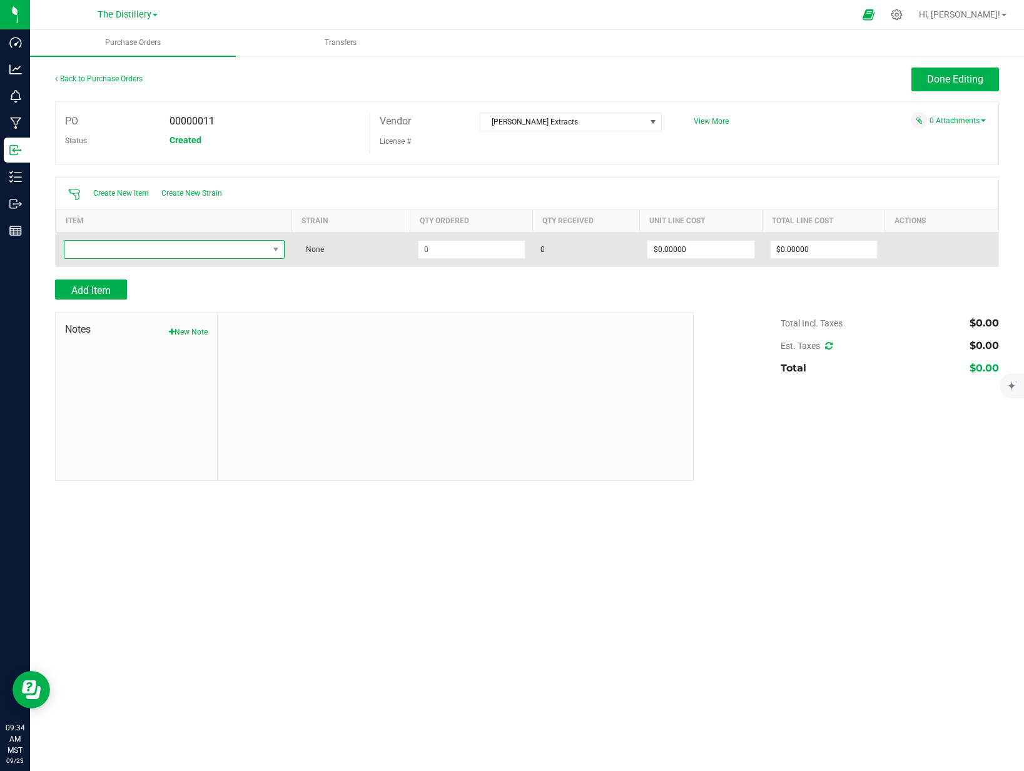
click at [127, 257] on span "NO DATA FOUND" at bounding box center [166, 250] width 204 height 18
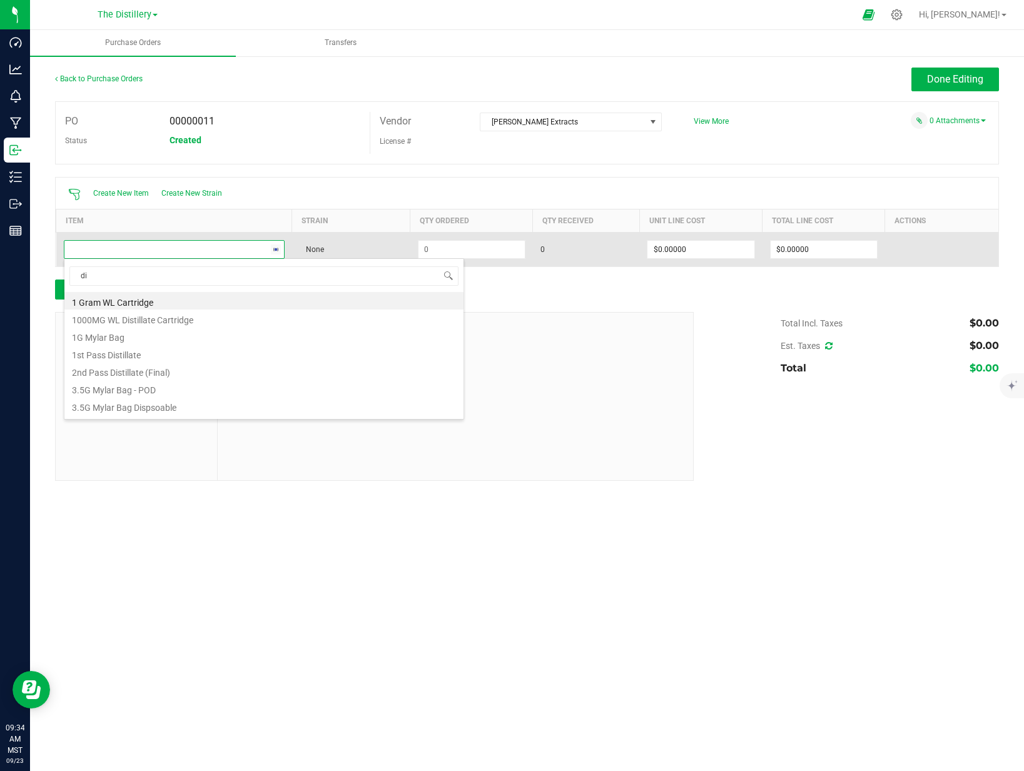
type input "d"
type input "raw"
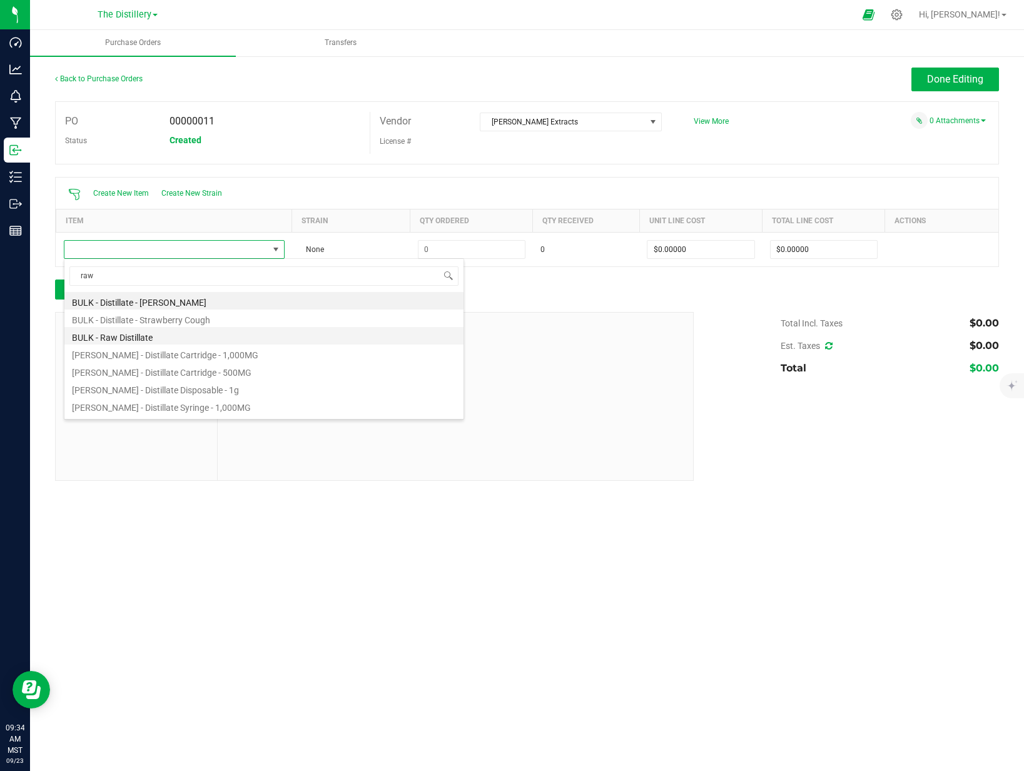
click at [118, 335] on li "BULK - Raw Distillate" at bounding box center [263, 336] width 399 height 18
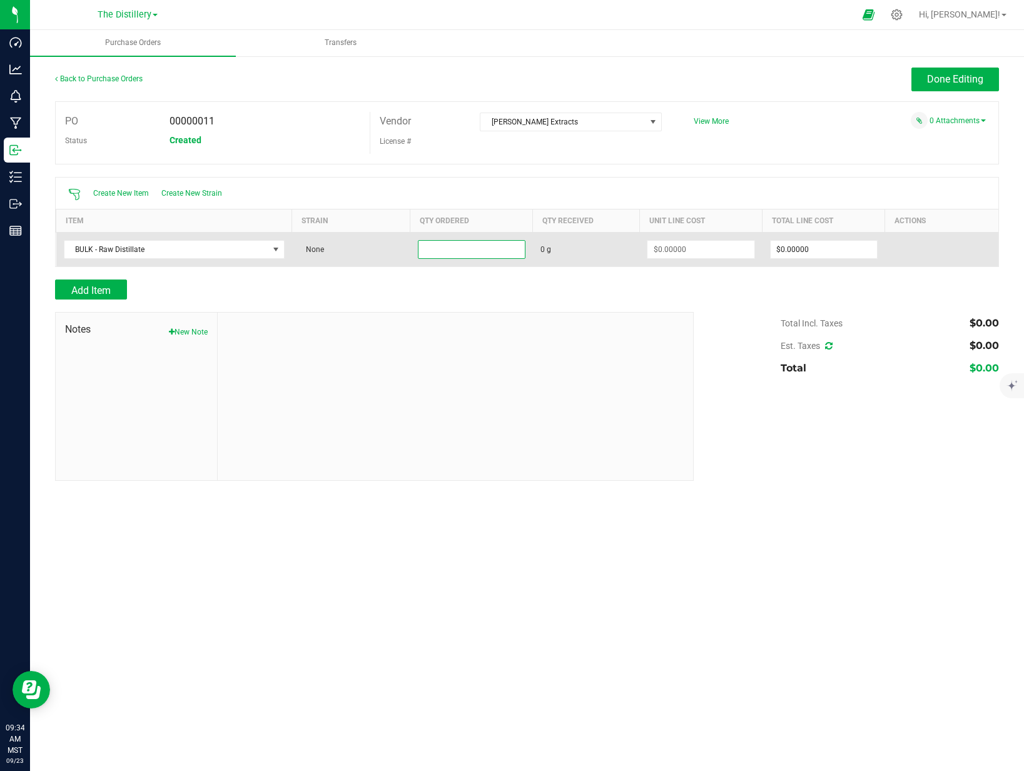
click at [453, 249] on input at bounding box center [471, 250] width 106 height 18
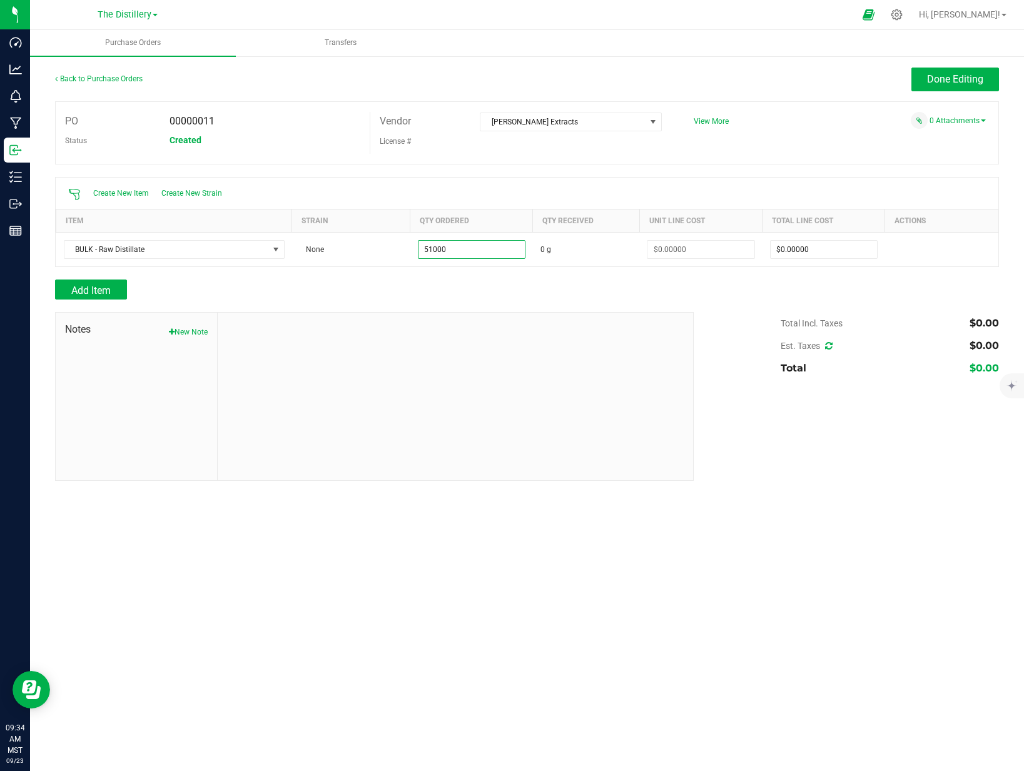
type input "51000.0000 g"
click at [631, 303] on div at bounding box center [526, 305] width 943 height 13
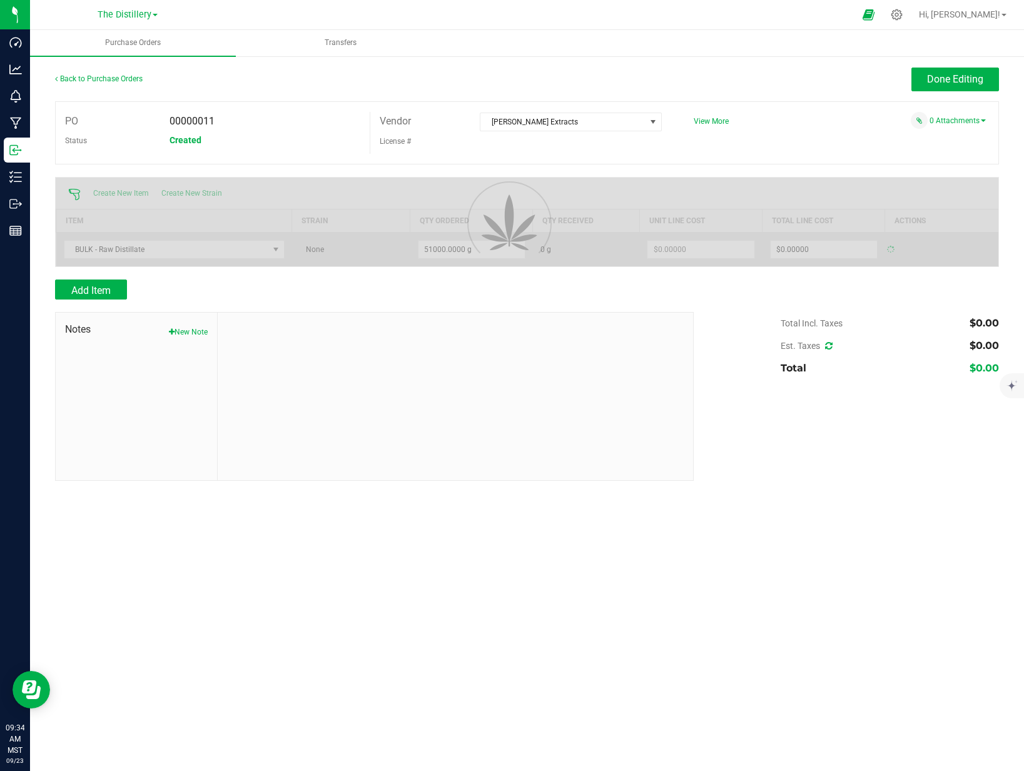
type input "$0.00000"
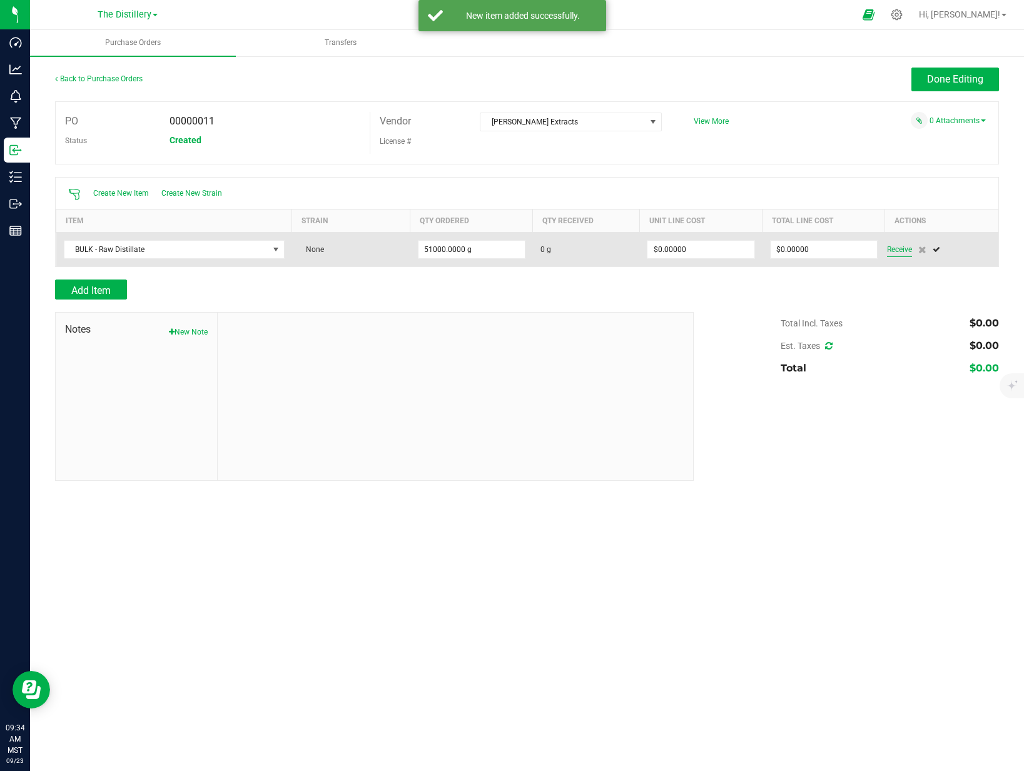
click at [900, 251] on span "Receive" at bounding box center [899, 249] width 25 height 15
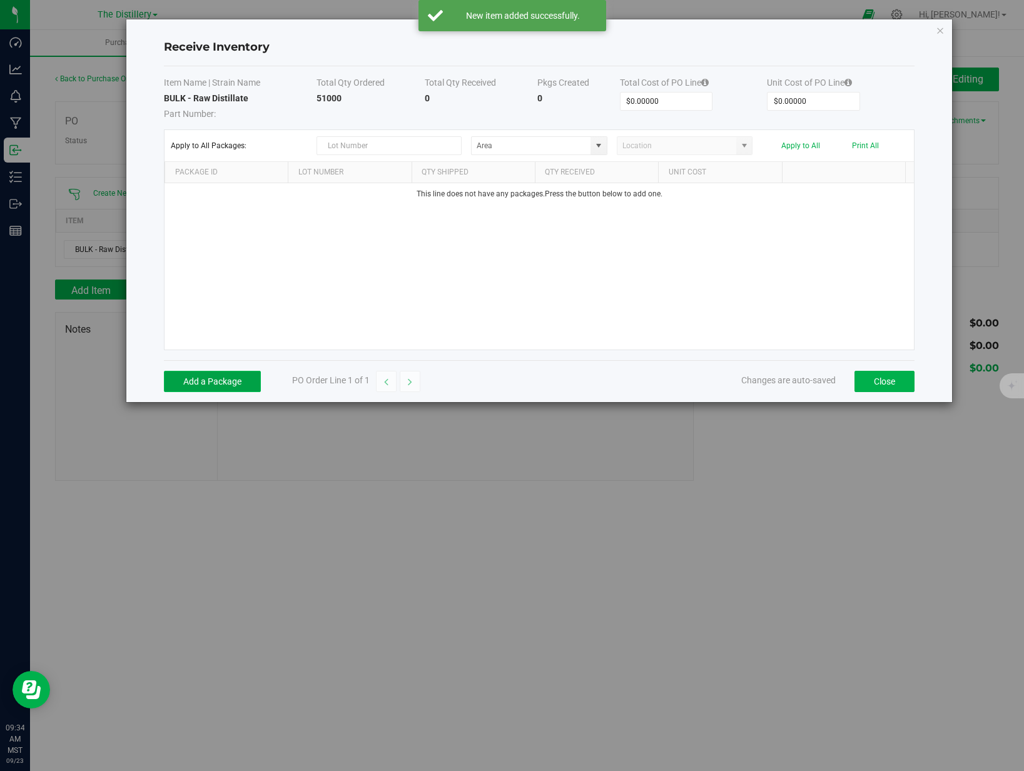
click at [233, 386] on button "Add a Package" at bounding box center [212, 381] width 97 height 21
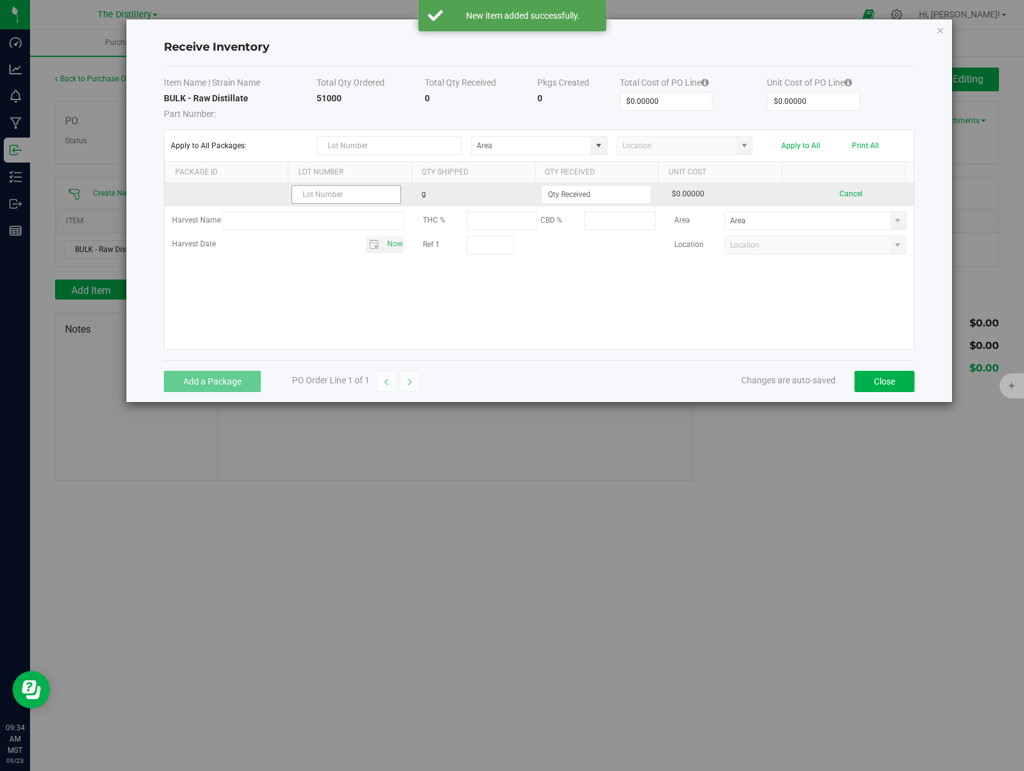
click at [345, 189] on input "text" at bounding box center [346, 194] width 110 height 19
type input "LCD-090225D"
click at [575, 194] on input at bounding box center [595, 195] width 109 height 18
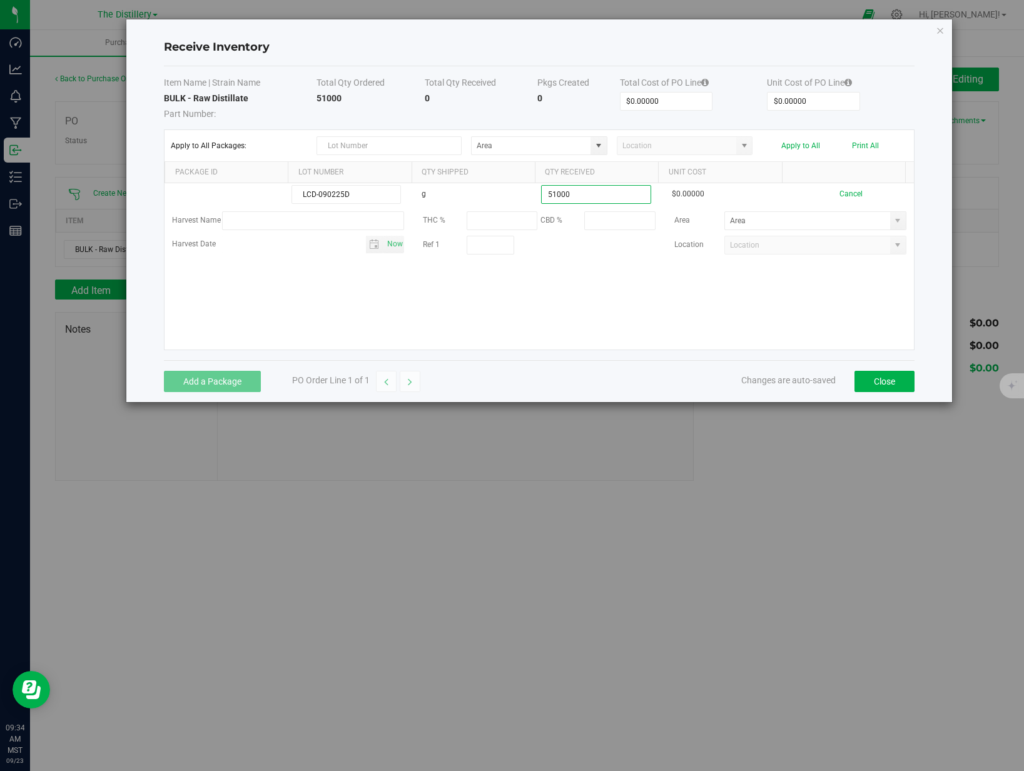
type input "51000.0000 g"
click at [653, 294] on kendo-grid-list "LCD-090225D g 51000.0000 g $0.00000 Cancel Harvest Name THC % CBD % Area Harves…" at bounding box center [538, 266] width 749 height 166
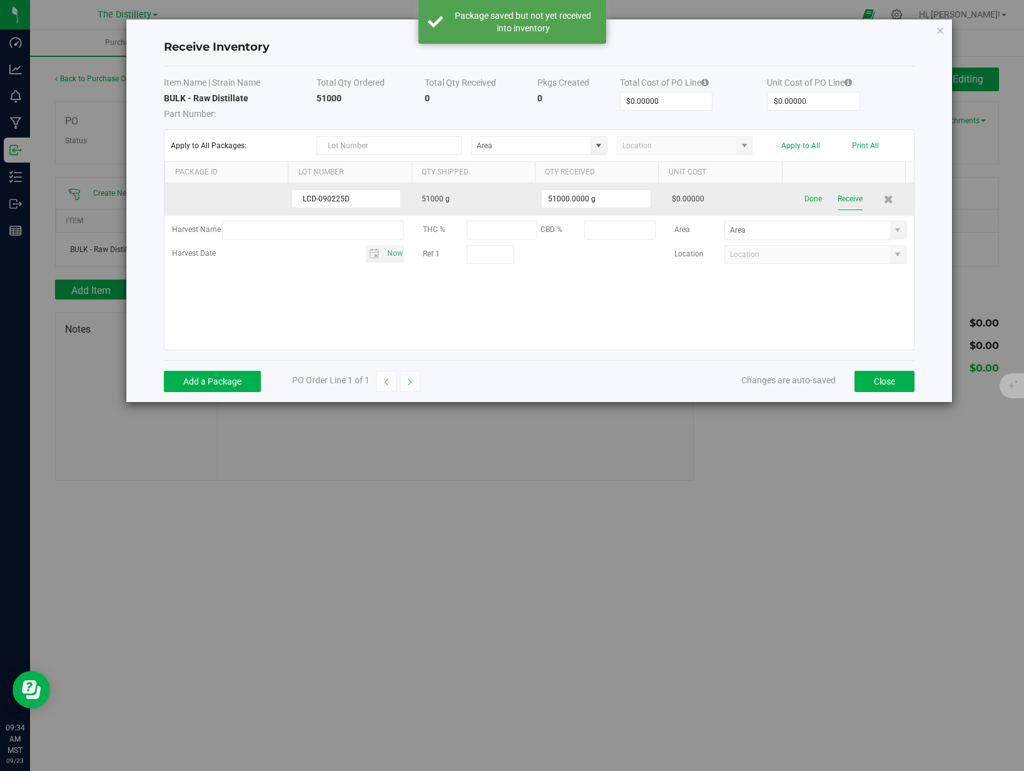
click at [850, 204] on button "Receive" at bounding box center [849, 199] width 25 height 22
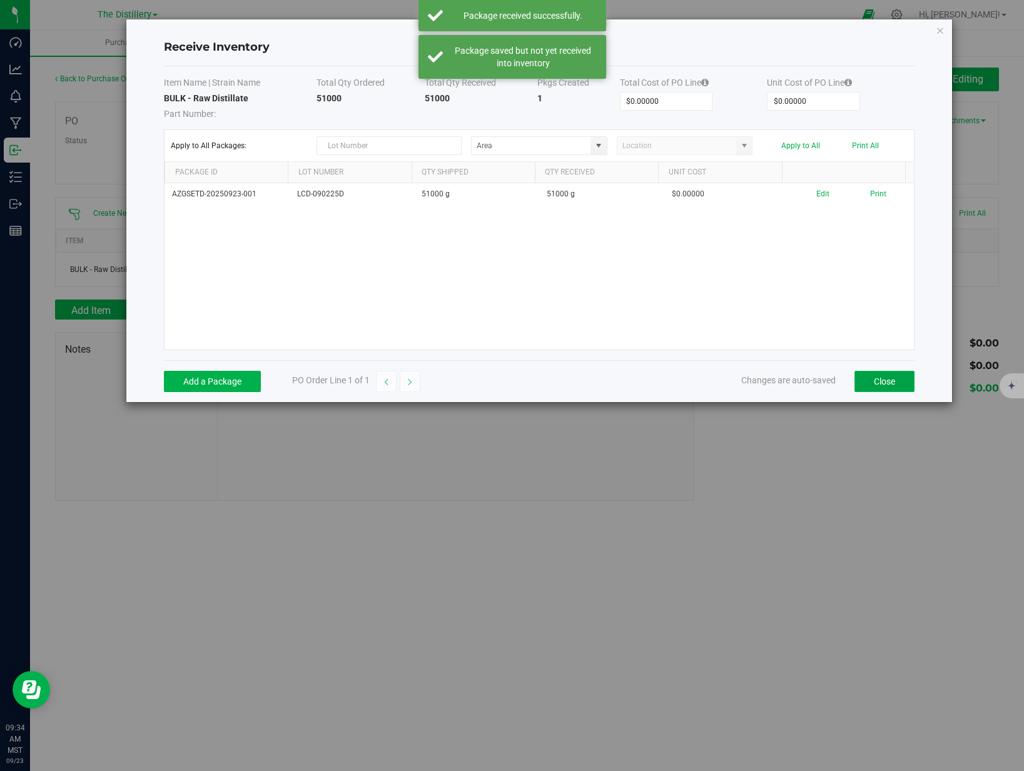
click at [883, 386] on button "Close" at bounding box center [884, 381] width 60 height 21
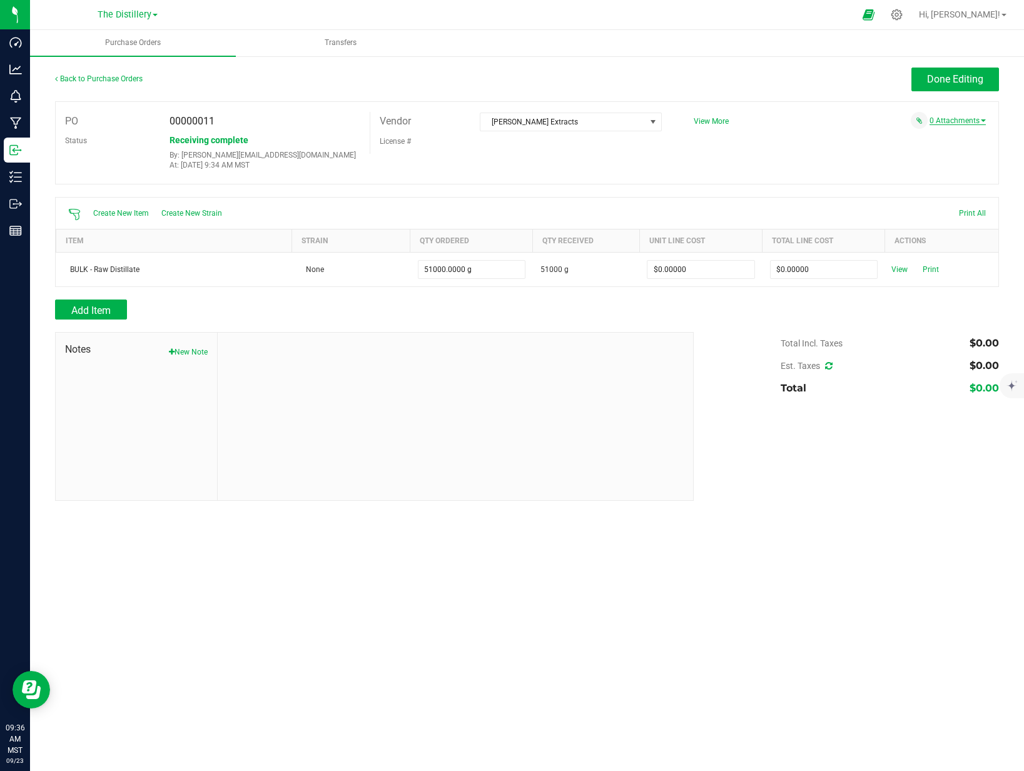
click at [952, 121] on link "0 Attachments" at bounding box center [957, 120] width 56 height 9
click at [941, 135] on button "Attach new document" at bounding box center [944, 137] width 82 height 11
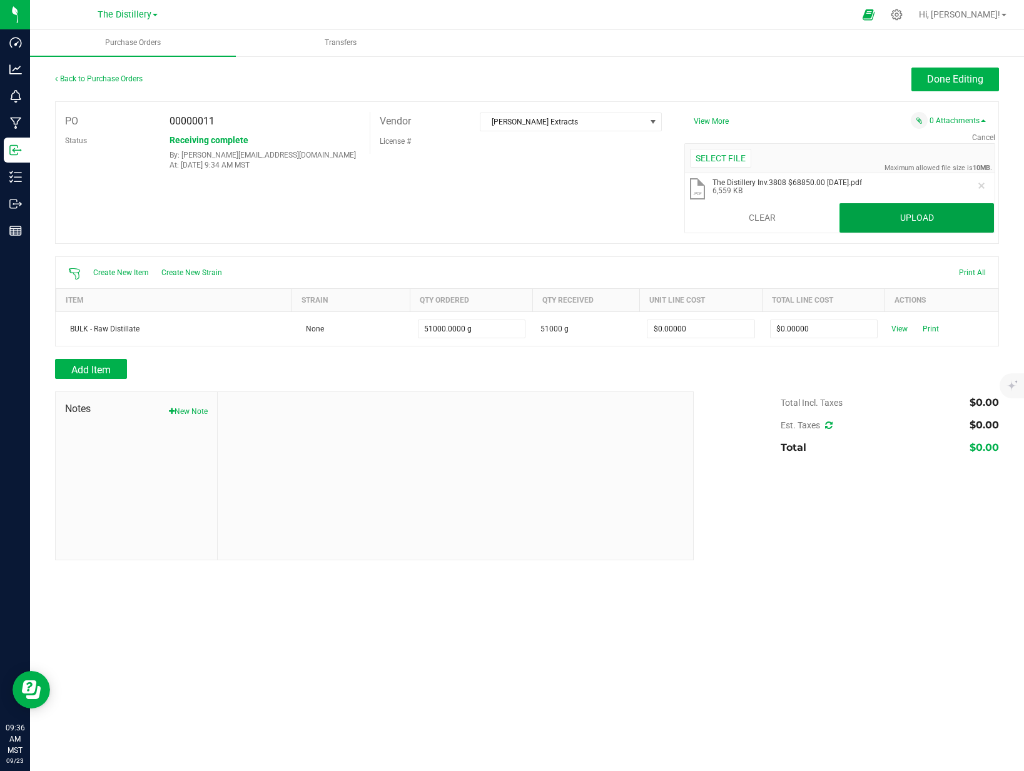
click at [917, 218] on button "Upload" at bounding box center [916, 218] width 154 height 30
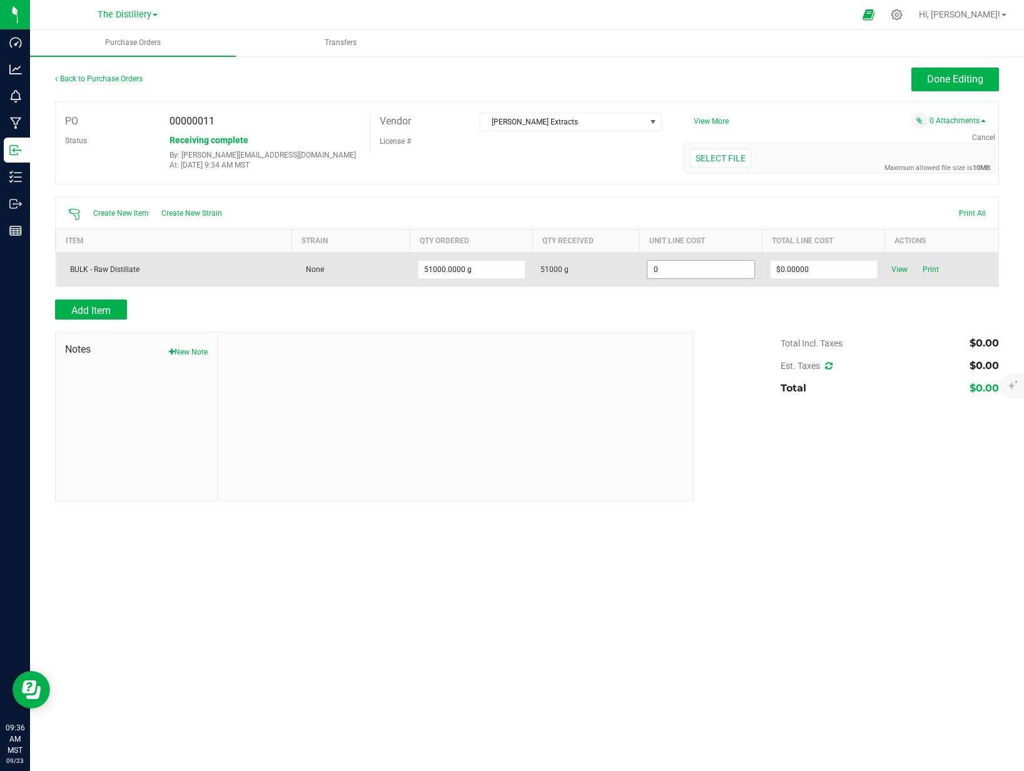
click at [708, 274] on input "0" at bounding box center [700, 270] width 106 height 18
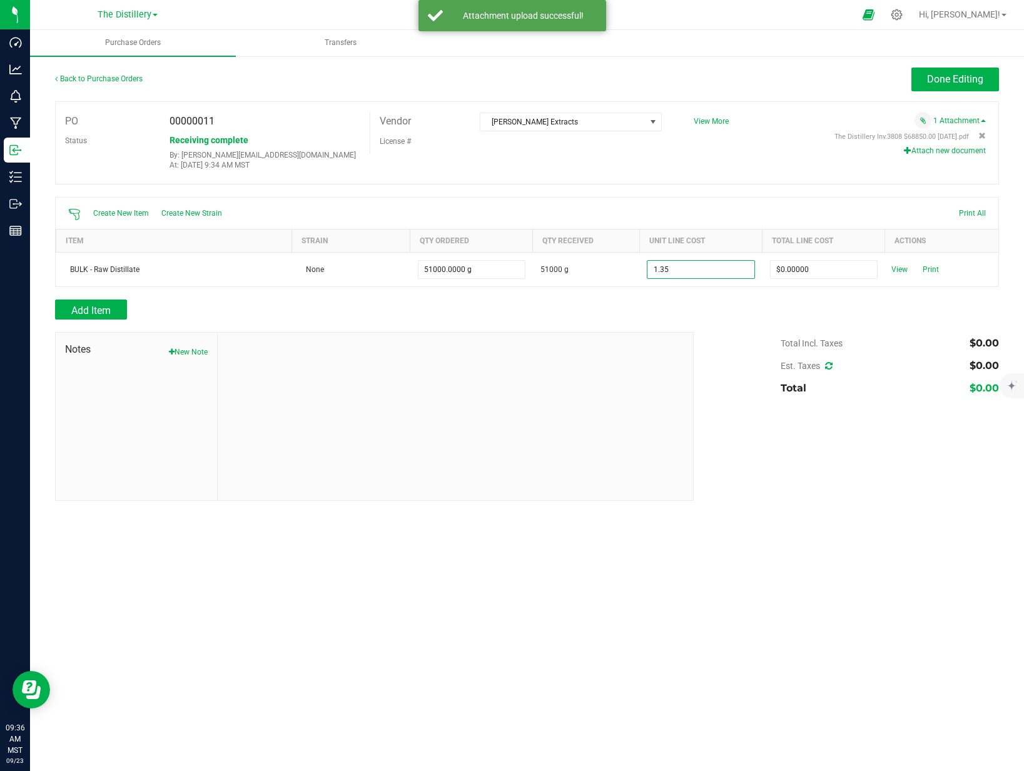
type input "$1.35000"
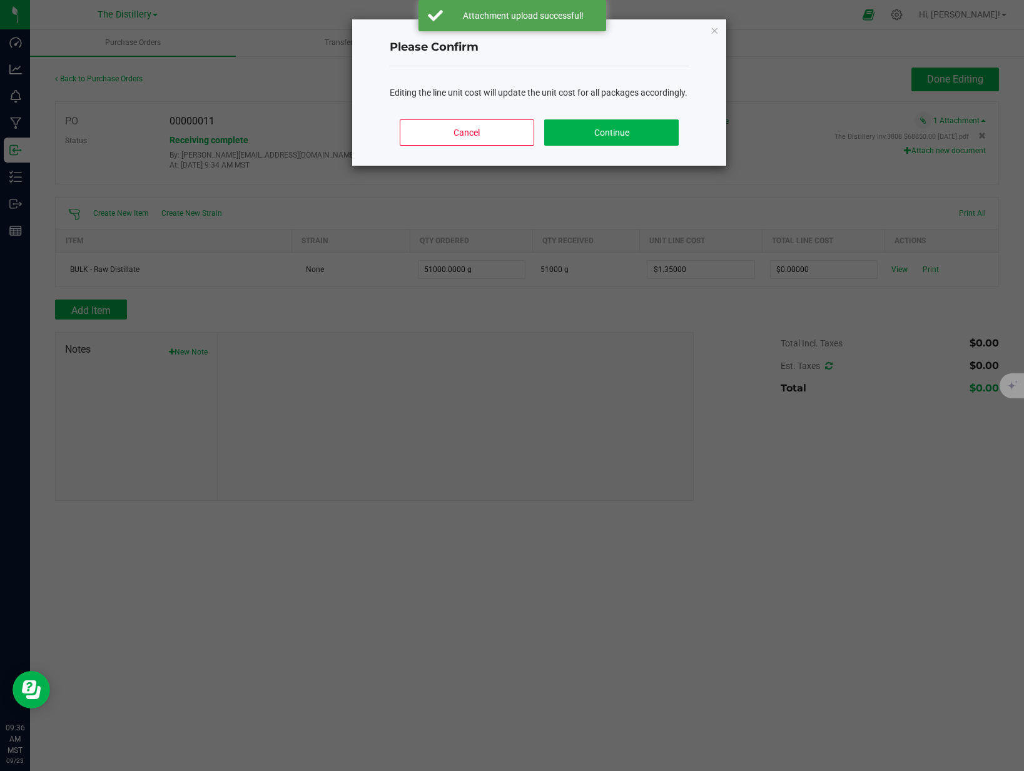
click at [725, 314] on body "Dashboard Analytics Monitoring Manufacturing Inbound Inventory Outbound Reports…" at bounding box center [512, 385] width 1024 height 771
click at [626, 146] on button "Continue" at bounding box center [611, 132] width 134 height 26
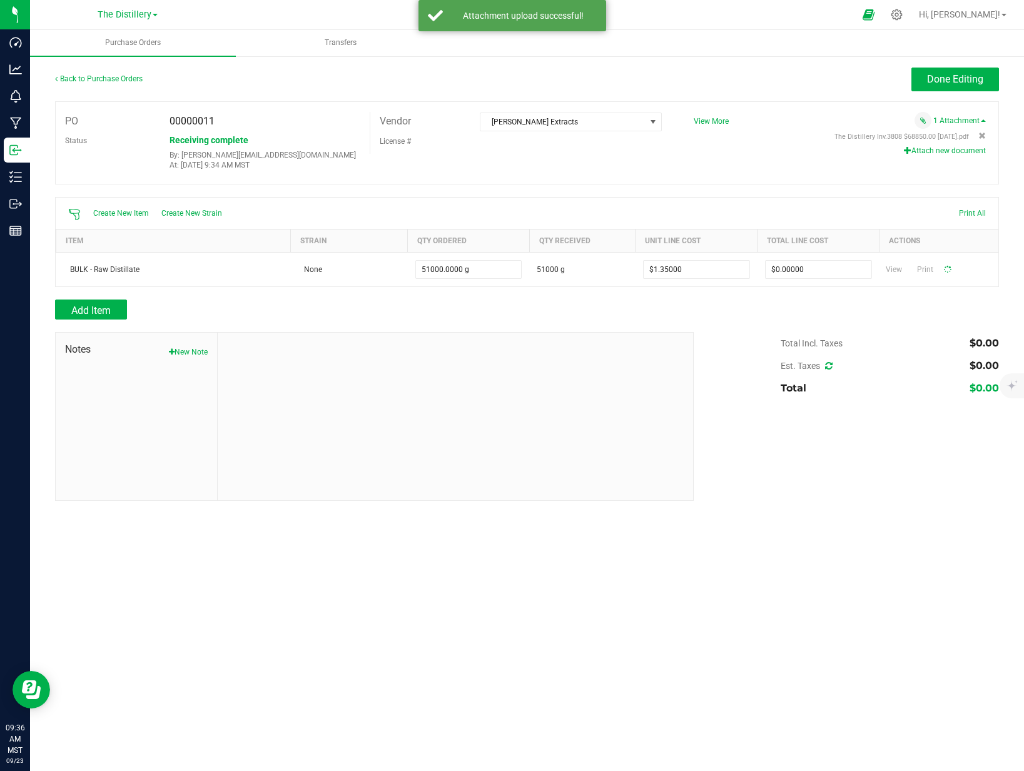
type input "51000"
type input "$68,850.00000"
click at [949, 85] on span "Done Editing" at bounding box center [955, 79] width 56 height 12
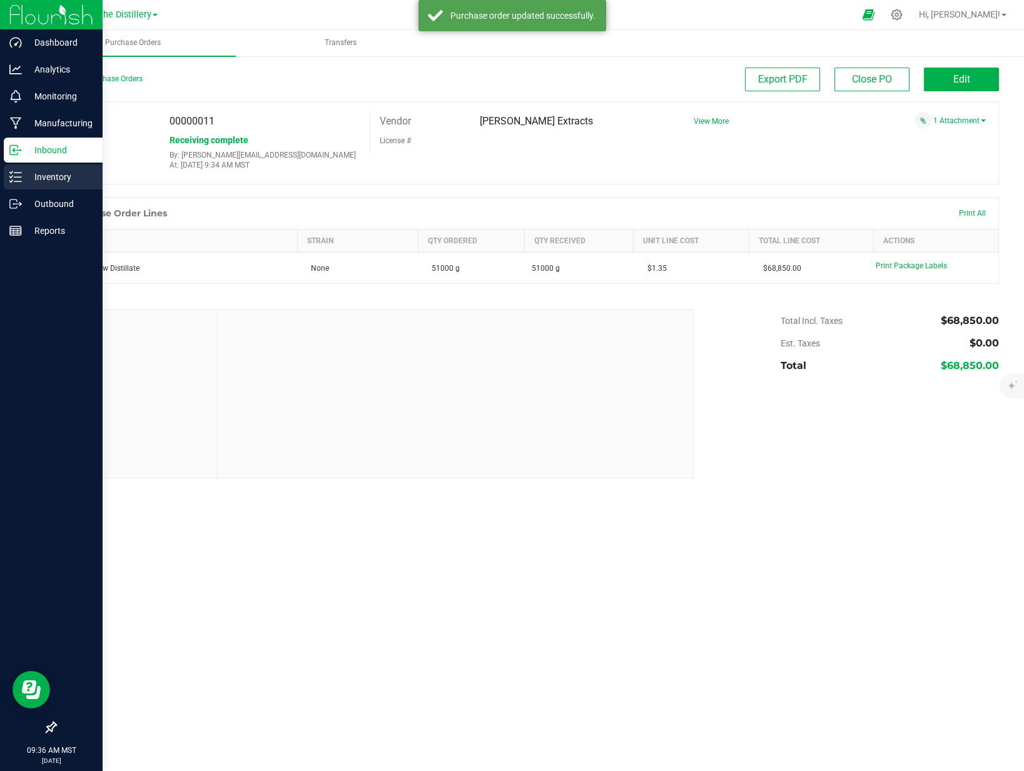
click at [49, 181] on p "Inventory" at bounding box center [59, 176] width 75 height 15
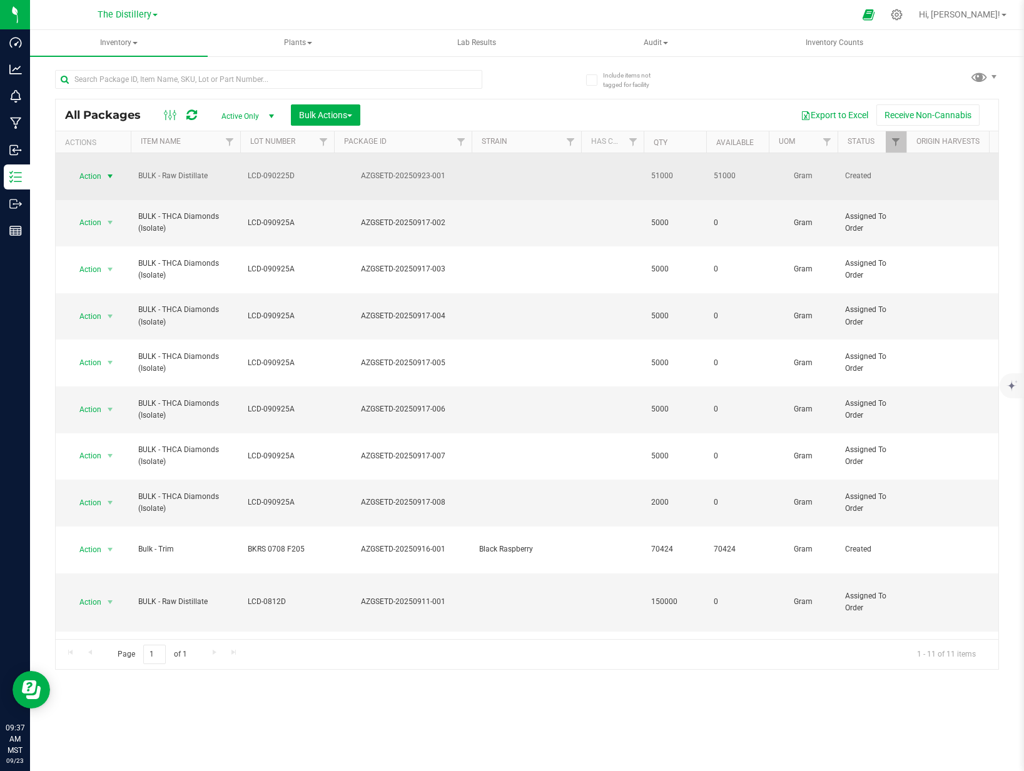
click at [86, 169] on span "Action" at bounding box center [85, 177] width 34 height 18
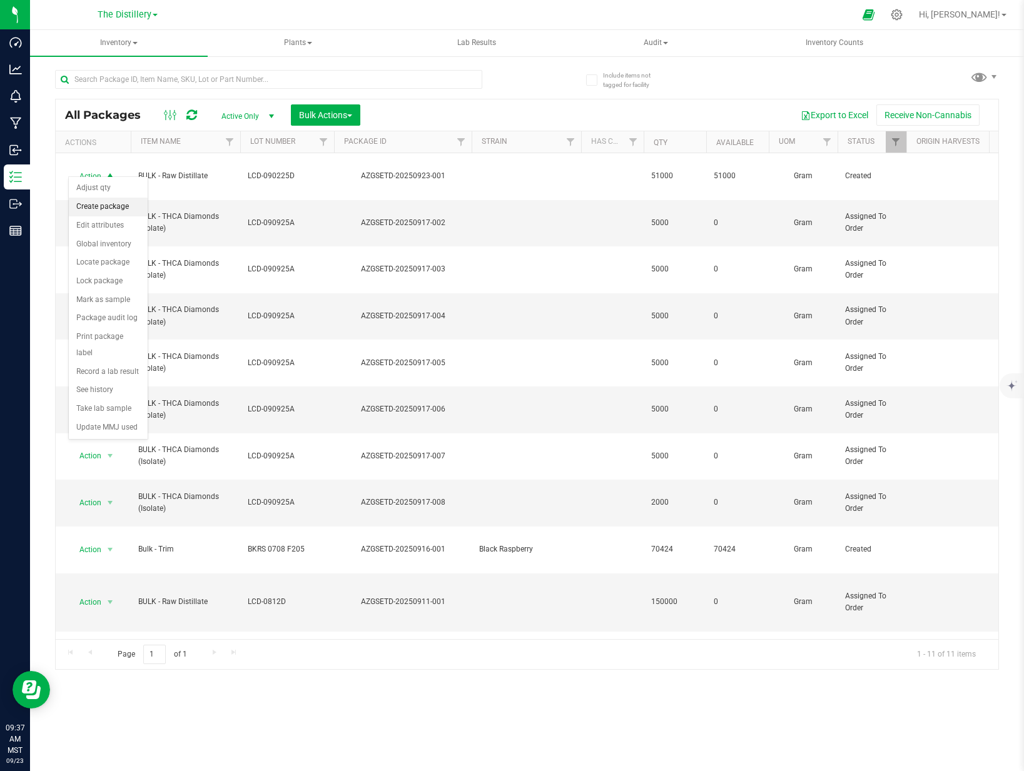
click at [117, 212] on li "Create package" at bounding box center [108, 207] width 79 height 19
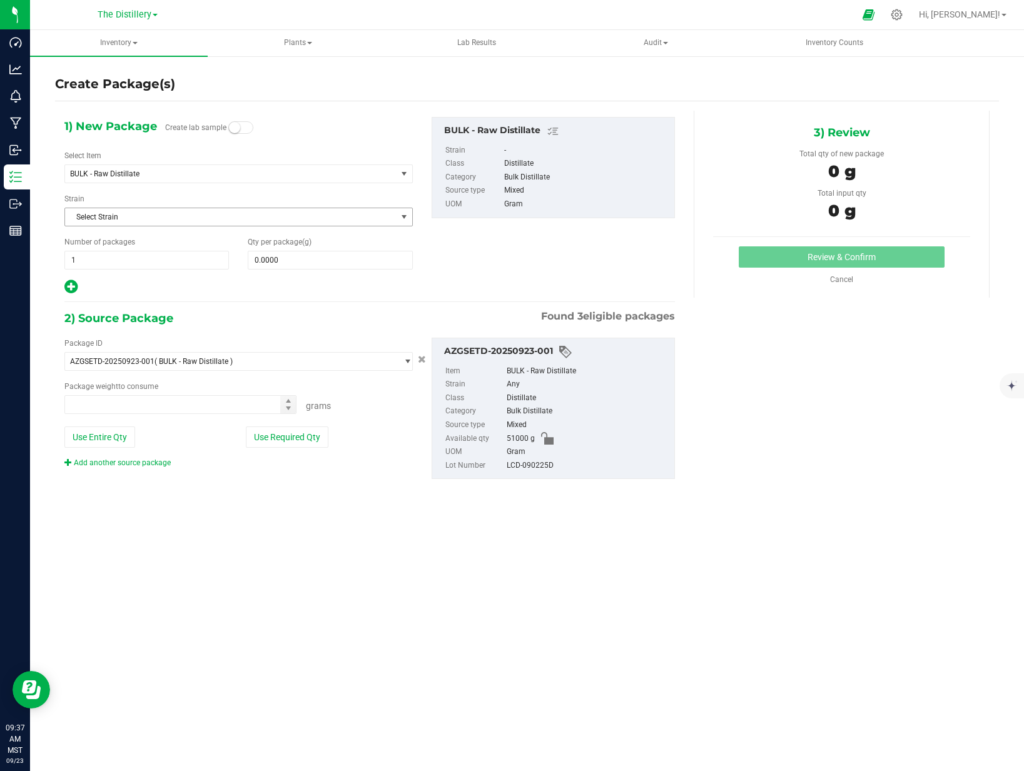
type input "0.0000 g"
click at [109, 259] on span "1 1" at bounding box center [146, 260] width 164 height 19
click at [109, 260] on input "1" at bounding box center [146, 260] width 163 height 18
type input "17"
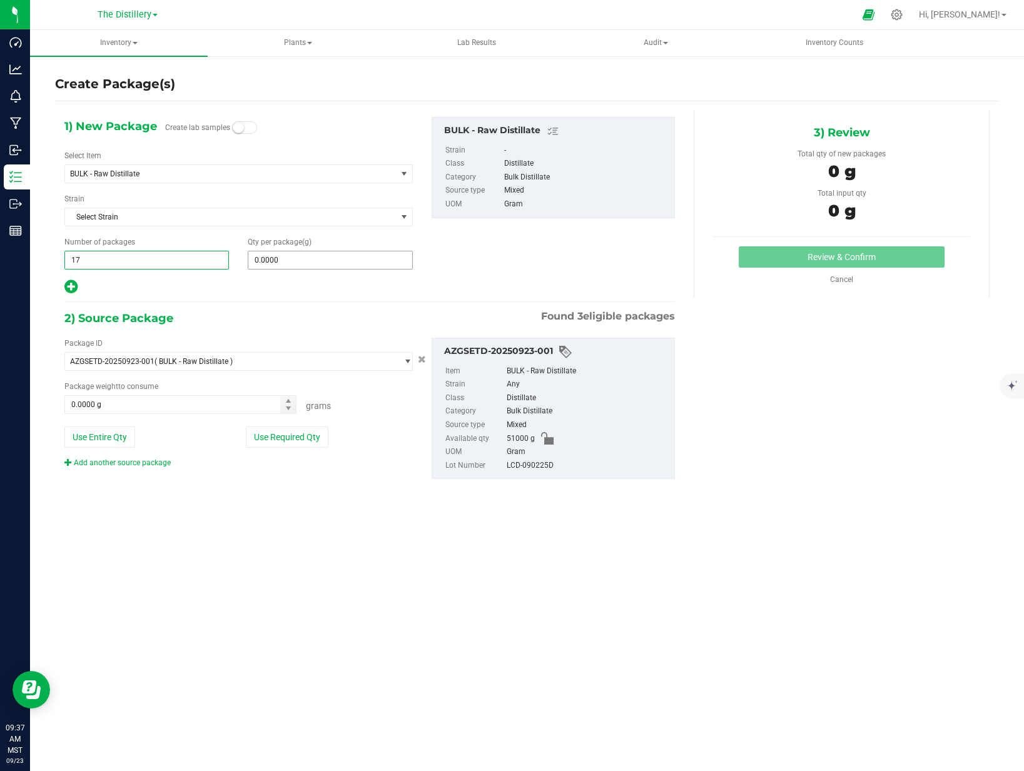
type input "17"
click at [311, 256] on span at bounding box center [330, 260] width 164 height 19
click at [311, 256] on input "text" at bounding box center [329, 260] width 163 height 18
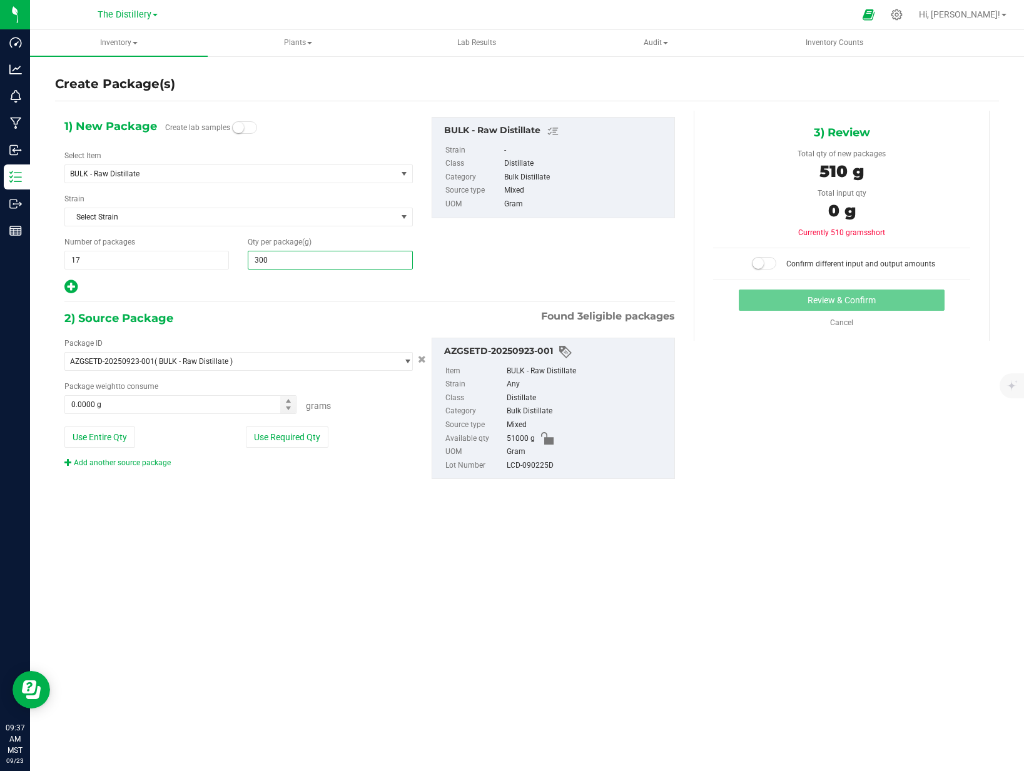
type input "3000"
type input "3,000.0000"
click at [314, 512] on div "1) New Package Create lab samples Select Item BULK - Raw Distillate 1 Gram WL C…" at bounding box center [526, 308] width 943 height 414
click at [299, 438] on button "Use Required Qty" at bounding box center [287, 436] width 83 height 21
type input "51000.0000 g"
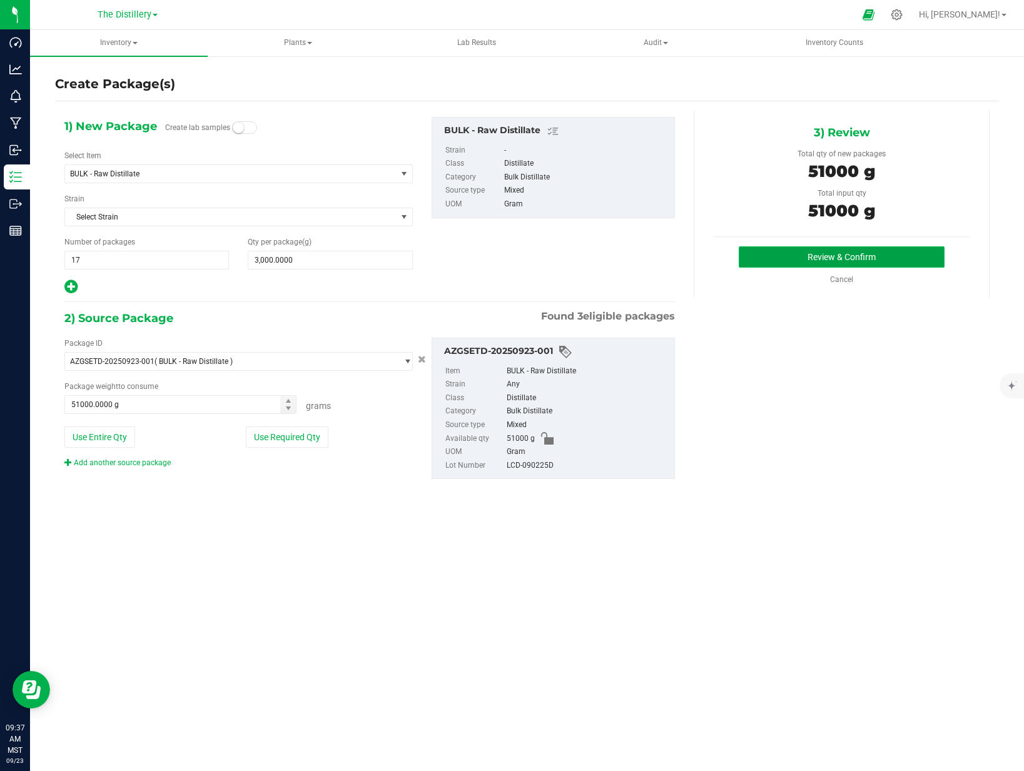
click at [798, 250] on button "Review & Confirm" at bounding box center [841, 256] width 206 height 21
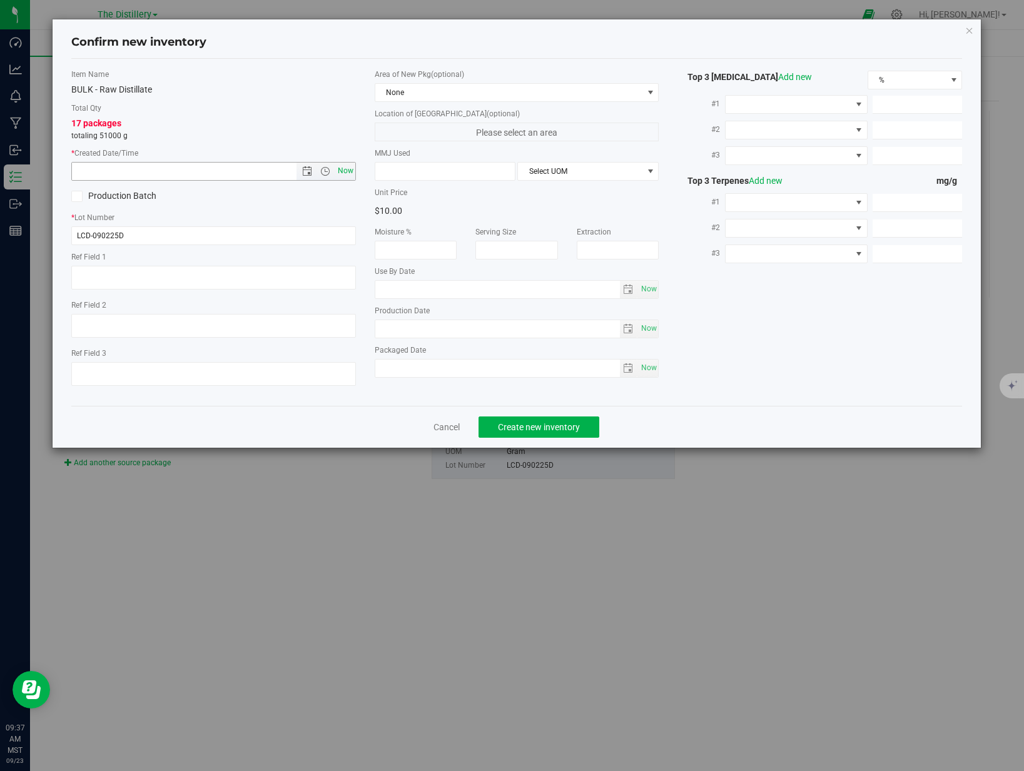
click at [352, 170] on span "Now" at bounding box center [345, 171] width 21 height 18
type input "[DATE] 9:37 AM"
click at [489, 94] on span "None" at bounding box center [509, 93] width 268 height 18
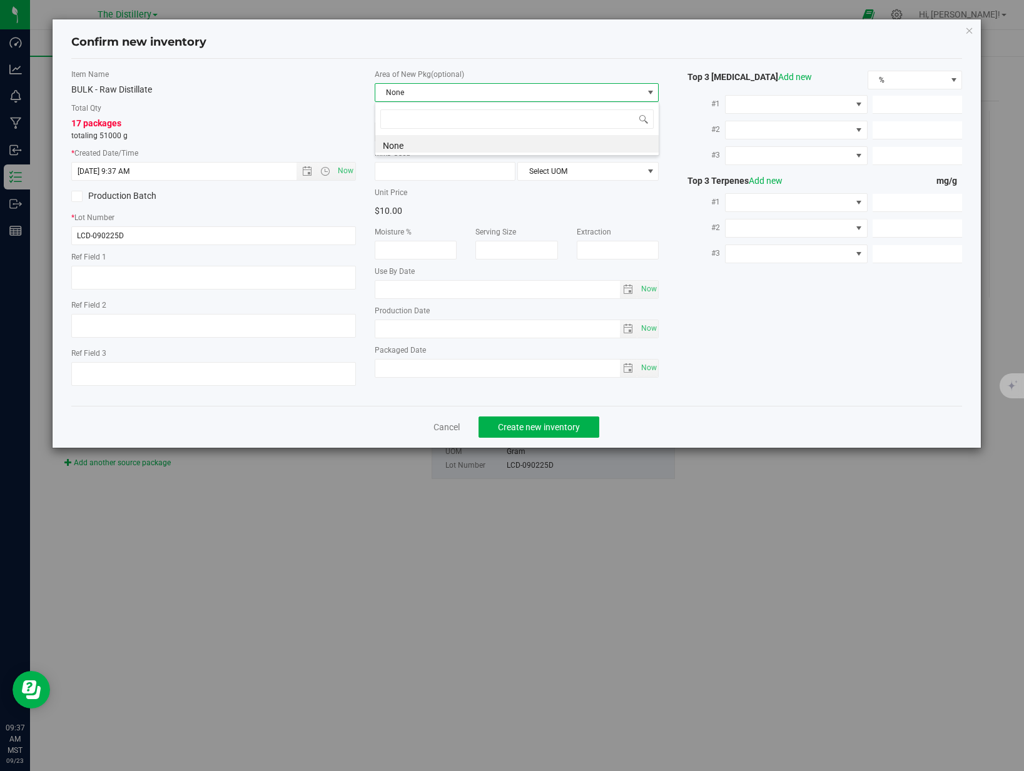
drag, startPoint x: 498, startPoint y: 53, endPoint x: 501, endPoint y: 61, distance: 9.0
click at [498, 53] on div "Confirm new inventory" at bounding box center [516, 43] width 891 height 32
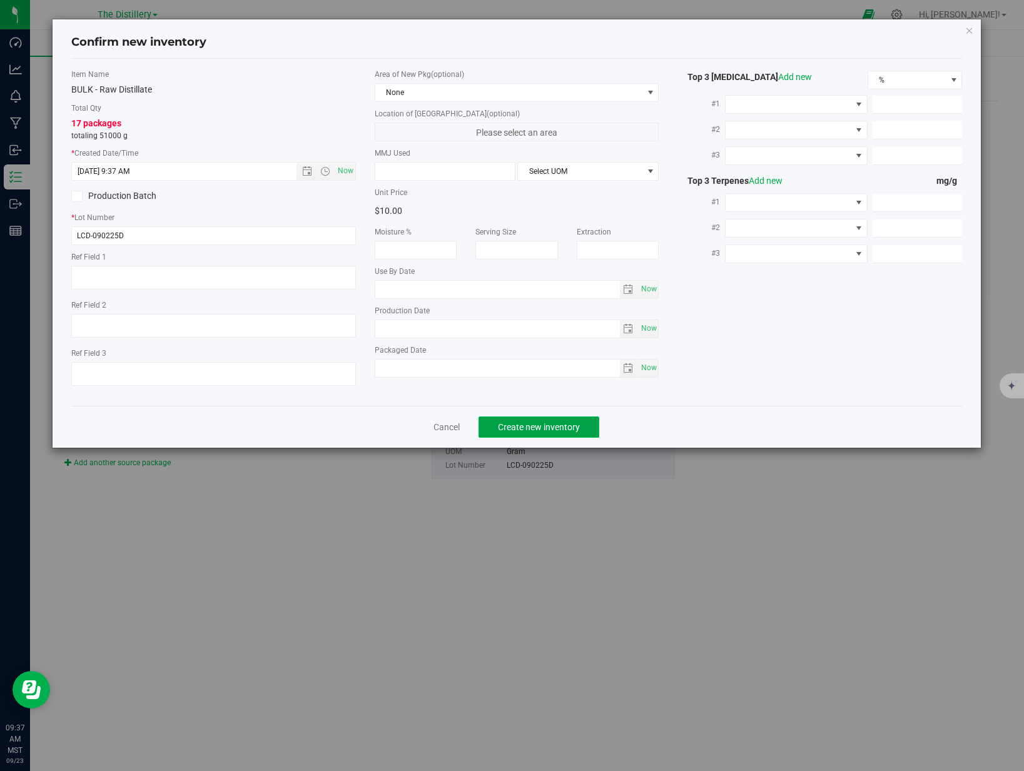
click at [548, 425] on span "Create new inventory" at bounding box center [539, 427] width 82 height 10
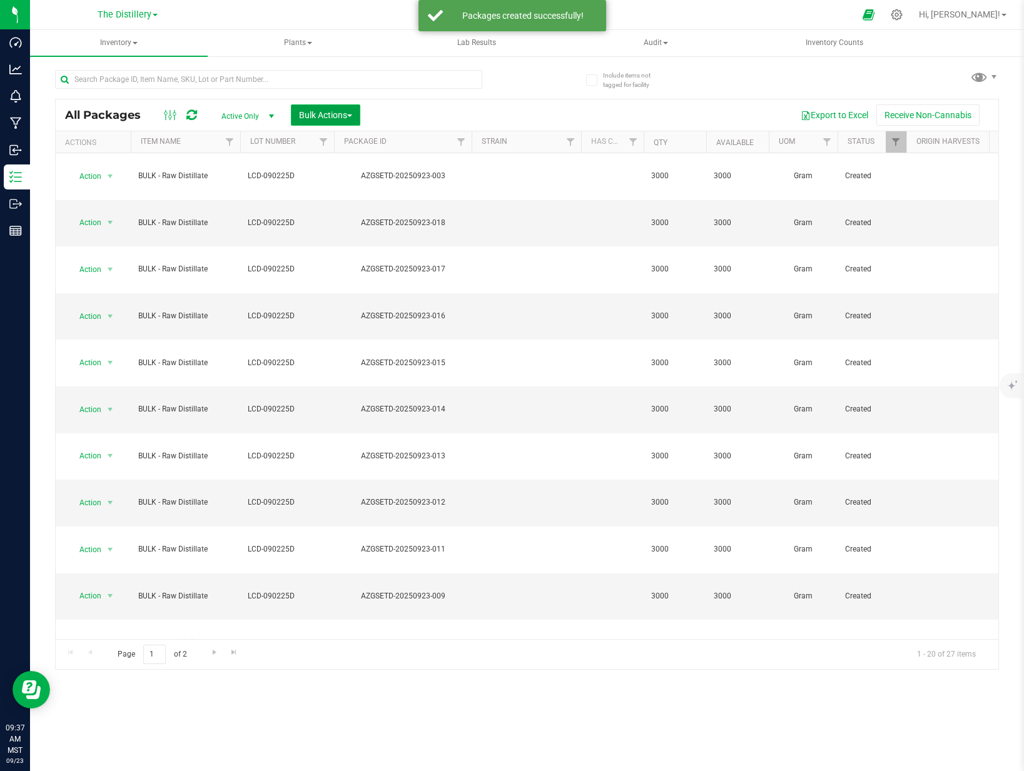
click at [318, 119] on span "Bulk Actions" at bounding box center [325, 115] width 53 height 10
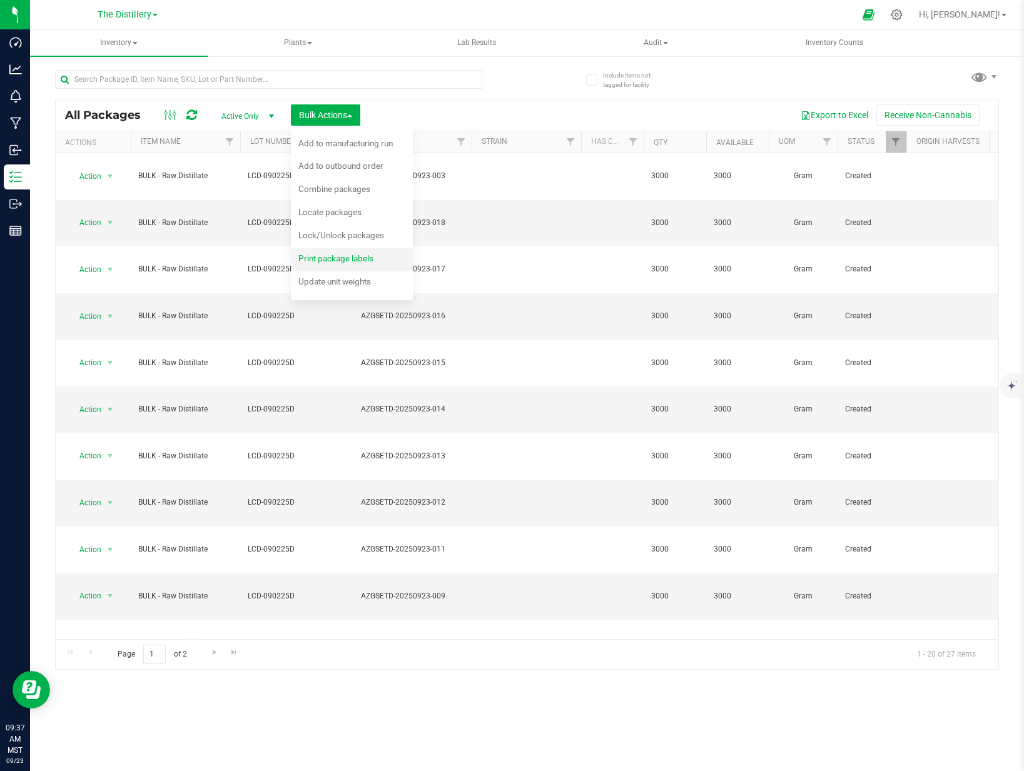
click at [347, 261] on span "Print package labels" at bounding box center [335, 258] width 75 height 10
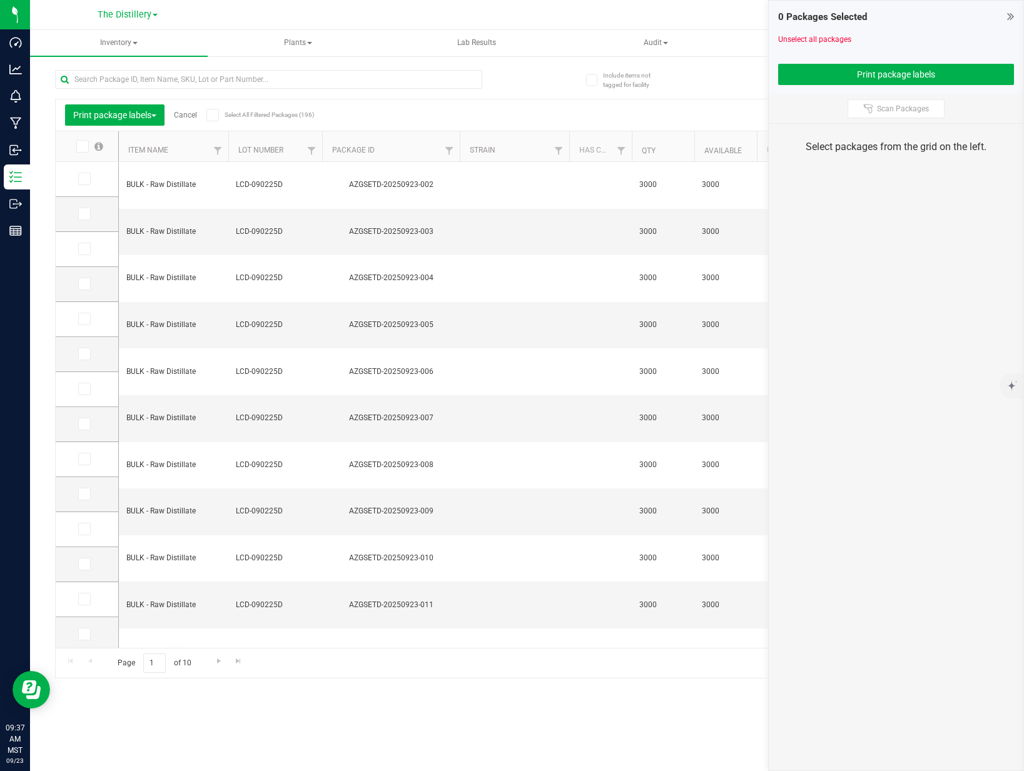
click at [80, 146] on icon at bounding box center [82, 146] width 8 height 0
click at [0, 0] on input "checkbox" at bounding box center [0, 0] width 0 height 0
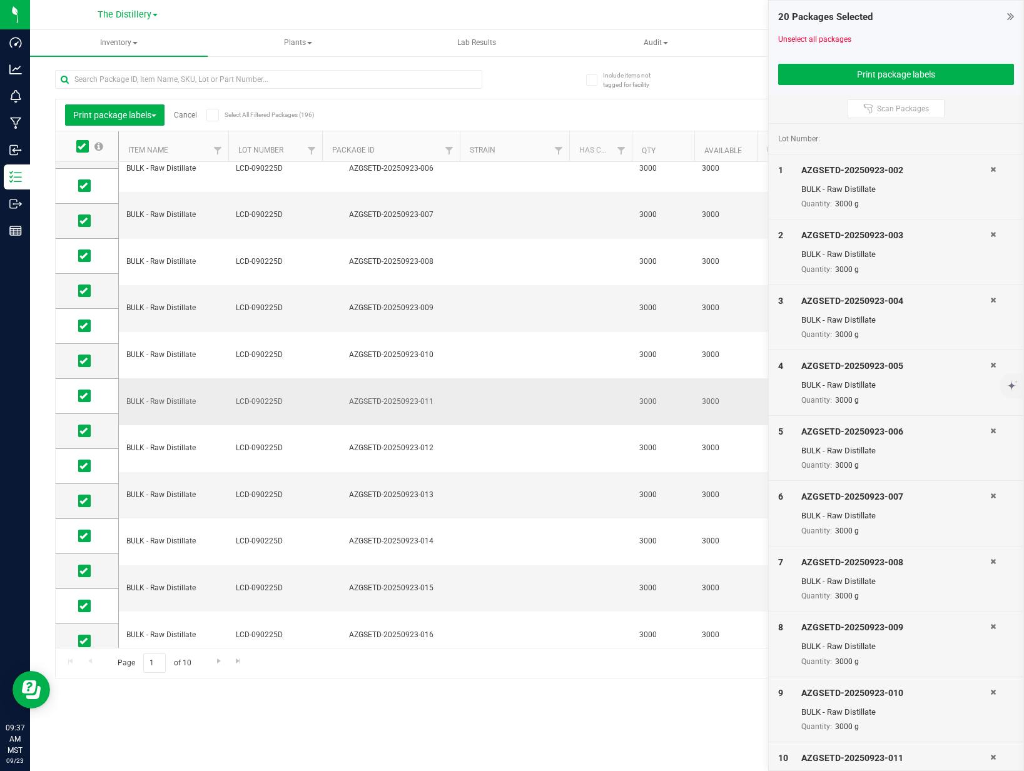
scroll to position [214, 0]
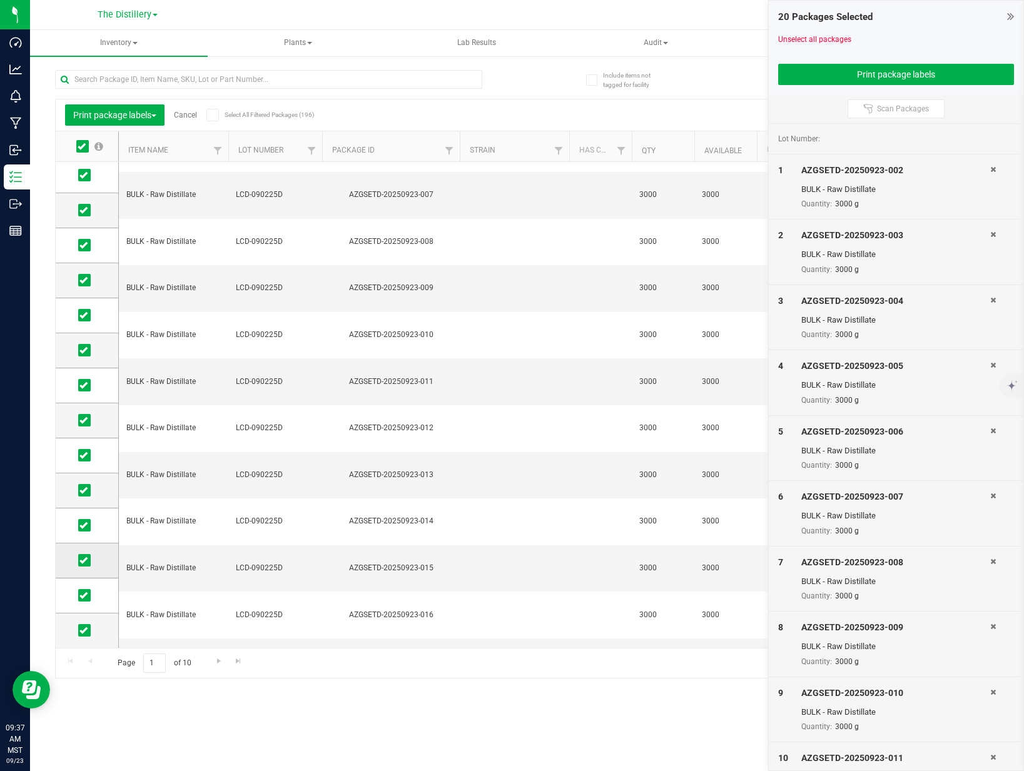
click at [80, 560] on icon at bounding box center [83, 560] width 8 height 0
click at [0, 0] on input "checkbox" at bounding box center [0, 0] width 0 height 0
drag, startPoint x: 83, startPoint y: 595, endPoint x: 87, endPoint y: 618, distance: 23.4
click at [83, 595] on icon at bounding box center [83, 595] width 8 height 0
click at [0, 0] on input "checkbox" at bounding box center [0, 0] width 0 height 0
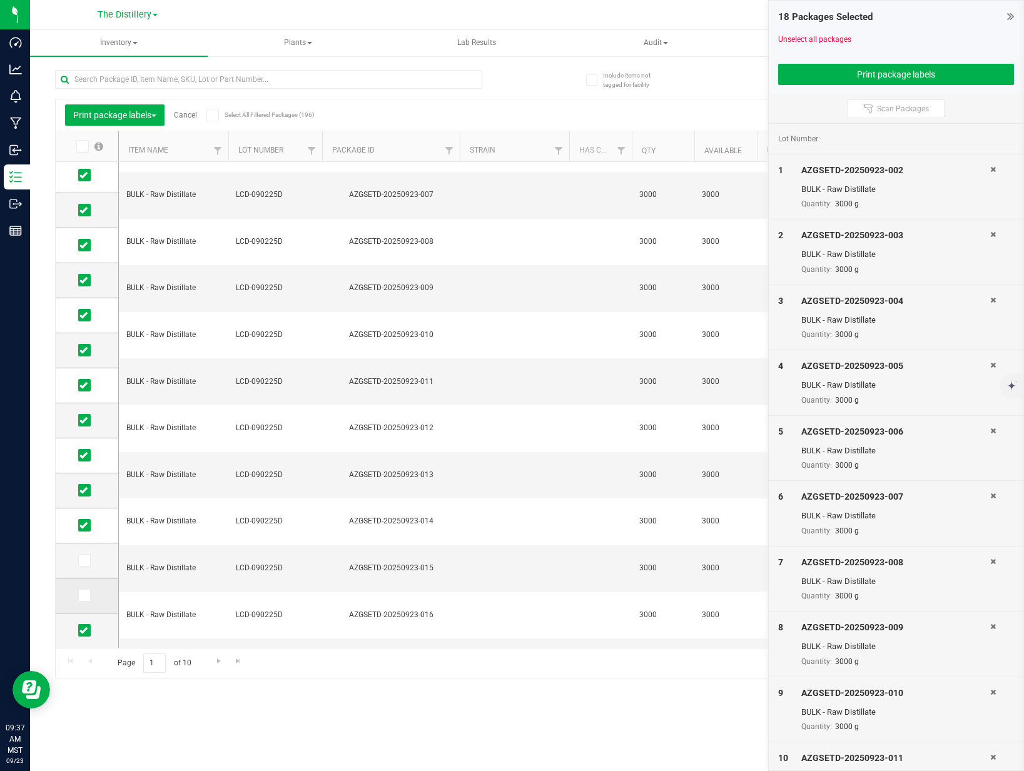
drag, startPoint x: 84, startPoint y: 630, endPoint x: 113, endPoint y: 603, distance: 38.5
click at [84, 630] on icon at bounding box center [83, 630] width 8 height 0
click at [0, 0] on input "checkbox" at bounding box center [0, 0] width 0 height 0
click at [890, 73] on button "Print package labels" at bounding box center [896, 74] width 236 height 21
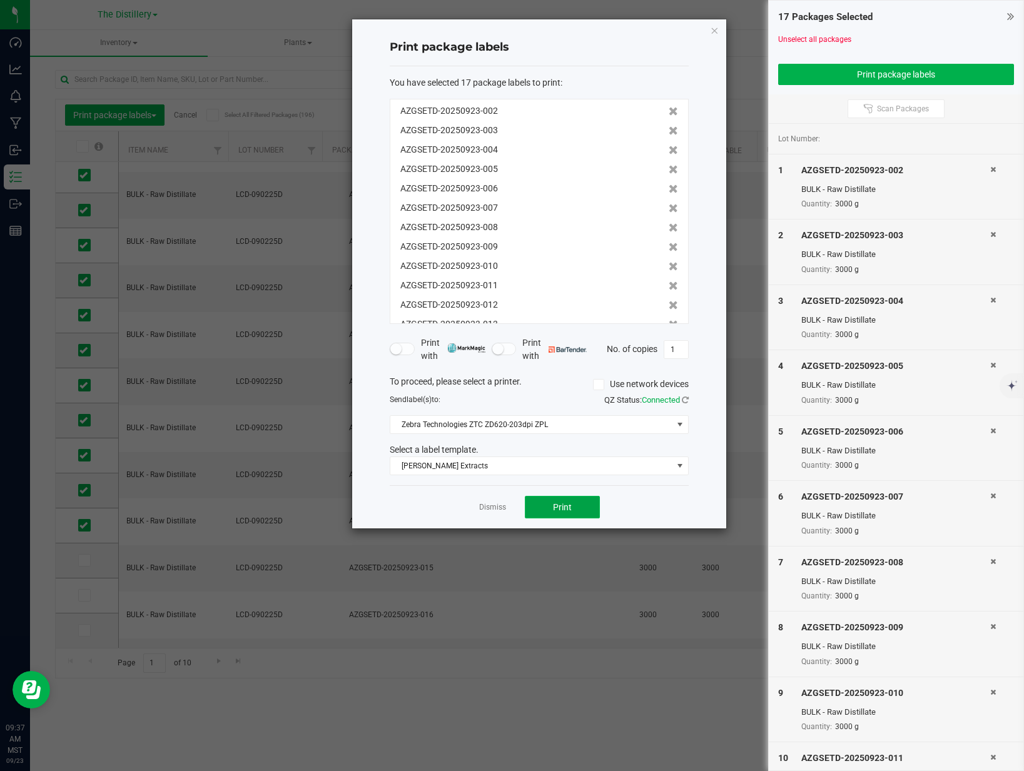
click at [551, 510] on button "Print" at bounding box center [562, 507] width 75 height 23
click at [575, 469] on span "[PERSON_NAME] Extracts" at bounding box center [531, 466] width 282 height 18
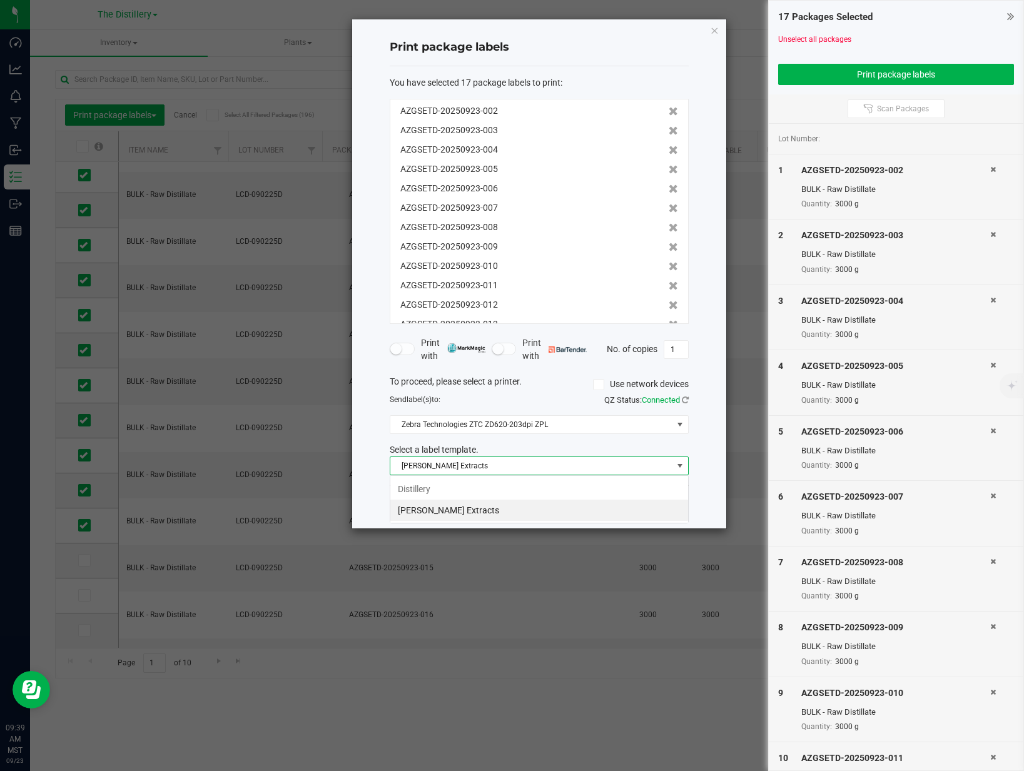
scroll to position [19, 299]
click at [451, 481] on li "Distillery" at bounding box center [539, 488] width 298 height 21
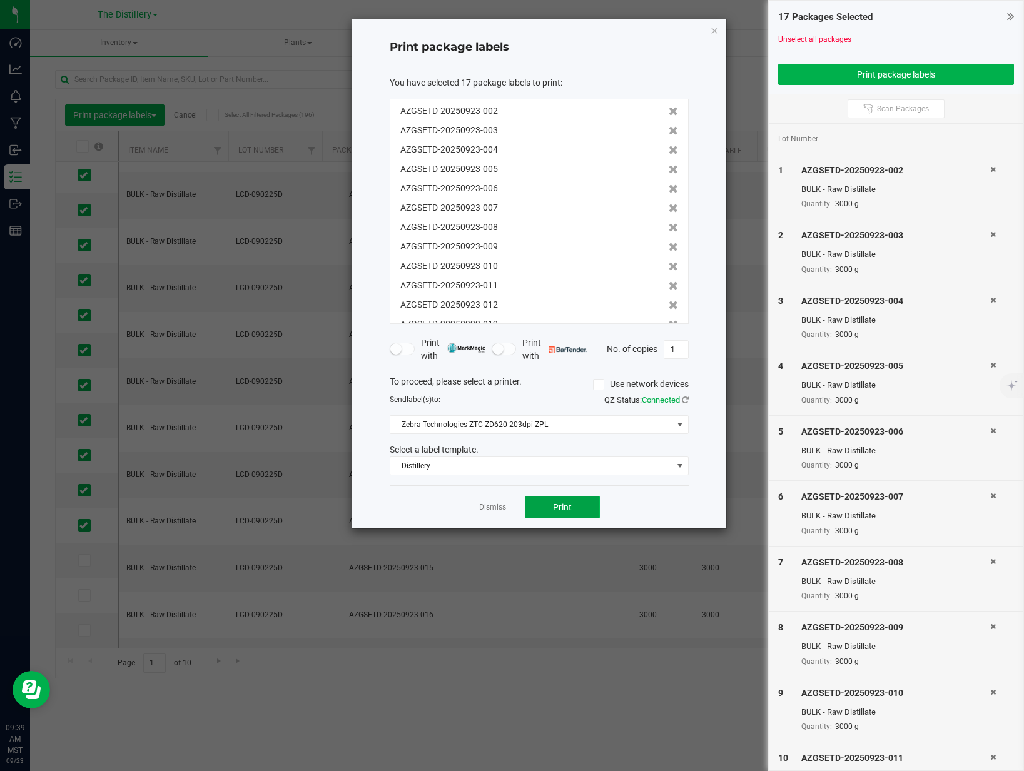
click at [558, 504] on span "Print" at bounding box center [562, 507] width 19 height 10
click at [559, 505] on span "Print" at bounding box center [562, 507] width 19 height 10
click at [496, 508] on link "Dismiss" at bounding box center [492, 507] width 27 height 11
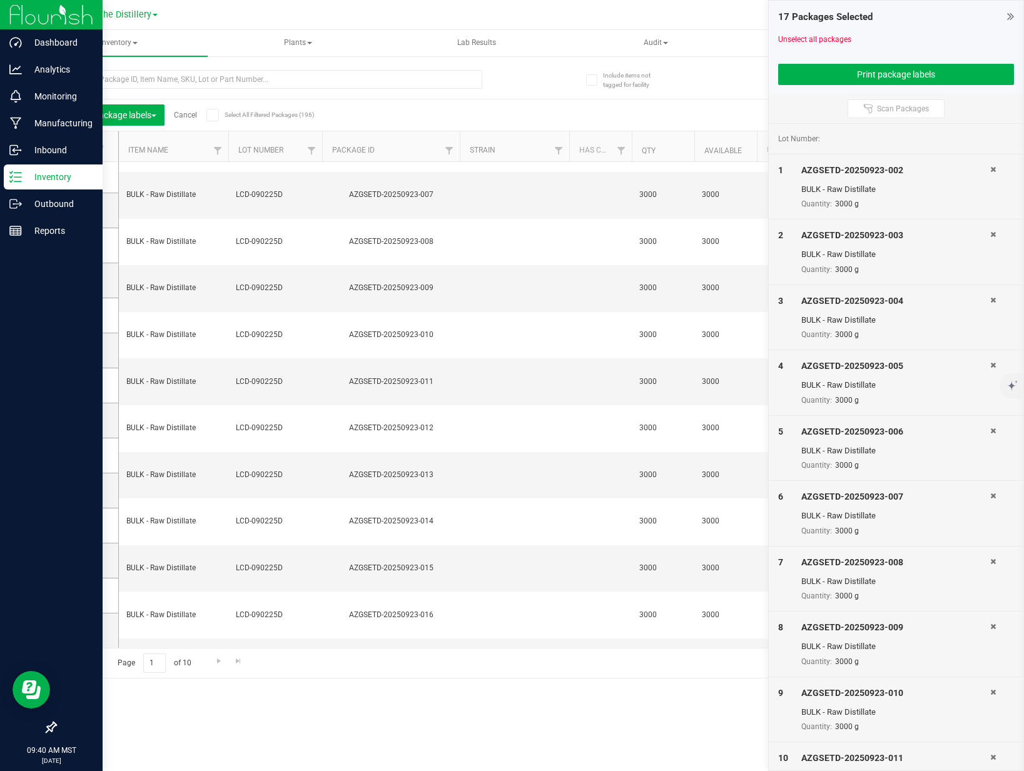
click at [58, 177] on p "Inventory" at bounding box center [59, 176] width 75 height 15
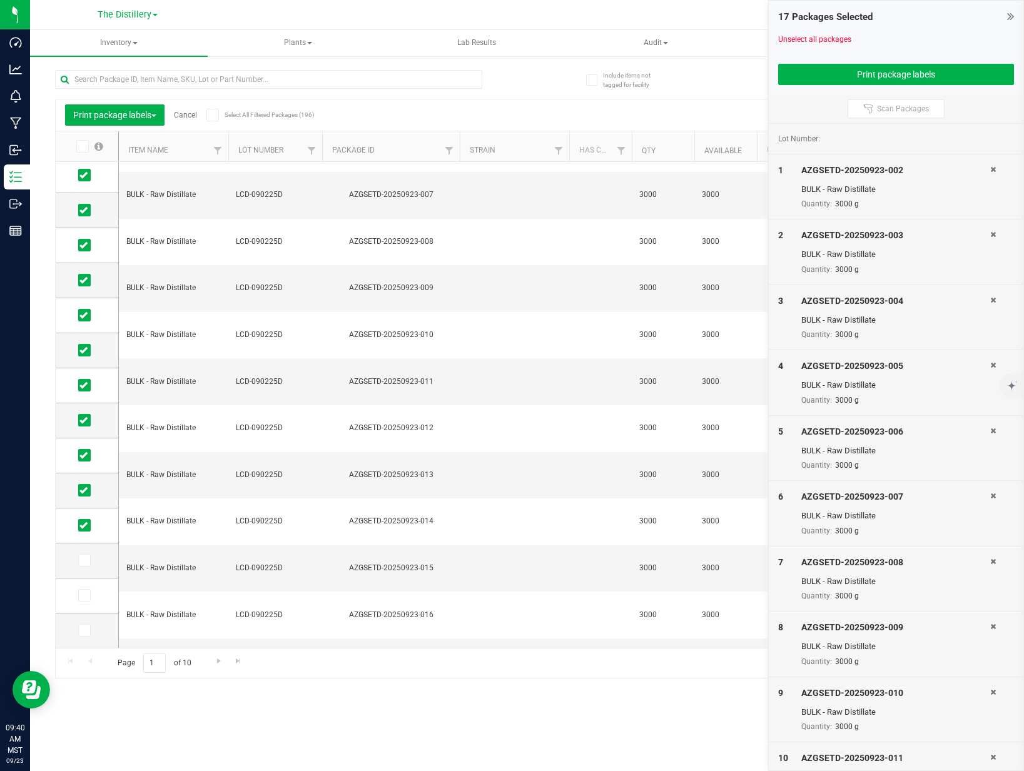
click at [187, 113] on link "Cancel" at bounding box center [185, 115] width 23 height 9
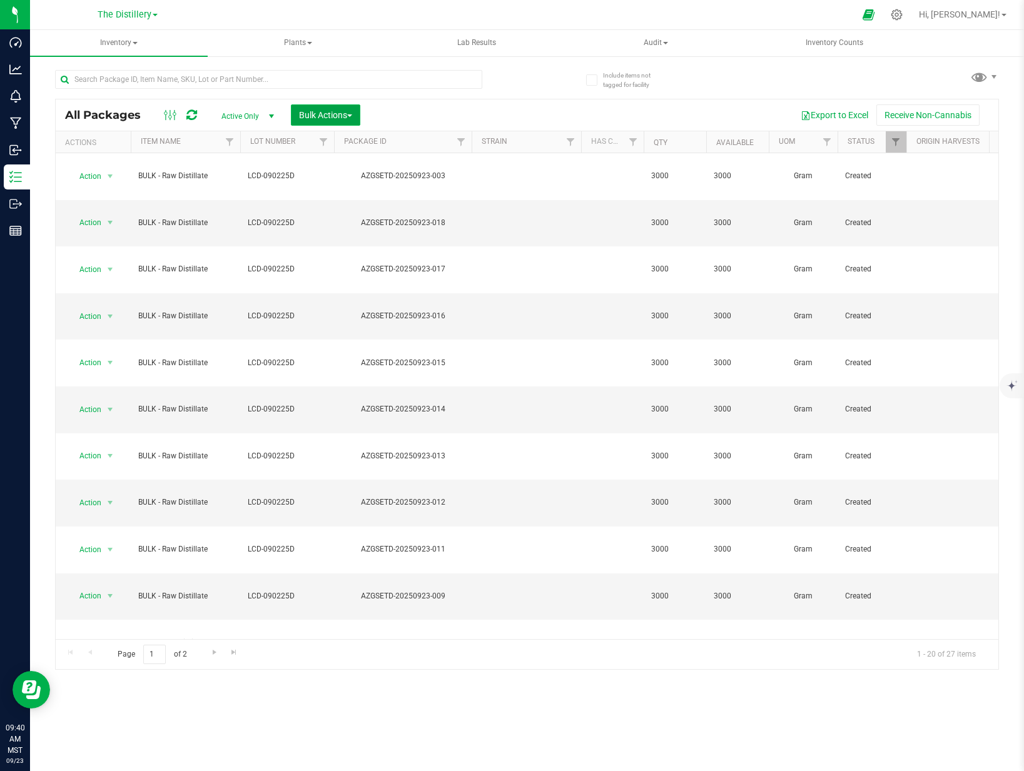
click at [314, 118] on span "Bulk Actions" at bounding box center [325, 115] width 53 height 10
click at [340, 166] on span "Add to outbound order" at bounding box center [340, 166] width 85 height 10
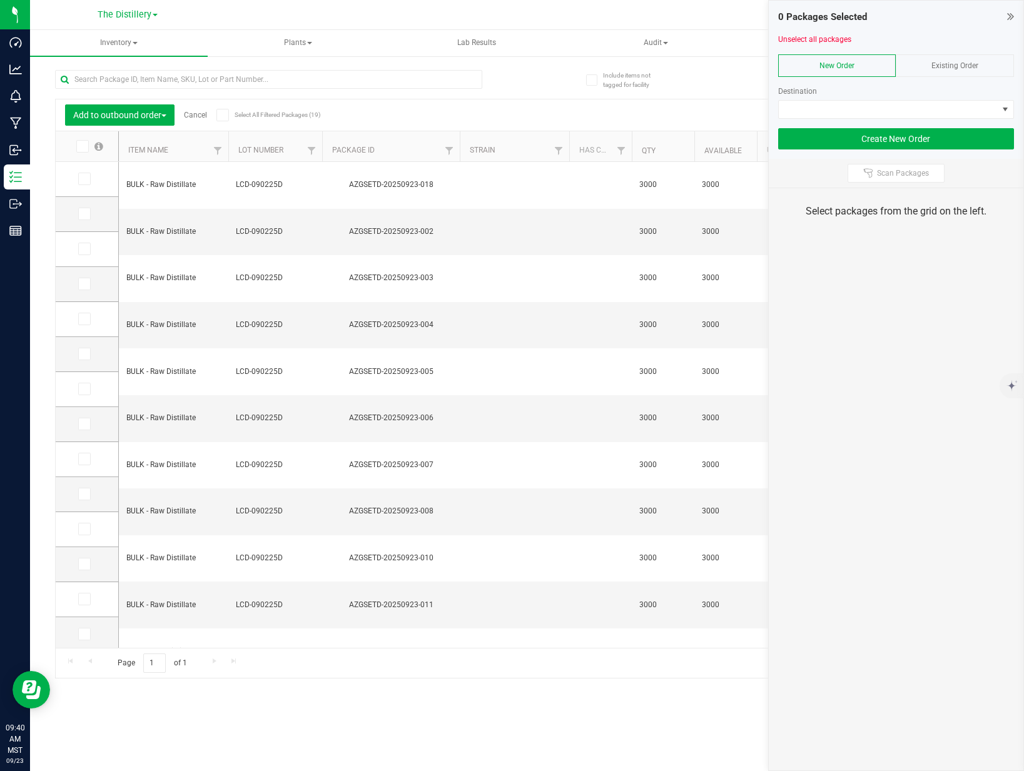
click at [84, 146] on icon at bounding box center [82, 146] width 8 height 0
click at [0, 0] on input "checkbox" at bounding box center [0, 0] width 0 height 0
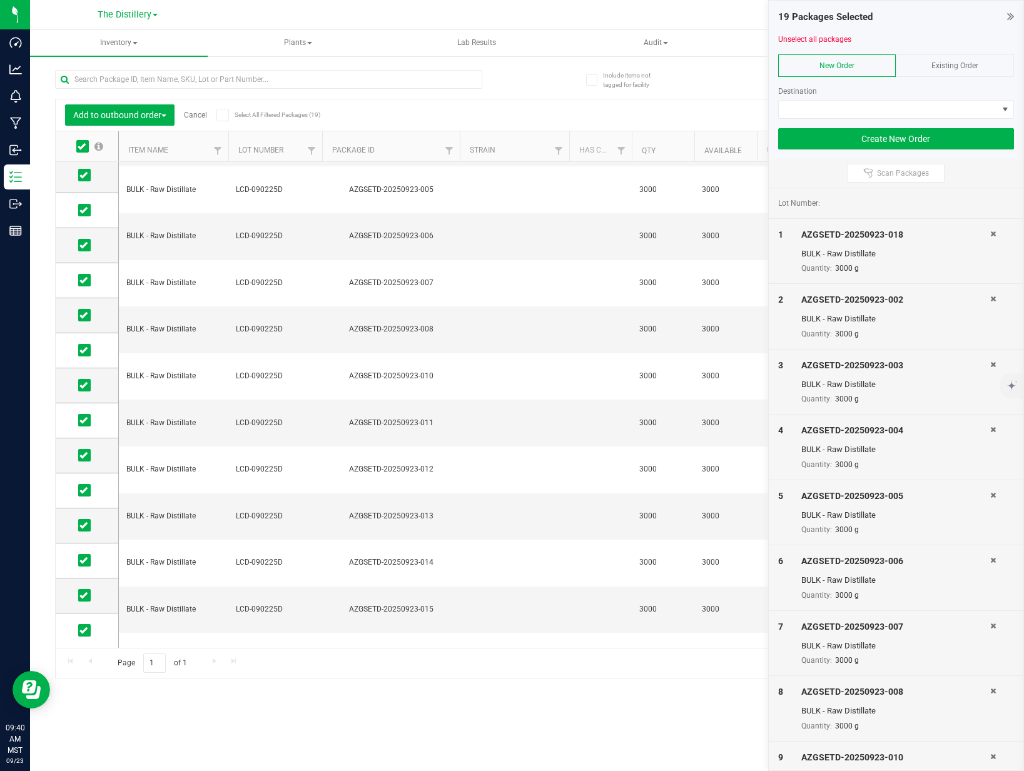
scroll to position [188, 0]
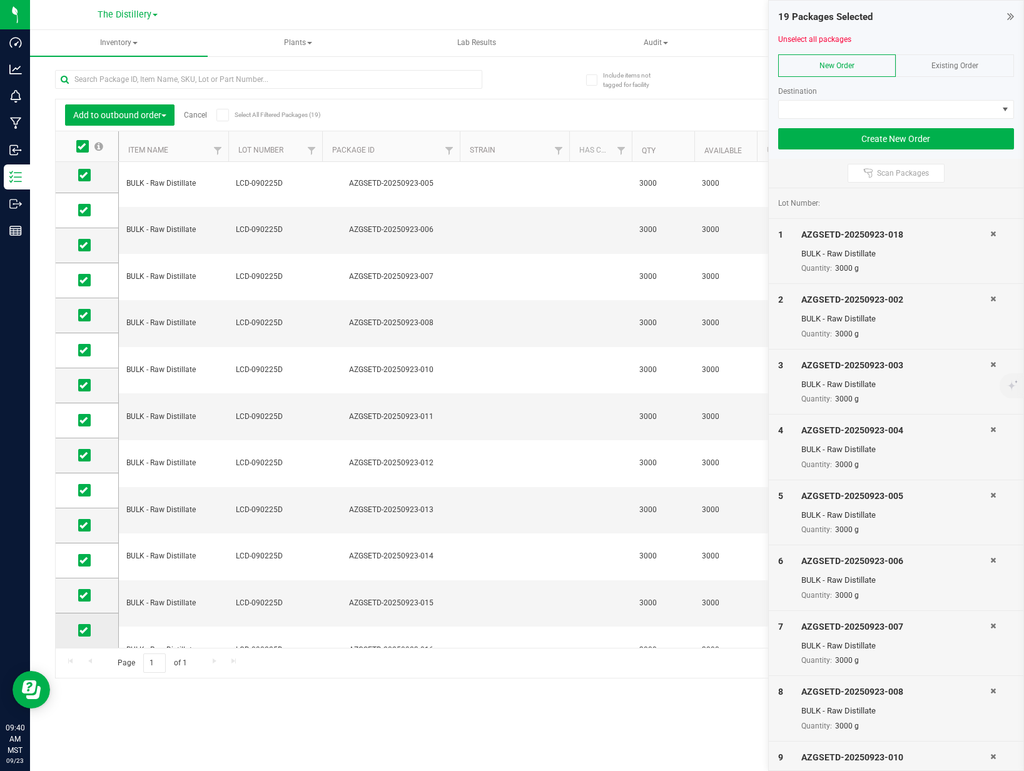
drag, startPoint x: 86, startPoint y: 629, endPoint x: 86, endPoint y: 614, distance: 15.0
click at [86, 630] on icon at bounding box center [83, 630] width 8 height 0
click at [0, 0] on input "checkbox" at bounding box center [0, 0] width 0 height 0
click at [84, 595] on icon at bounding box center [83, 595] width 8 height 0
click at [0, 0] on input "checkbox" at bounding box center [0, 0] width 0 height 0
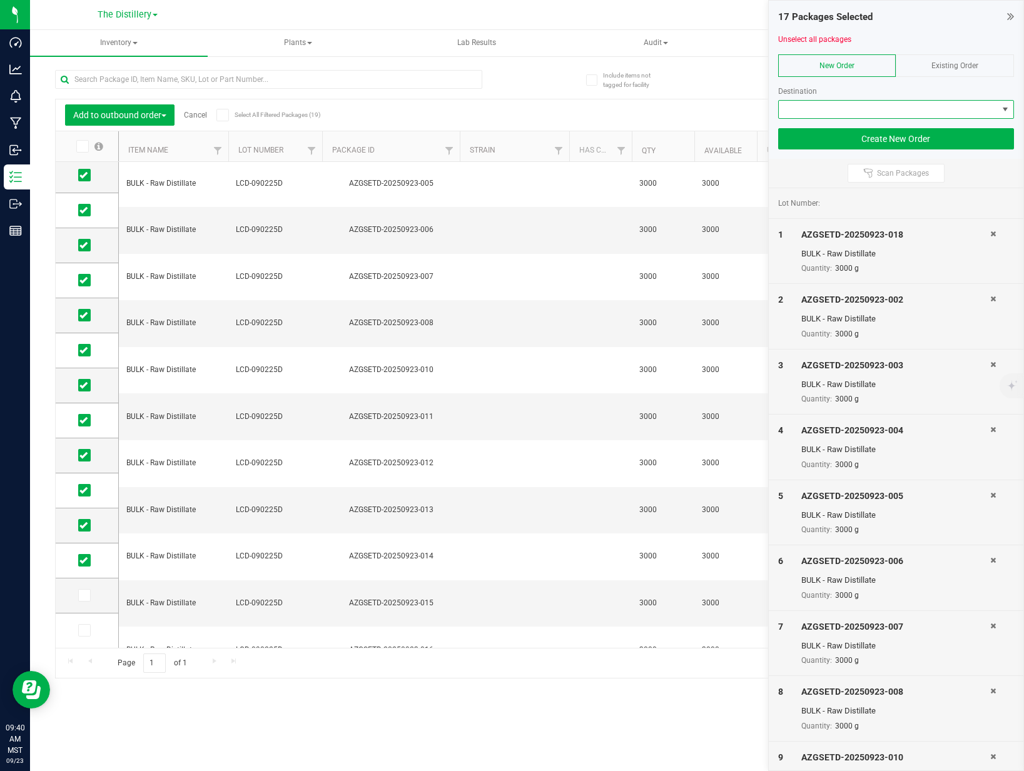
click at [902, 103] on span at bounding box center [887, 110] width 219 height 18
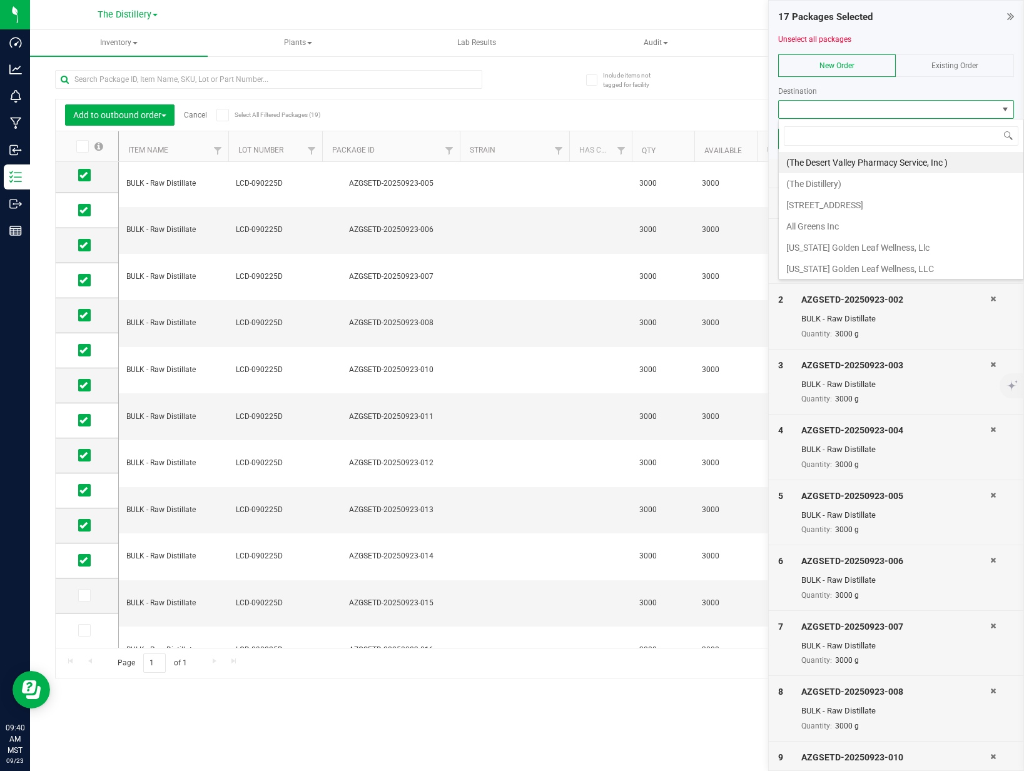
scroll to position [19, 236]
type input "bail"
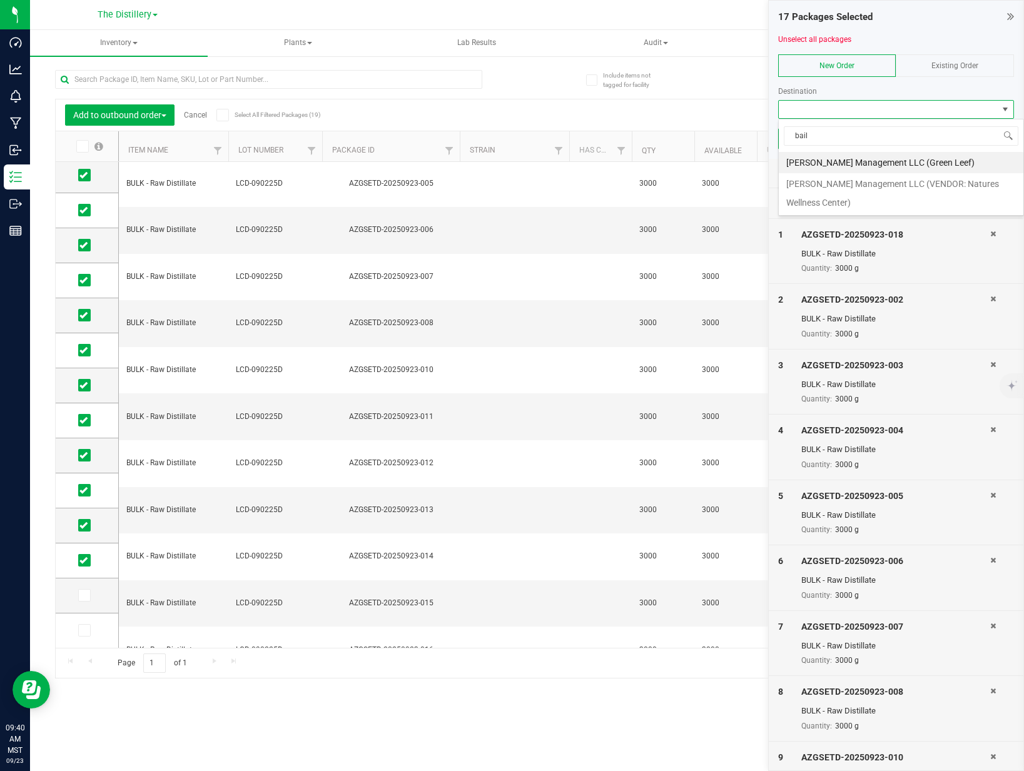
click at [919, 182] on li "[PERSON_NAME] Management LLC (VENDOR: Natures Wellness Center)" at bounding box center [900, 193] width 244 height 40
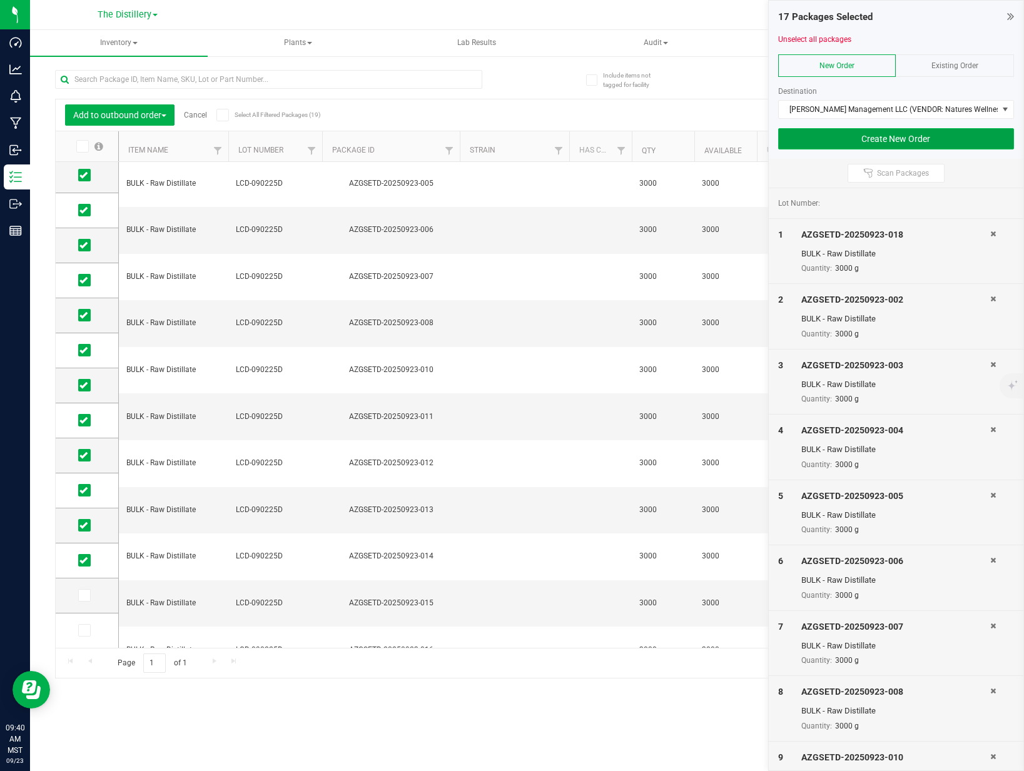
click at [917, 132] on button "Create New Order" at bounding box center [896, 138] width 236 height 21
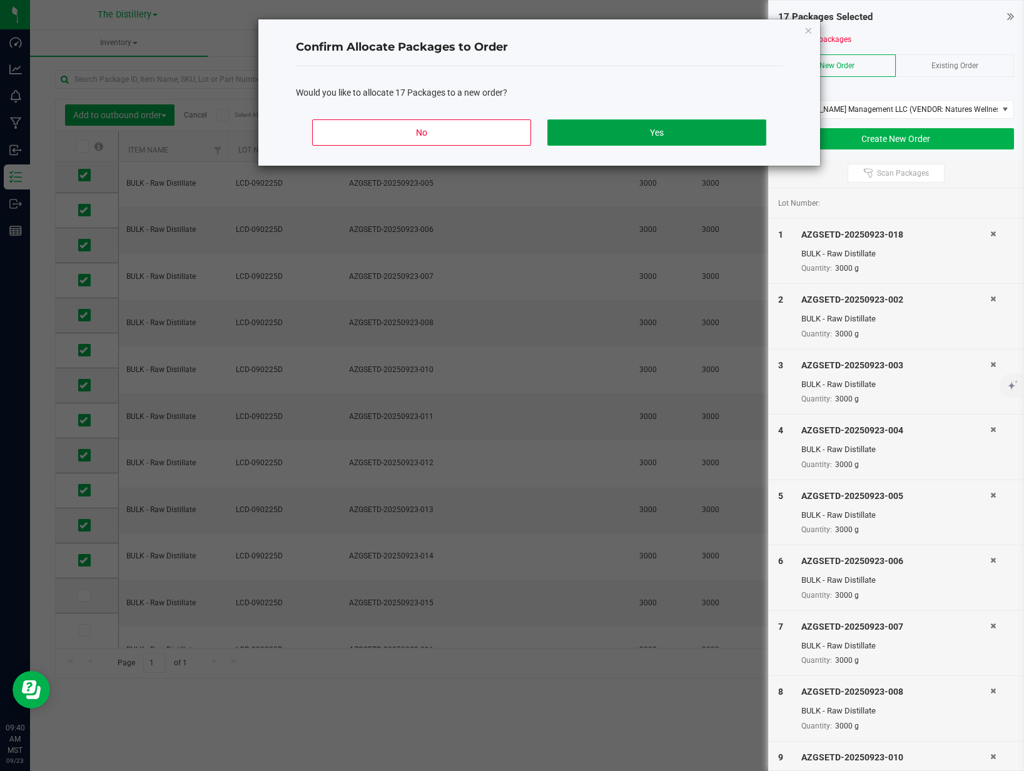
click at [707, 134] on button "Yes" at bounding box center [656, 132] width 219 height 26
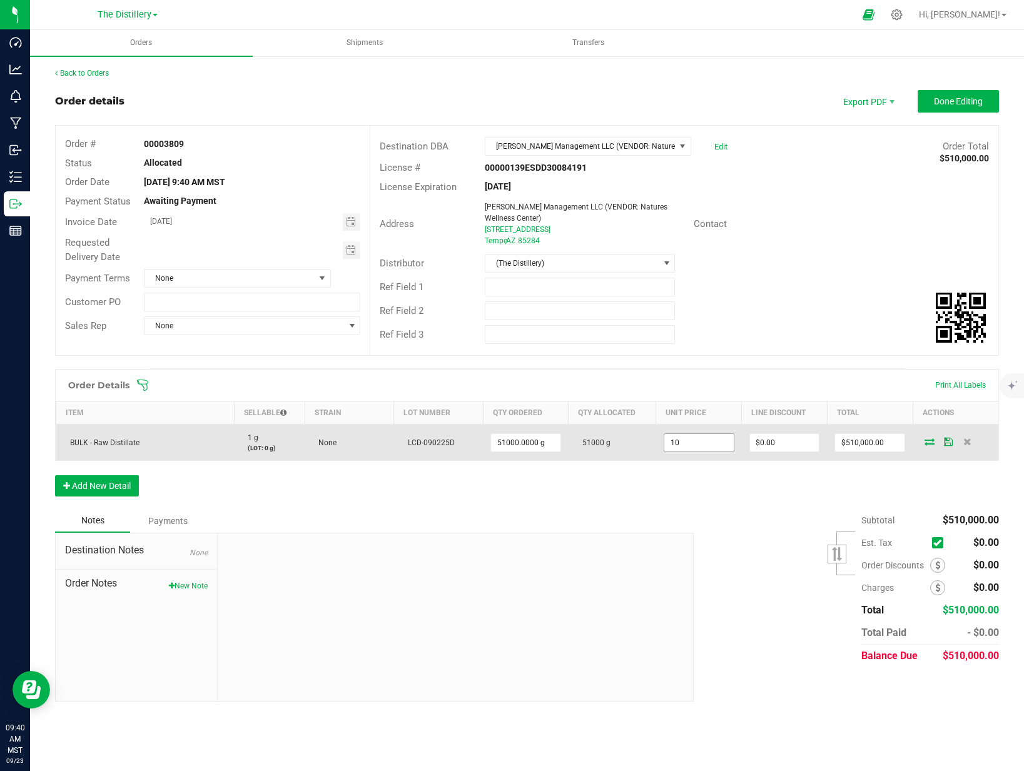
click at [686, 446] on input "10" at bounding box center [698, 443] width 69 height 18
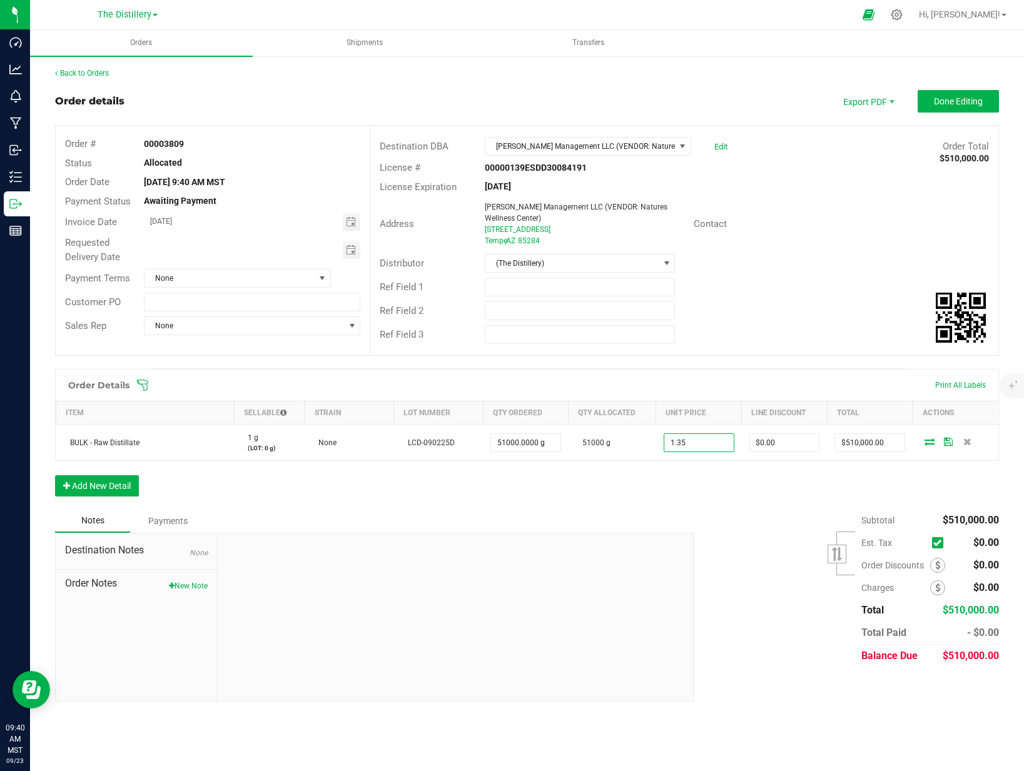
type input "$1.35000"
type input "$68,850.00"
click at [758, 482] on div "Order Details Print All Labels Item Sellable Strain Lot Number Qty Ordered Qty …" at bounding box center [526, 439] width 943 height 140
click at [853, 139] on span "Invoice PDF" at bounding box center [869, 140] width 78 height 18
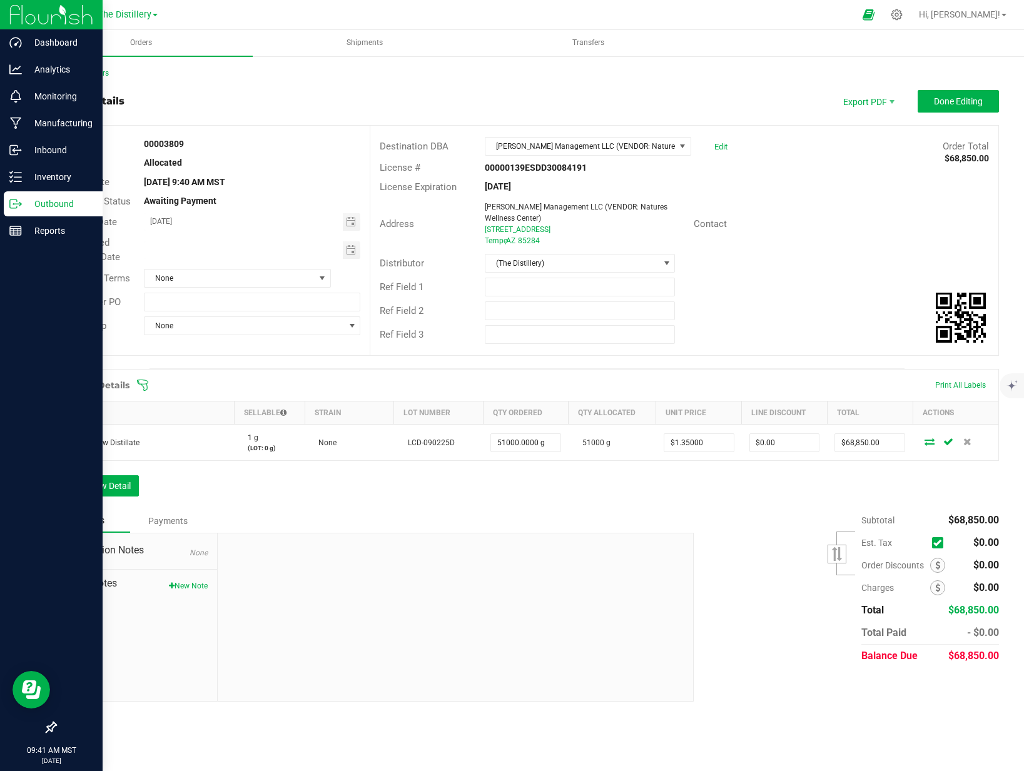
click at [13, 199] on icon at bounding box center [13, 203] width 7 height 9
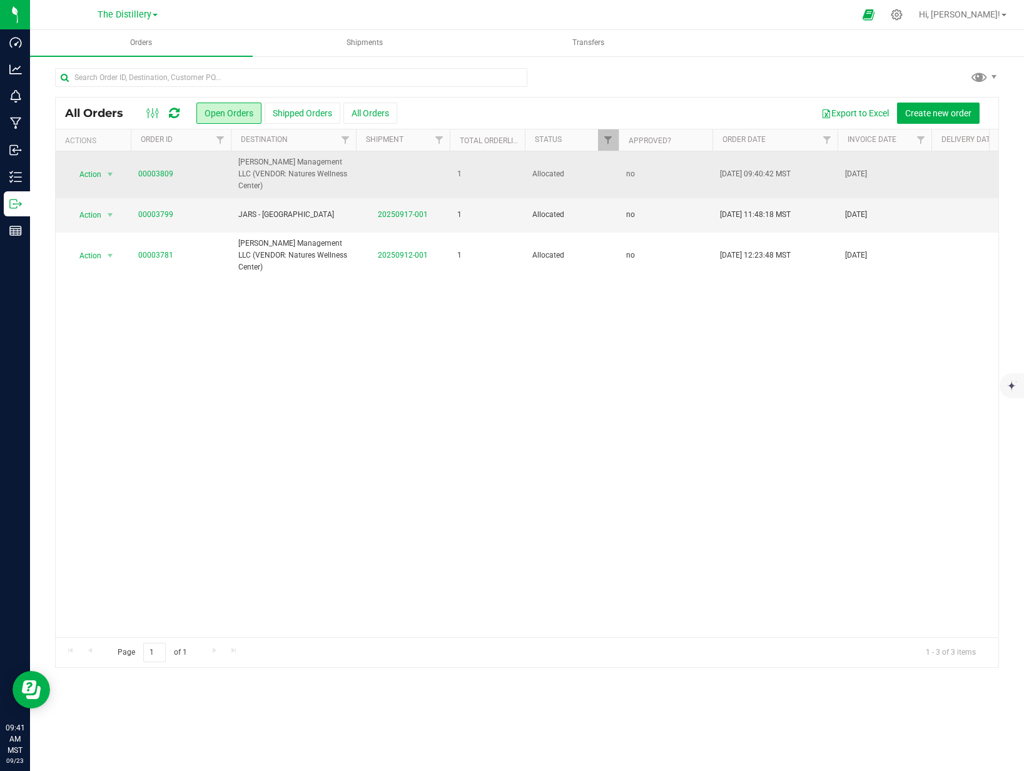
click at [263, 172] on span "[PERSON_NAME] Management LLC (VENDOR: Natures Wellness Center)" at bounding box center [293, 174] width 110 height 36
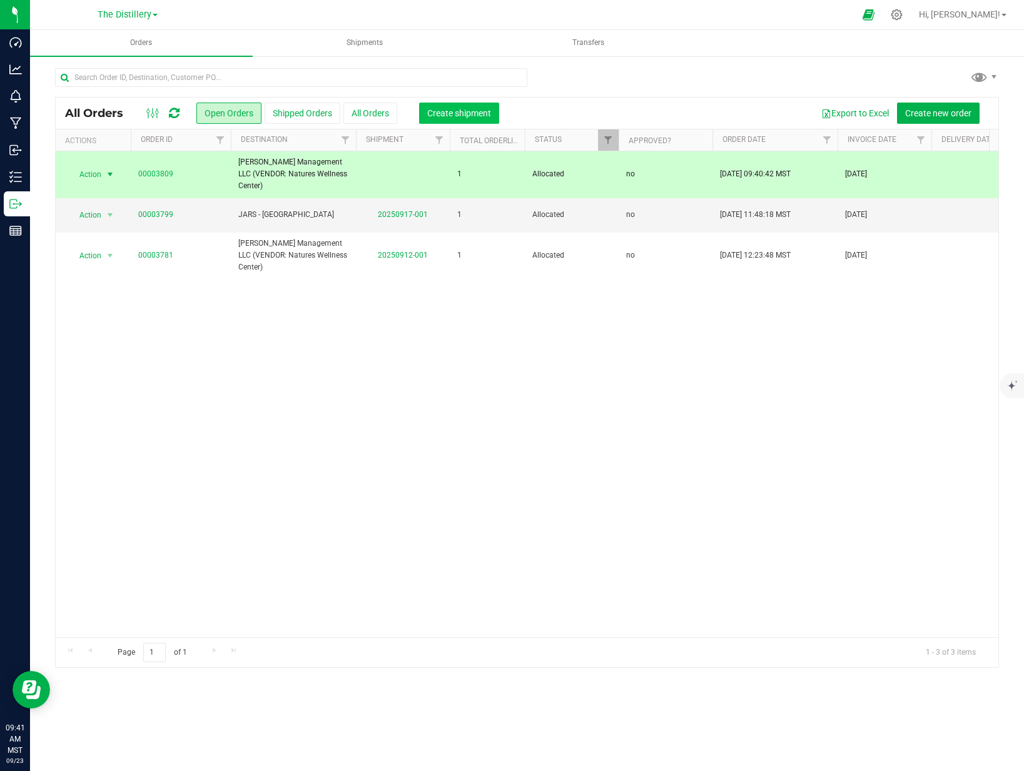
click at [443, 119] on button "Create shipment" at bounding box center [459, 113] width 80 height 21
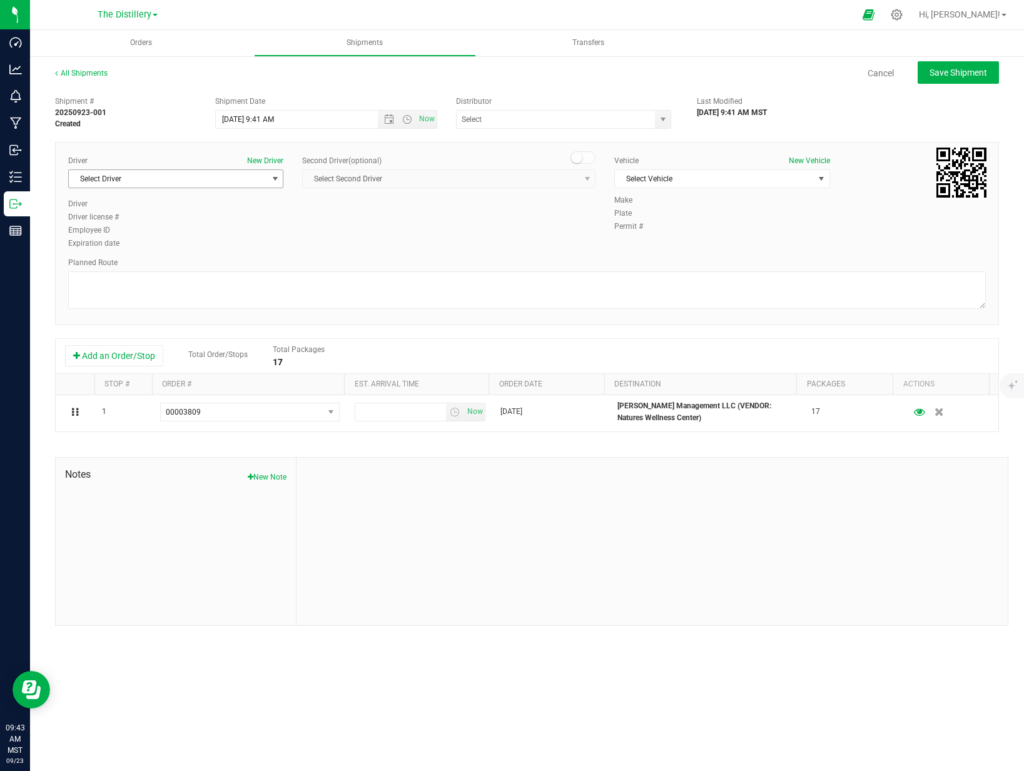
click at [219, 178] on span "Select Driver" at bounding box center [168, 179] width 198 height 18
click at [478, 263] on div "Planned Route" at bounding box center [526, 262] width 917 height 11
click at [226, 183] on span "Select Driver" at bounding box center [168, 179] width 198 height 18
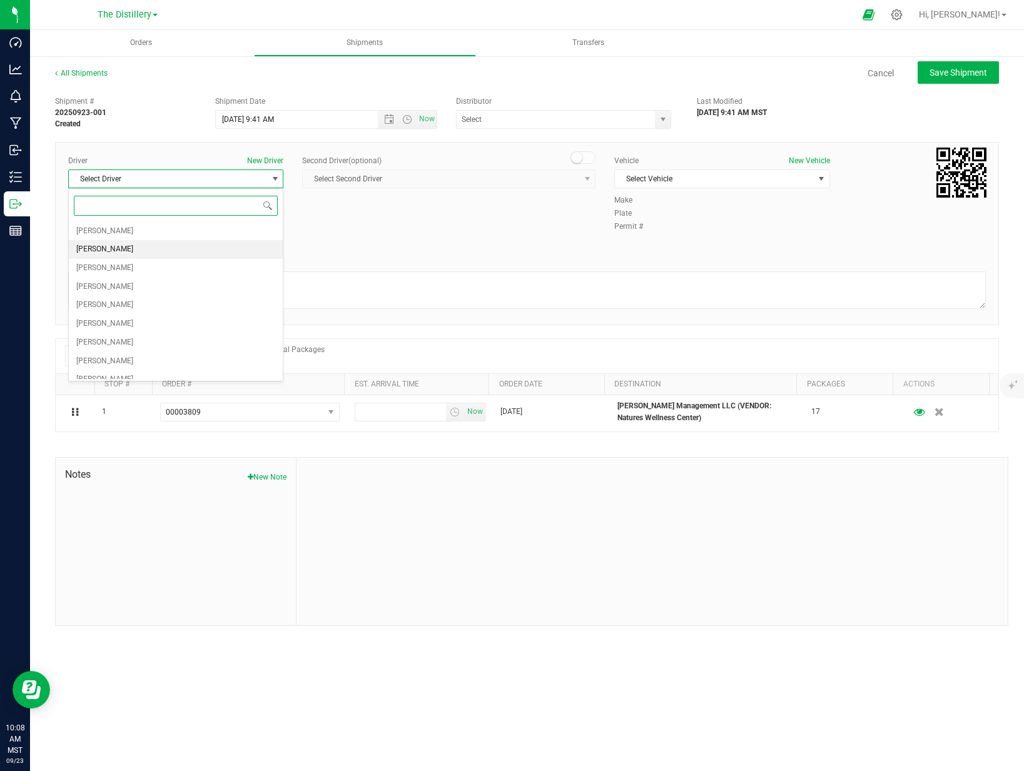
click at [128, 246] on li "[PERSON_NAME]" at bounding box center [176, 249] width 214 height 19
click at [316, 228] on div "Driver New Driver [PERSON_NAME] Select Driver [PERSON_NAME] [PERSON_NAME] [PERS…" at bounding box center [527, 203] width 936 height 96
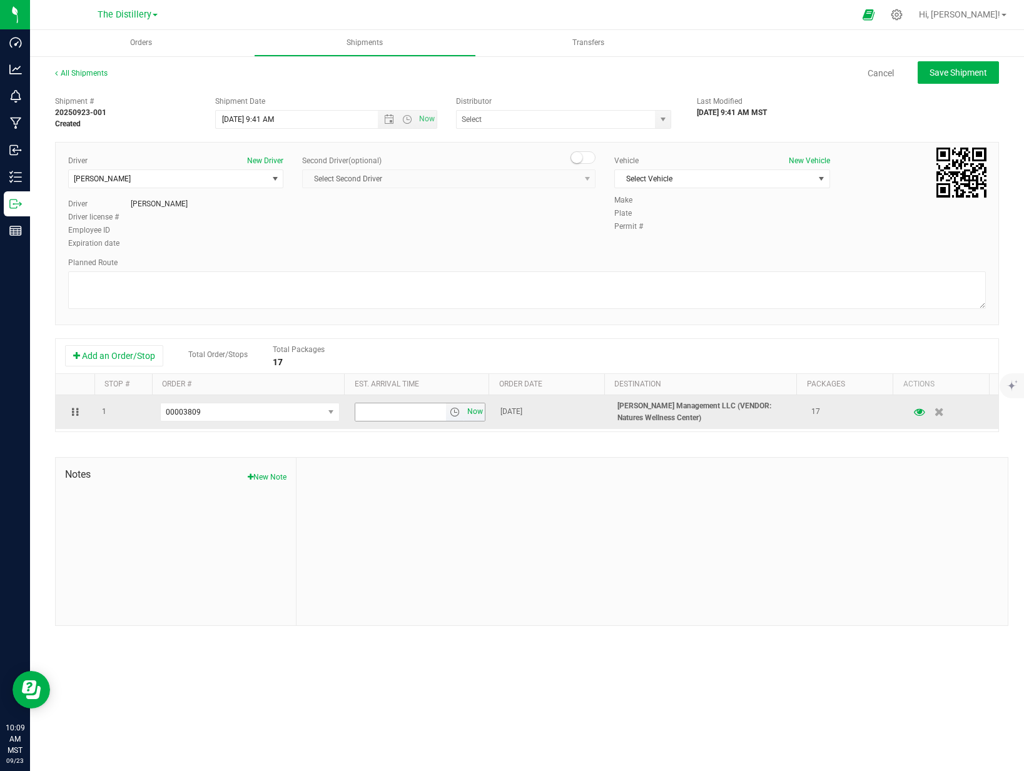
click at [470, 411] on span "Now" at bounding box center [475, 412] width 21 height 18
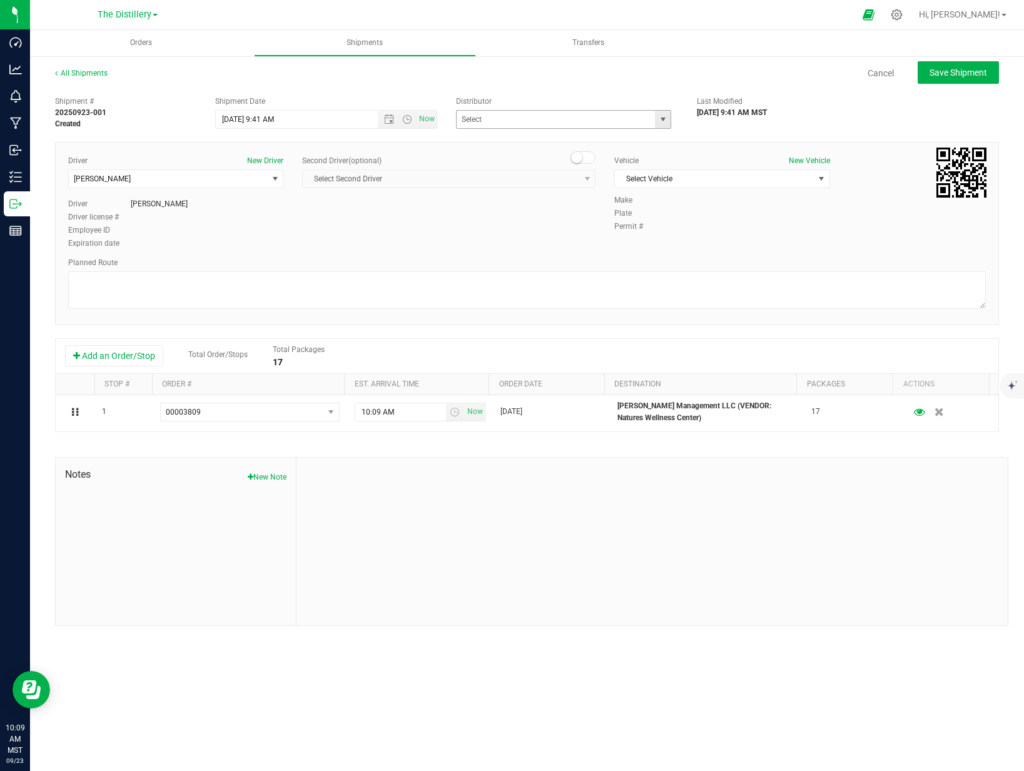
drag, startPoint x: 666, startPoint y: 119, endPoint x: 655, endPoint y: 123, distance: 11.3
click at [666, 119] on span "select" at bounding box center [663, 119] width 10 height 10
click at [578, 162] on li "Life Changers Investments, LLC ([PERSON_NAME] Extracts)" at bounding box center [563, 159] width 214 height 19
type input "Life Changers Investments, LLC ([PERSON_NAME] Extracts)"
click at [694, 178] on span "Select Vehicle" at bounding box center [714, 179] width 198 height 18
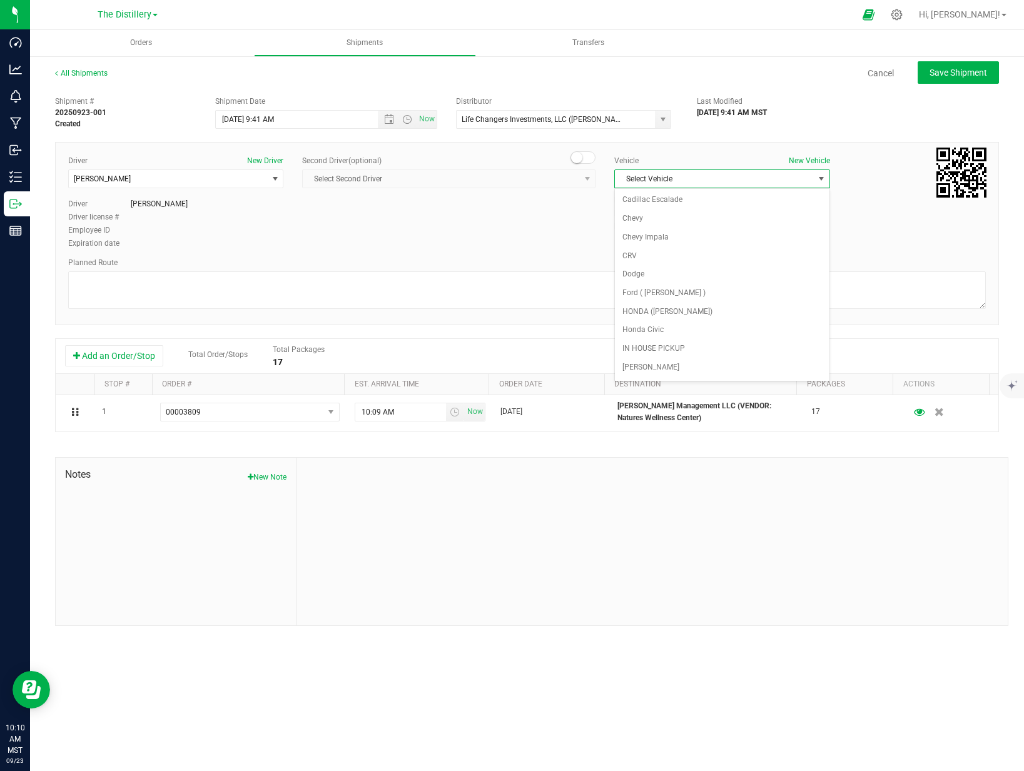
scroll to position [73, 0]
click at [675, 296] on li "[PERSON_NAME]" at bounding box center [722, 295] width 214 height 19
click at [560, 212] on div "Driver New Driver [PERSON_NAME] Select Driver [PERSON_NAME] [PERSON_NAME] [PERS…" at bounding box center [527, 203] width 936 height 96
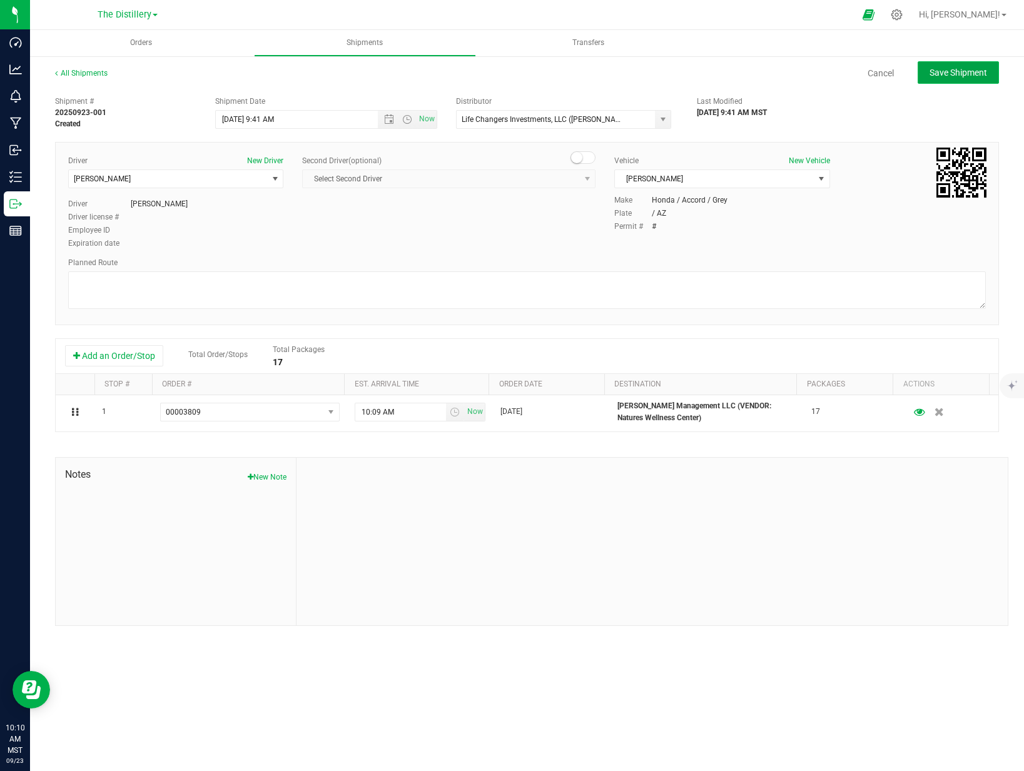
click at [962, 71] on span "Save Shipment" at bounding box center [958, 73] width 58 height 10
type input "[DATE] 4:41 PM"
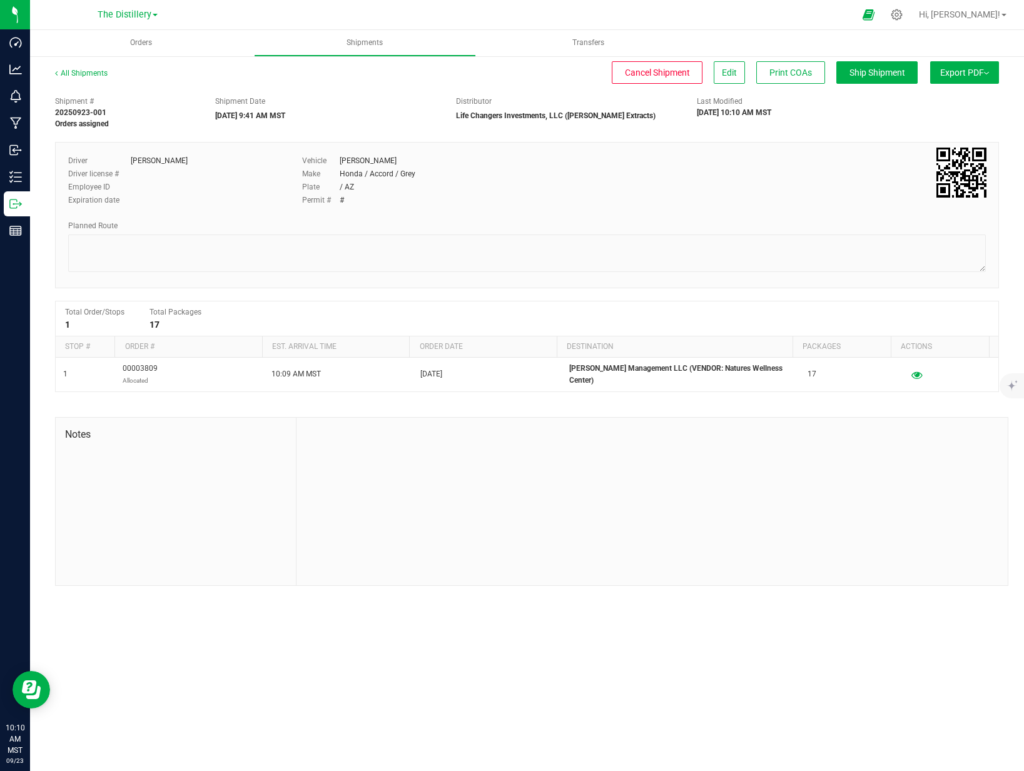
click at [977, 75] on span "Export PDF" at bounding box center [964, 73] width 49 height 10
click at [968, 101] on span "Manifest by Package ID" at bounding box center [945, 100] width 79 height 9
